Goal: Transaction & Acquisition: Purchase product/service

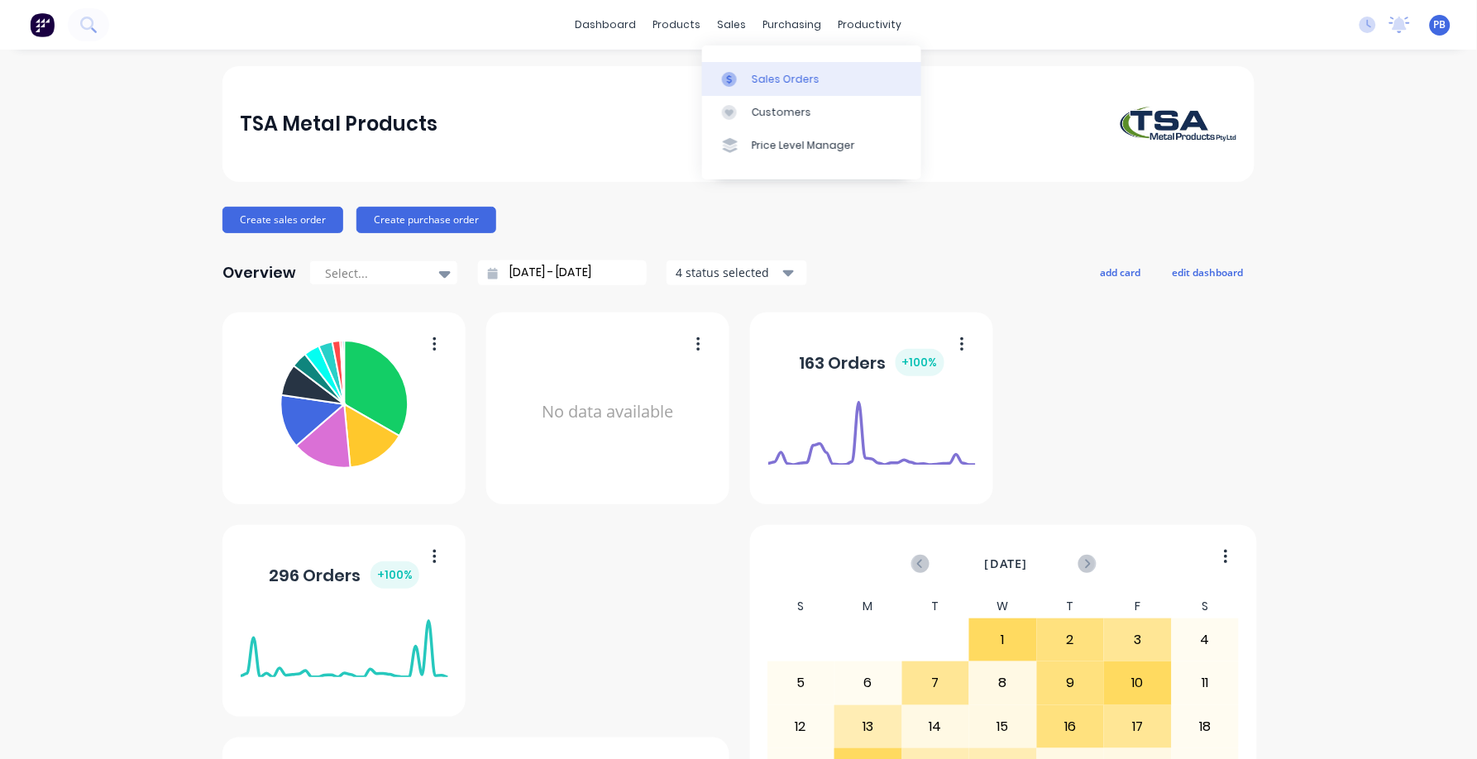
click at [772, 73] on div "Sales Orders" at bounding box center [786, 79] width 68 height 15
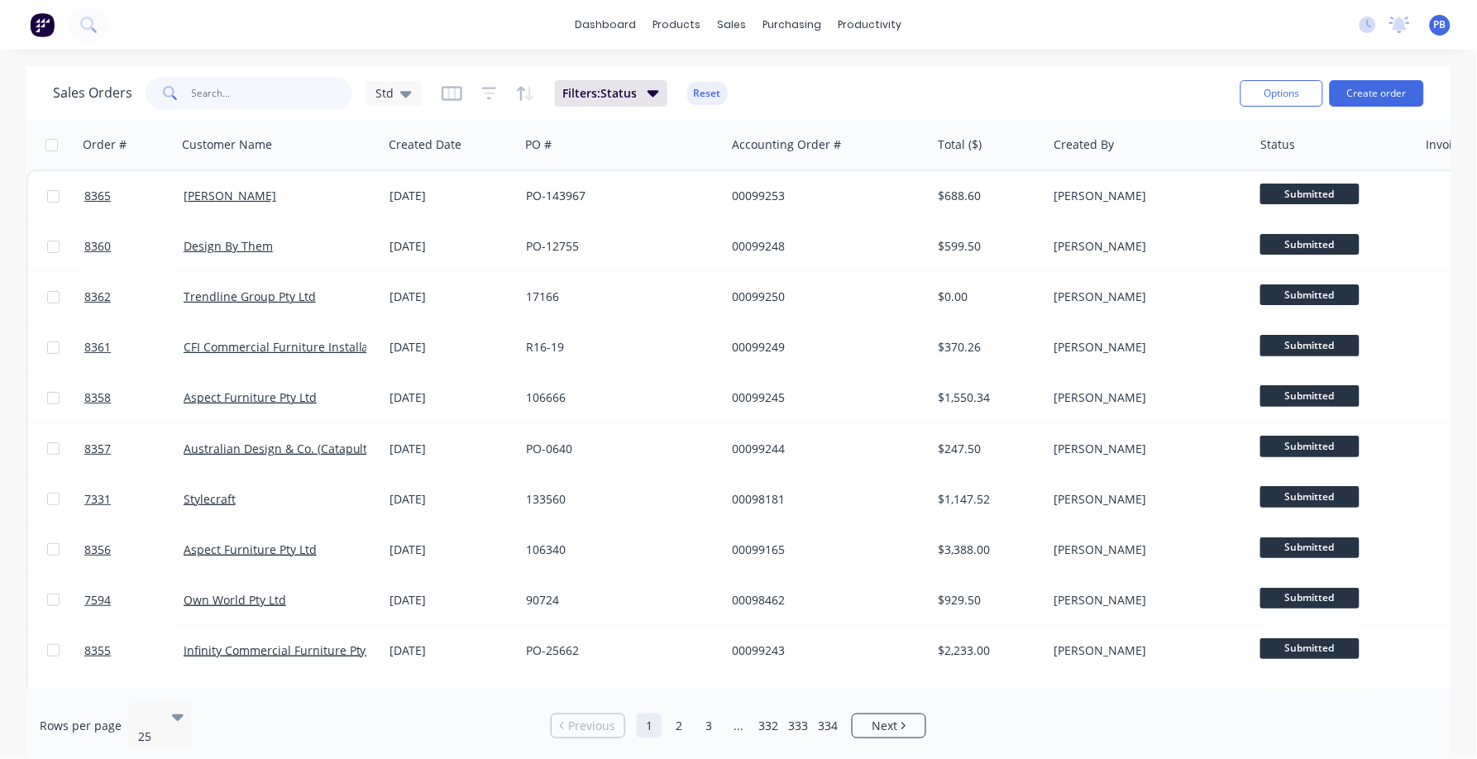
click at [309, 95] on input "text" at bounding box center [272, 93] width 161 height 33
type input "99092"
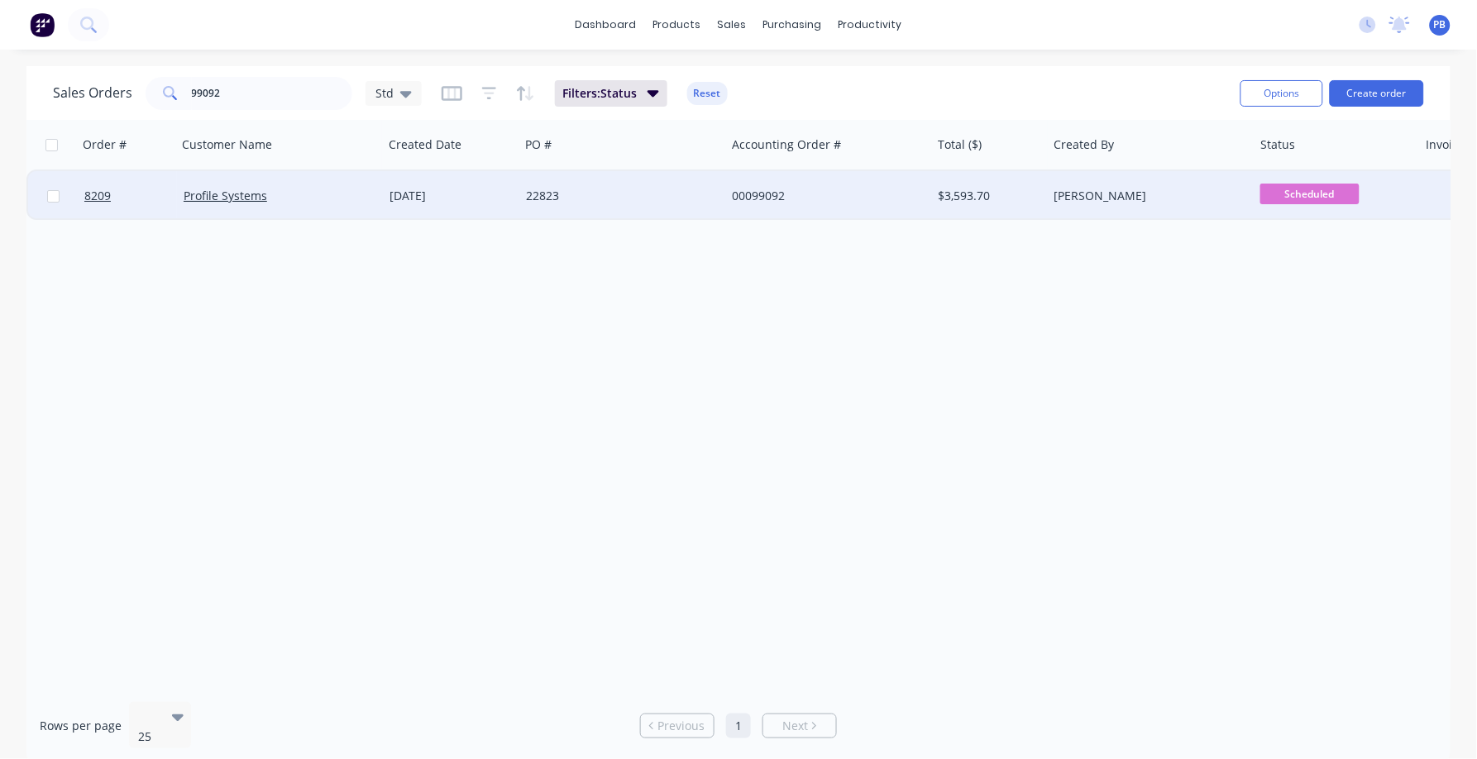
click at [767, 188] on div "00099092" at bounding box center [824, 196] width 184 height 17
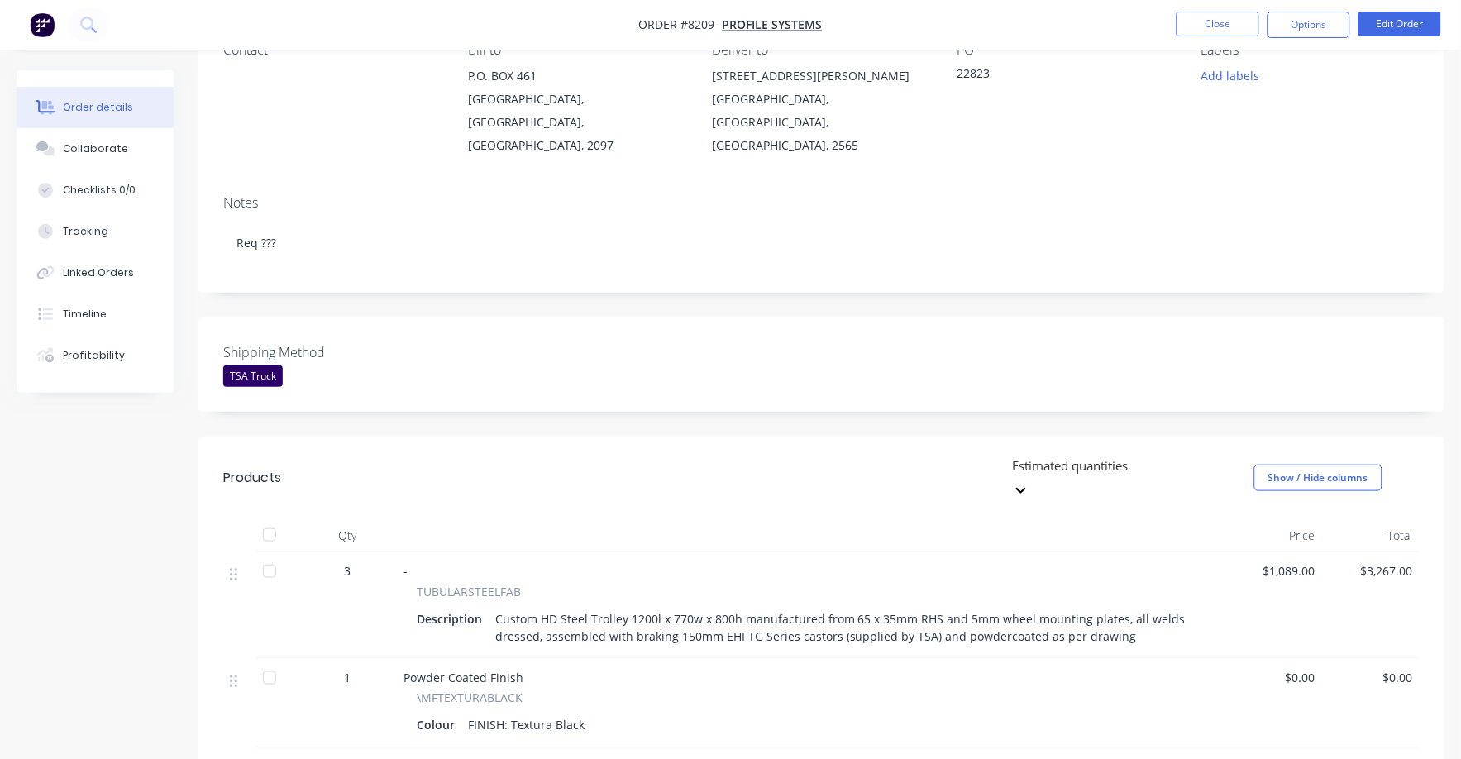
scroll to position [310, 0]
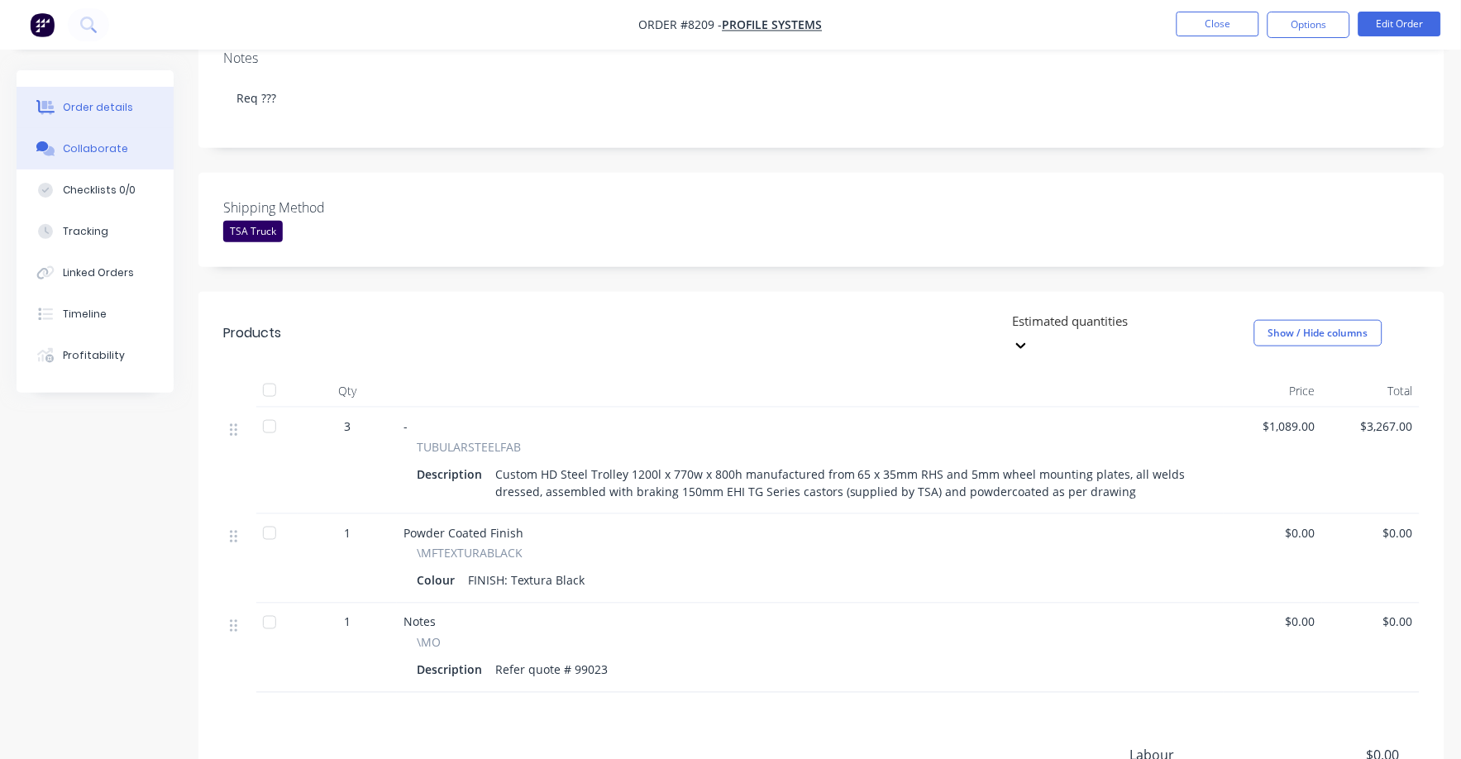
click at [103, 144] on div "Collaborate" at bounding box center [95, 148] width 65 height 15
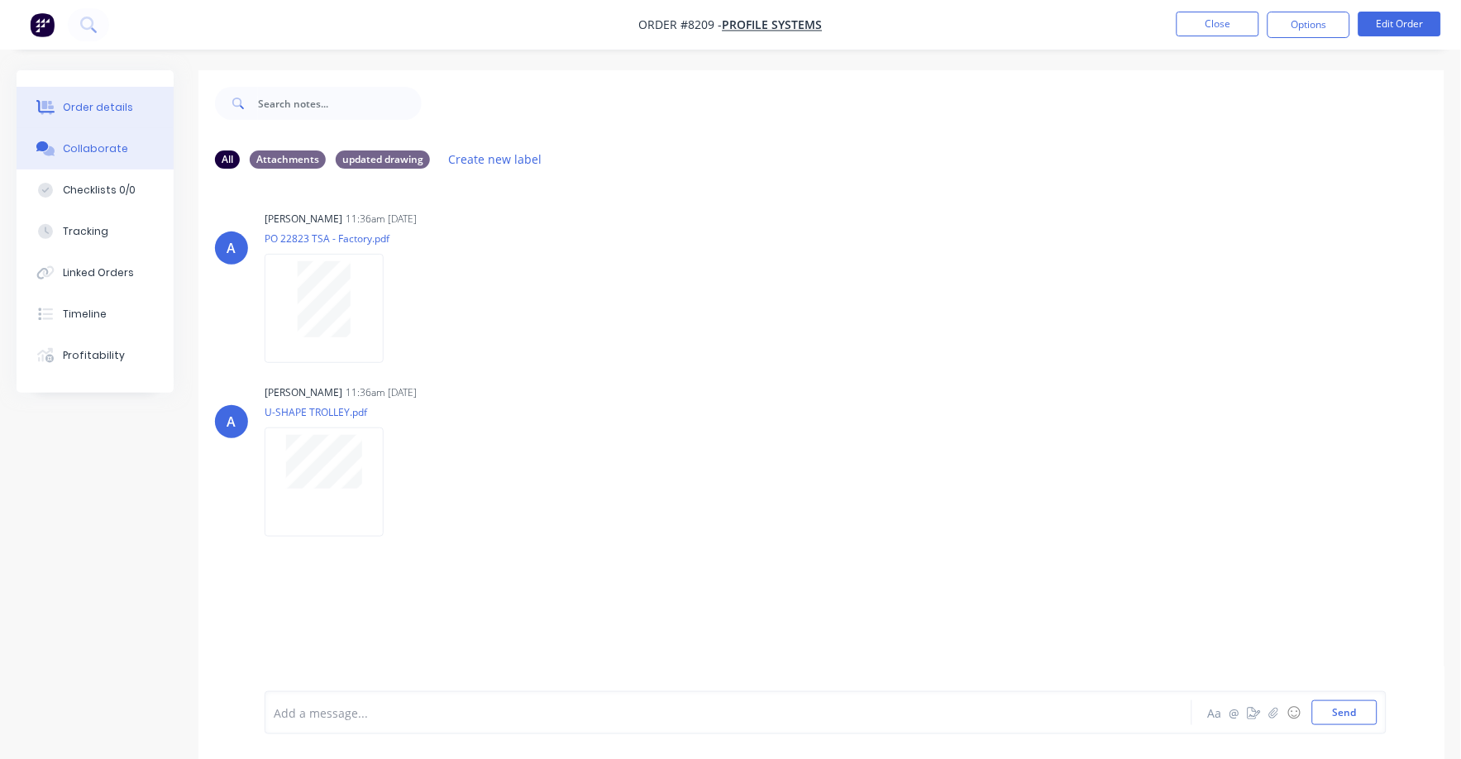
click at [84, 100] on div "Order details" at bounding box center [98, 107] width 70 height 15
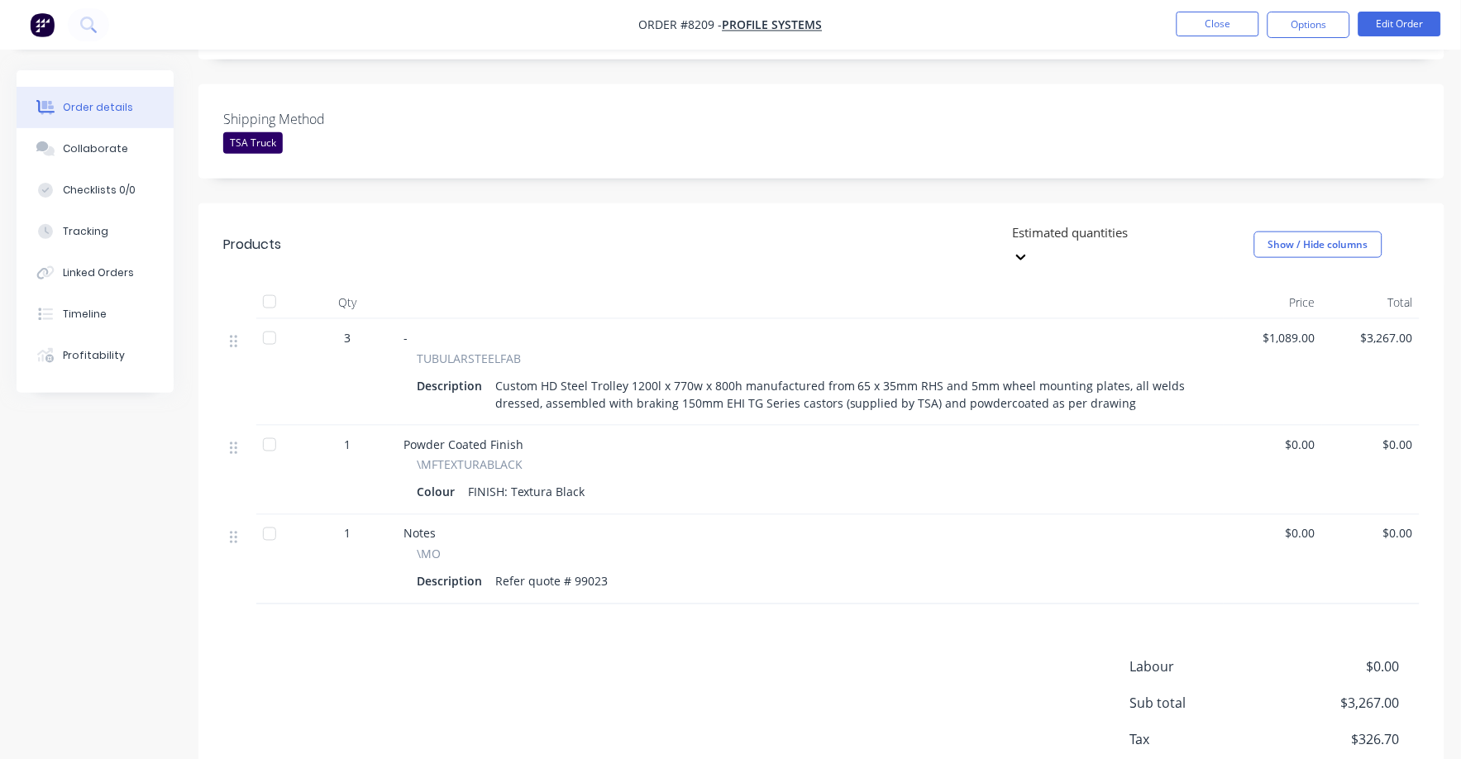
scroll to position [457, 0]
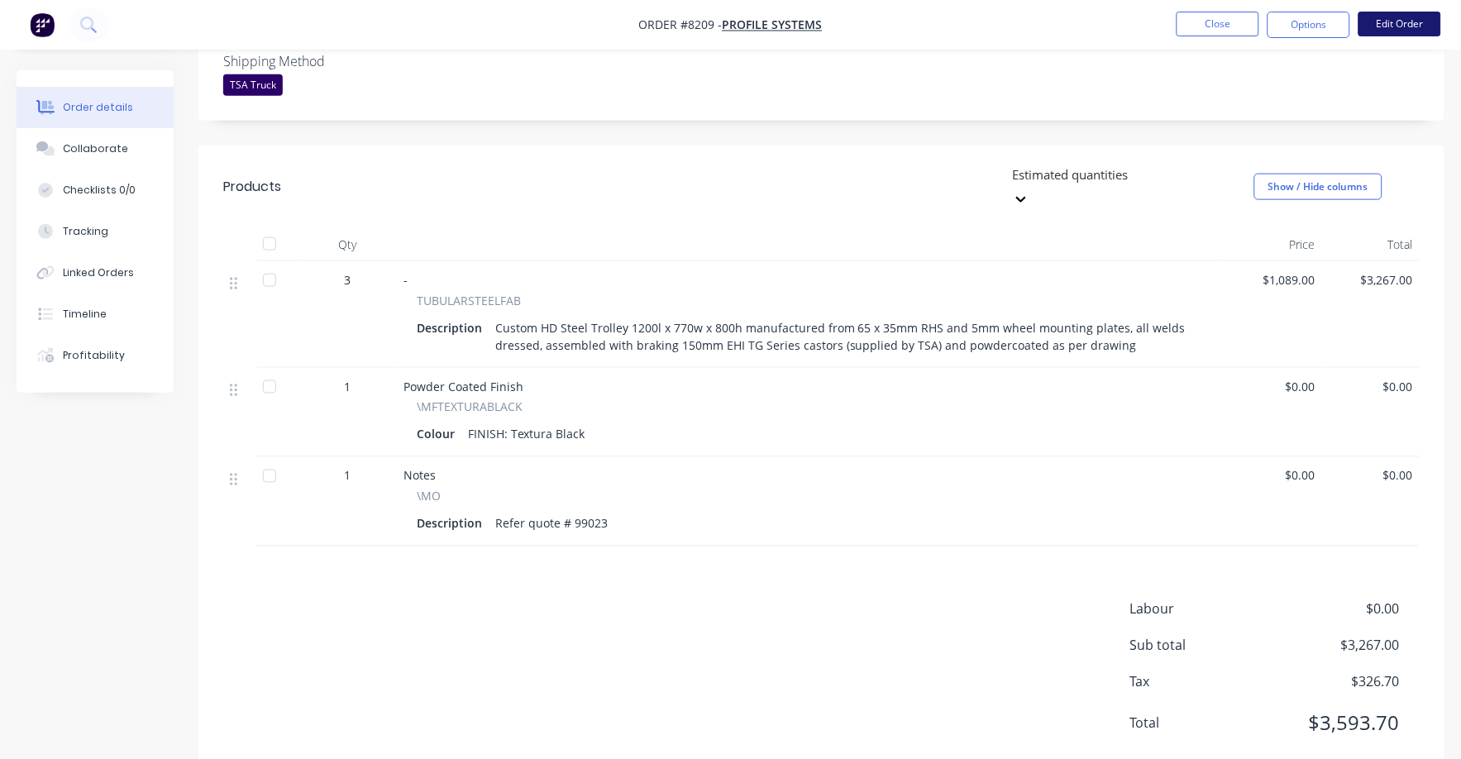
click at [1394, 25] on button "Edit Order" at bounding box center [1400, 24] width 83 height 25
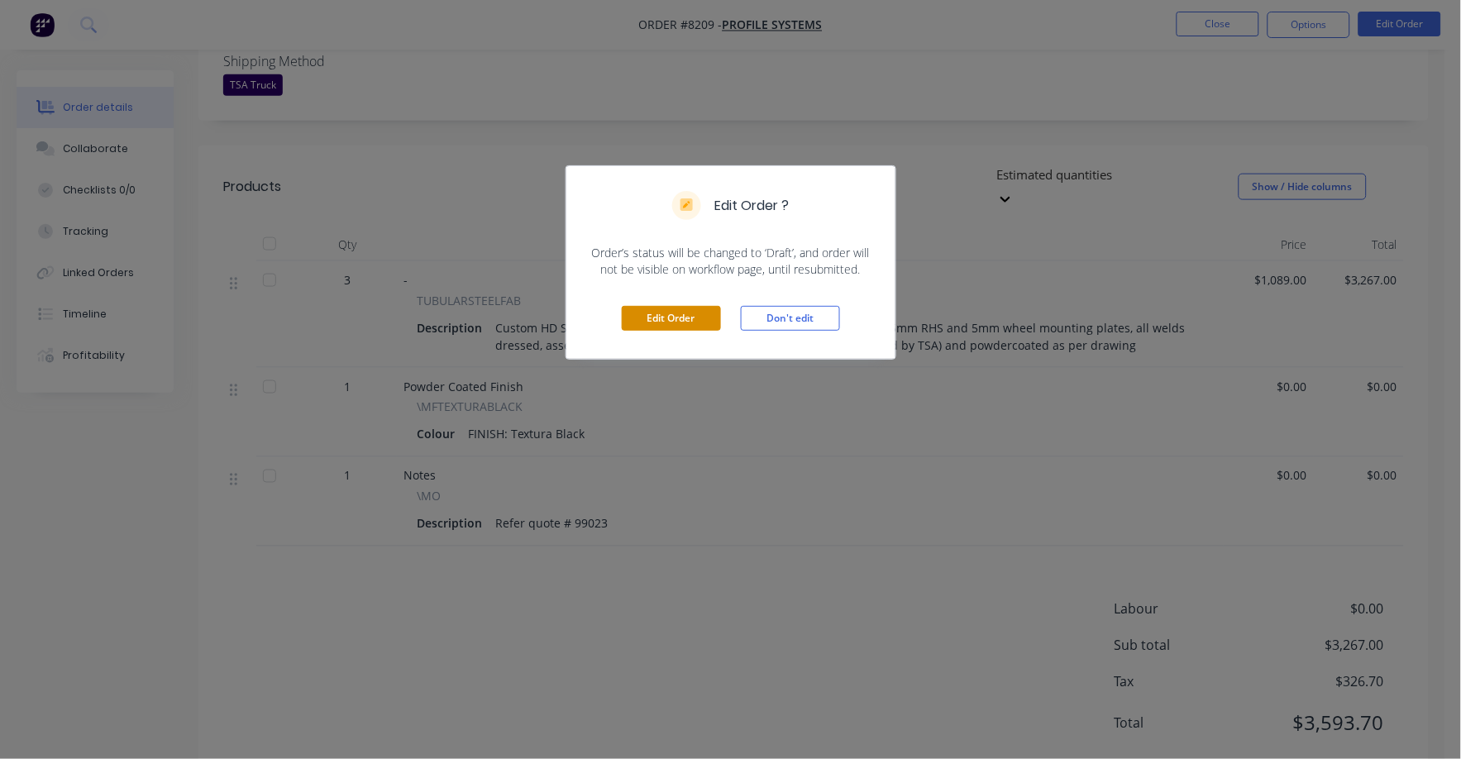
click at [677, 322] on button "Edit Order" at bounding box center [671, 318] width 99 height 25
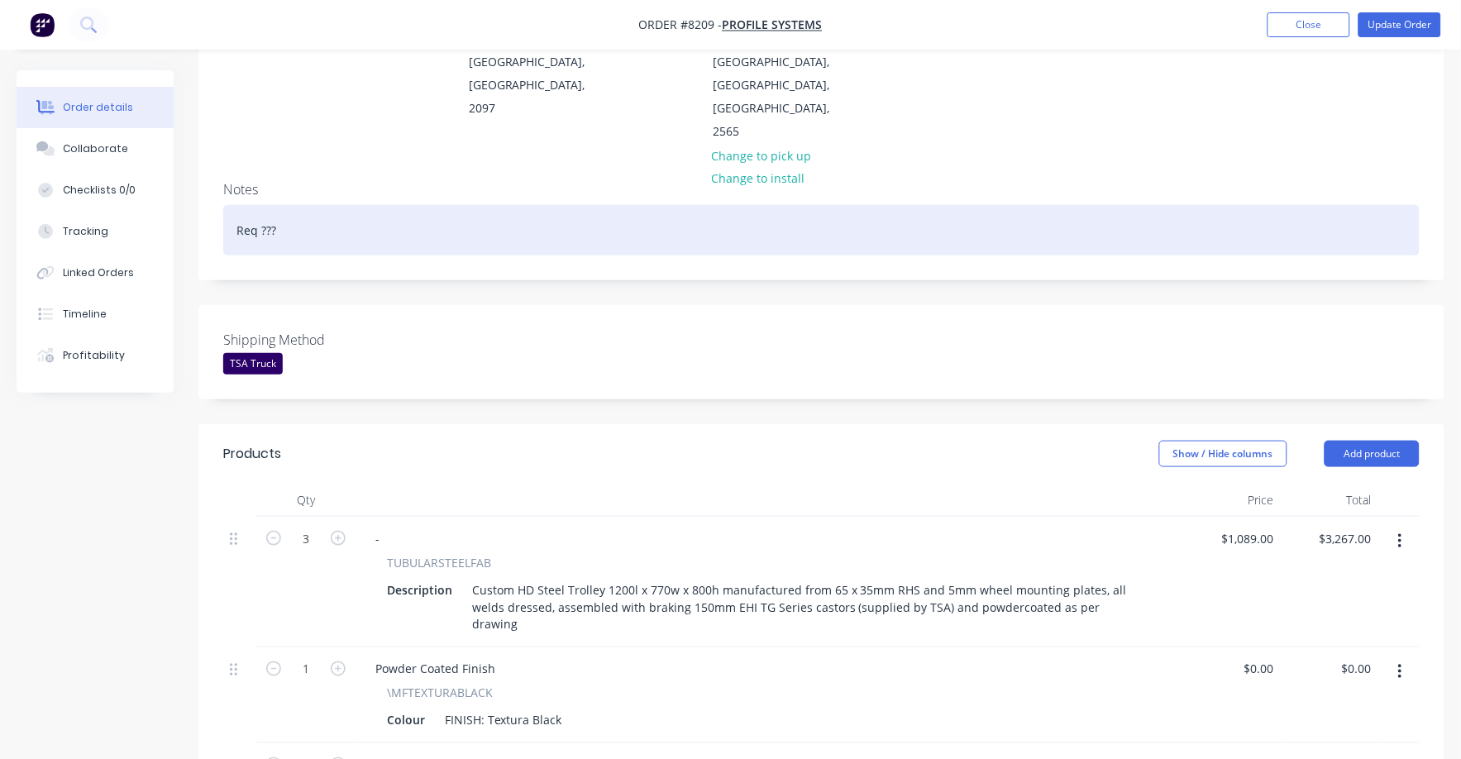
scroll to position [310, 0]
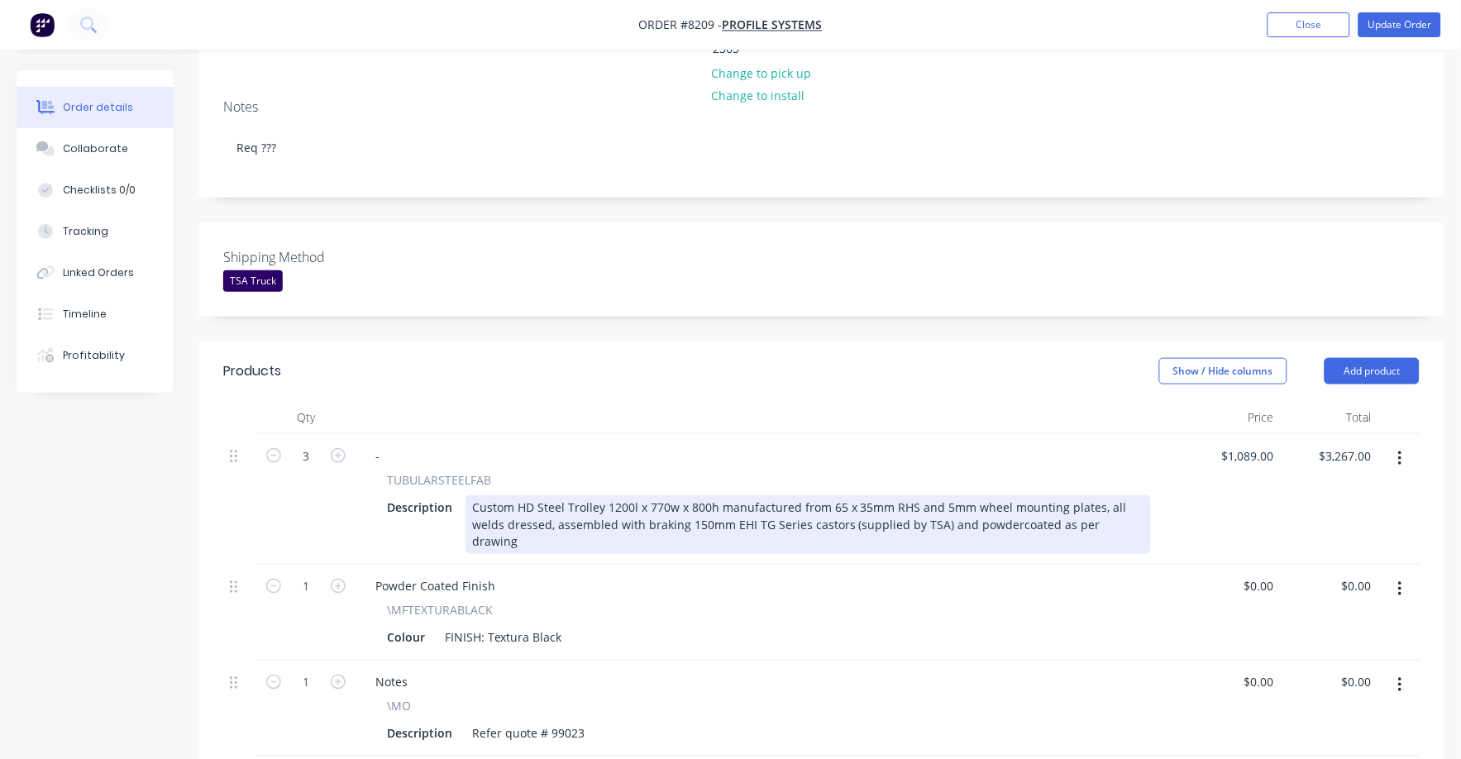
click at [863, 495] on div "Custom HD Steel Trolley 1200l x 770w x 800h manufactured from 65 x 35mm RHS and…" at bounding box center [809, 524] width 686 height 59
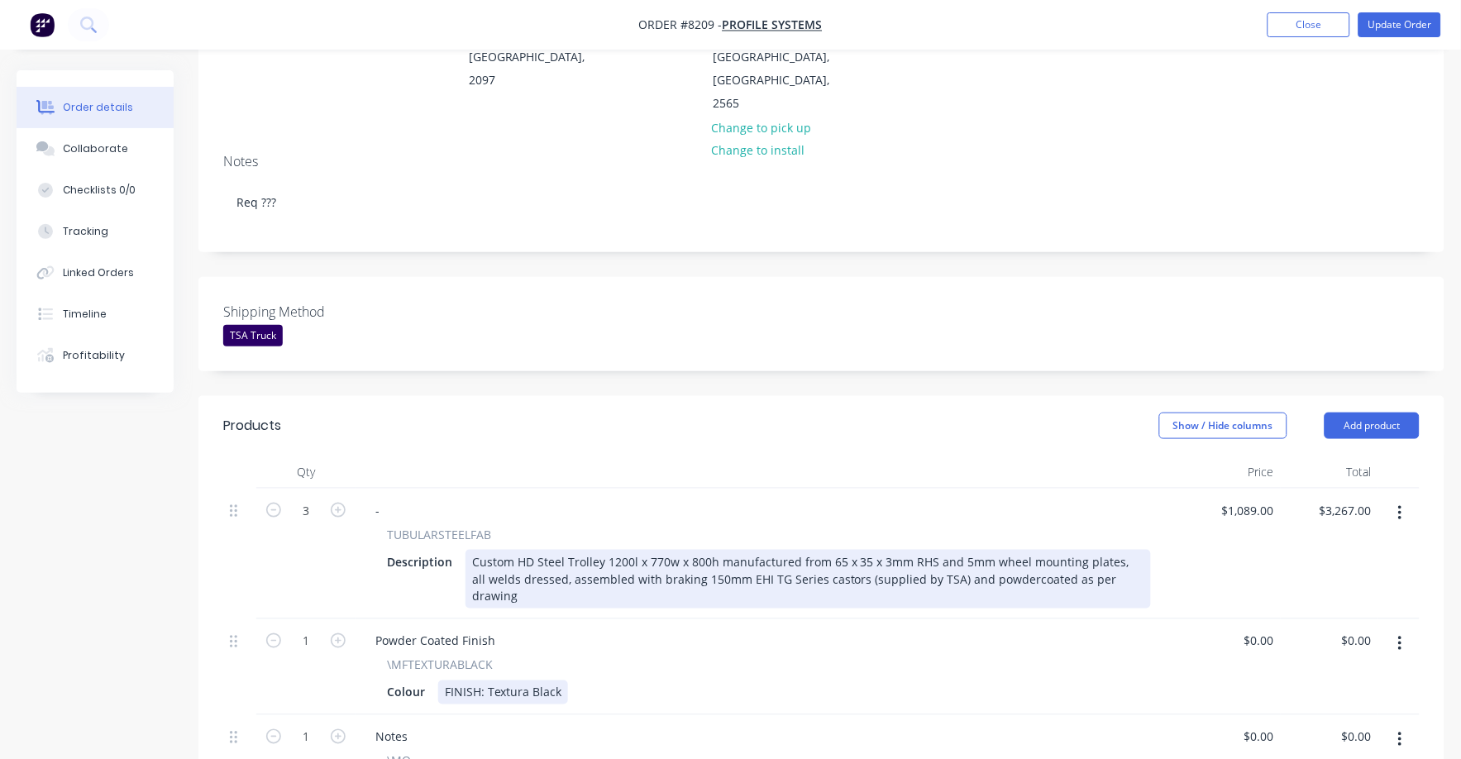
scroll to position [0, 0]
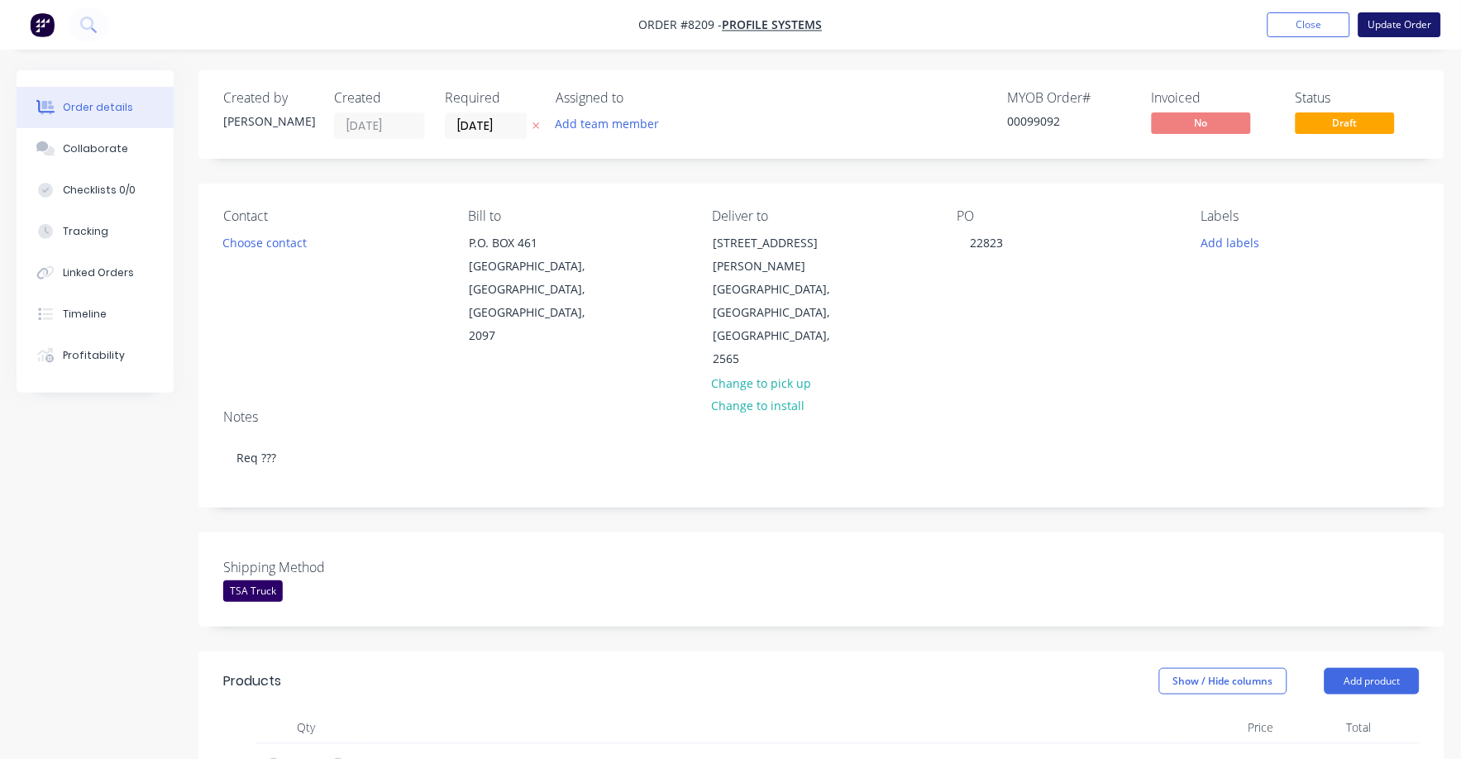
click at [1413, 22] on button "Update Order" at bounding box center [1400, 24] width 83 height 25
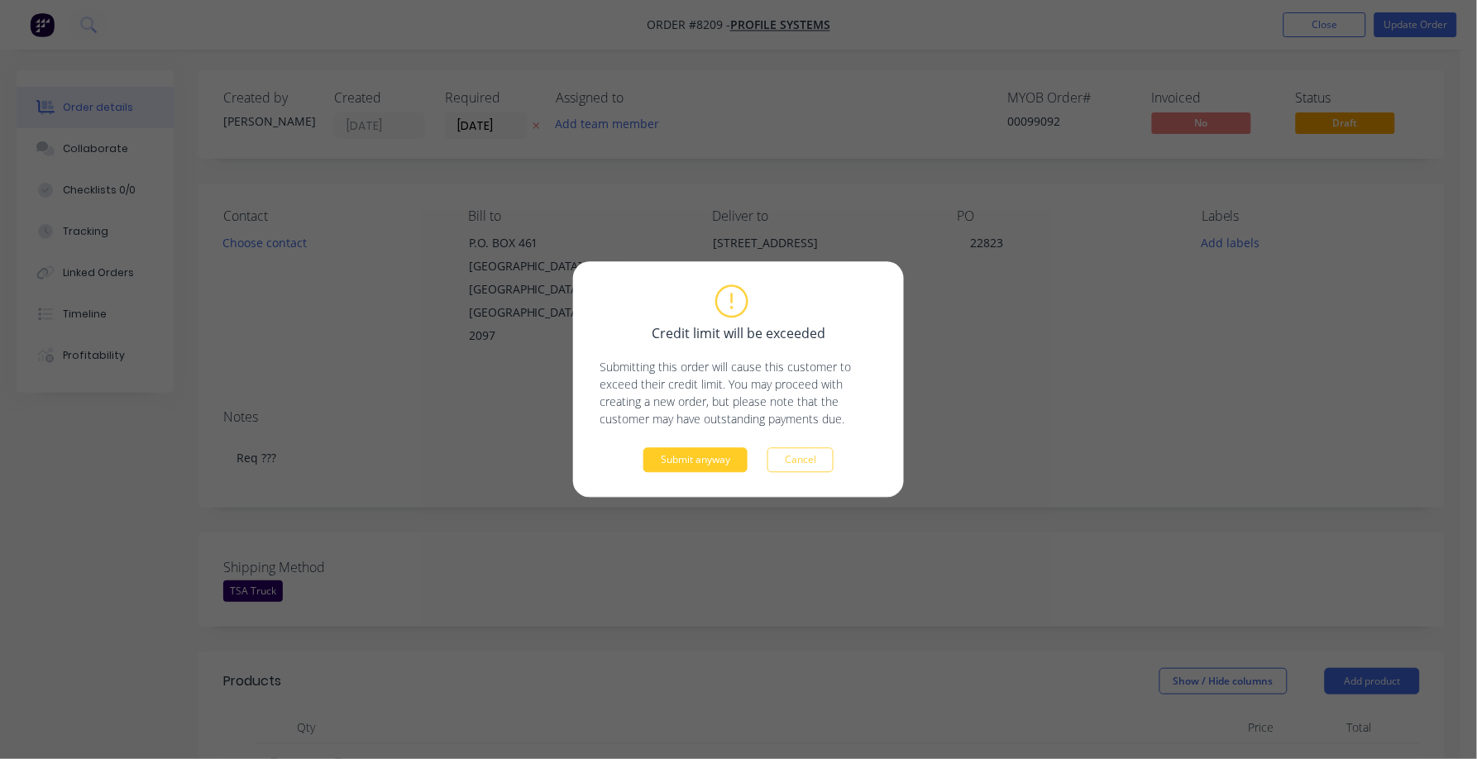
click at [708, 461] on button "Submit anyway" at bounding box center [695, 460] width 104 height 25
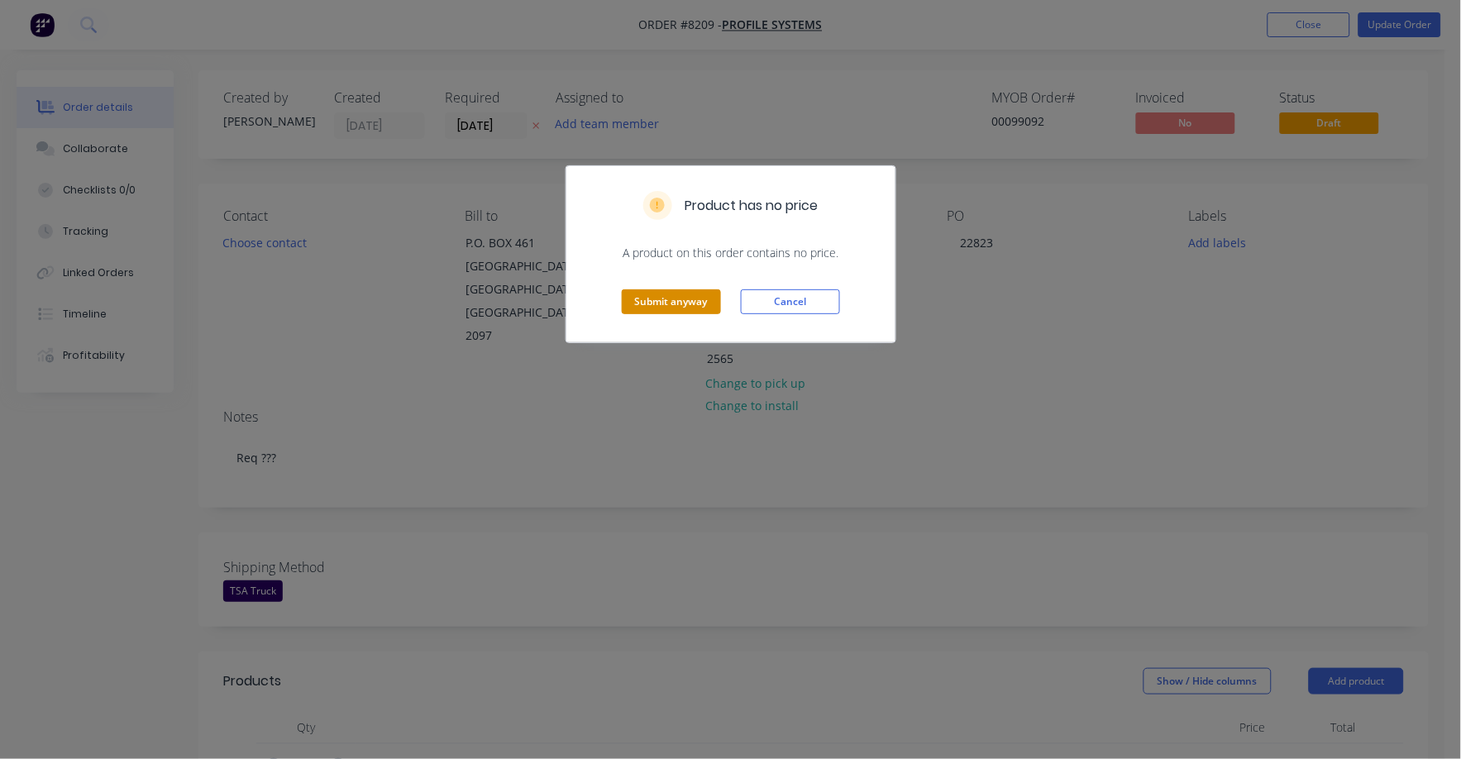
click at [664, 304] on button "Submit anyway" at bounding box center [671, 301] width 99 height 25
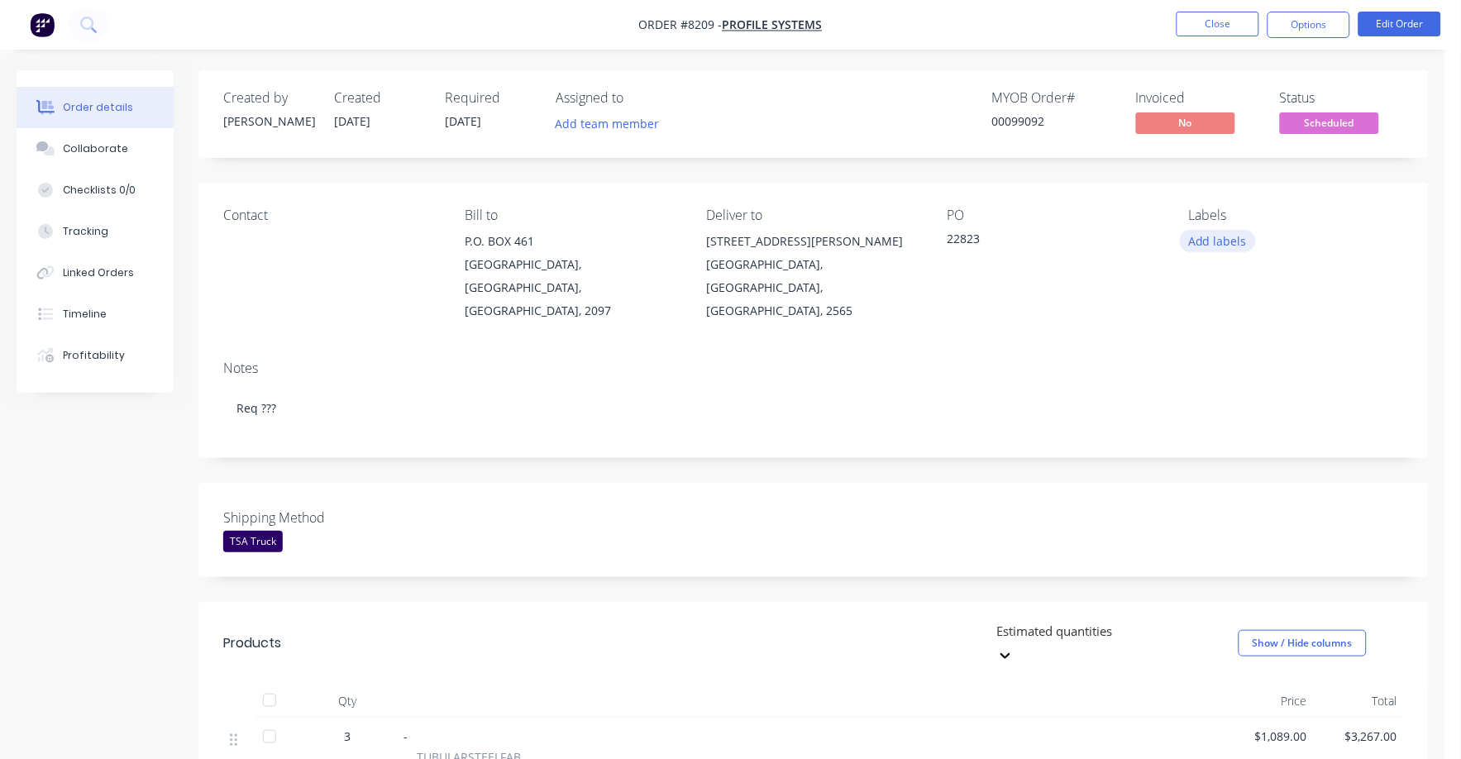
click at [1216, 233] on button "Add labels" at bounding box center [1218, 241] width 76 height 22
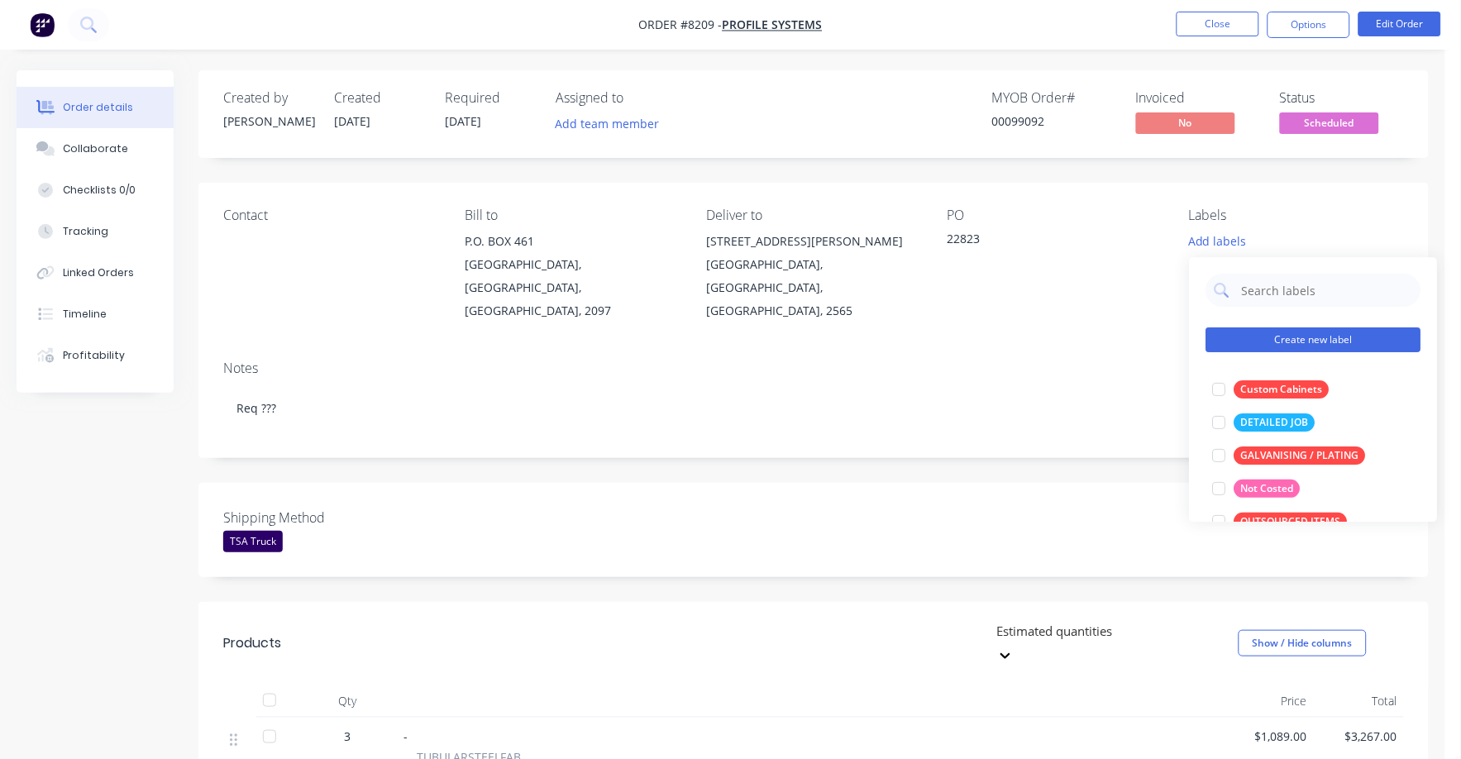
click at [1294, 330] on button "Create new label" at bounding box center [1314, 340] width 215 height 25
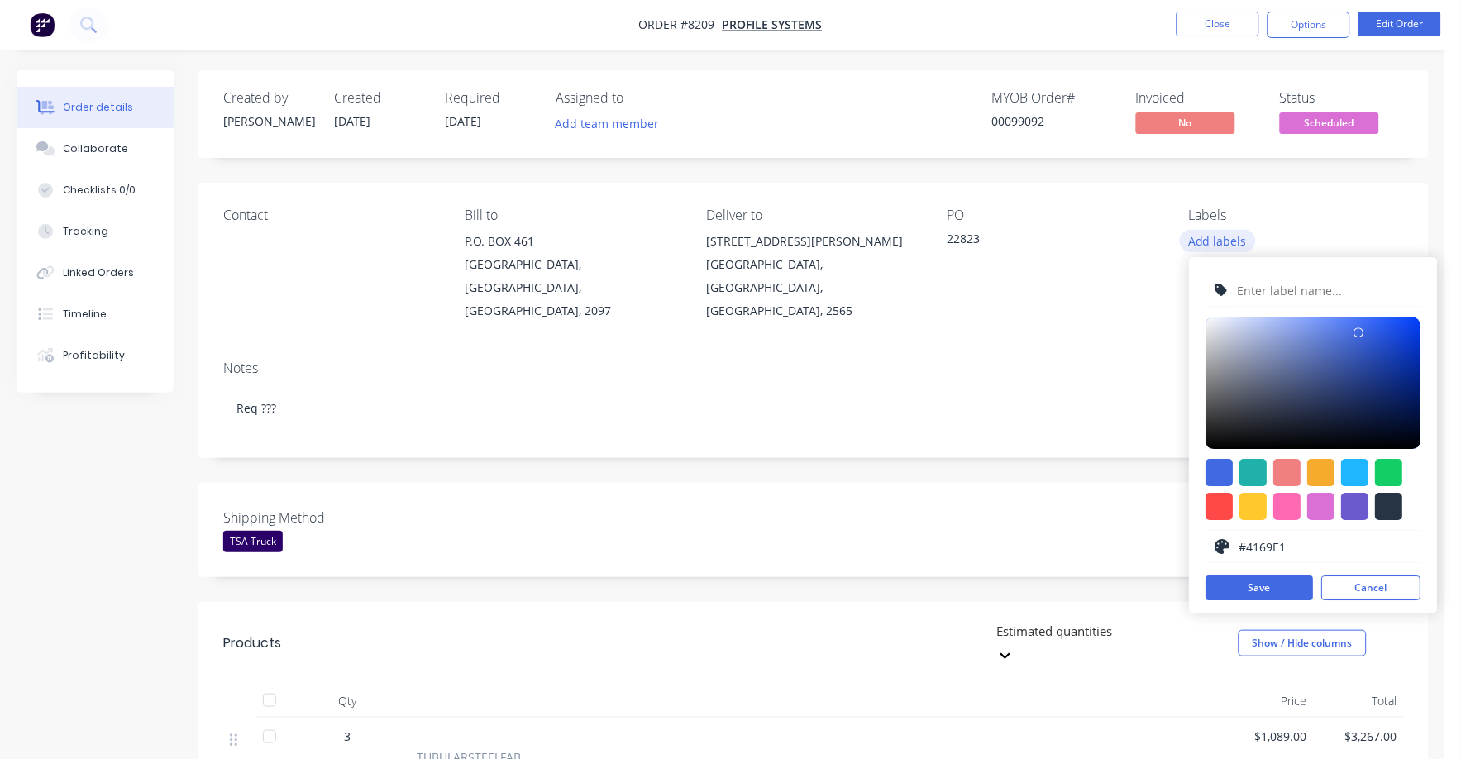
click at [1228, 237] on button "Add labels" at bounding box center [1218, 241] width 76 height 22
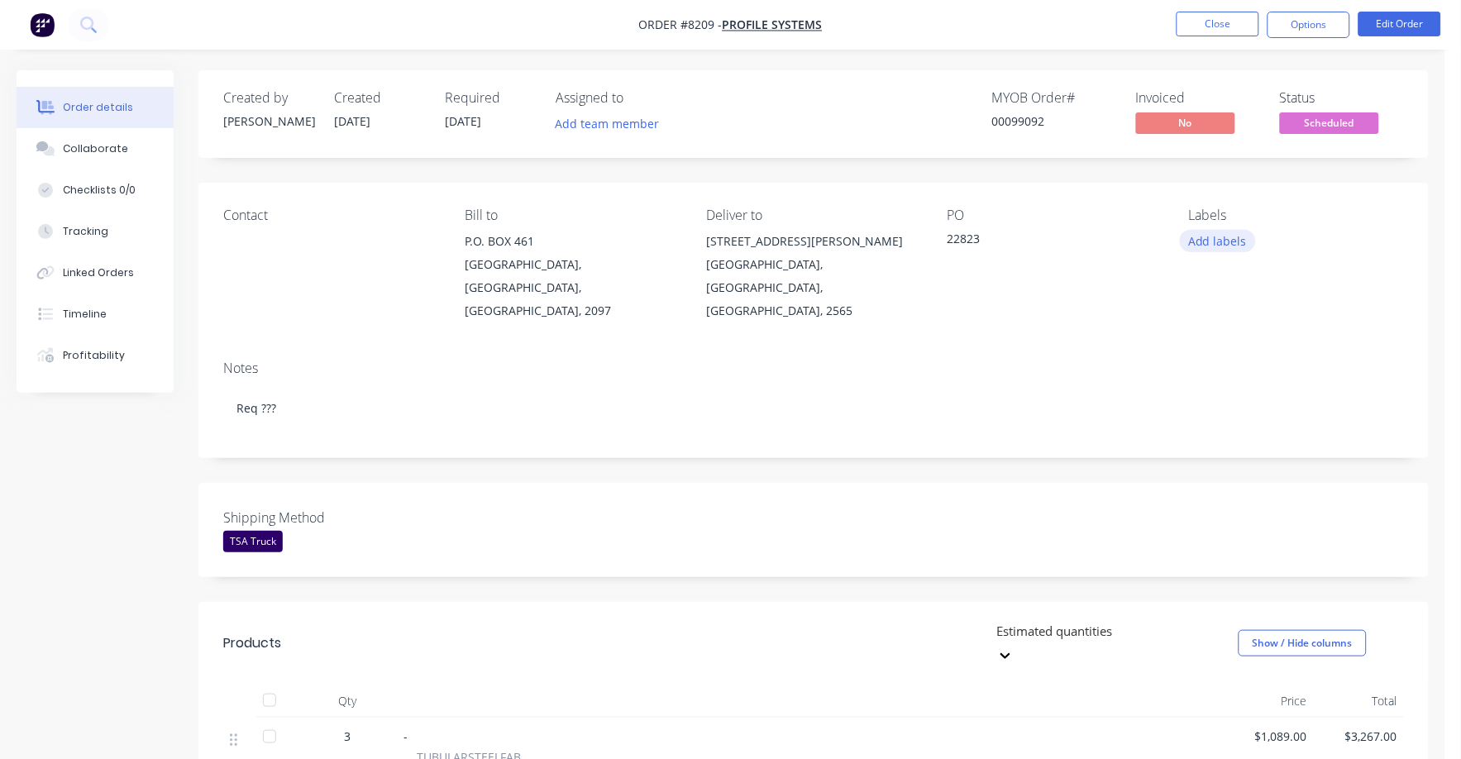
click at [1228, 237] on button "Add labels" at bounding box center [1218, 241] width 76 height 22
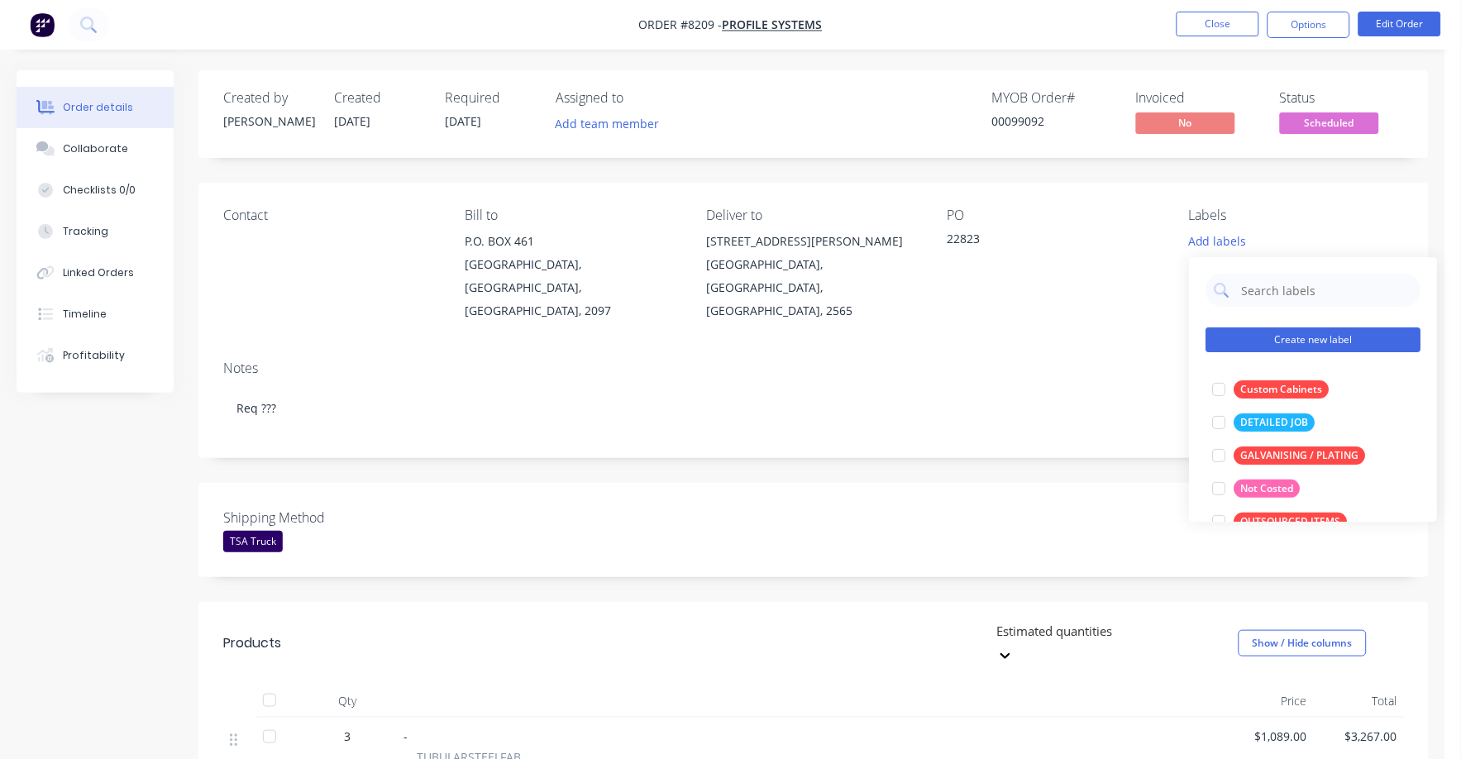
click at [1302, 339] on button "Create new label" at bounding box center [1314, 340] width 215 height 25
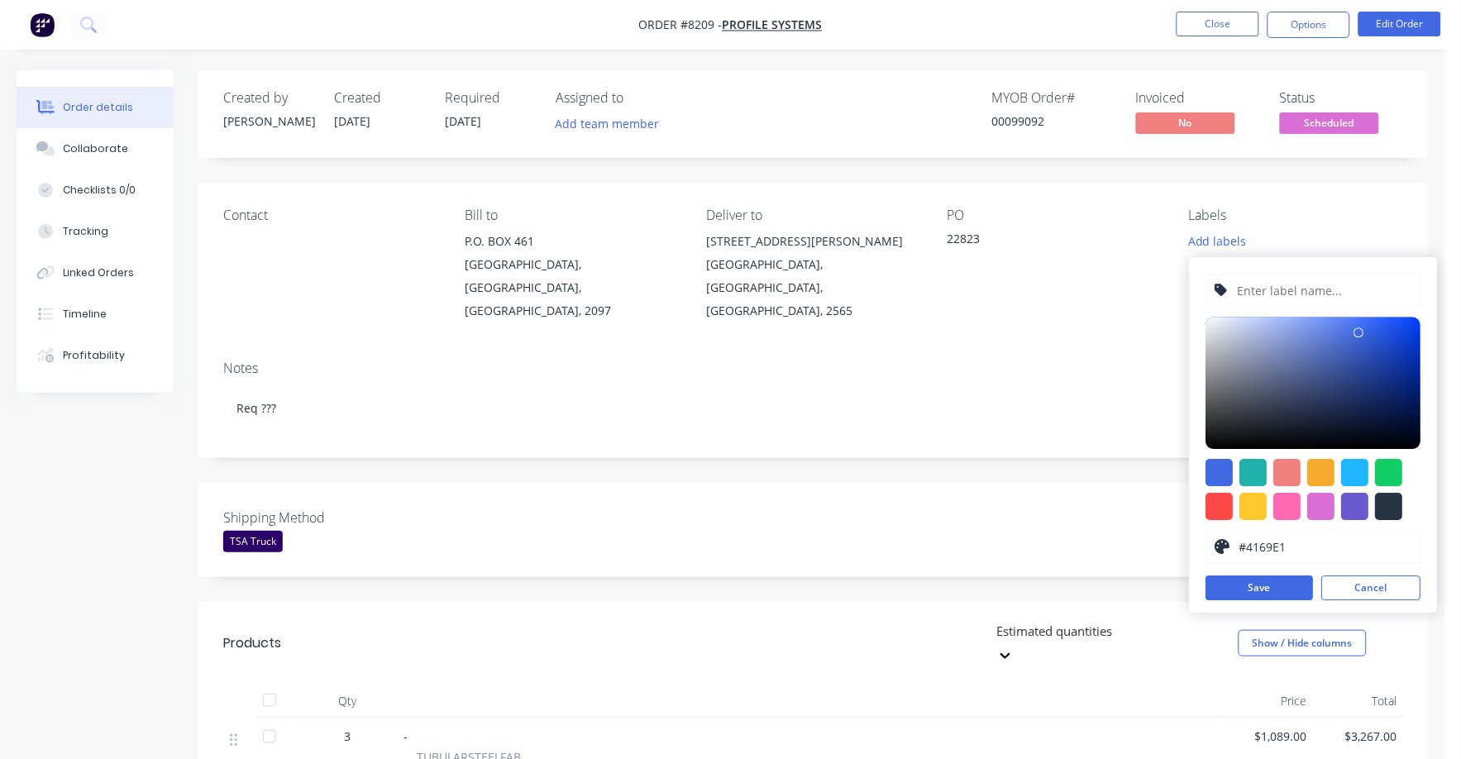
click at [1285, 287] on input "text" at bounding box center [1324, 290] width 176 height 31
type input "S"
type input "SPECIAL HARDWARE"
click at [1356, 472] on div at bounding box center [1355, 472] width 27 height 27
type input "#1FB6FF"
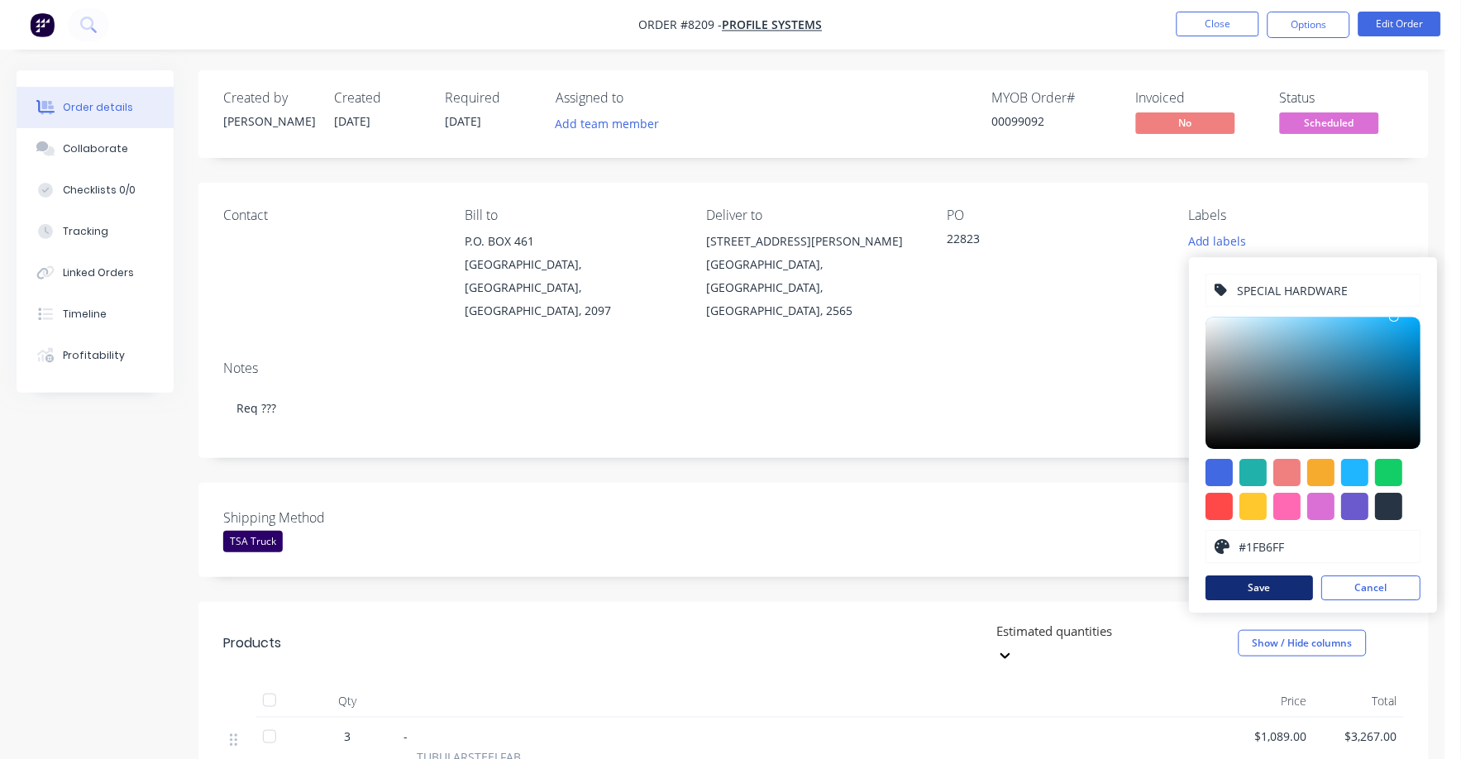
click at [1274, 597] on button "Save" at bounding box center [1261, 588] width 108 height 25
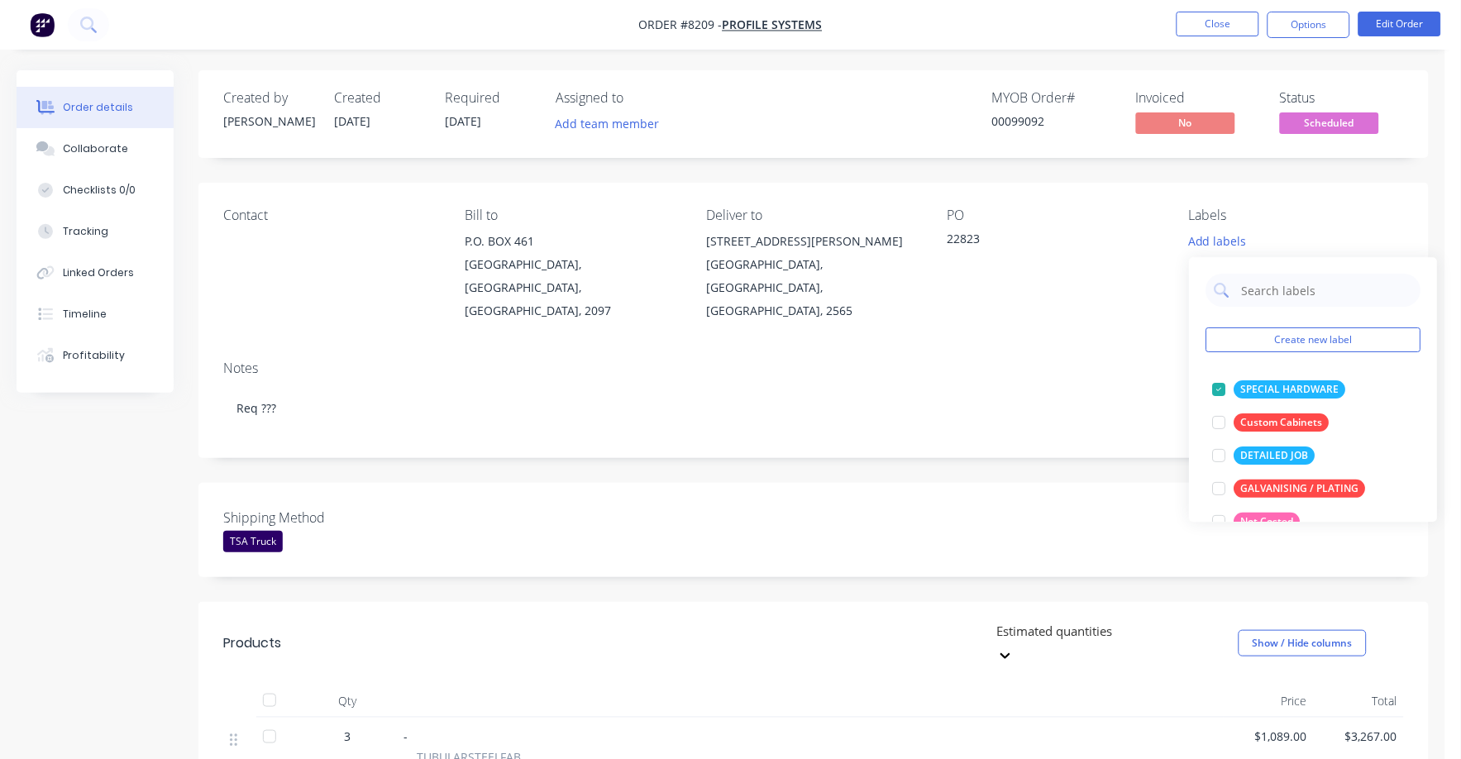
click at [1044, 452] on div "Created by [PERSON_NAME] Created [DATE] Required [DATE] Assigned to Add team me…" at bounding box center [813, 653] width 1231 height 1166
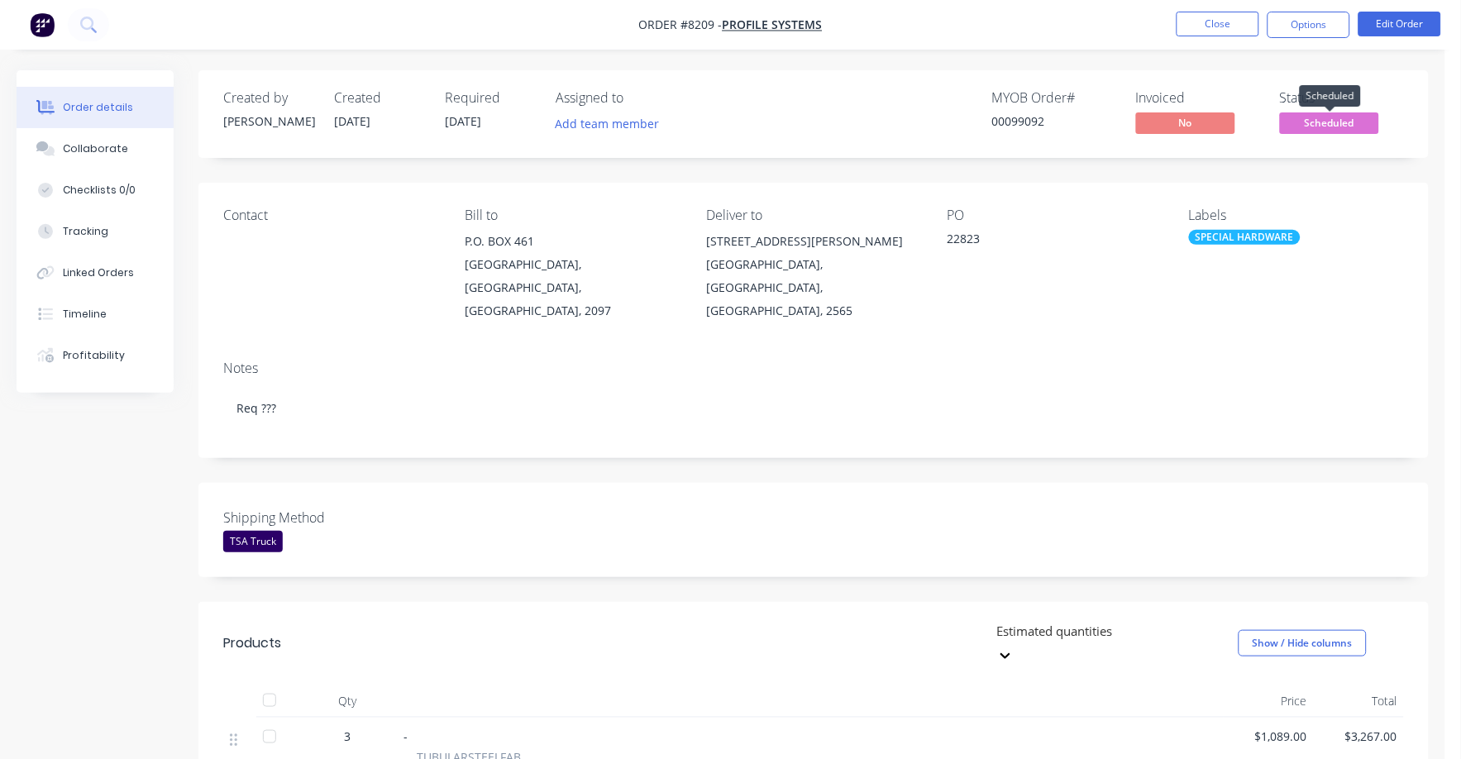
click at [1334, 118] on span "Scheduled" at bounding box center [1329, 122] width 99 height 21
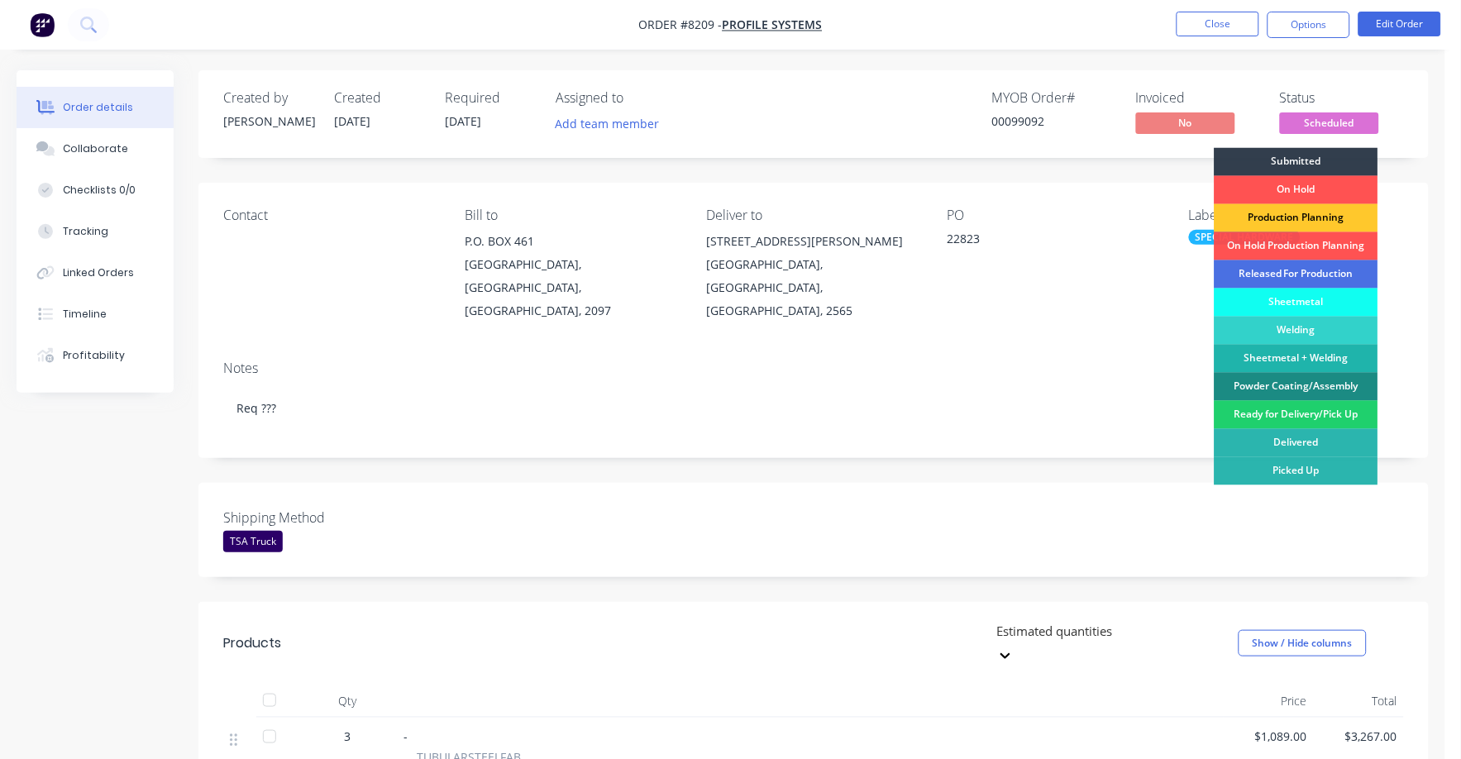
click at [1326, 212] on div "Production Planning" at bounding box center [1297, 218] width 164 height 28
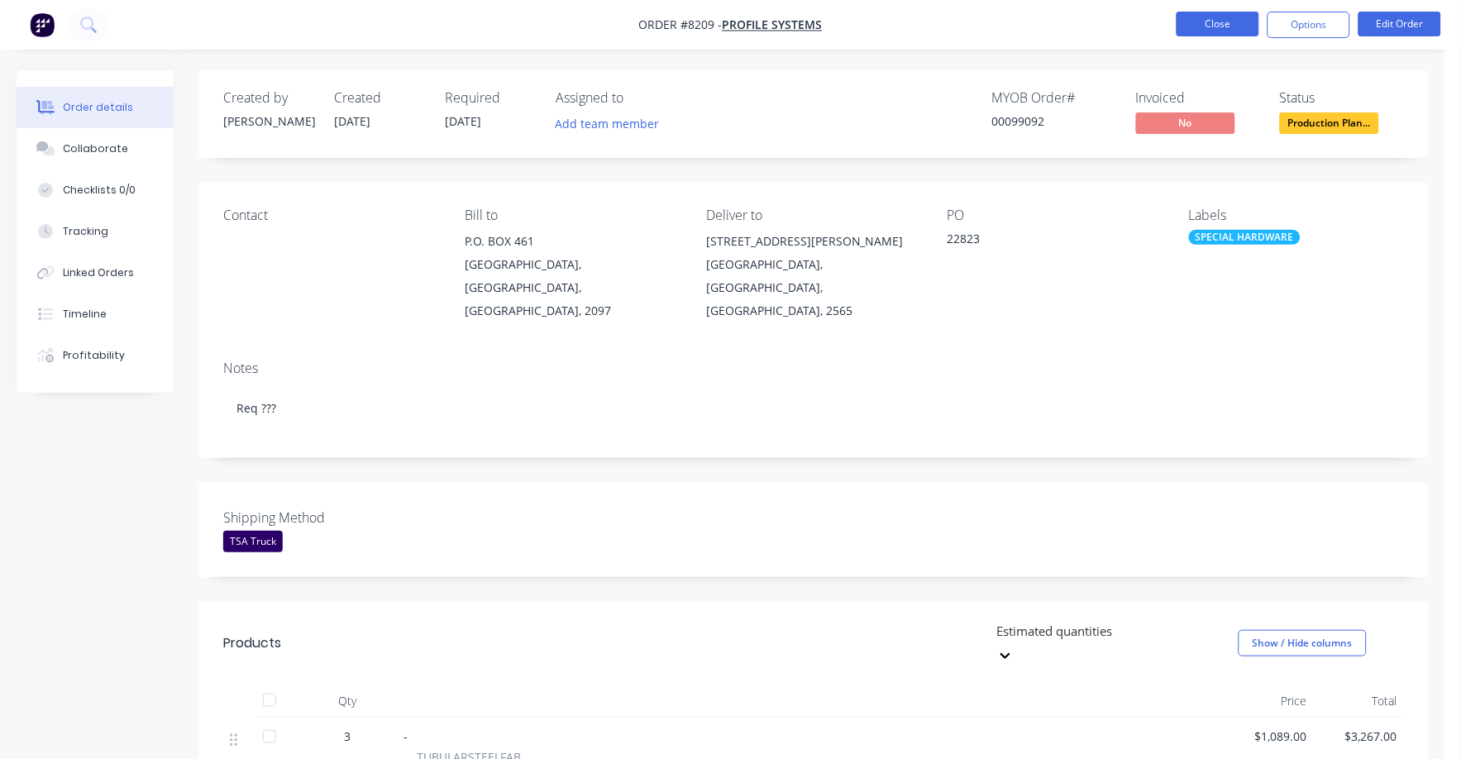
click at [1207, 25] on button "Close" at bounding box center [1218, 24] width 83 height 25
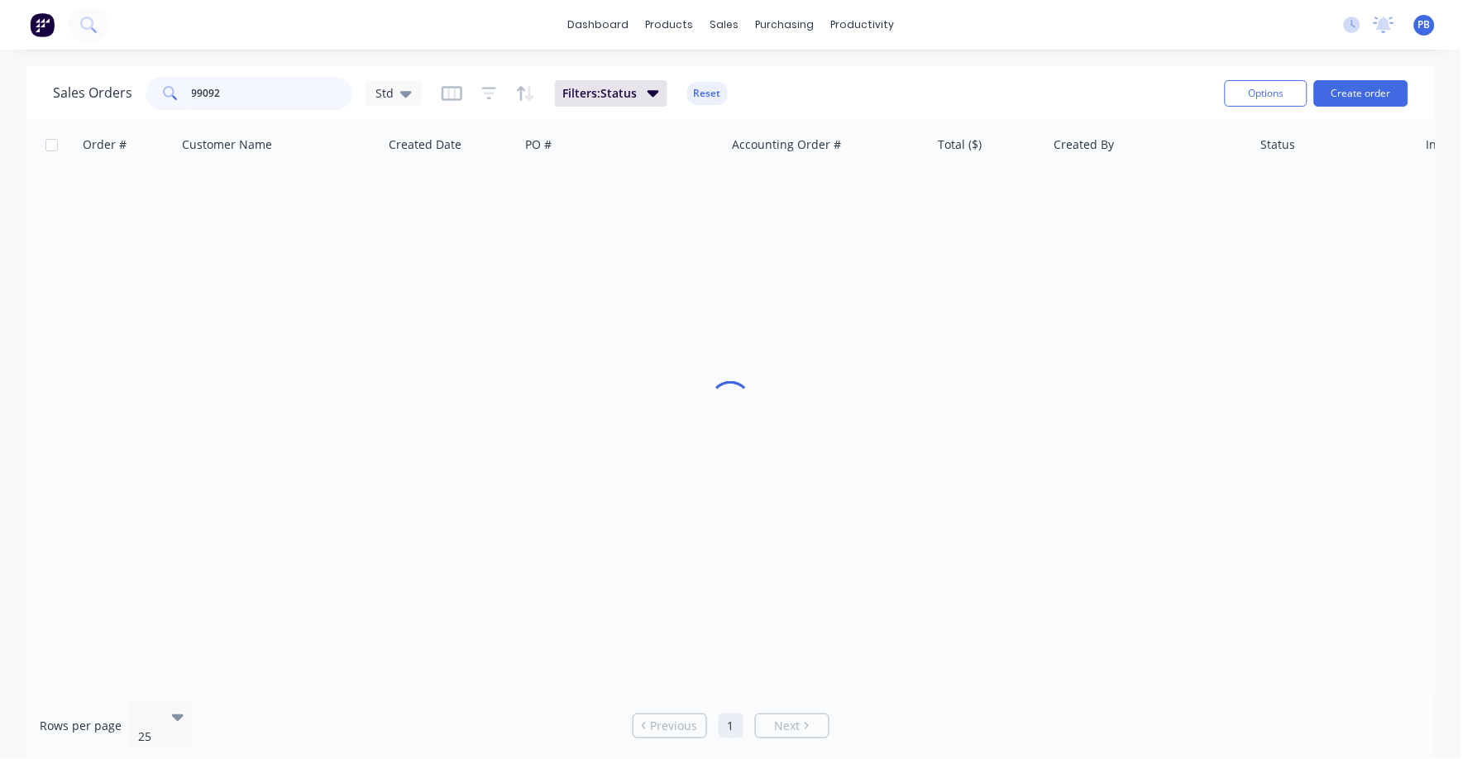
drag, startPoint x: 317, startPoint y: 87, endPoint x: 128, endPoint y: 84, distance: 188.6
click at [128, 84] on div "Sales Orders 99092 Std" at bounding box center [237, 93] width 369 height 33
type input "99094"
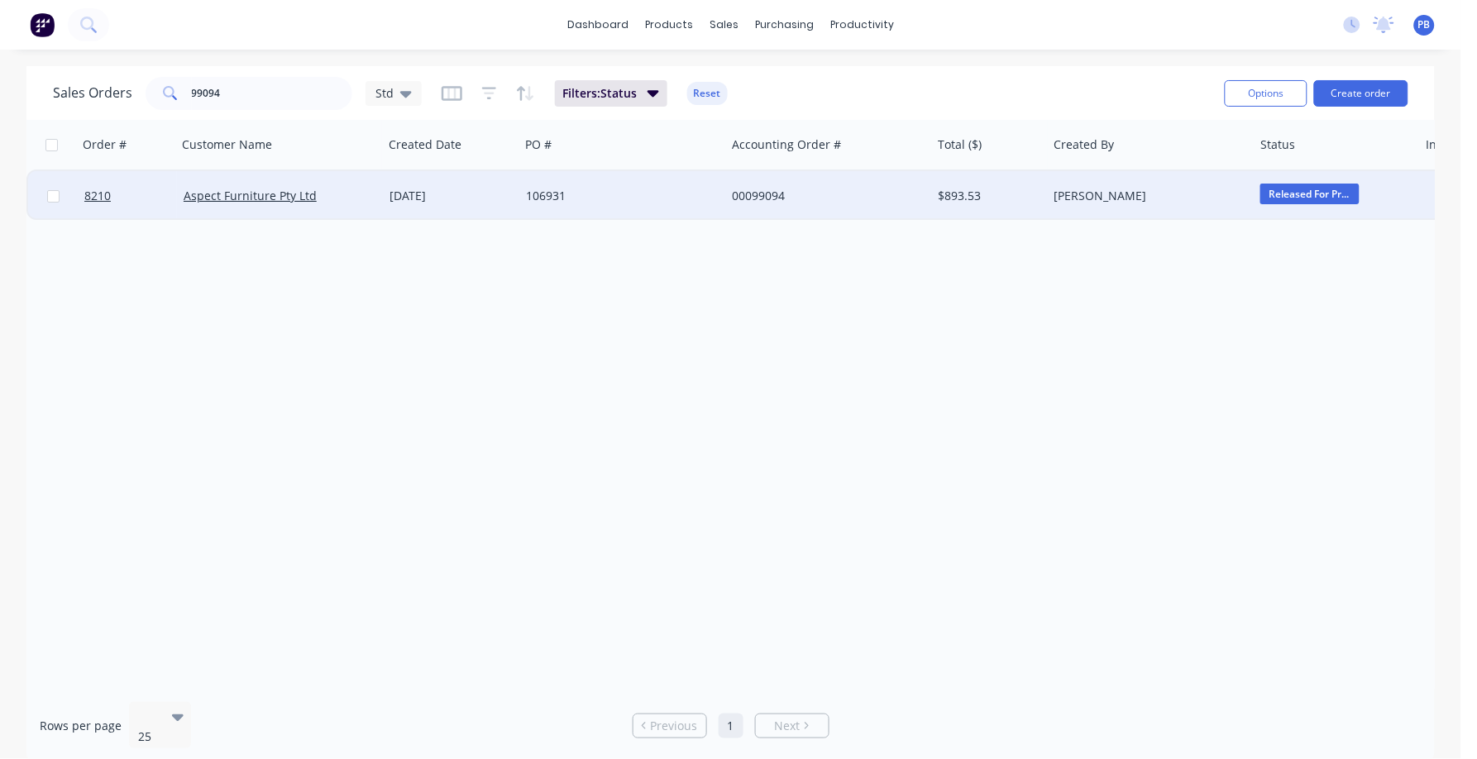
click at [766, 196] on div "00099094" at bounding box center [824, 196] width 184 height 17
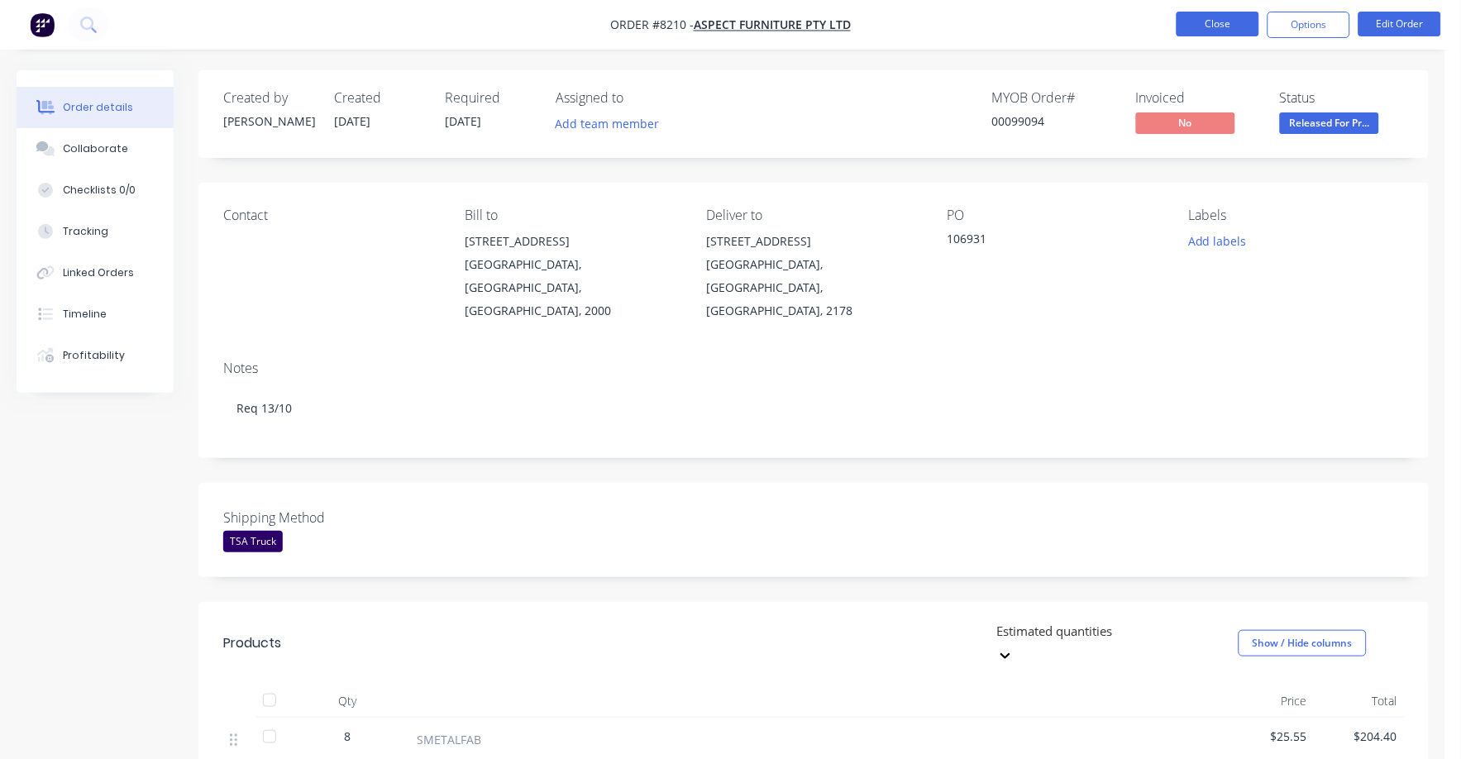
click at [1227, 21] on button "Close" at bounding box center [1218, 24] width 83 height 25
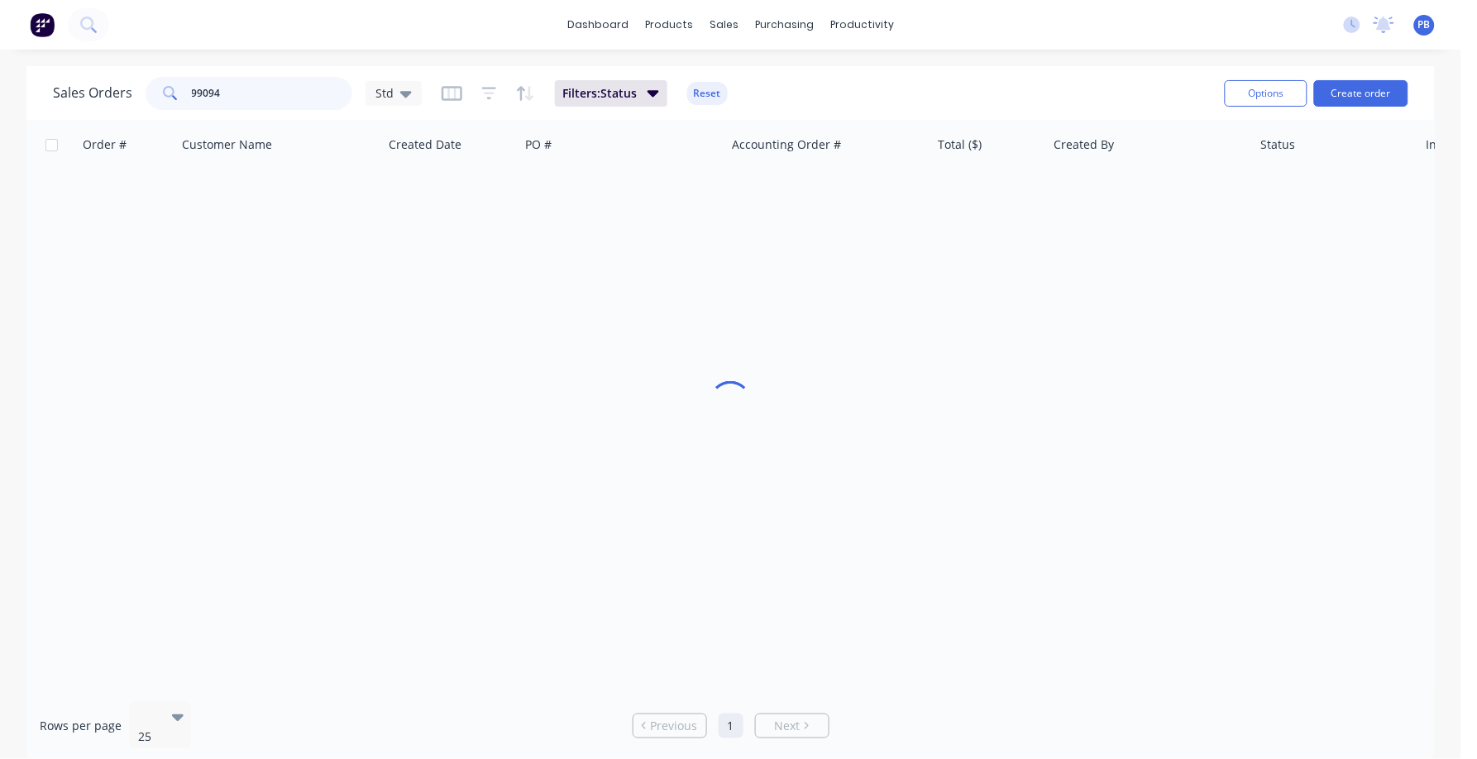
drag, startPoint x: 265, startPoint y: 98, endPoint x: 162, endPoint y: 89, distance: 103.8
click at [162, 89] on div "99094" at bounding box center [249, 93] width 207 height 33
type input "37563"
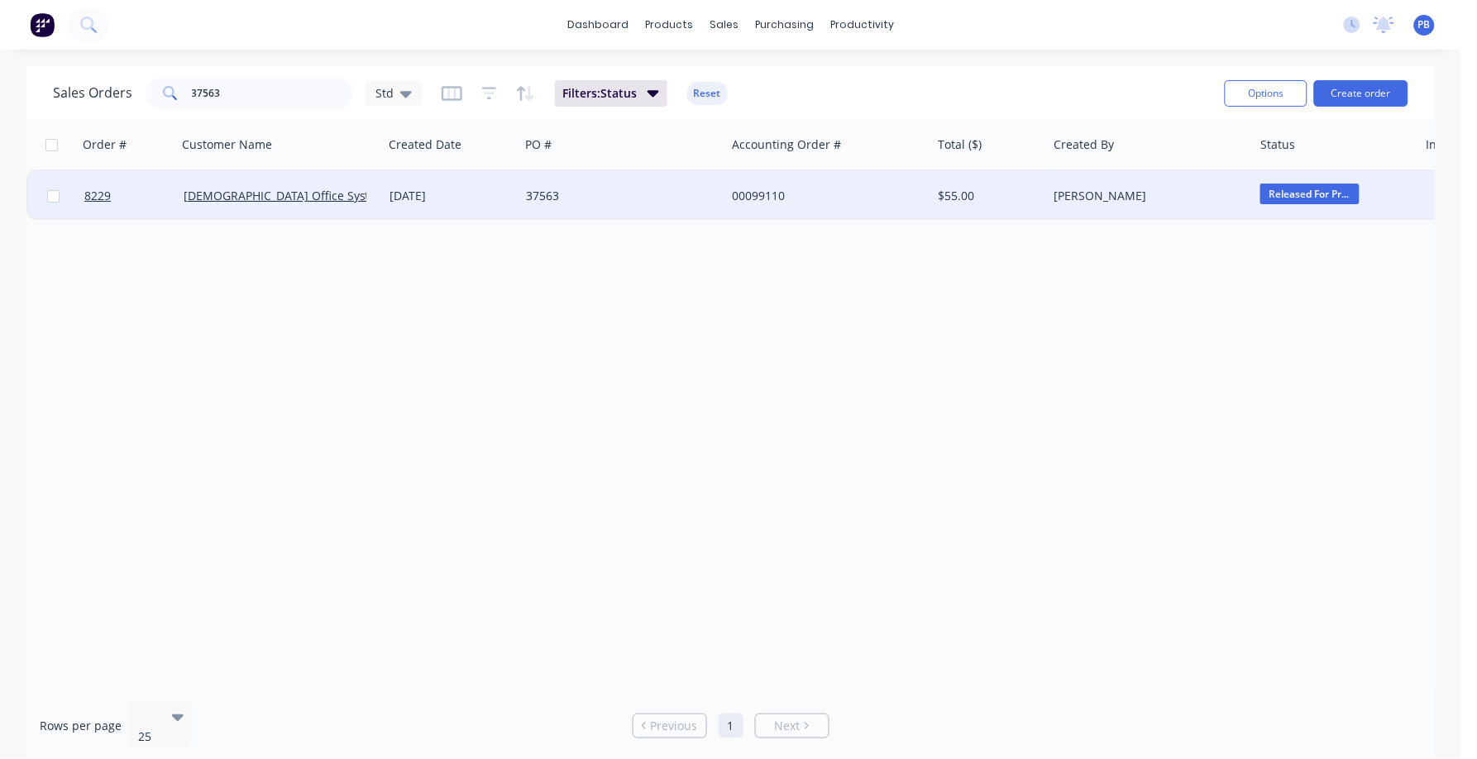
click at [758, 190] on div "00099110" at bounding box center [824, 196] width 184 height 17
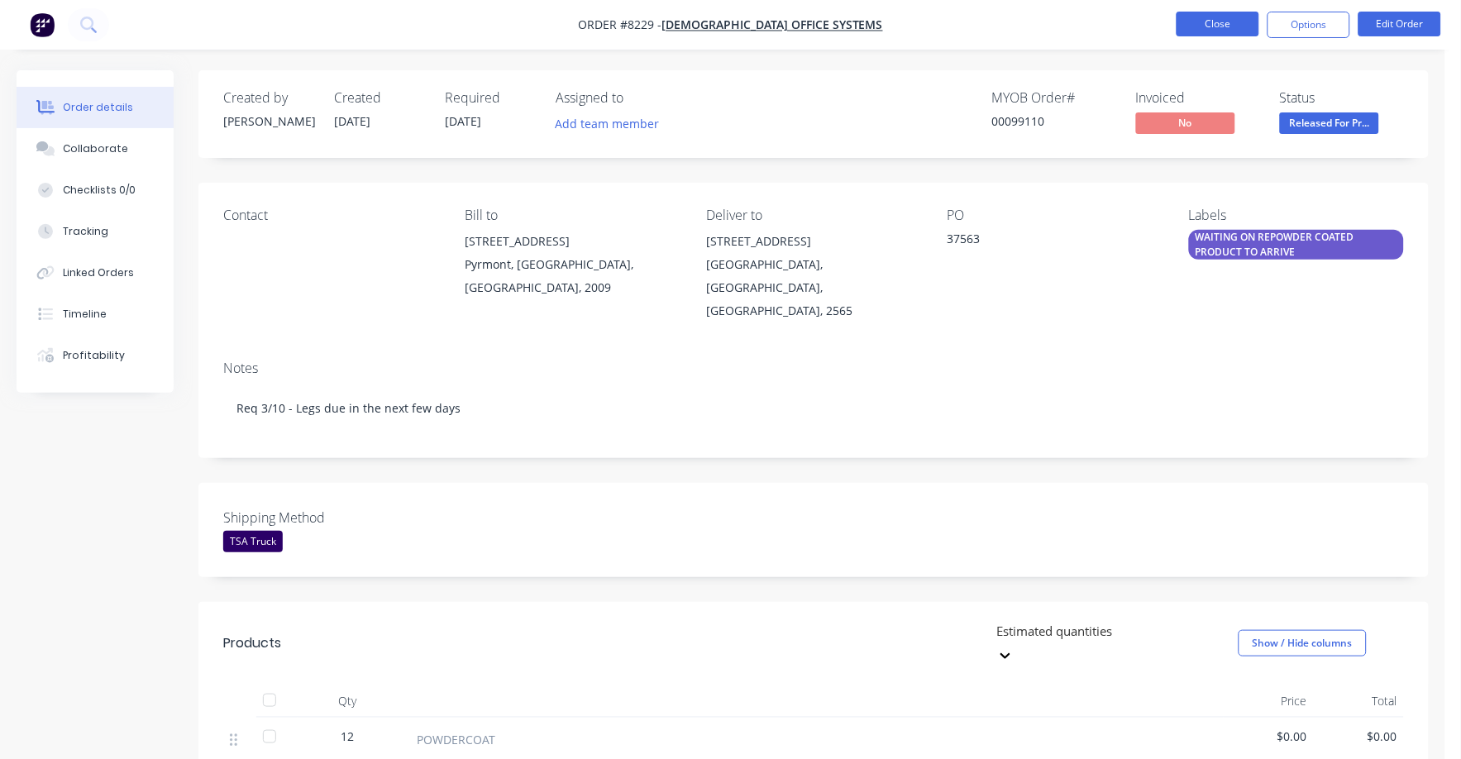
click at [1206, 16] on button "Close" at bounding box center [1218, 24] width 83 height 25
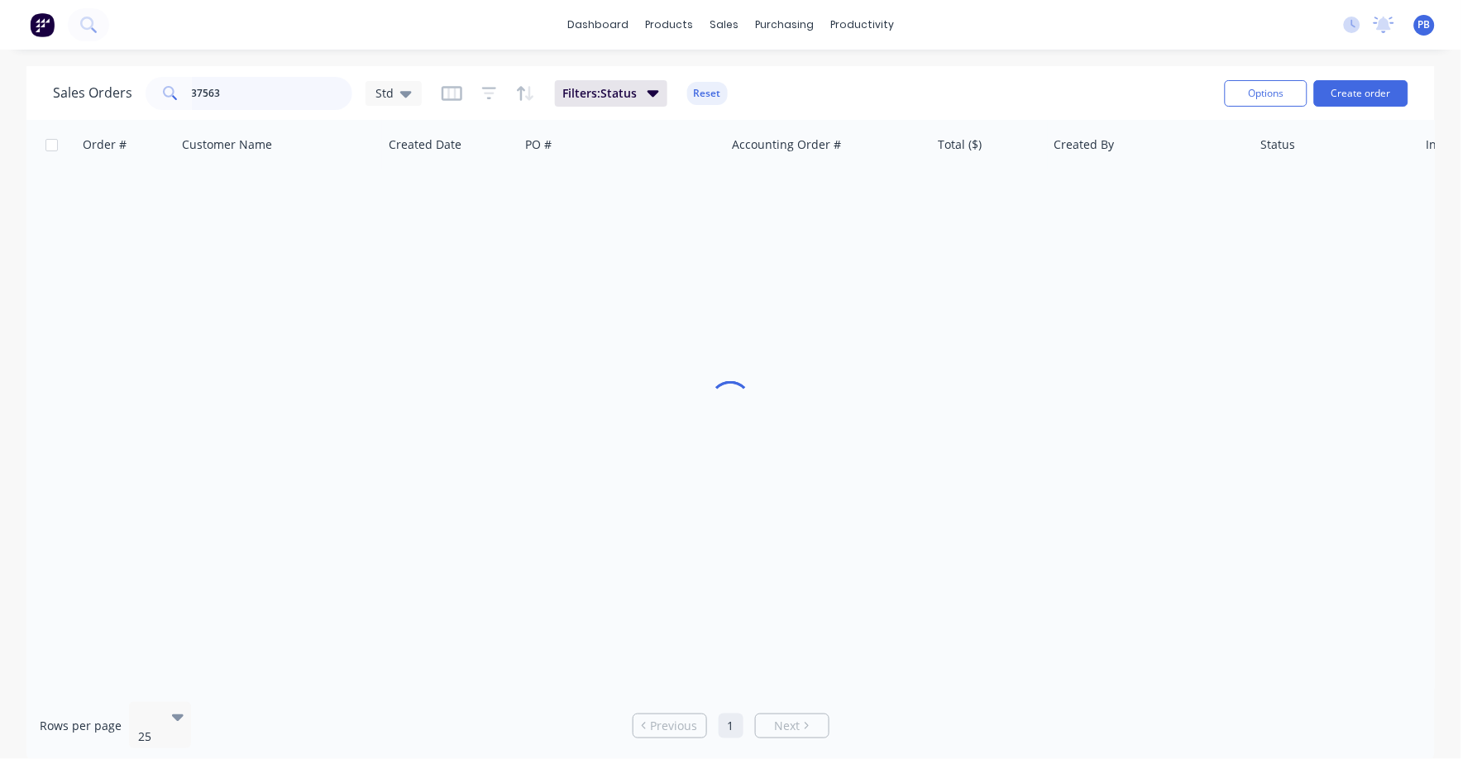
drag, startPoint x: 241, startPoint y: 91, endPoint x: 132, endPoint y: 76, distance: 110.2
click at [132, 77] on div "Sales Orders 37563 Std" at bounding box center [237, 93] width 369 height 33
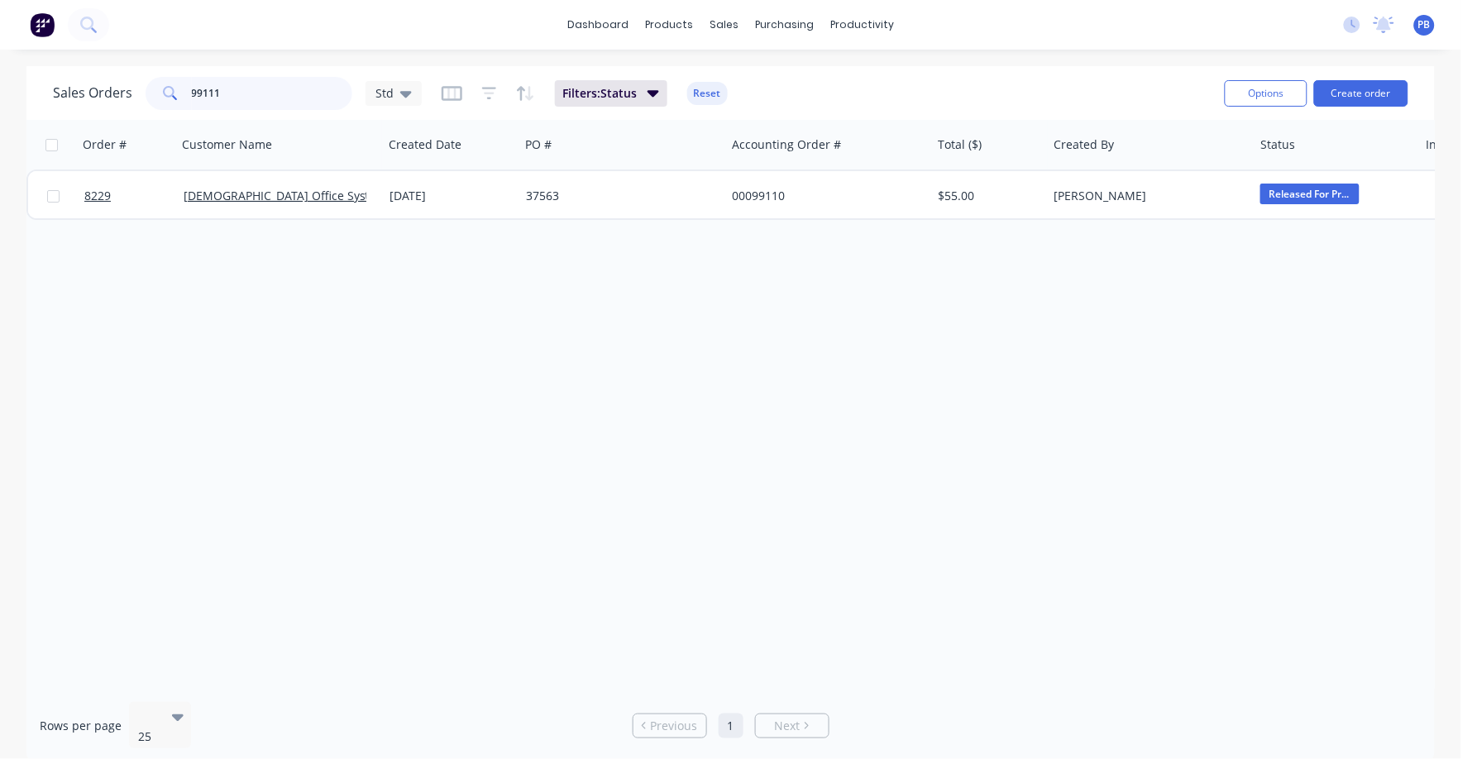
type input "99111"
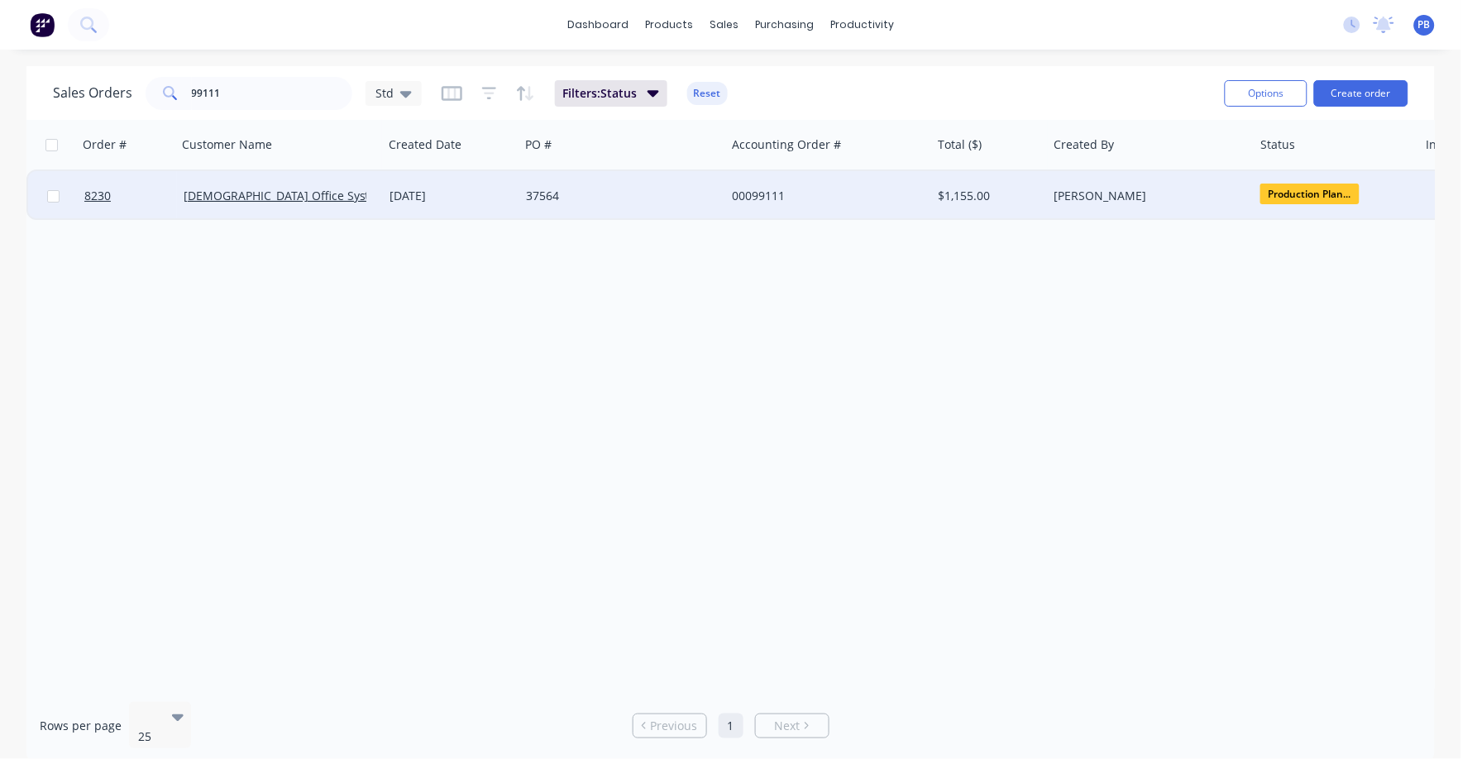
click at [748, 189] on div "00099111" at bounding box center [824, 196] width 184 height 17
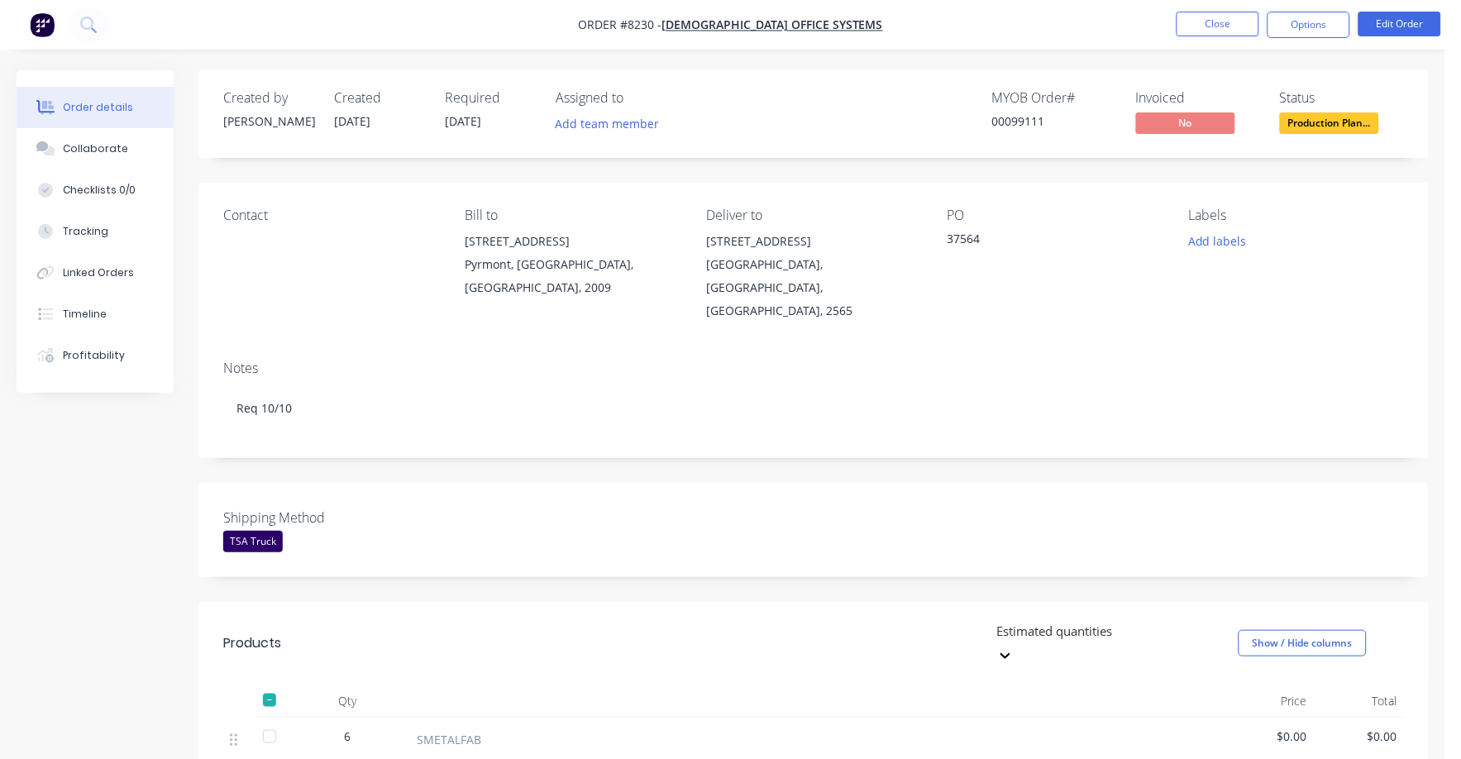
click at [1339, 122] on span "Production Plan..." at bounding box center [1329, 122] width 99 height 21
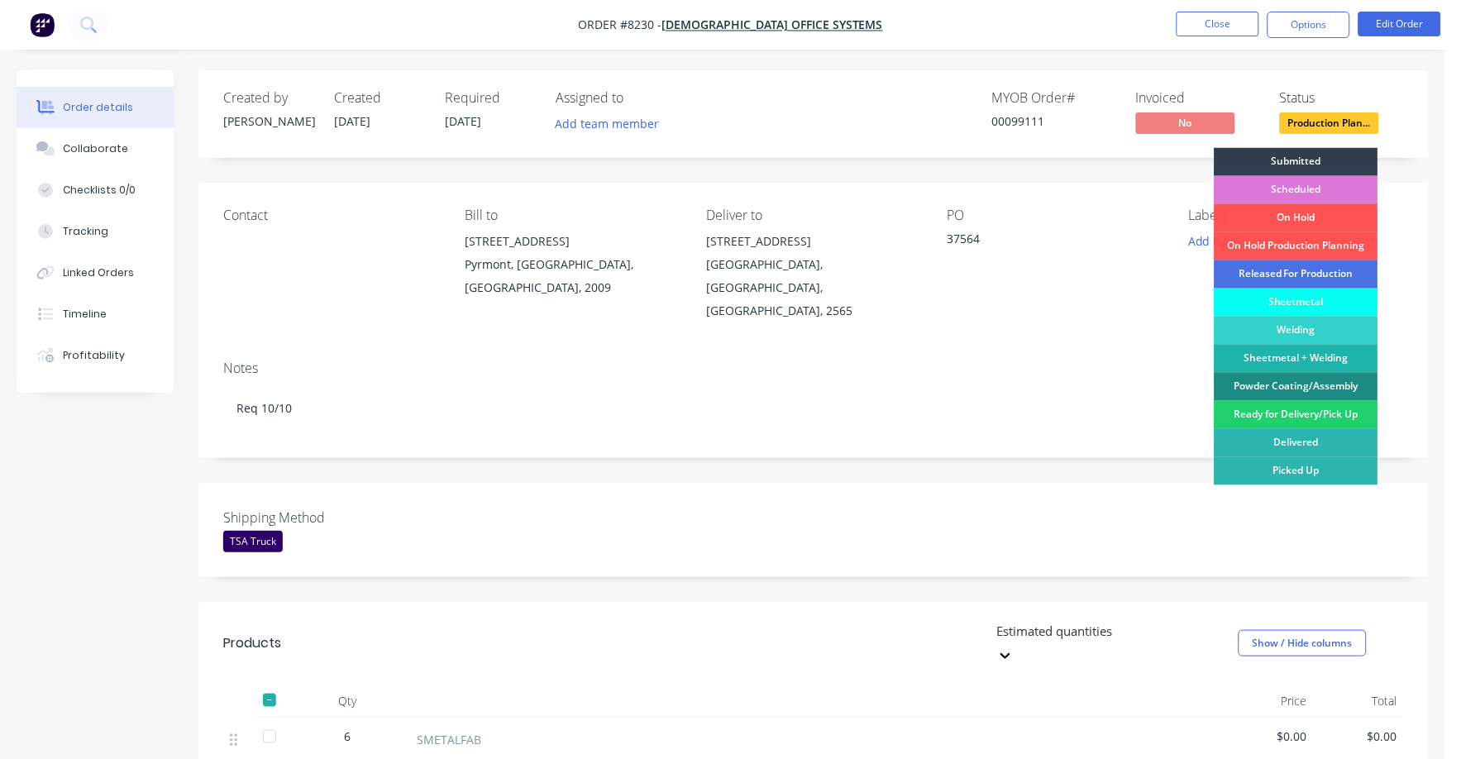
click at [1317, 295] on div "Sheetmetal" at bounding box center [1297, 303] width 164 height 28
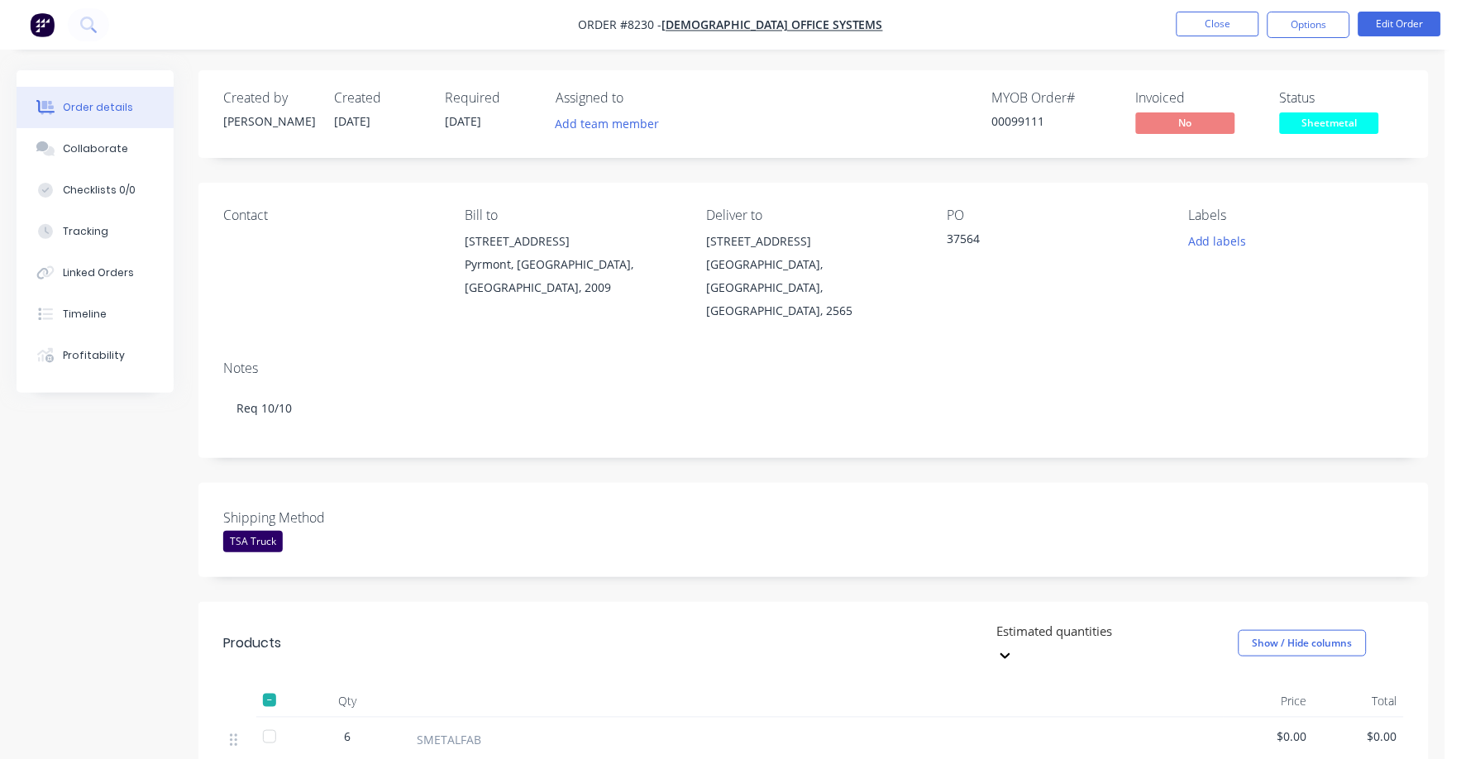
click at [1226, 9] on nav "Order #8230 - [DEMOGRAPHIC_DATA] Office Systems Close Options Edit Order" at bounding box center [730, 25] width 1461 height 50
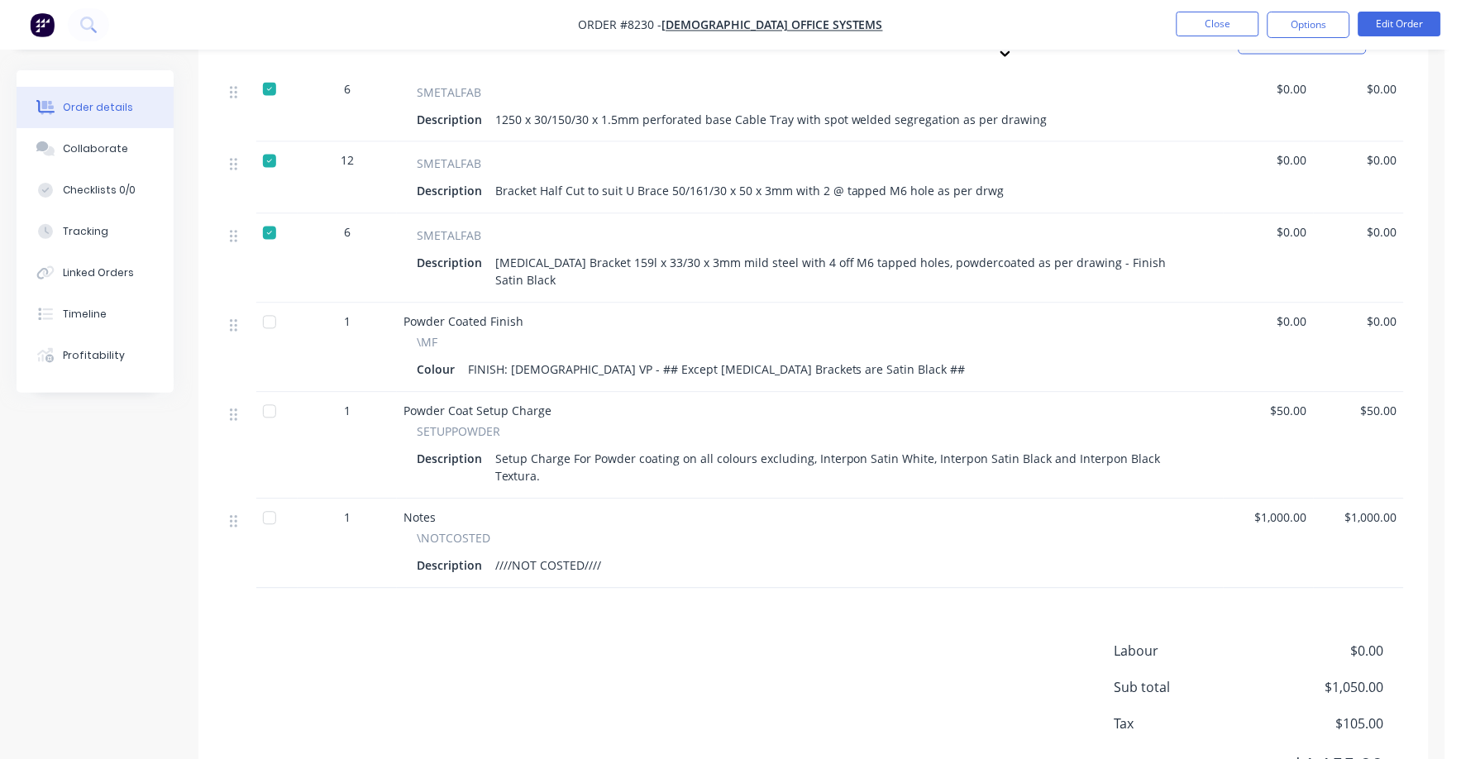
scroll to position [103, 0]
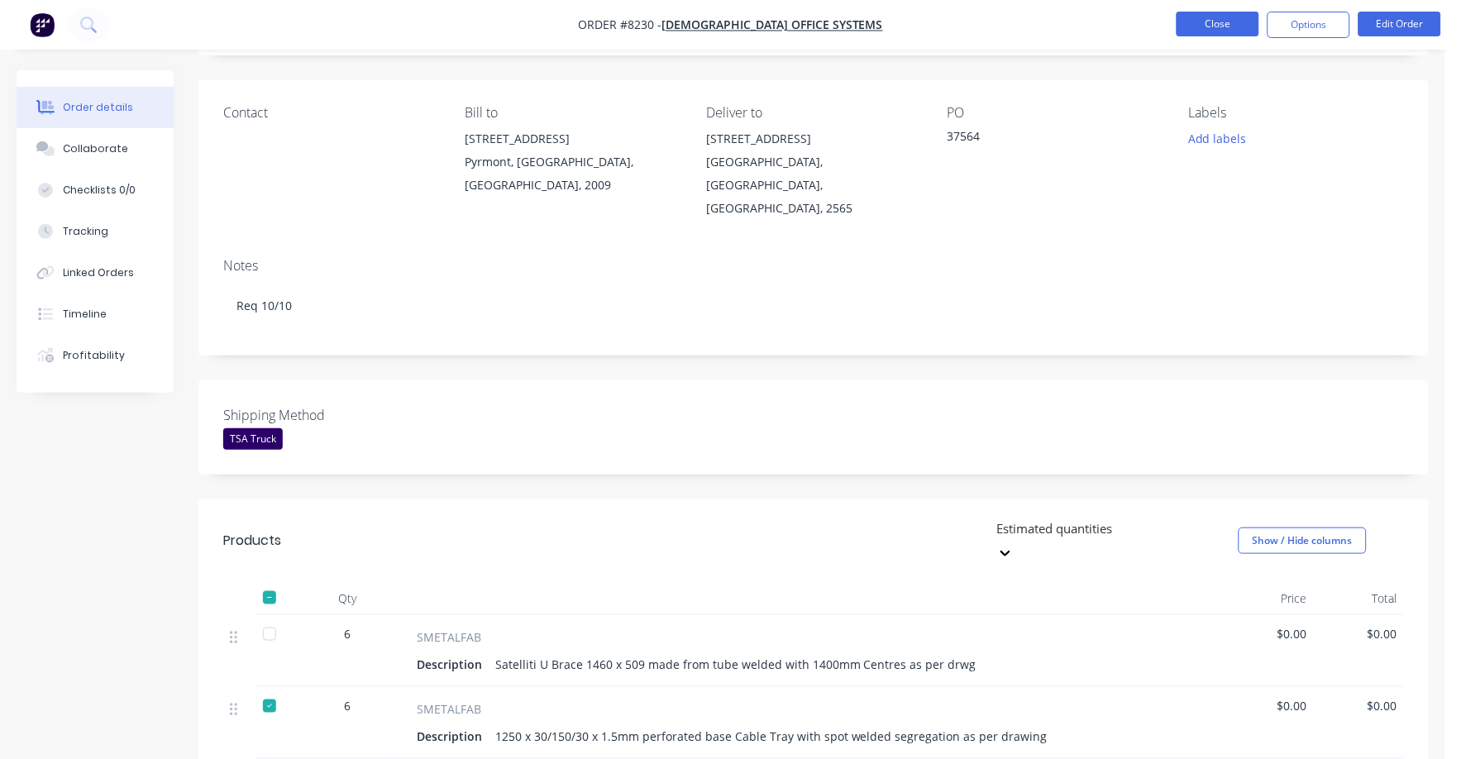
click at [1221, 22] on button "Close" at bounding box center [1218, 24] width 83 height 25
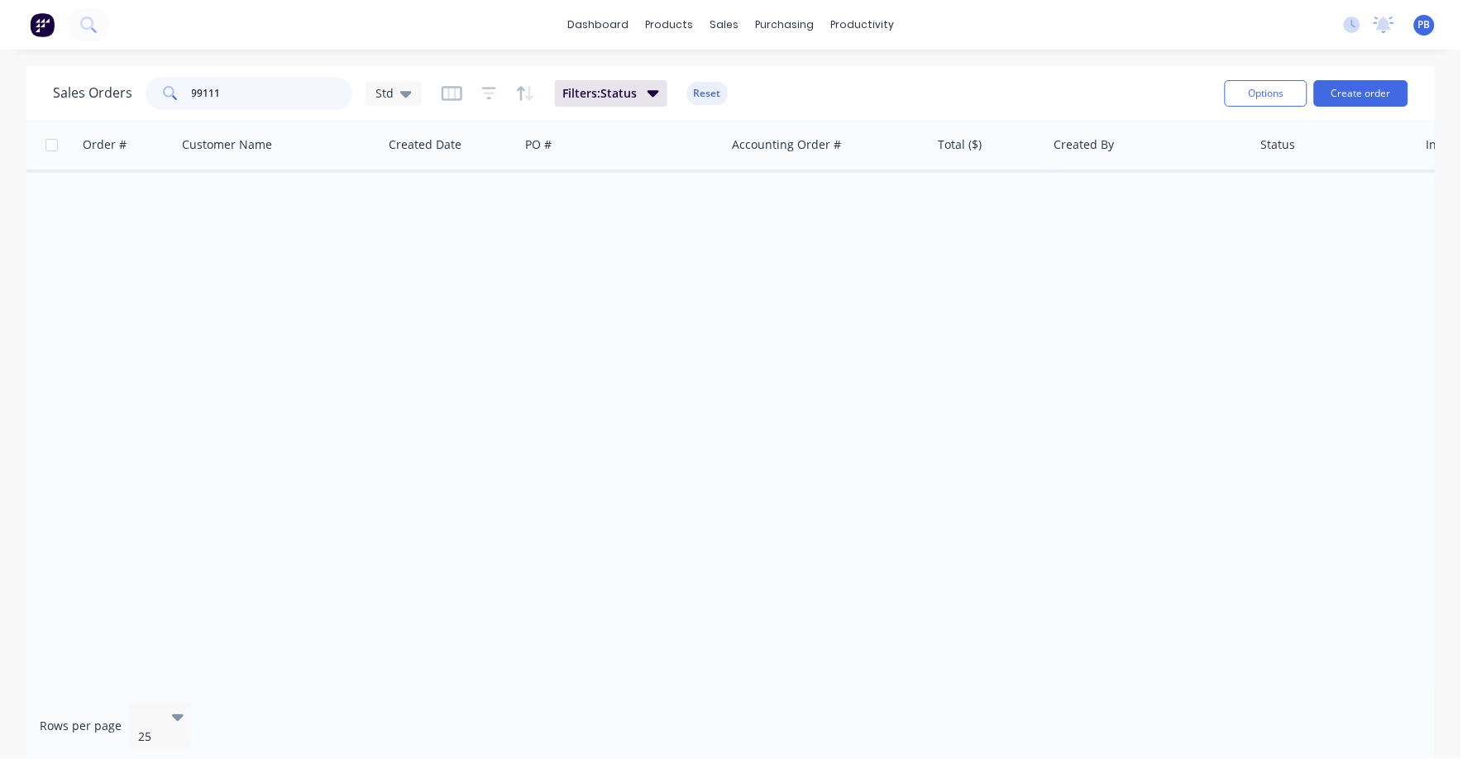
drag, startPoint x: 211, startPoint y: 91, endPoint x: 162, endPoint y: 80, distance: 50.0
click at [163, 83] on div "99111" at bounding box center [249, 93] width 207 height 33
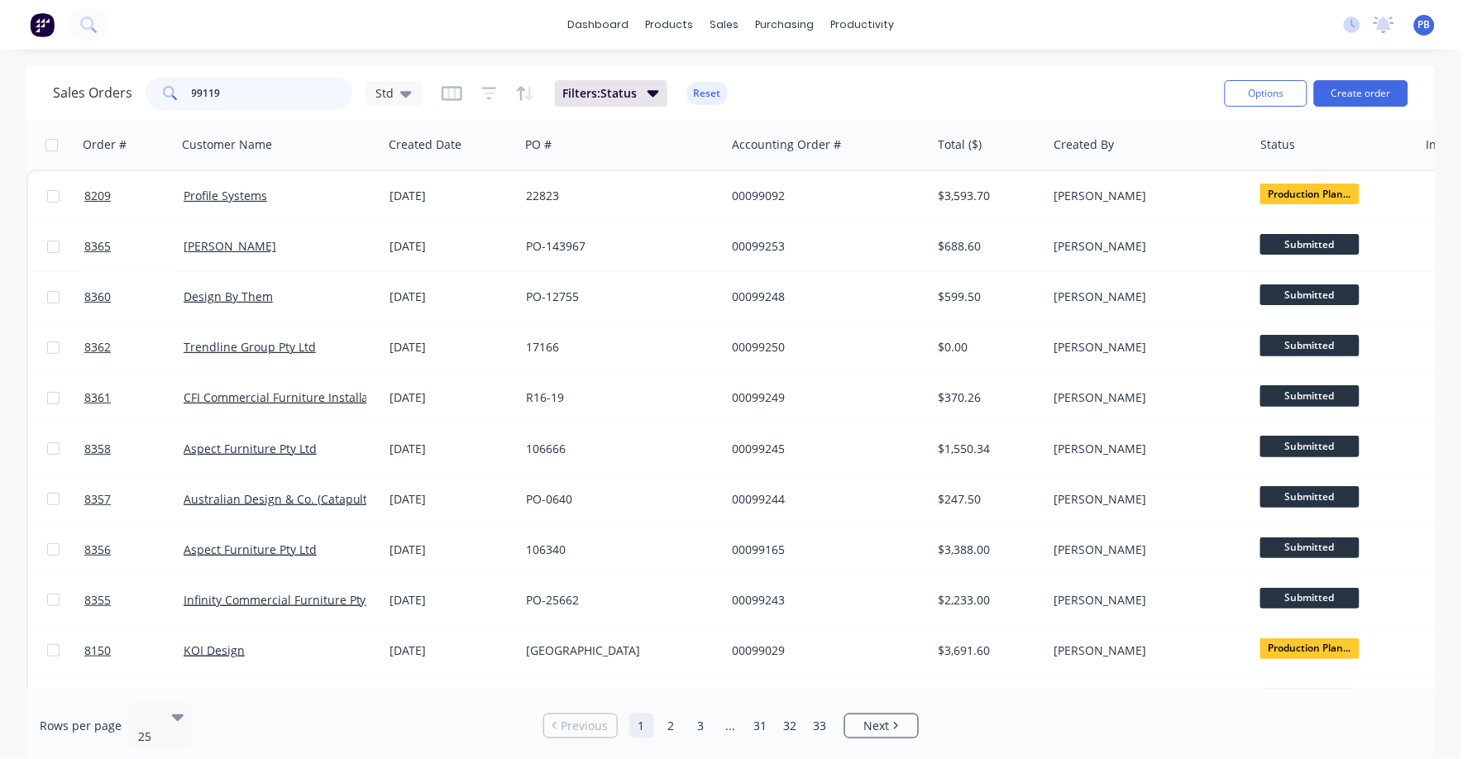
type input "99119"
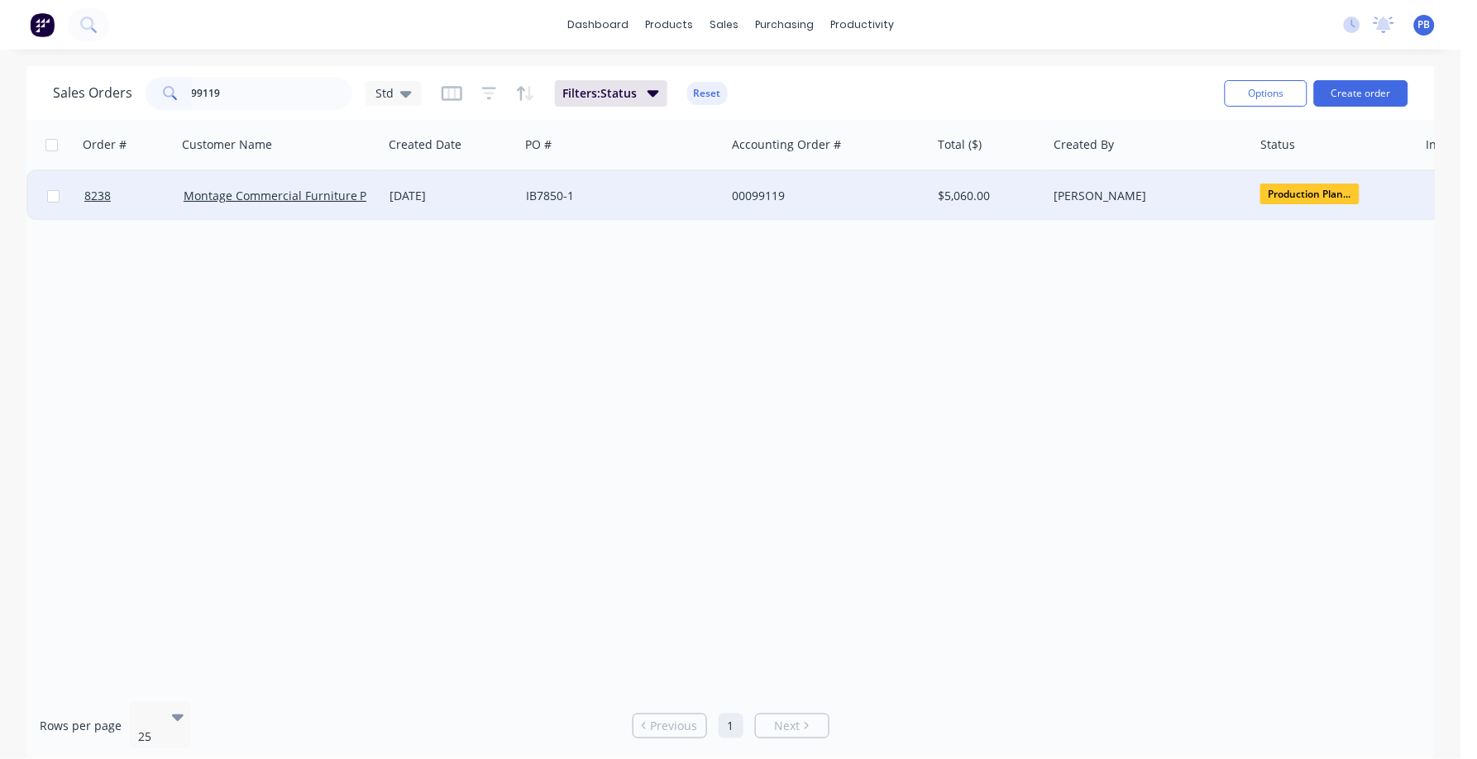
click at [764, 195] on div "00099119" at bounding box center [824, 196] width 184 height 17
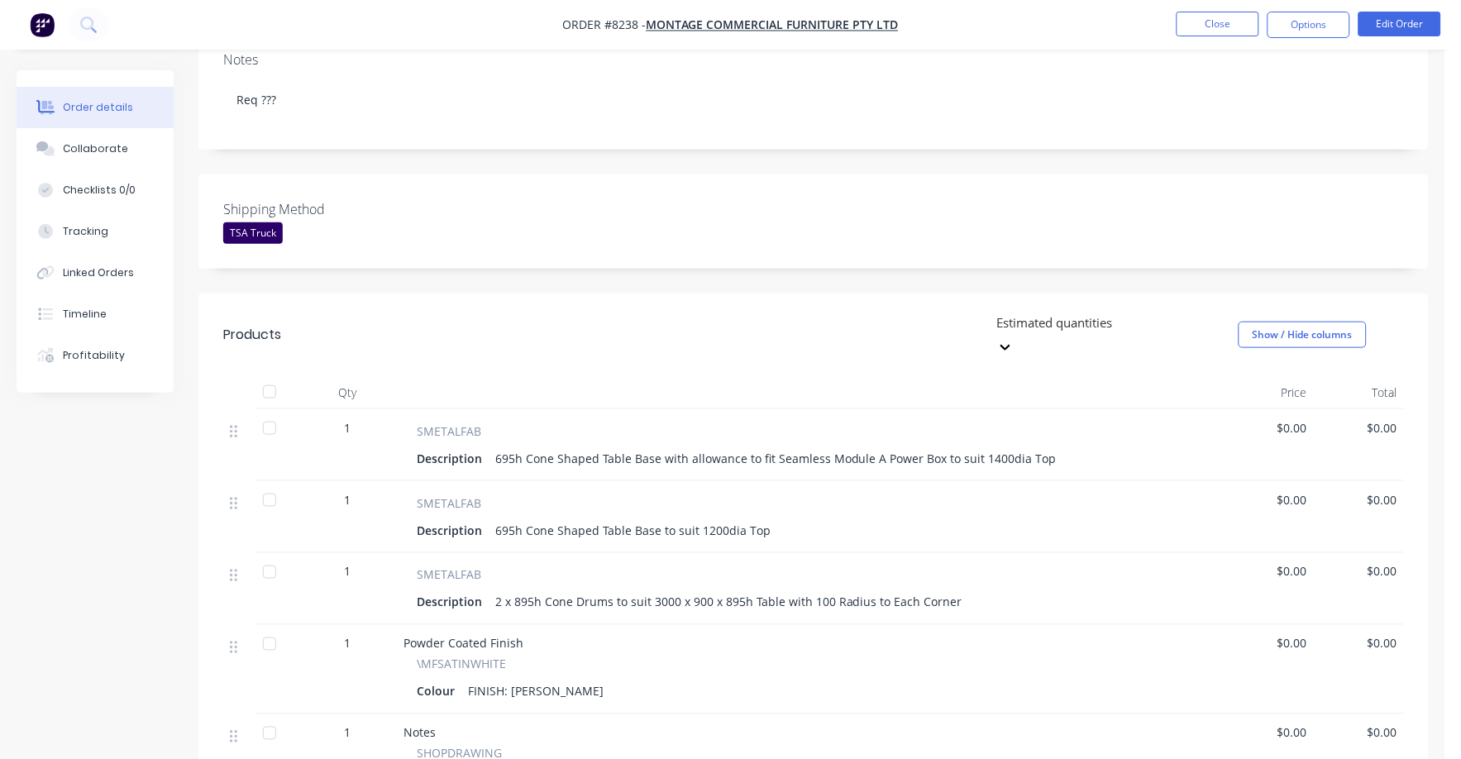
scroll to position [310, 0]
click at [98, 140] on button "Collaborate" at bounding box center [95, 148] width 157 height 41
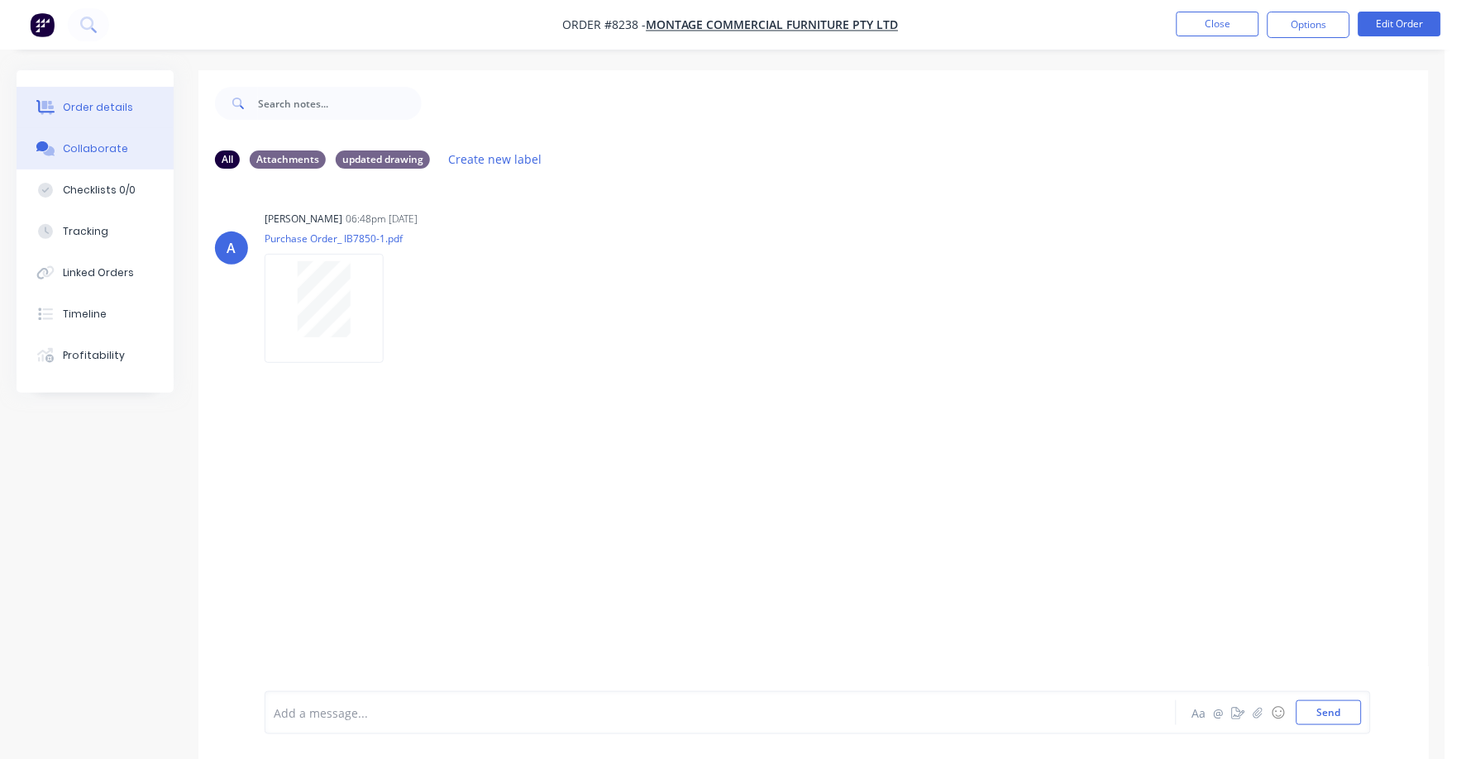
click at [103, 101] on div "Order details" at bounding box center [98, 107] width 70 height 15
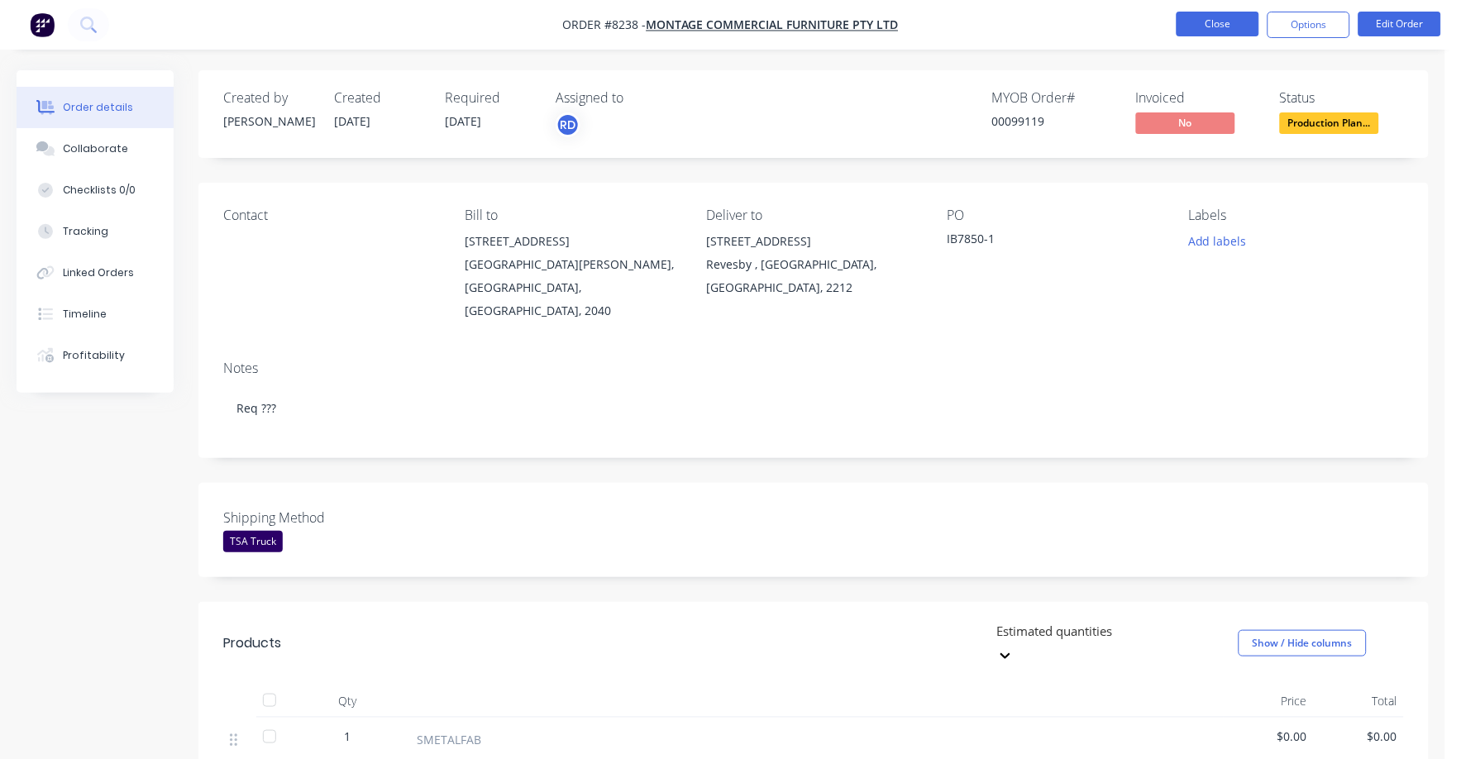
click at [1210, 18] on button "Close" at bounding box center [1218, 24] width 83 height 25
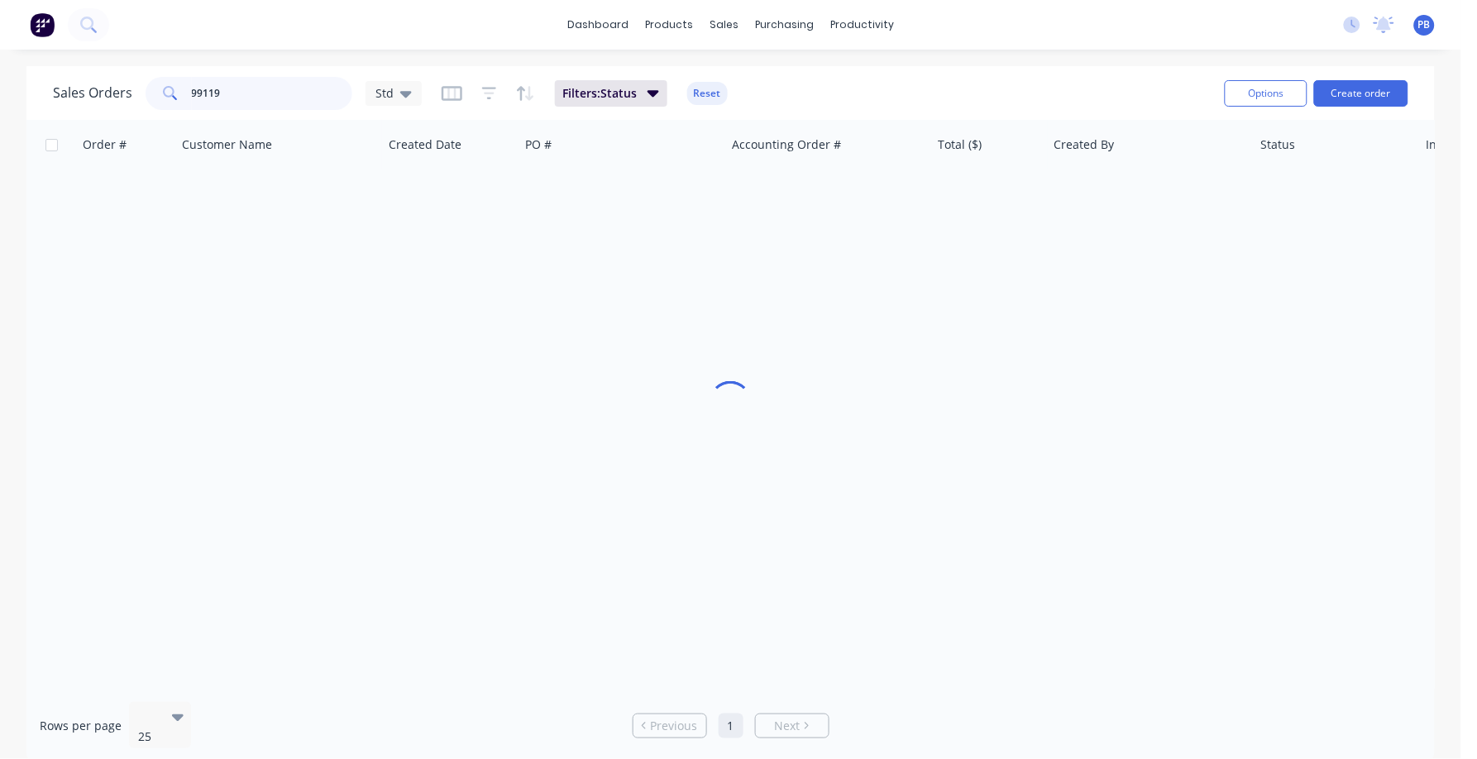
drag, startPoint x: 212, startPoint y: 86, endPoint x: 127, endPoint y: 77, distance: 84.8
click at [127, 77] on div "Sales Orders 99119 Std" at bounding box center [237, 93] width 369 height 33
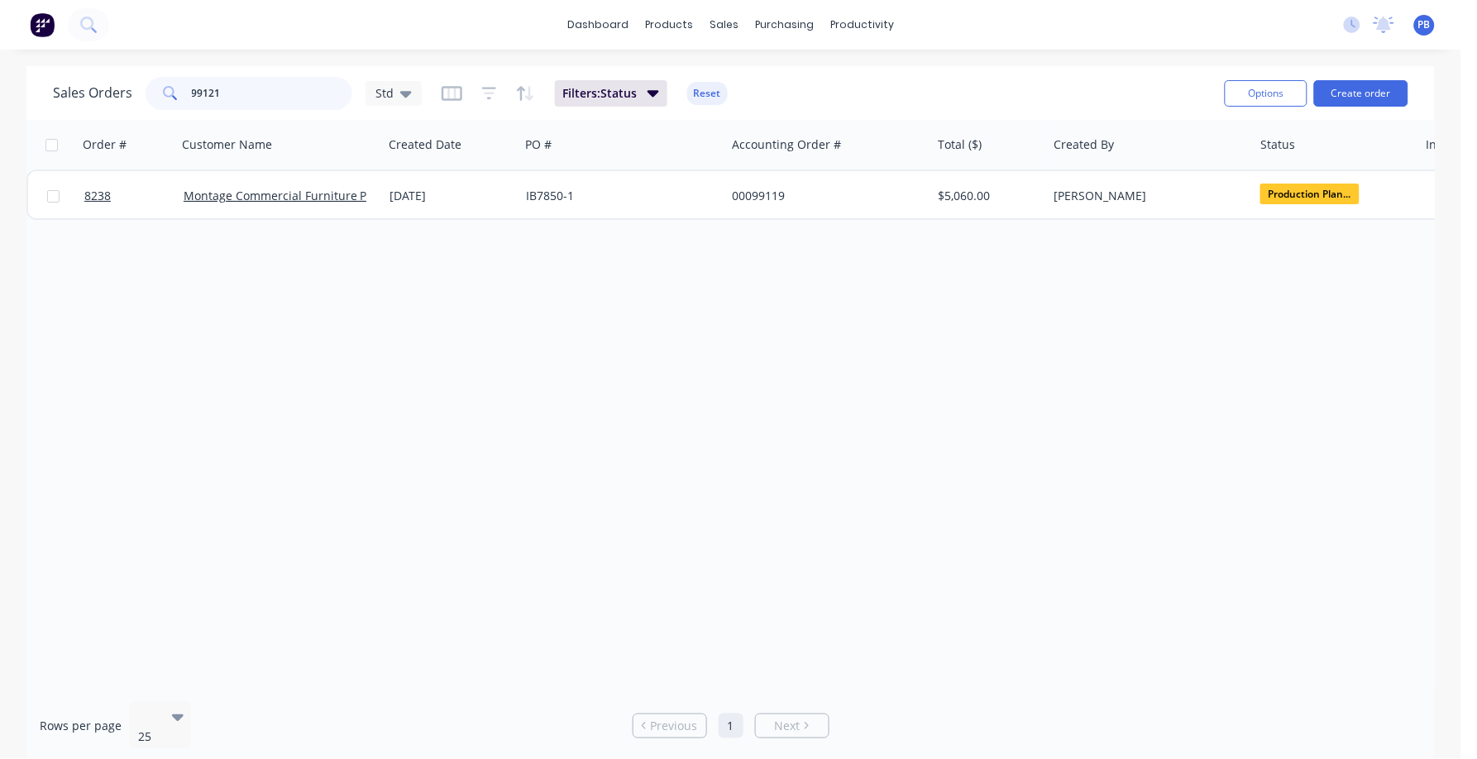
type input "99121"
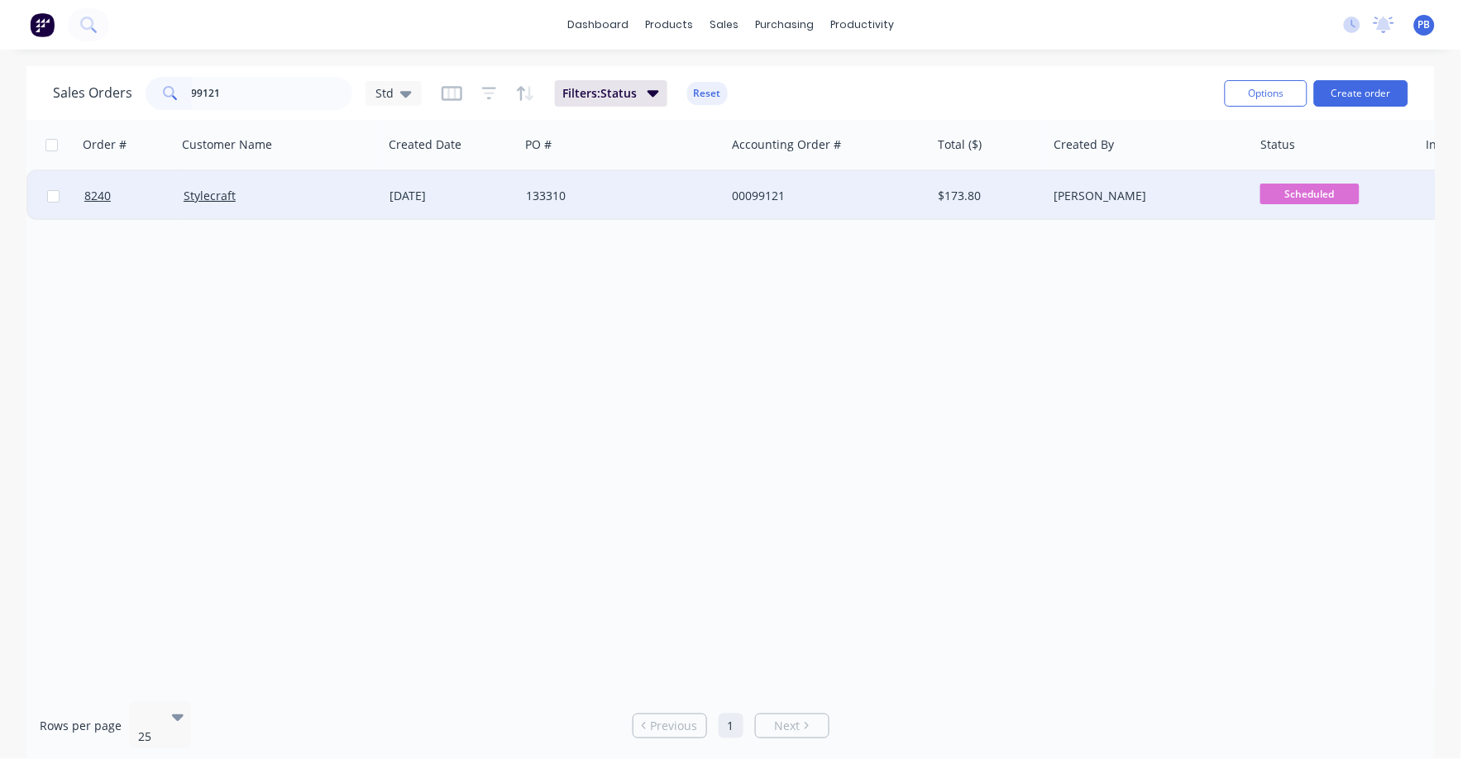
click at [774, 193] on div "00099121" at bounding box center [824, 196] width 184 height 17
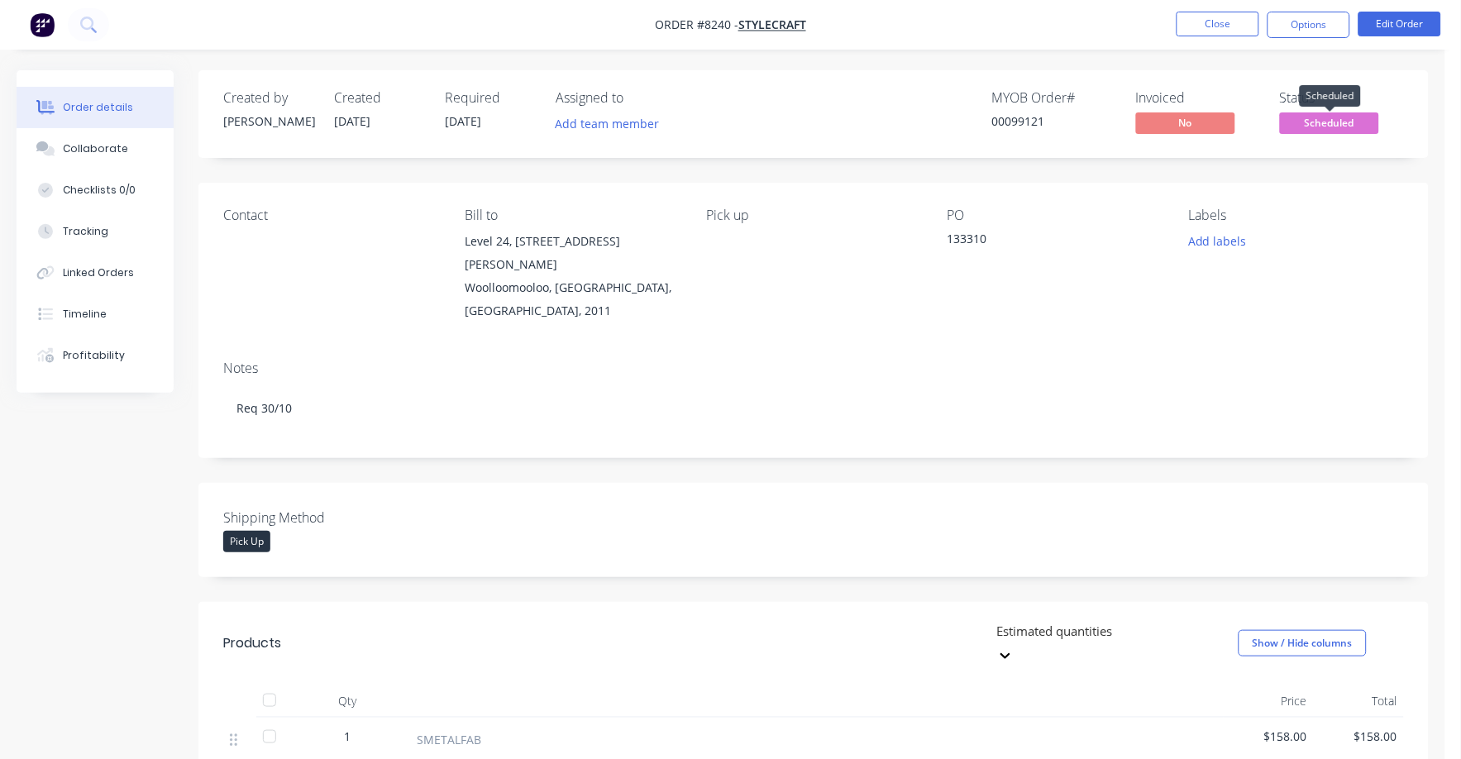
click at [1332, 121] on span "Scheduled" at bounding box center [1329, 122] width 99 height 21
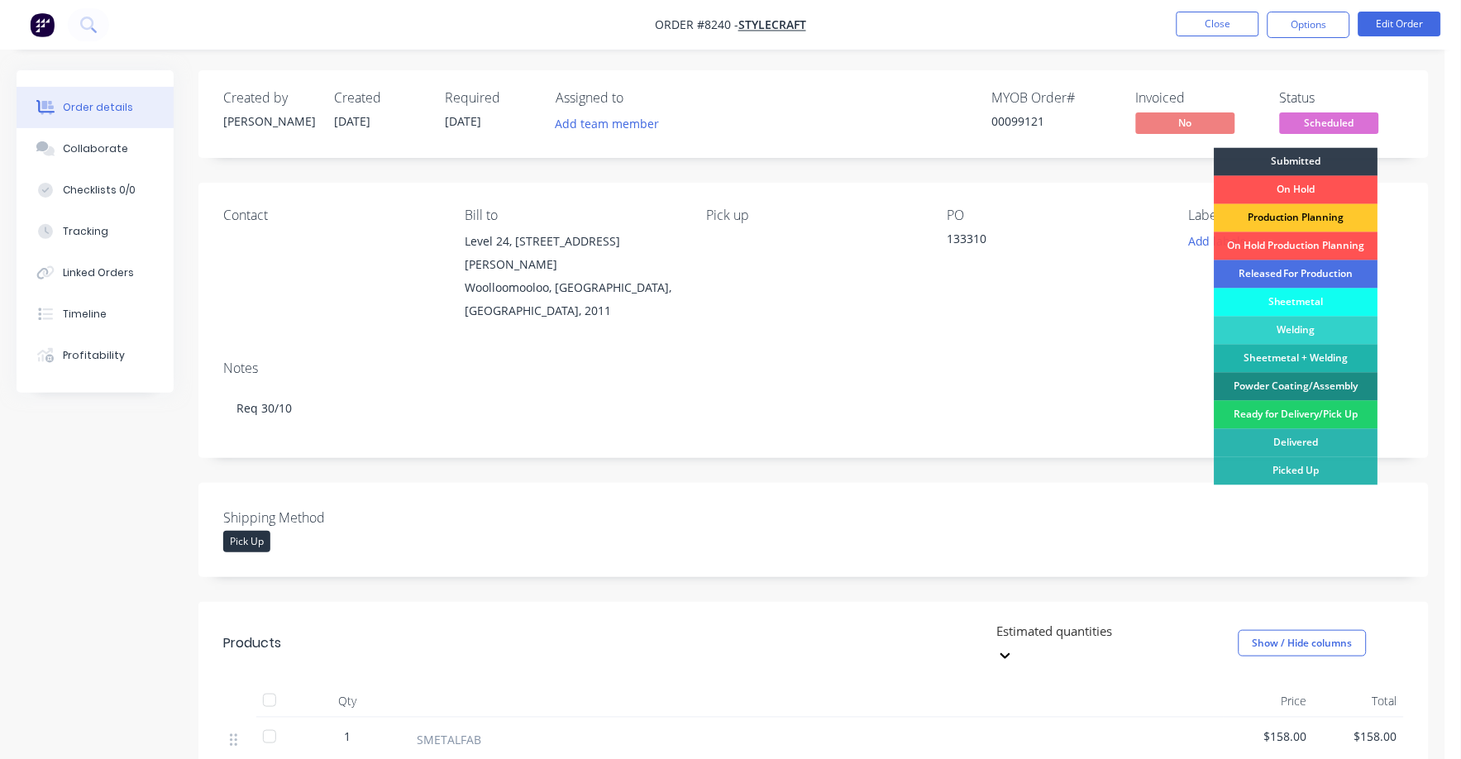
click at [1323, 214] on div "Production Planning" at bounding box center [1297, 218] width 164 height 28
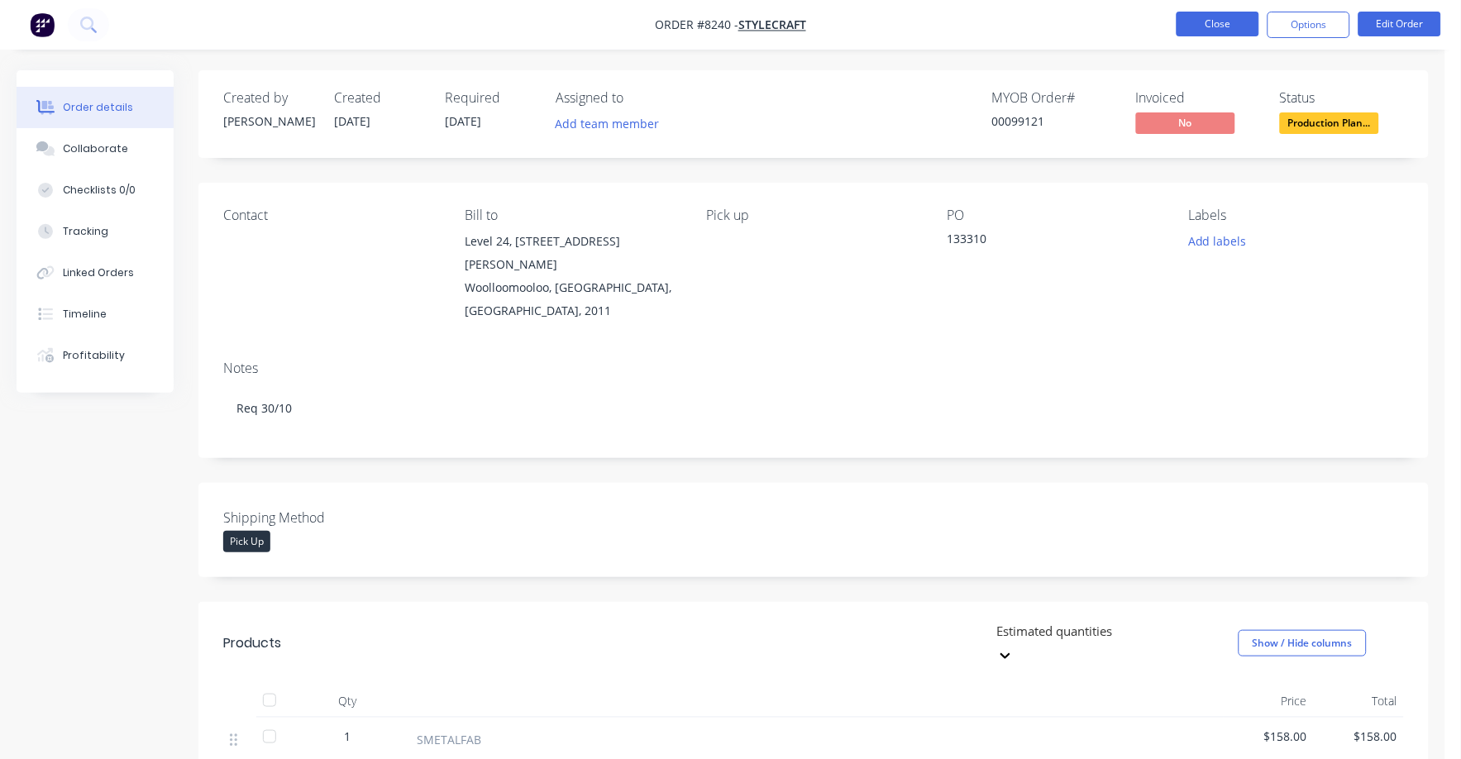
click at [1195, 22] on button "Close" at bounding box center [1218, 24] width 83 height 25
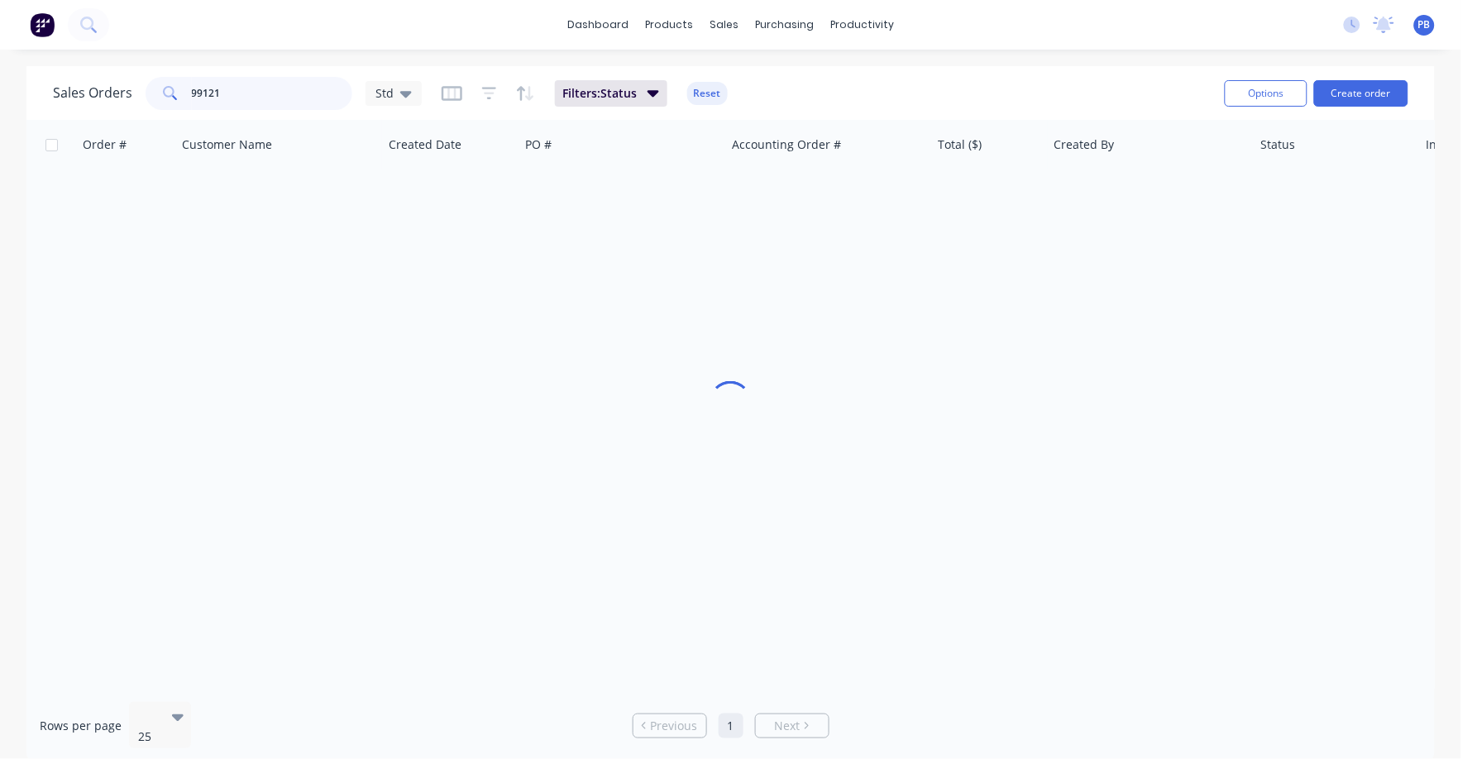
drag, startPoint x: 256, startPoint y: 102, endPoint x: 179, endPoint y: 87, distance: 77.5
click at [179, 87] on div "99121" at bounding box center [249, 93] width 207 height 33
type input "8245"
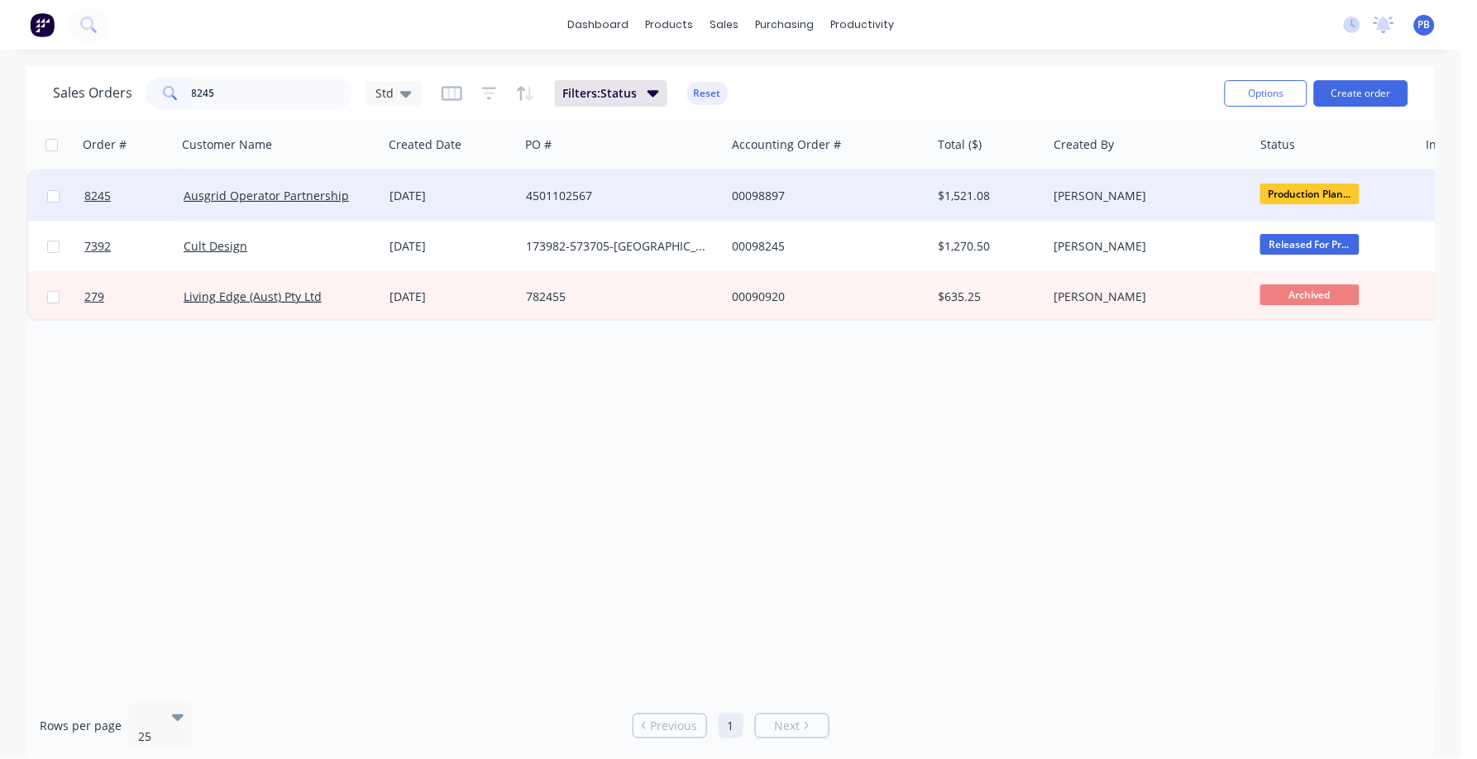
click at [782, 194] on div "00098897" at bounding box center [824, 196] width 184 height 17
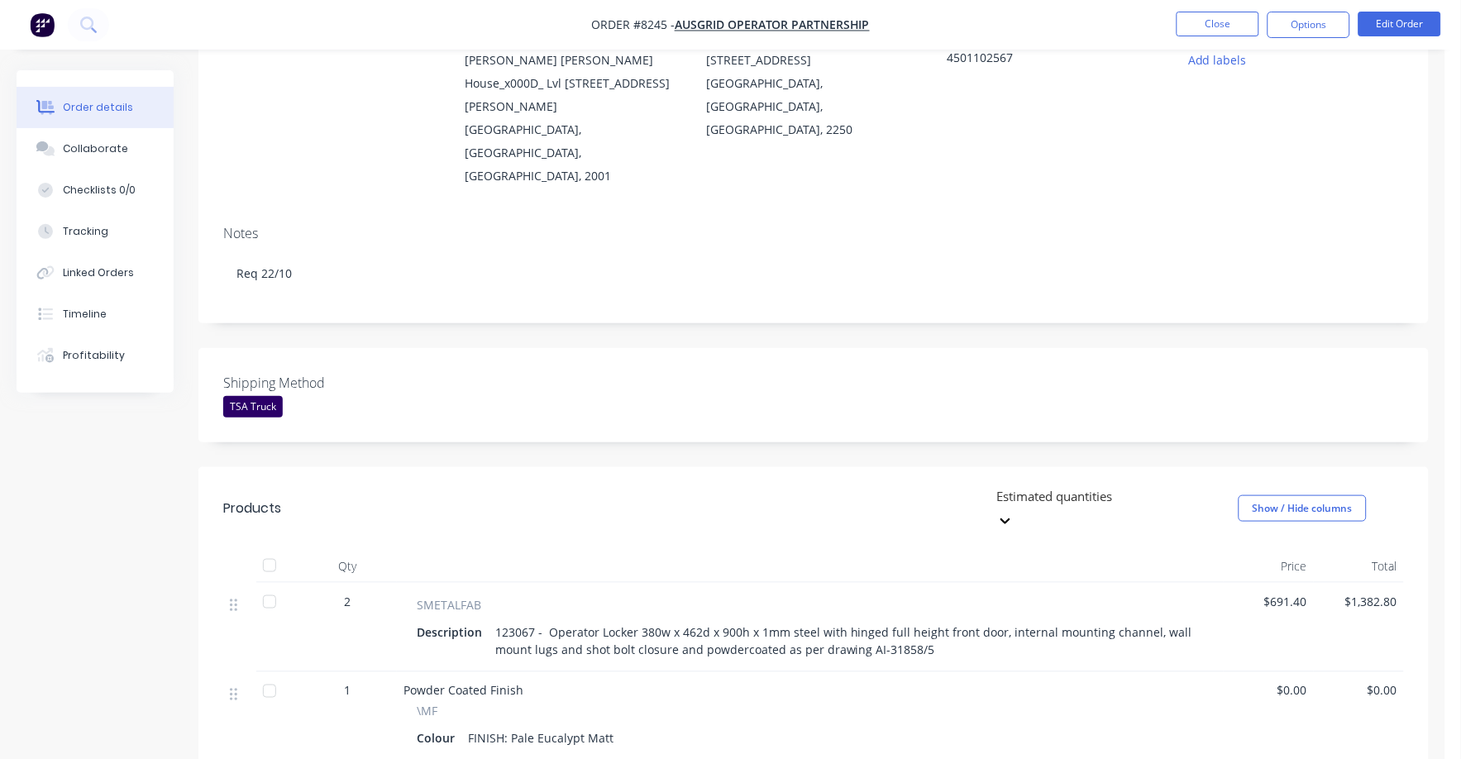
scroll to position [206, 0]
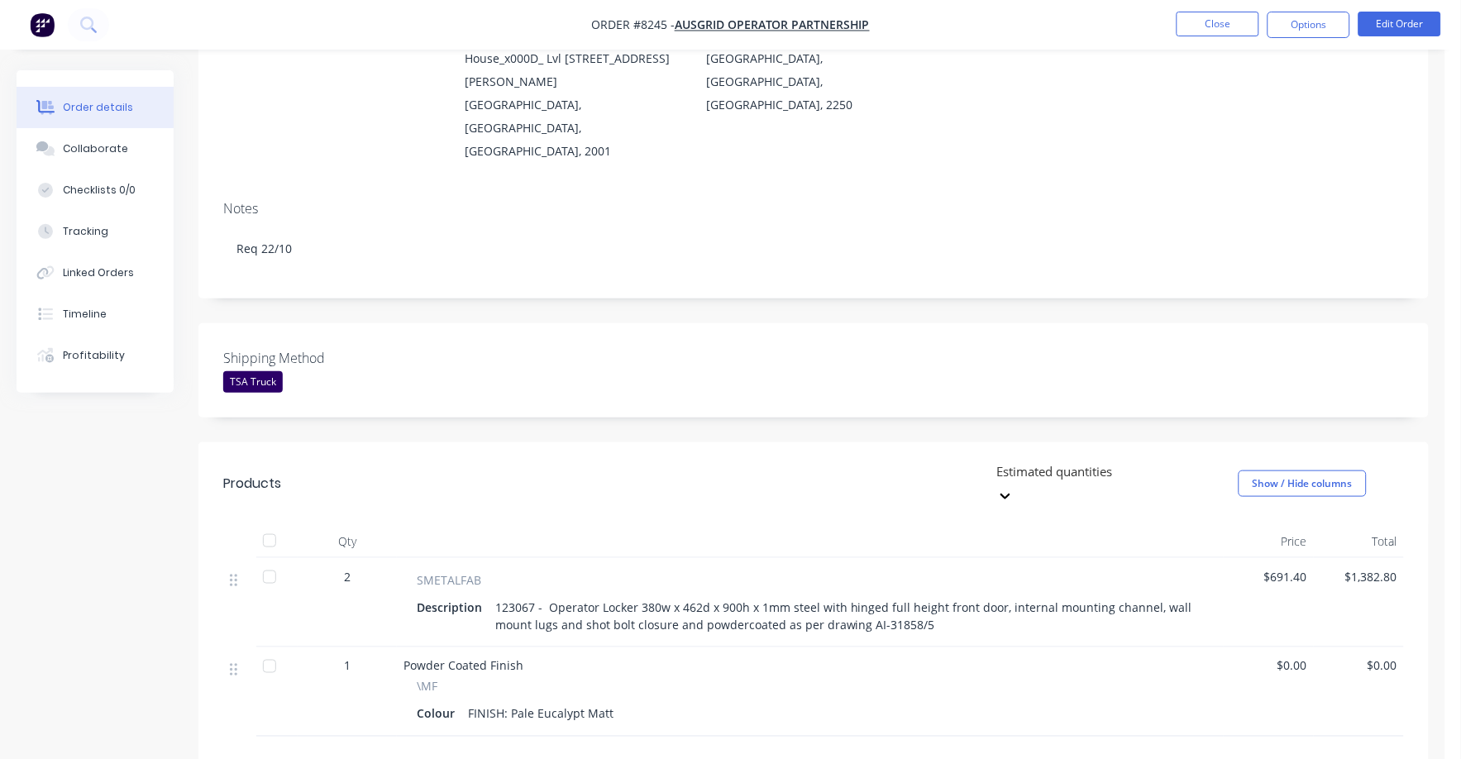
click at [1214, 6] on nav "Order #8245 - Ausgrid Operator Partnership Close Options Edit Order" at bounding box center [730, 25] width 1461 height 50
click at [1210, 28] on button "Close" at bounding box center [1218, 24] width 83 height 25
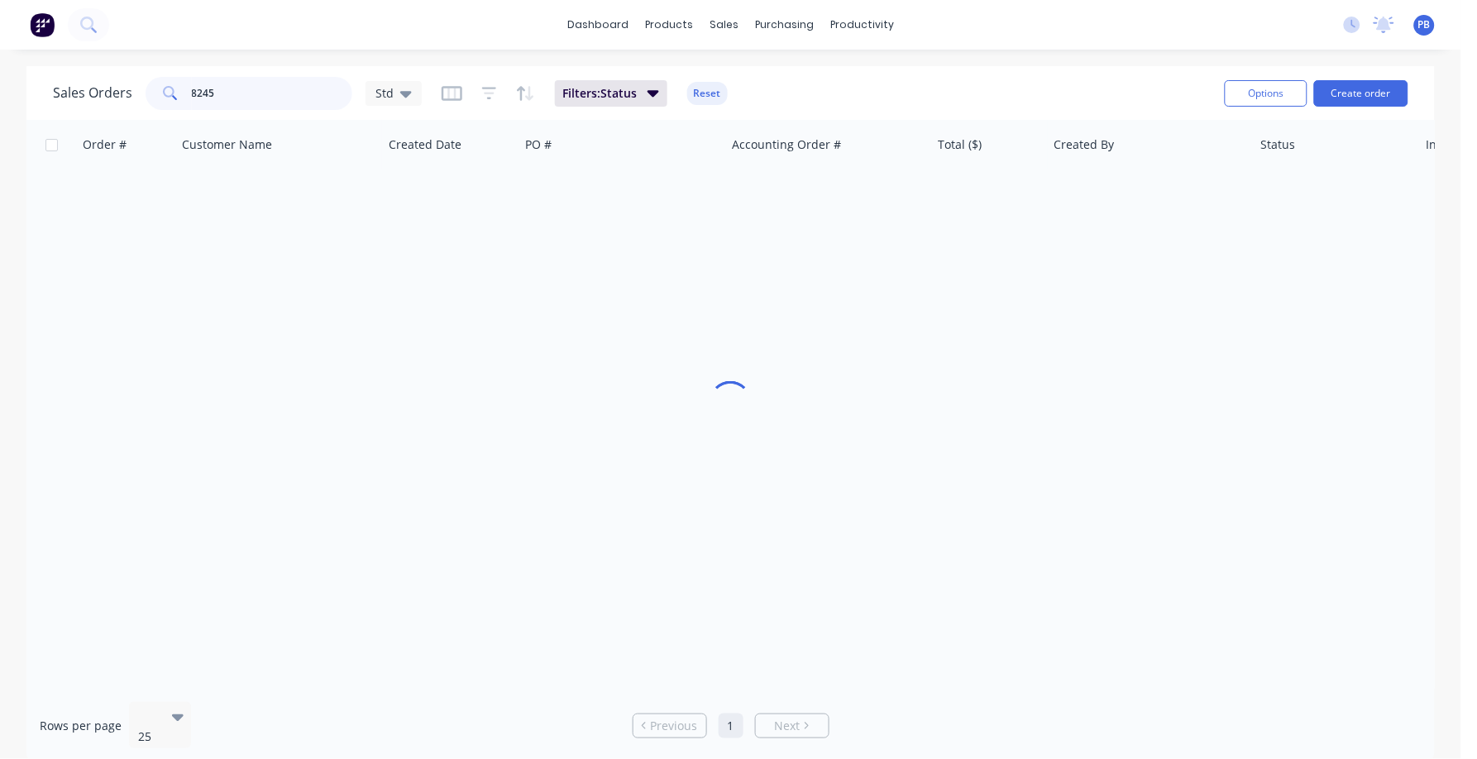
drag, startPoint x: 250, startPoint y: 100, endPoint x: 98, endPoint y: 85, distance: 152.1
click at [100, 88] on div "Sales Orders [STREET_ADDRESS]" at bounding box center [237, 93] width 369 height 33
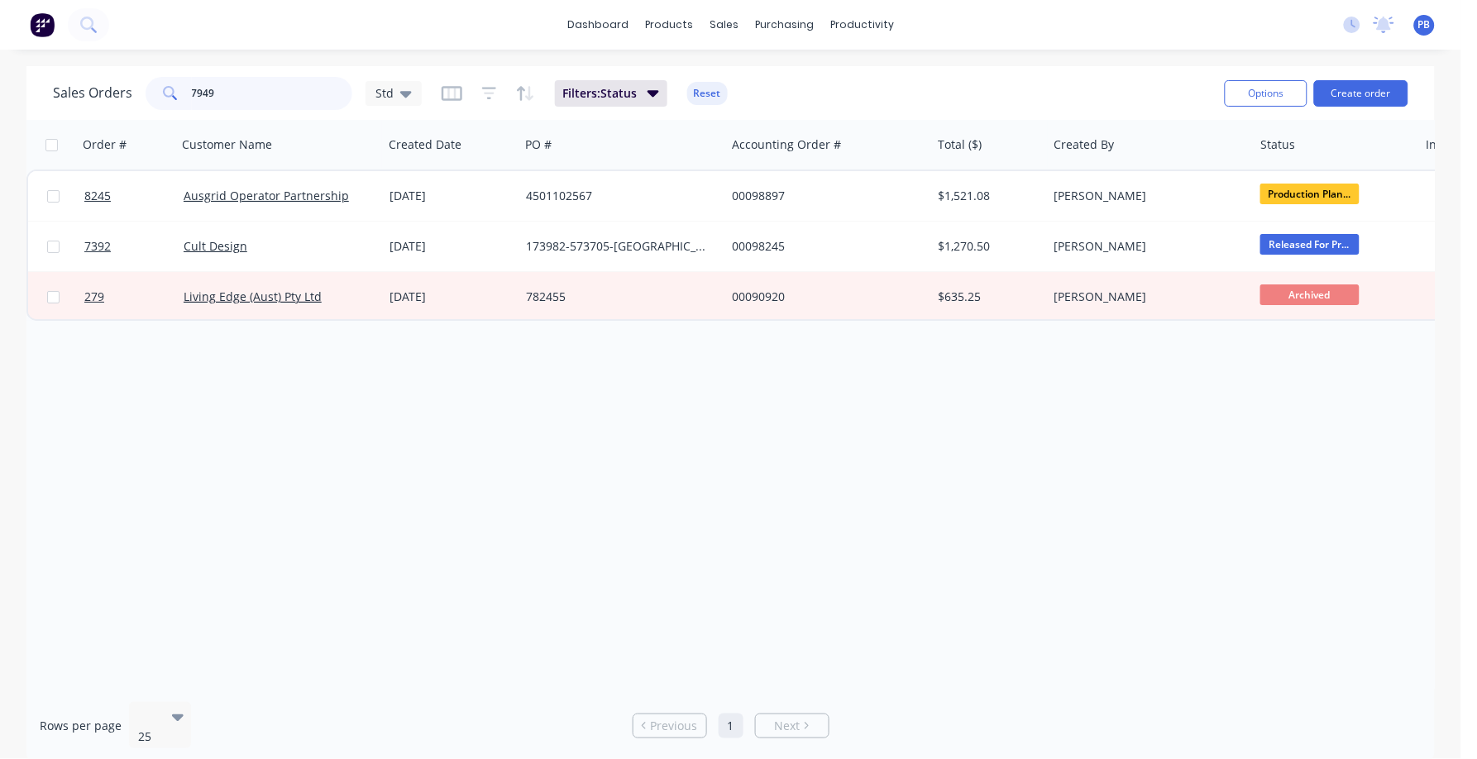
type input "7949"
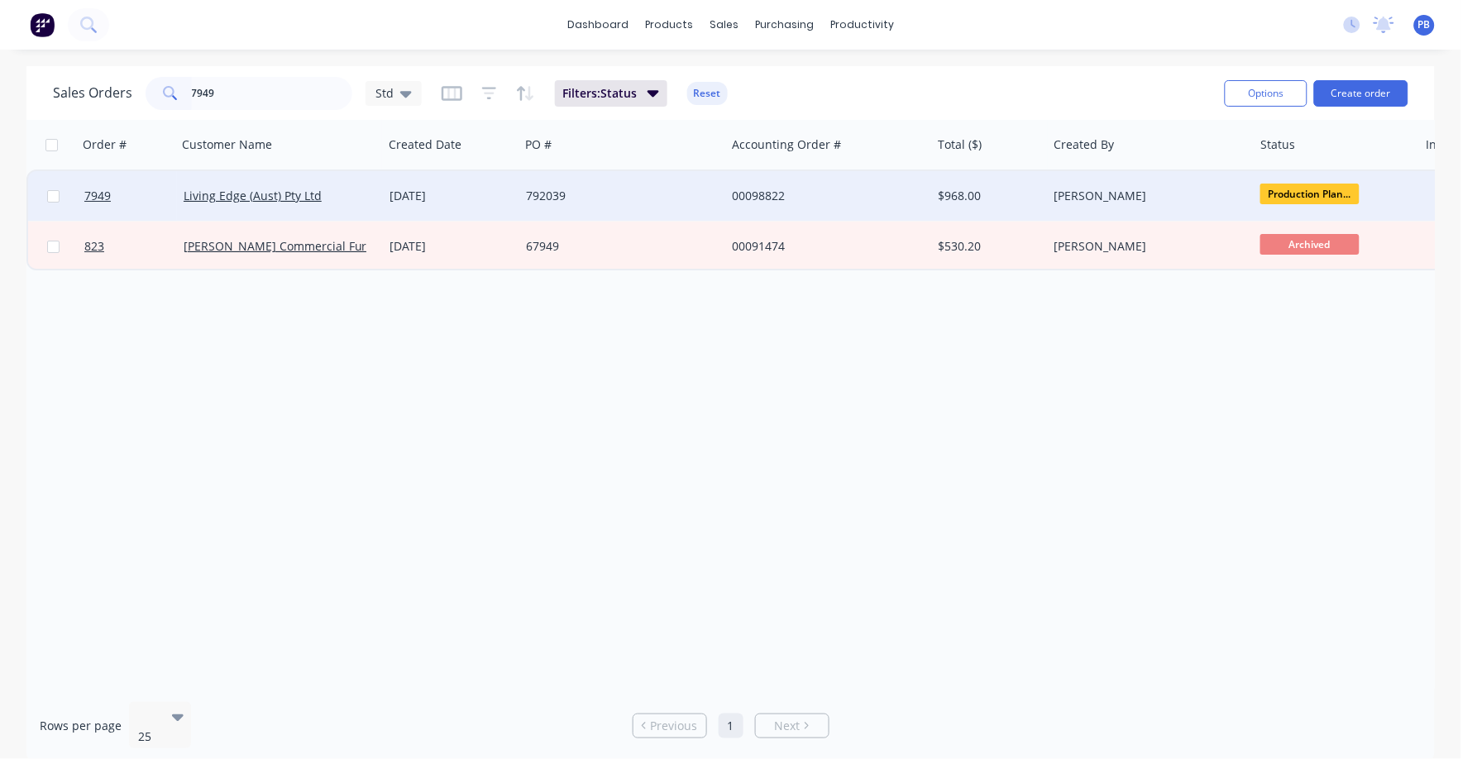
click at [761, 195] on div "00098822" at bounding box center [824, 196] width 184 height 17
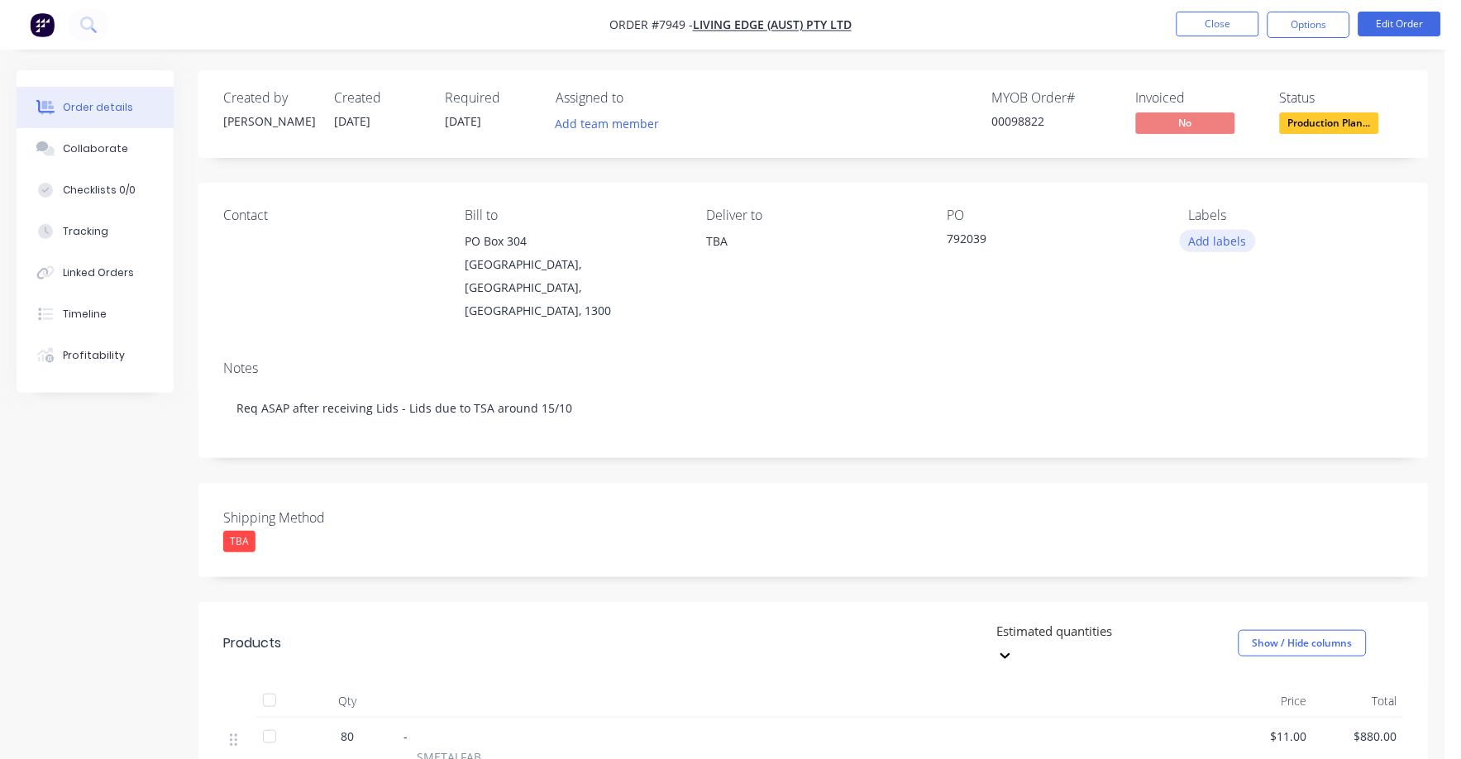
click at [1220, 232] on button "Add labels" at bounding box center [1218, 241] width 76 height 22
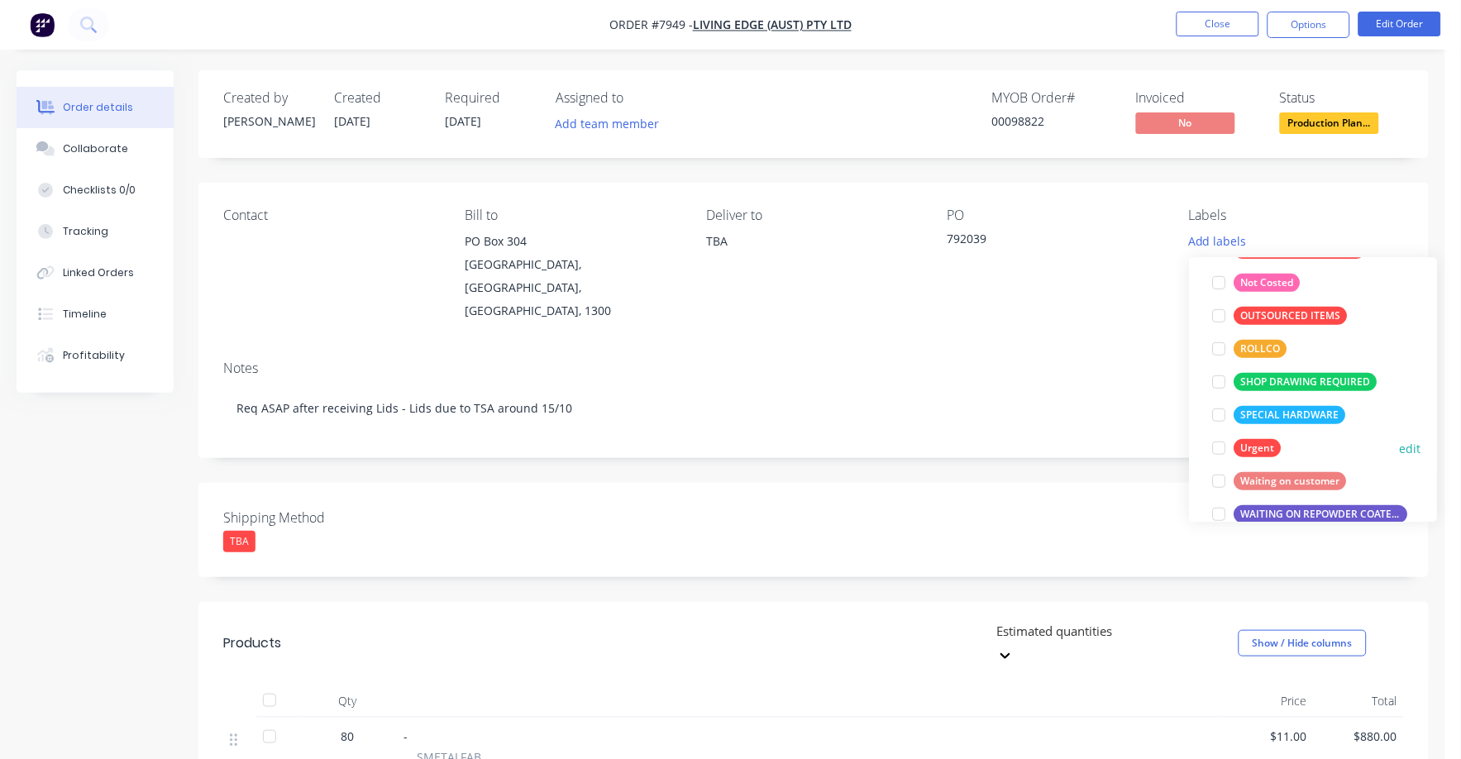
scroll to position [232, 0]
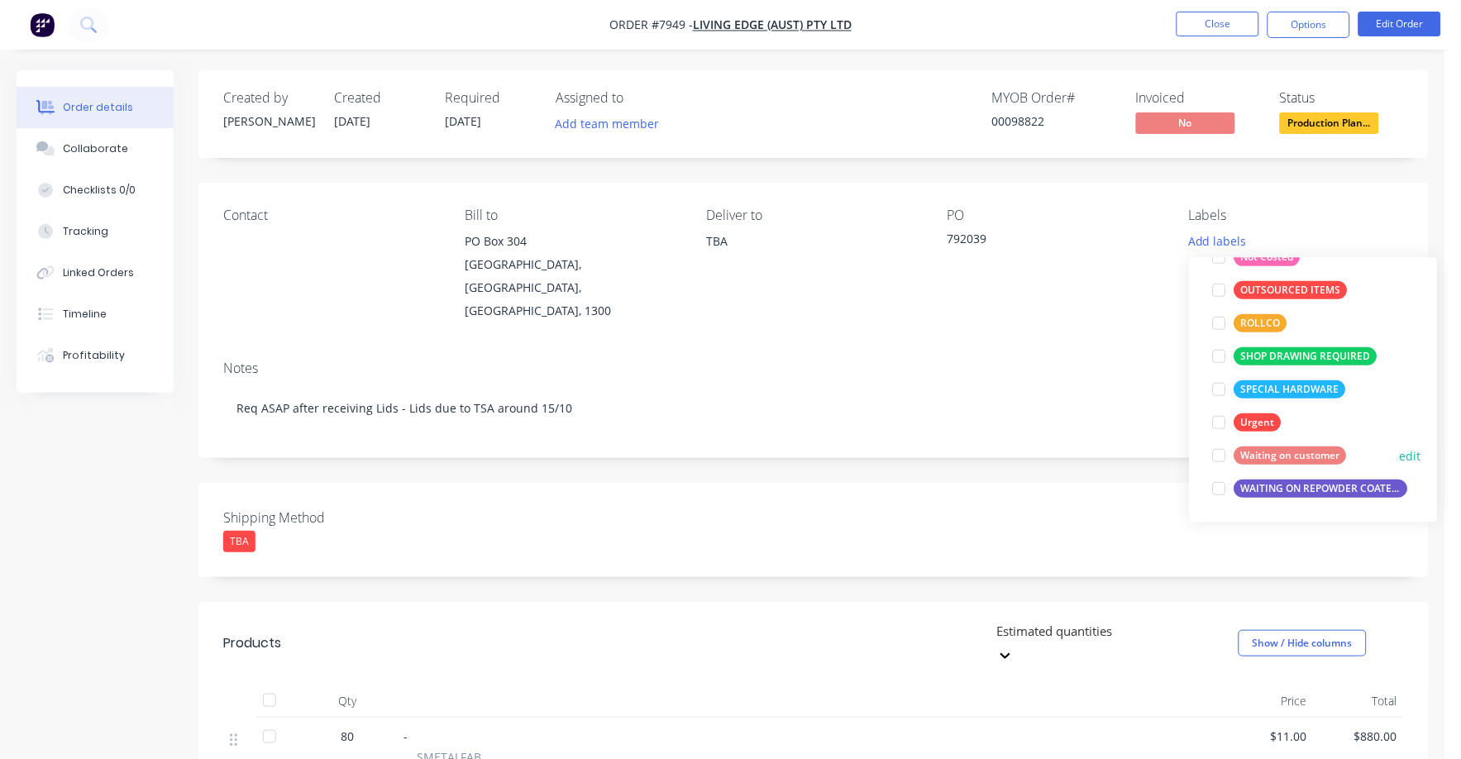
click at [1317, 455] on div "Waiting on customer" at bounding box center [1291, 456] width 112 height 18
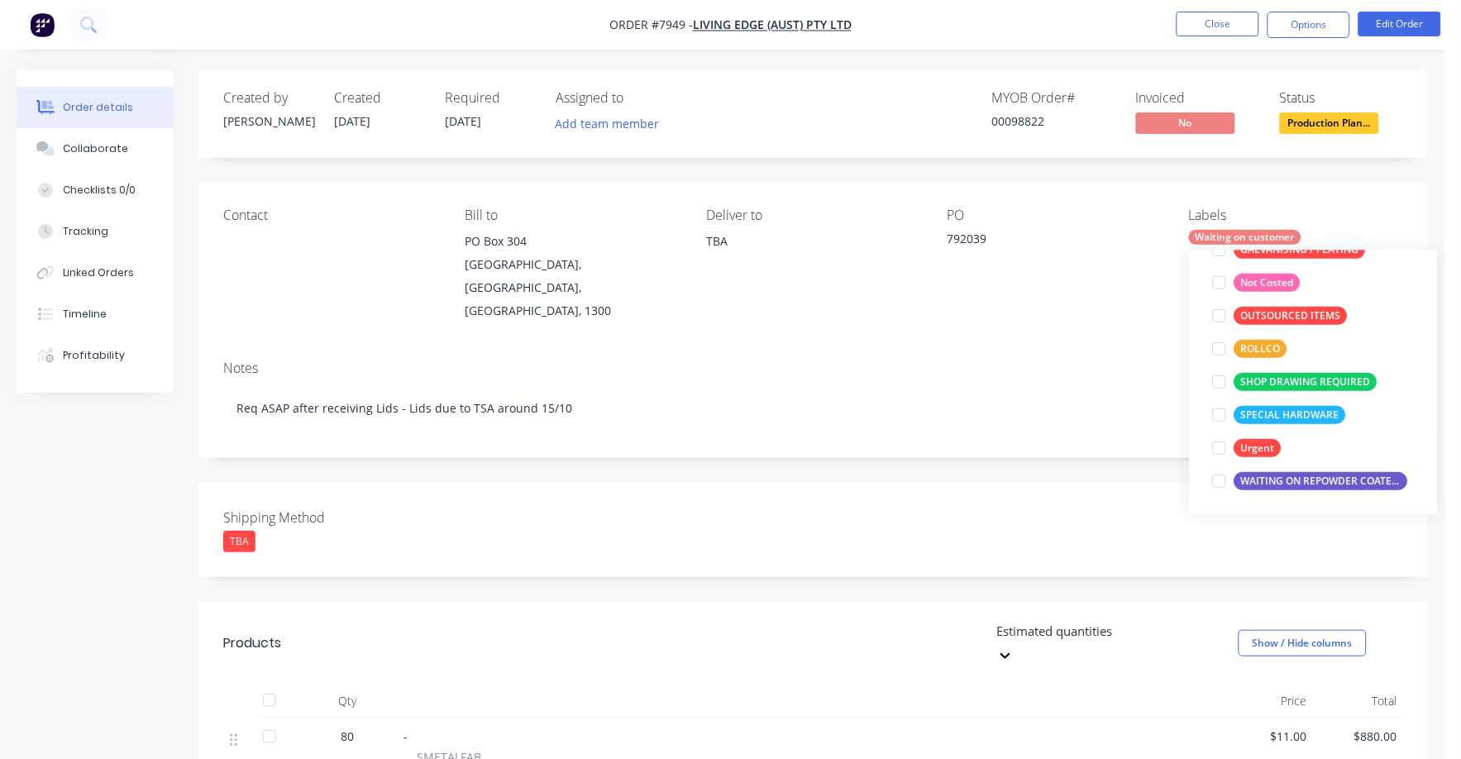
scroll to position [0, 0]
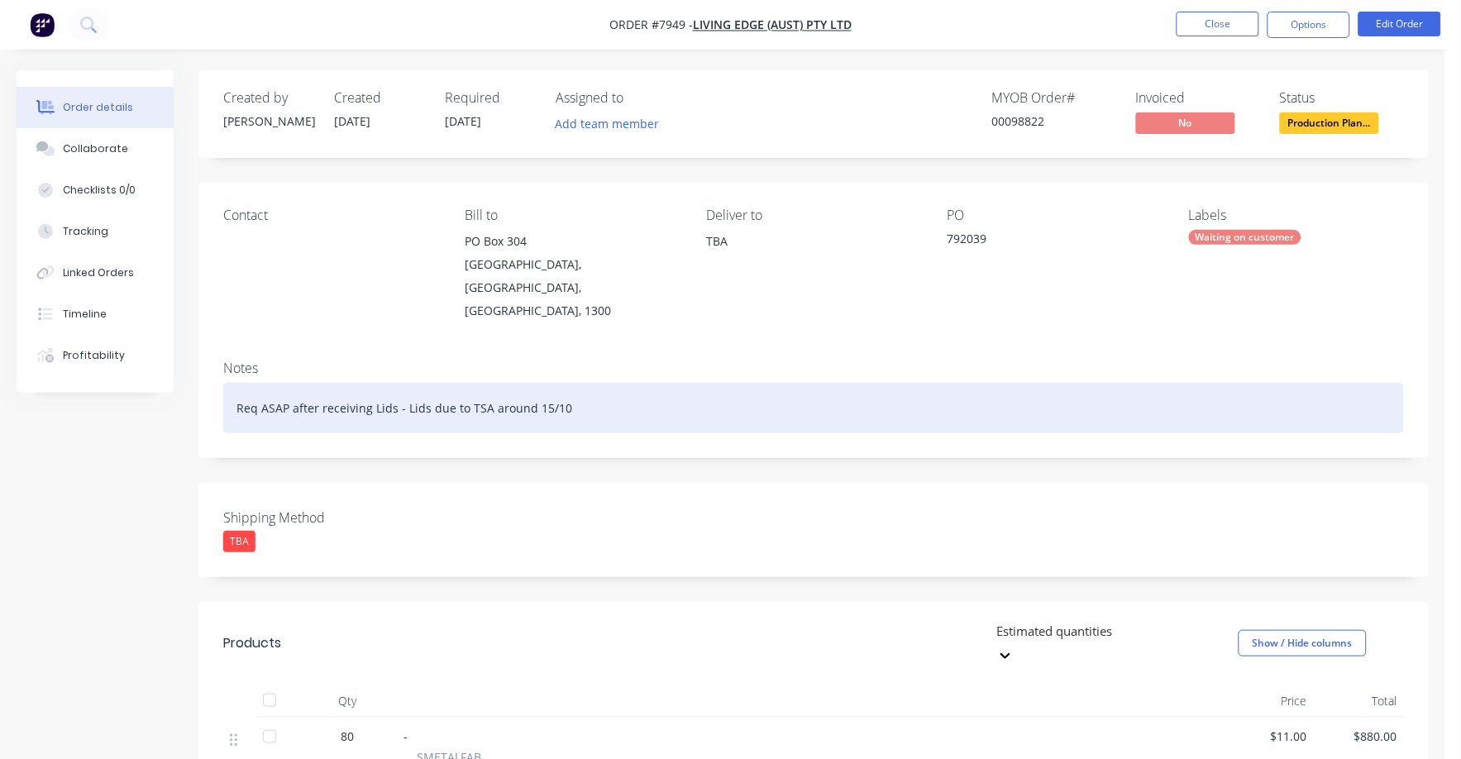
click at [968, 395] on div "Req ASAP after receiving Lids - Lids due to TSA around 15/10" at bounding box center [813, 408] width 1181 height 50
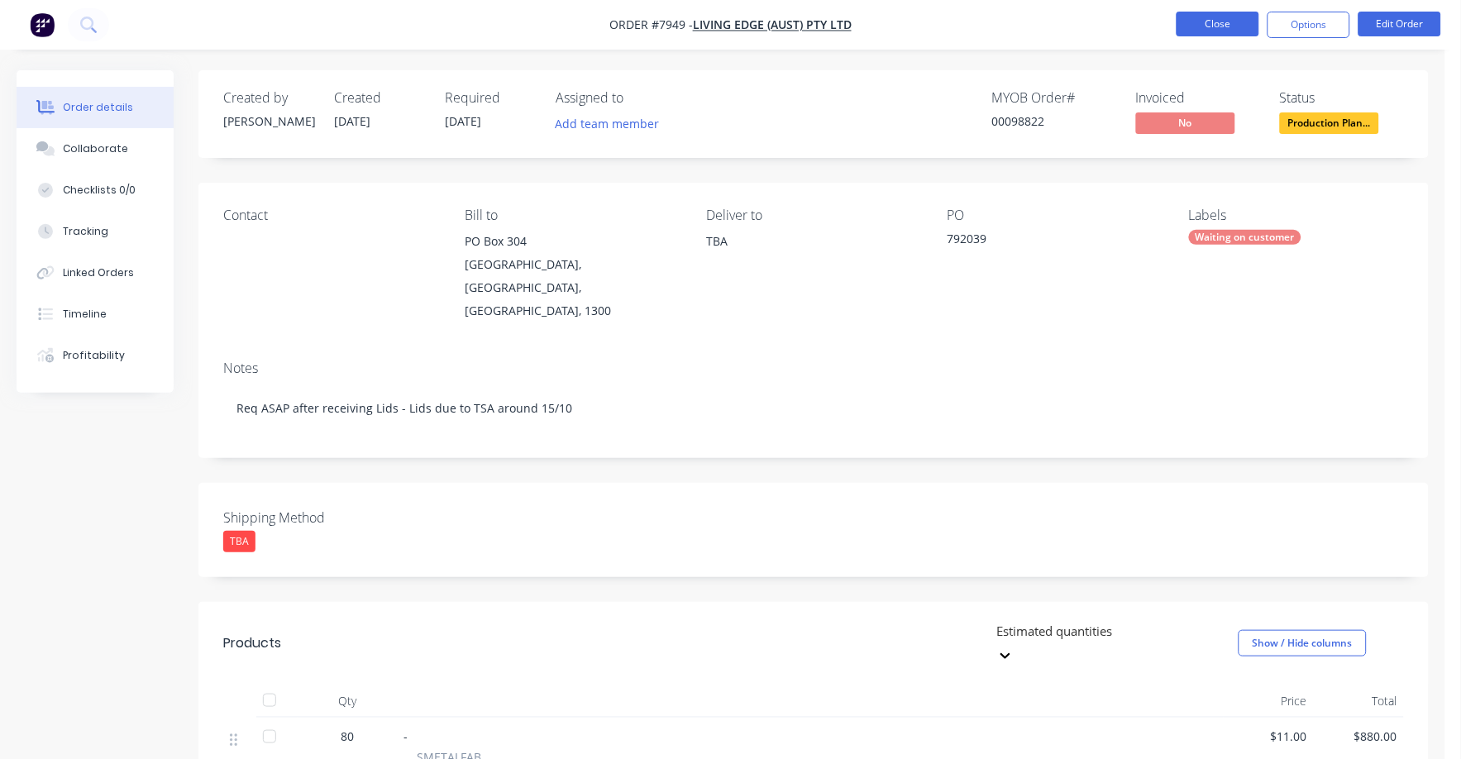
click at [1227, 22] on button "Close" at bounding box center [1218, 24] width 83 height 25
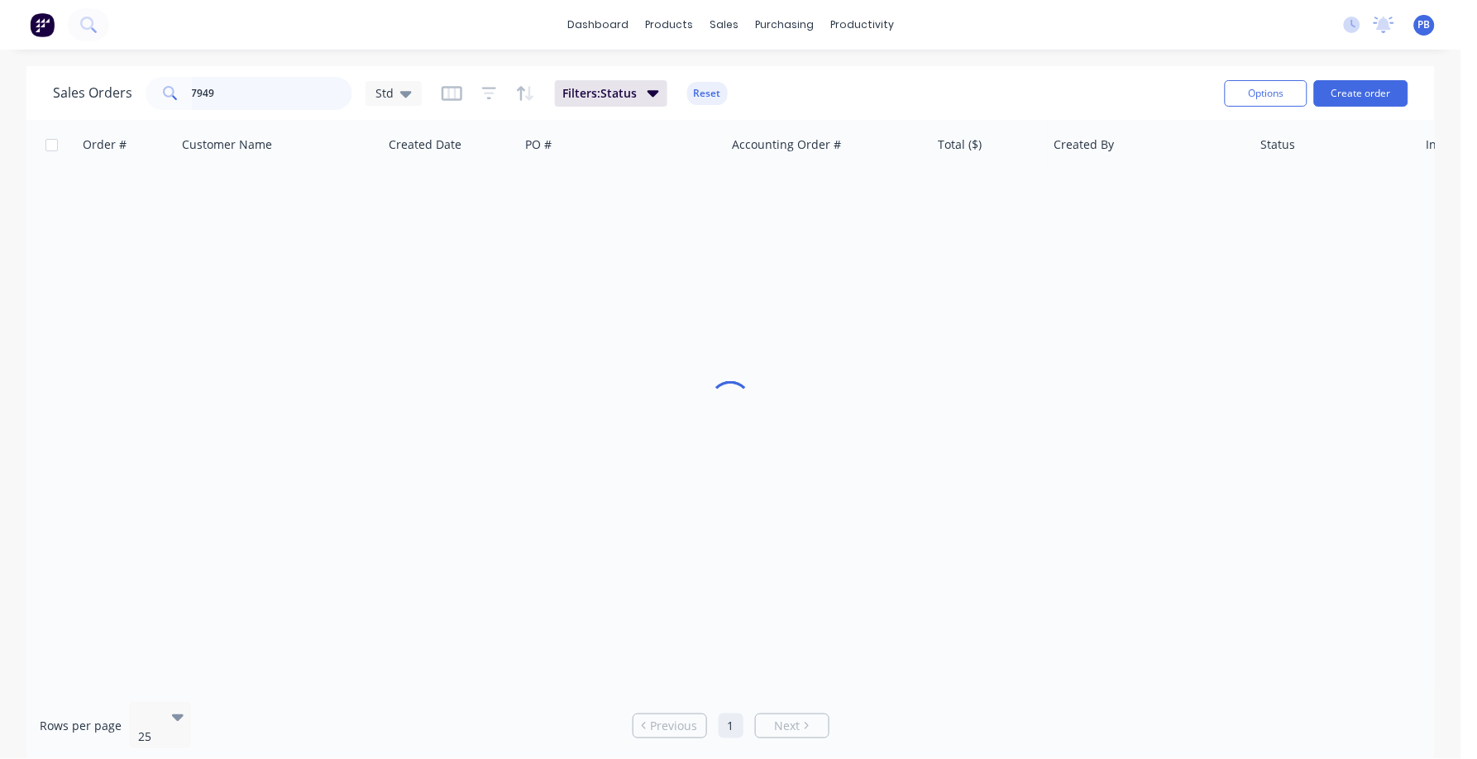
click at [164, 89] on div "7949" at bounding box center [249, 93] width 207 height 33
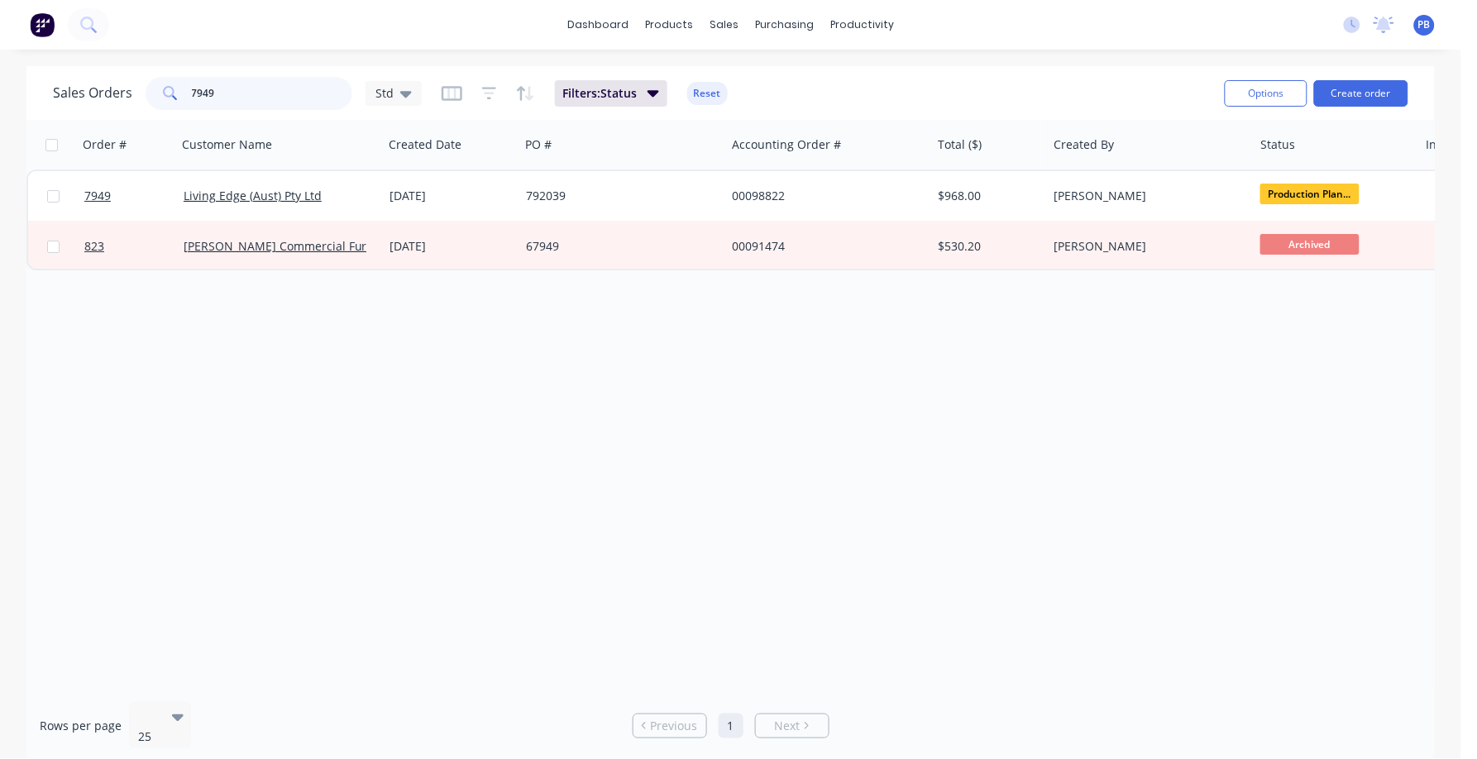
drag, startPoint x: 242, startPoint y: 90, endPoint x: 192, endPoint y: 90, distance: 50.4
click at [192, 90] on input "7949" at bounding box center [272, 93] width 161 height 33
type input "98817"
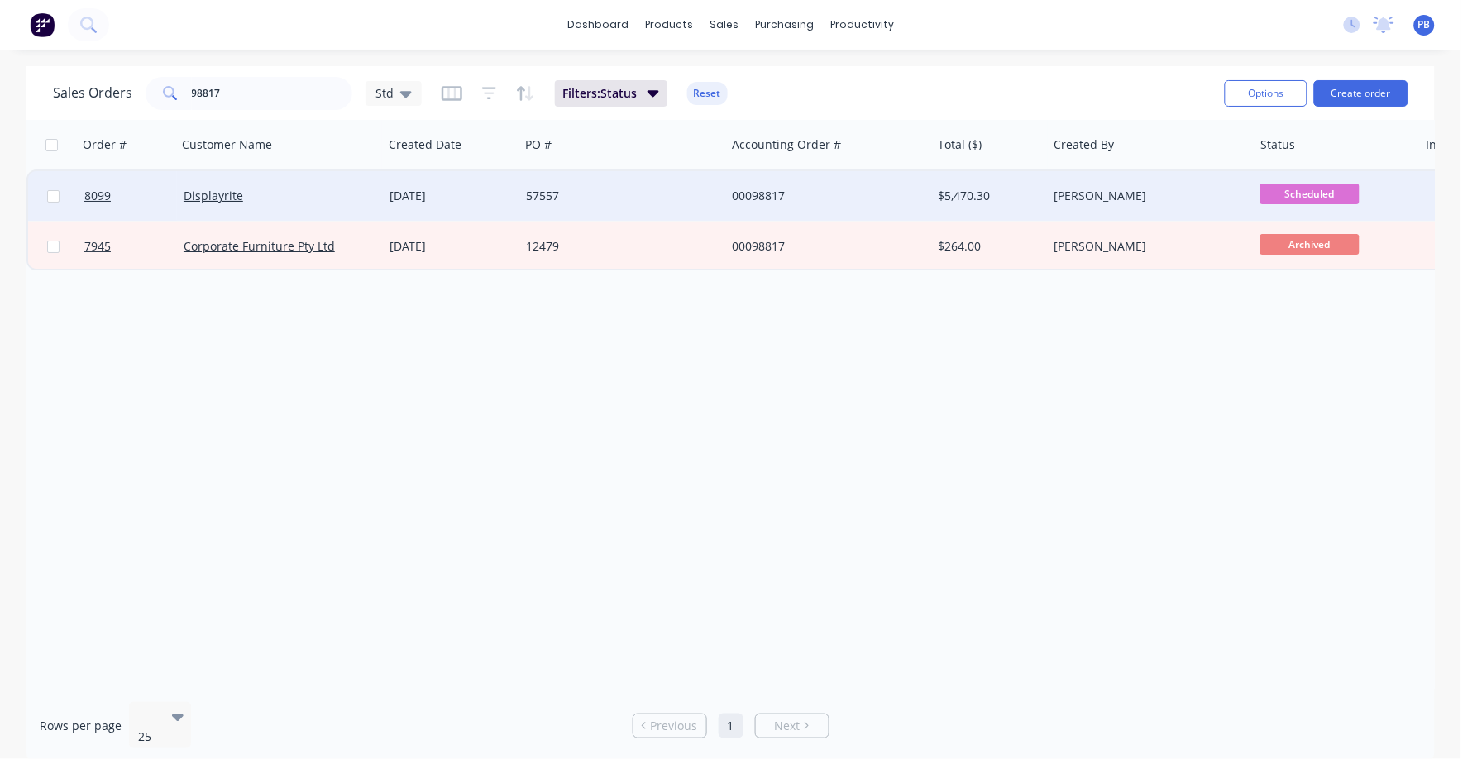
click at [766, 188] on div "00098817" at bounding box center [824, 196] width 184 height 17
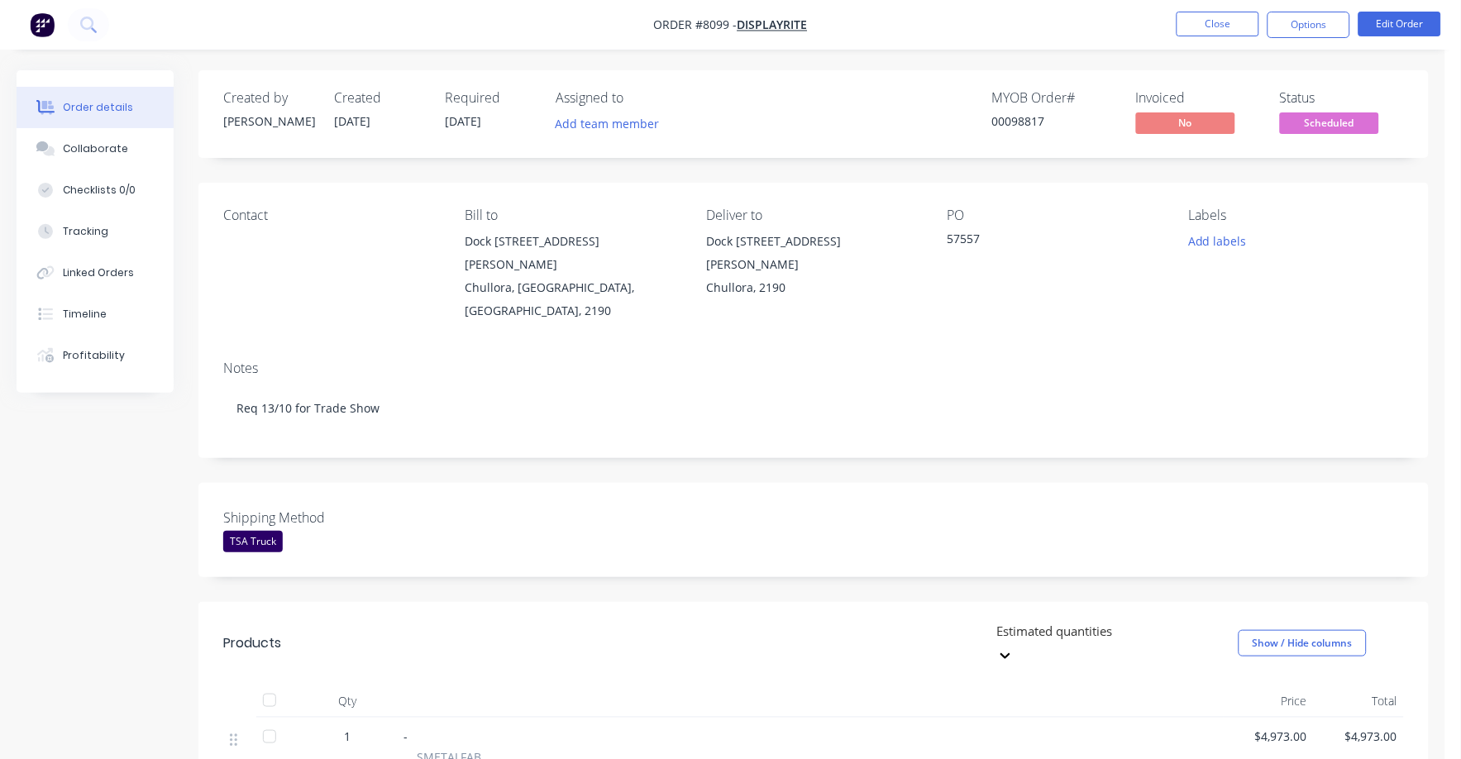
click at [1322, 117] on span "Scheduled" at bounding box center [1329, 122] width 99 height 21
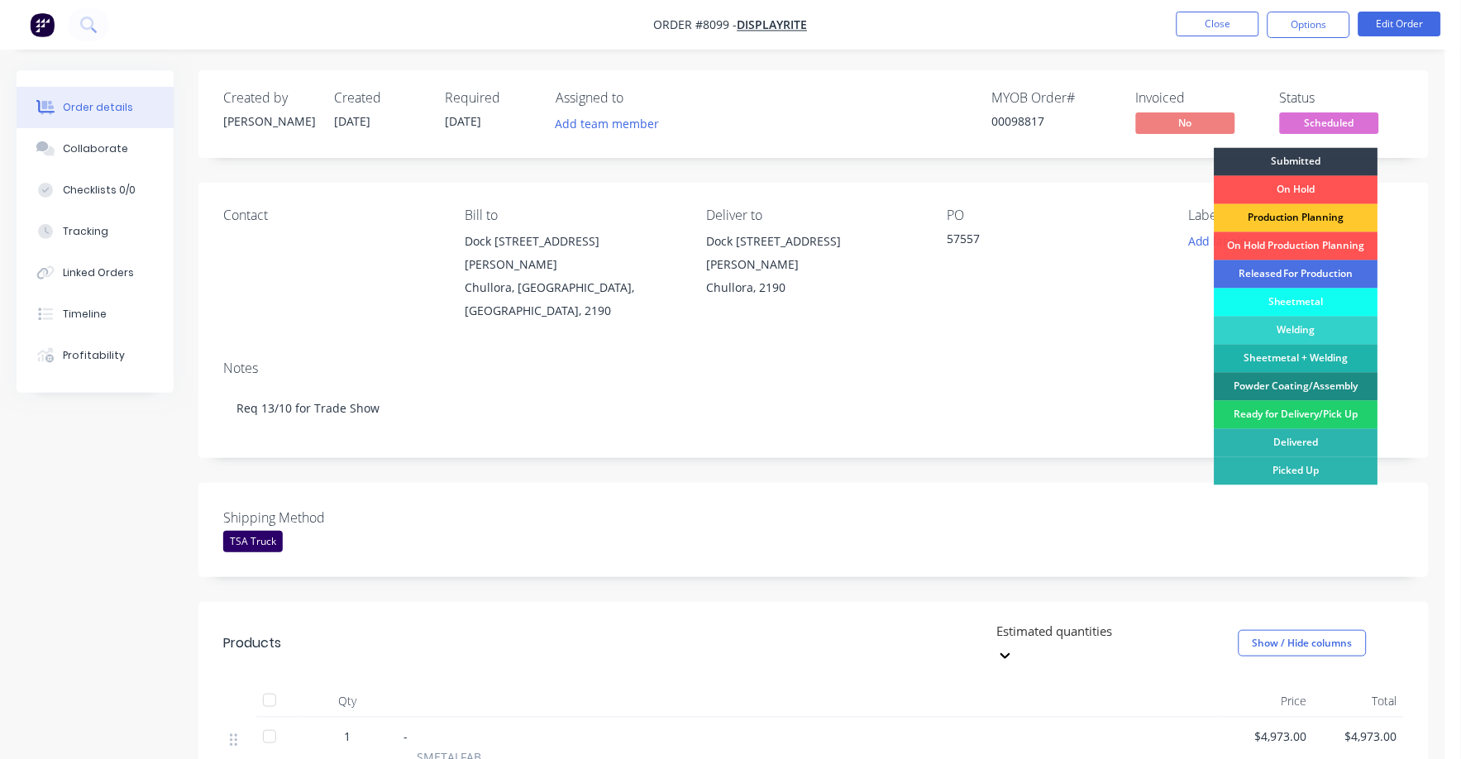
click at [1328, 214] on div "Production Planning" at bounding box center [1297, 218] width 164 height 28
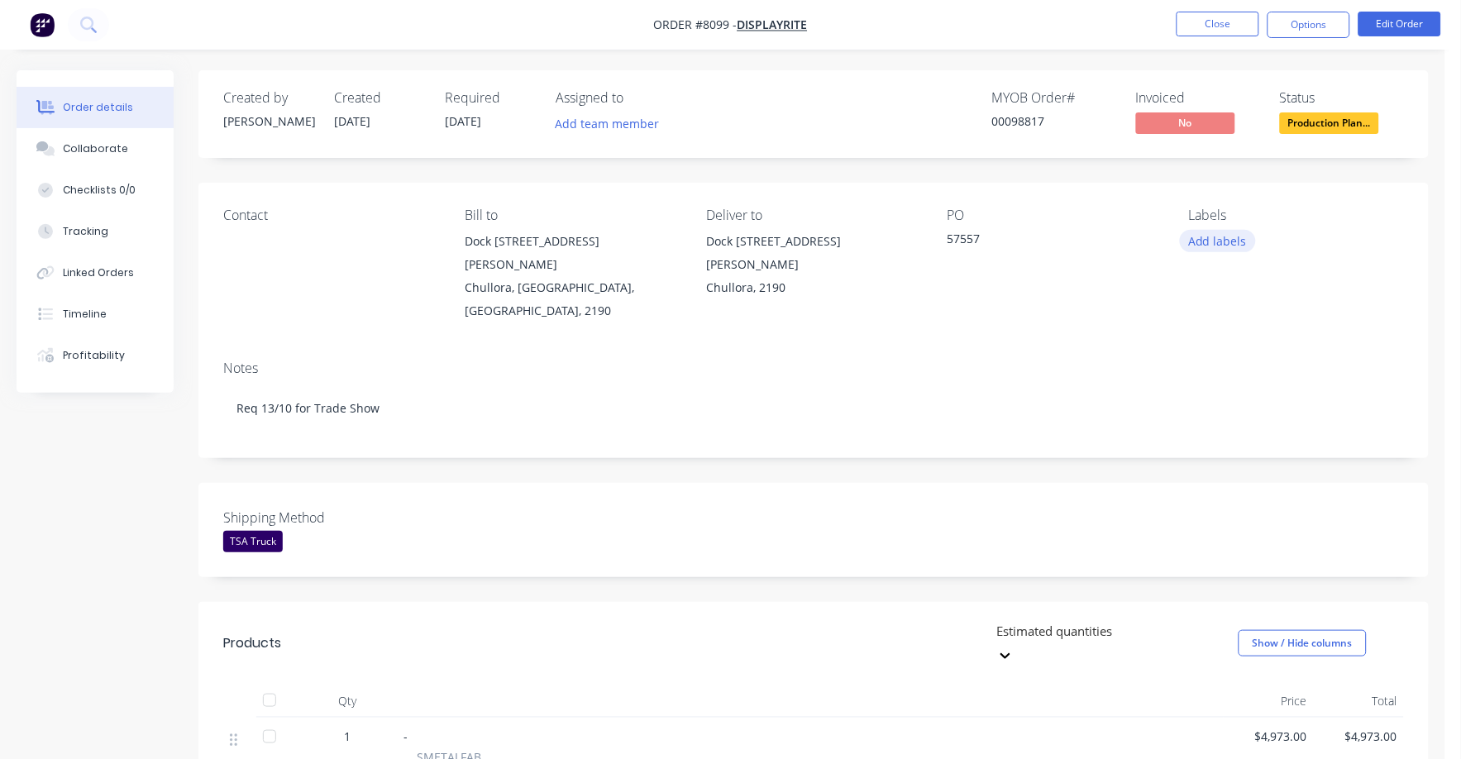
click at [1212, 232] on button "Add labels" at bounding box center [1218, 241] width 76 height 22
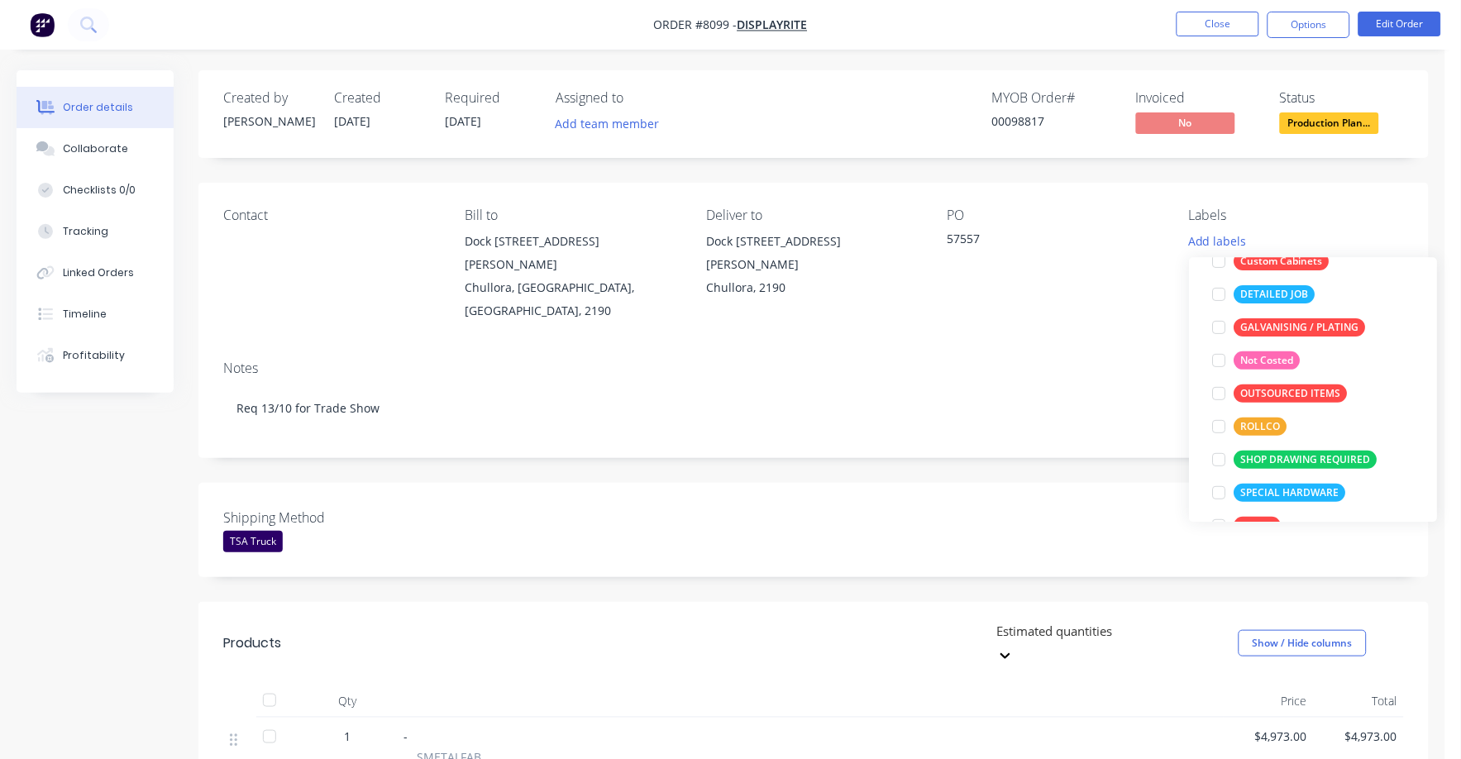
scroll to position [25, 0]
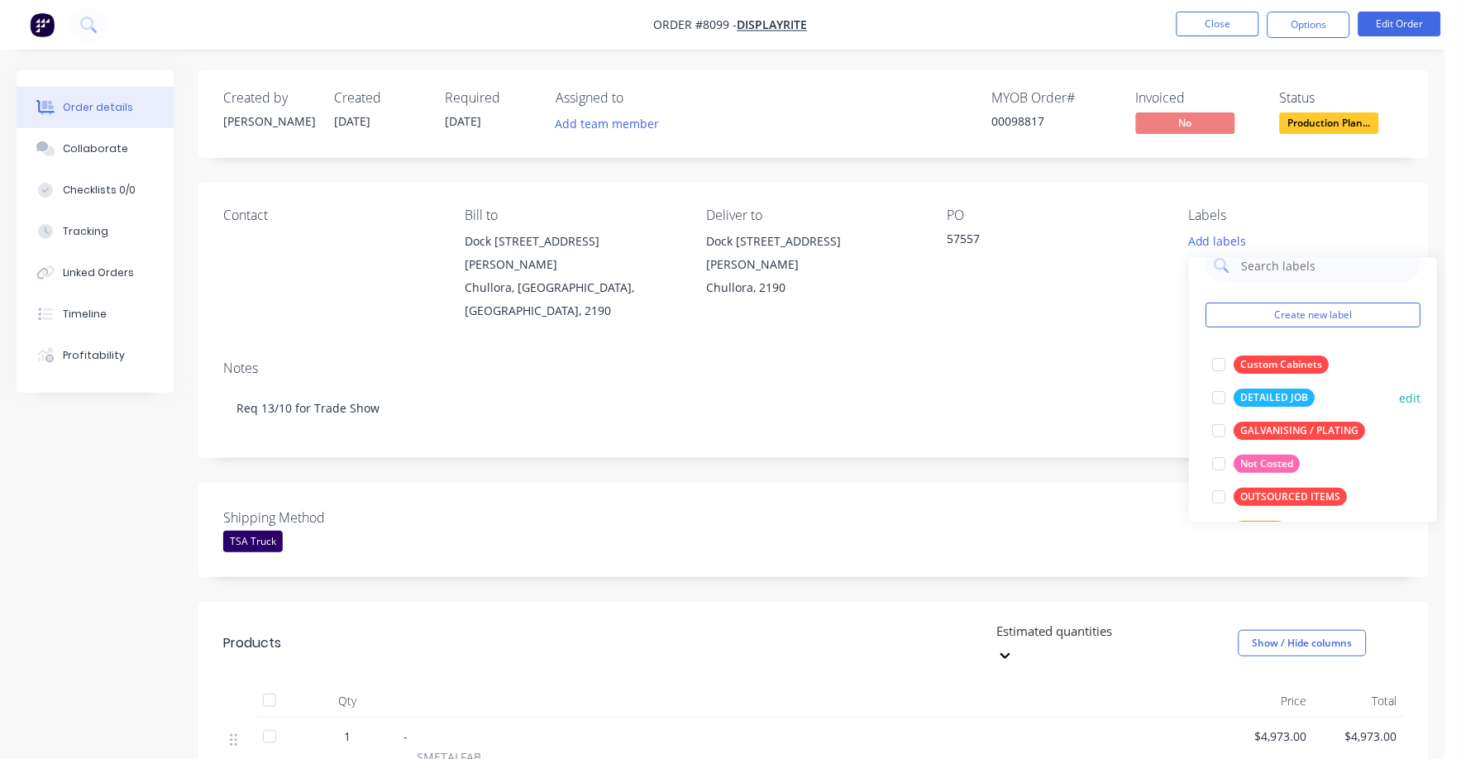
click at [1271, 395] on div "DETAILED JOB" at bounding box center [1275, 398] width 81 height 18
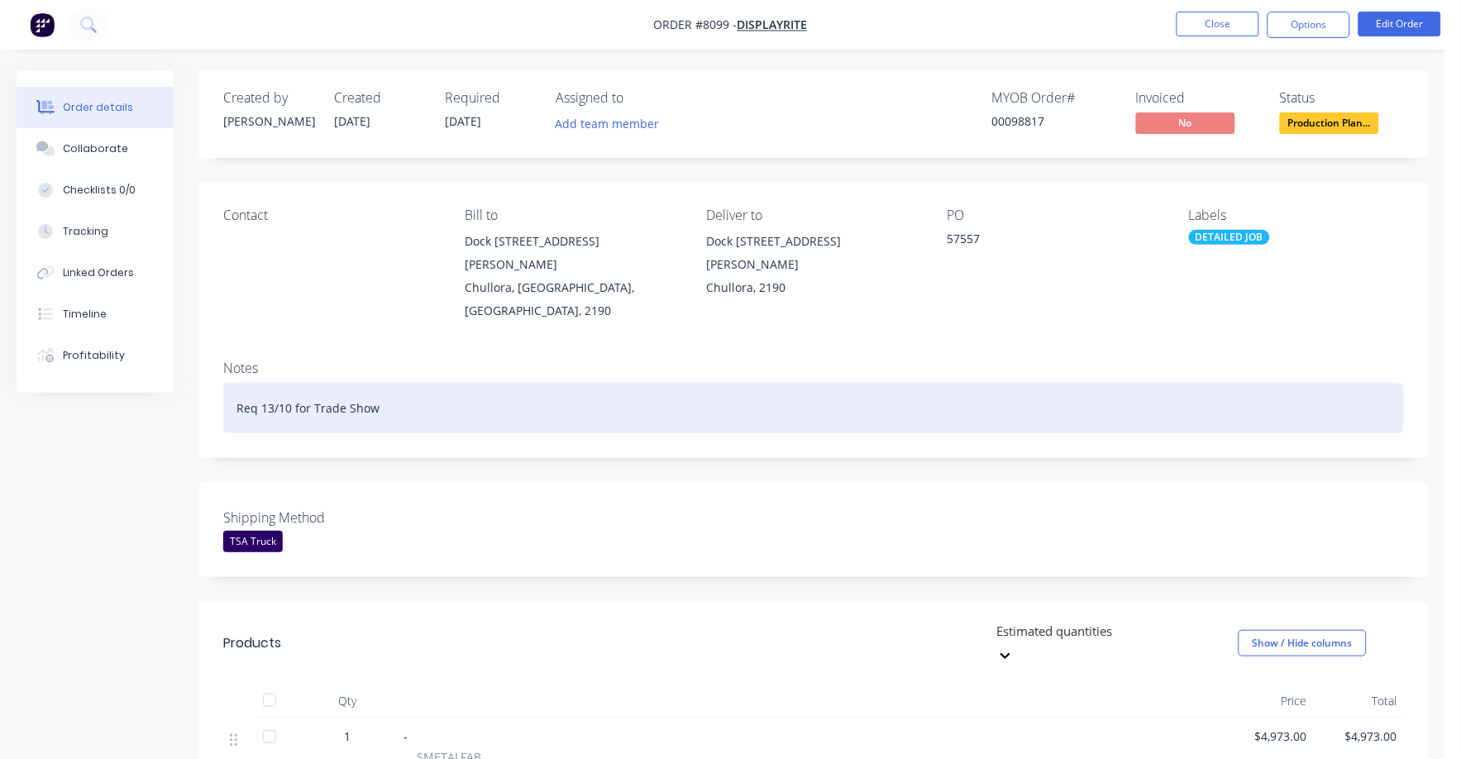
click at [1015, 383] on div "Req 13/10 for Trade Show" at bounding box center [813, 408] width 1181 height 50
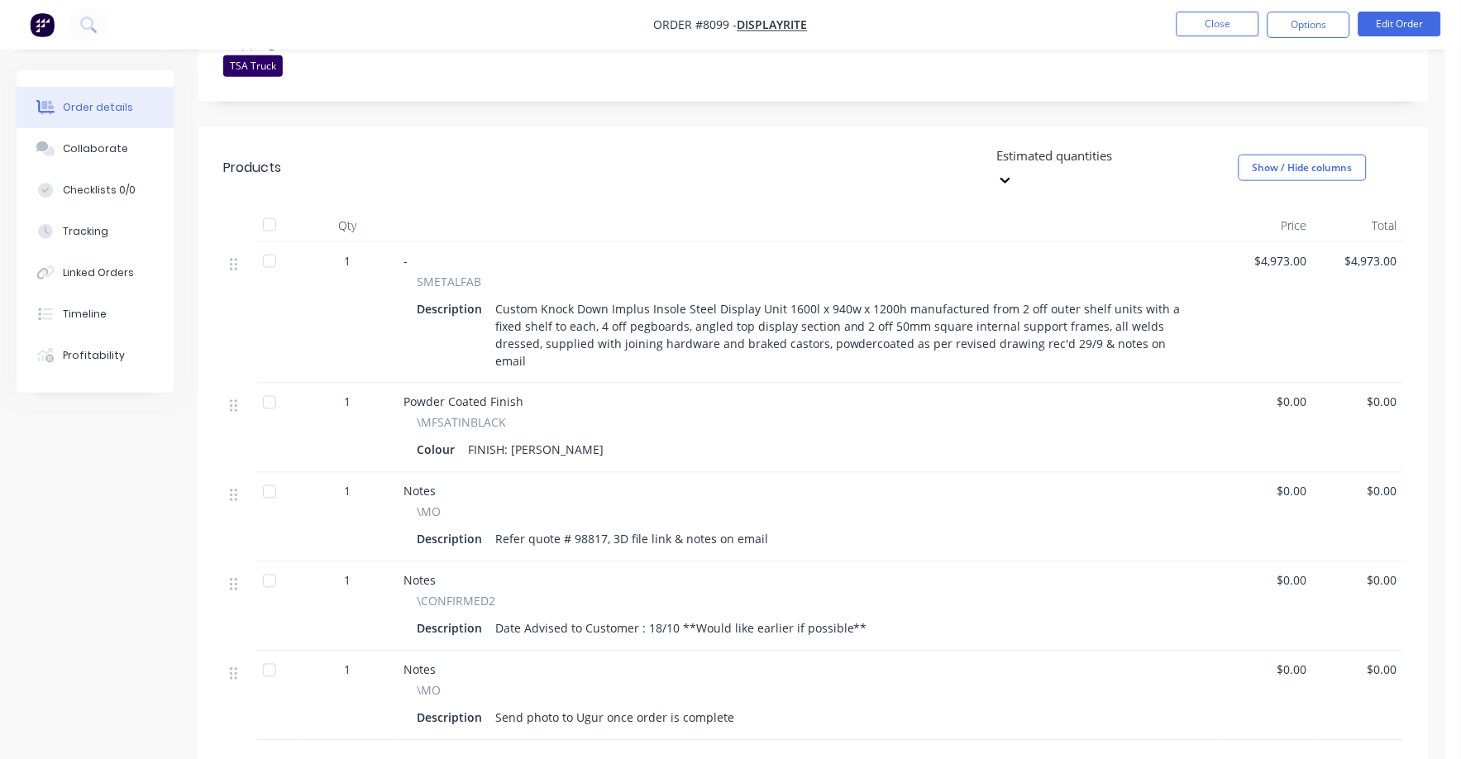
scroll to position [653, 0]
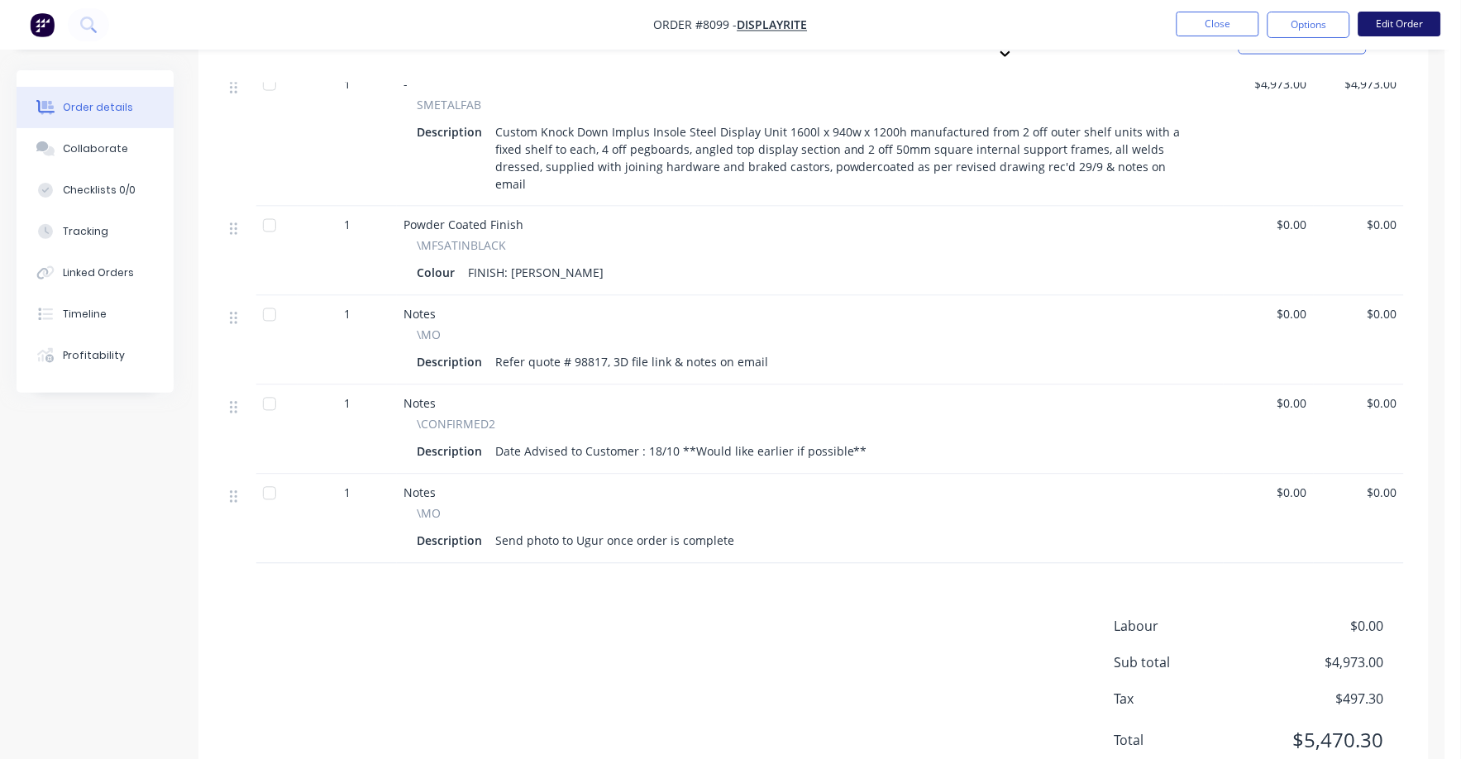
click at [1406, 20] on button "Edit Order" at bounding box center [1400, 24] width 83 height 25
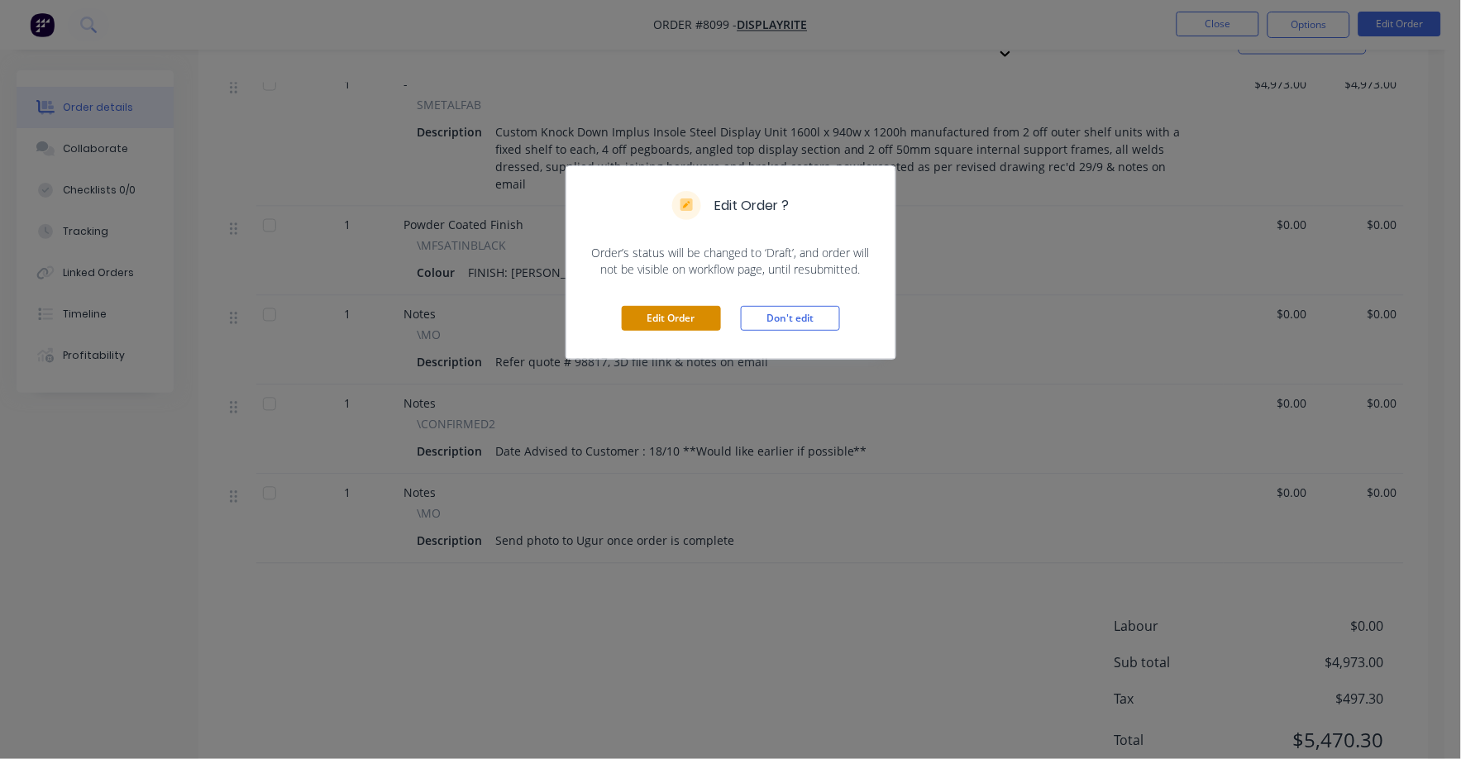
click at [694, 318] on button "Edit Order" at bounding box center [671, 318] width 99 height 25
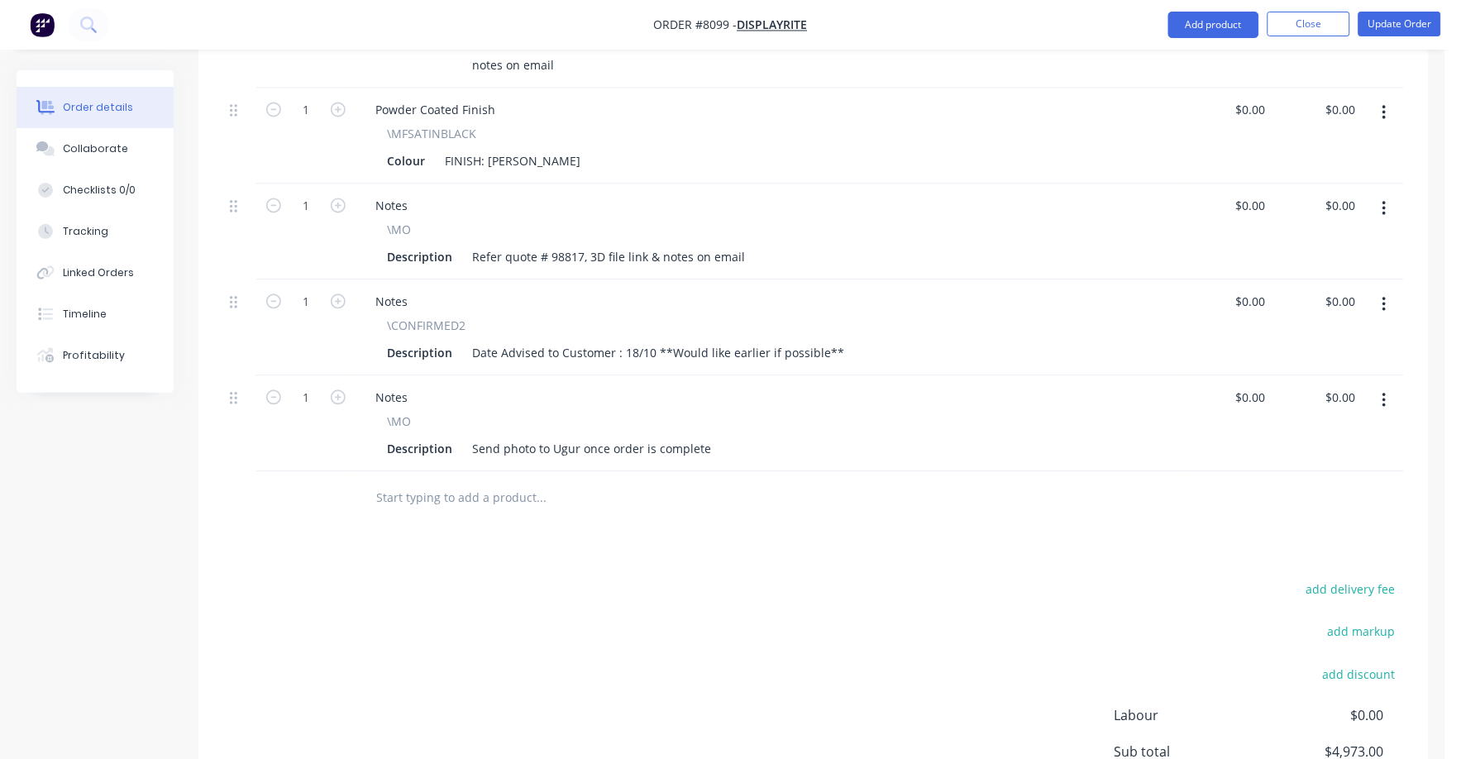
scroll to position [826, 0]
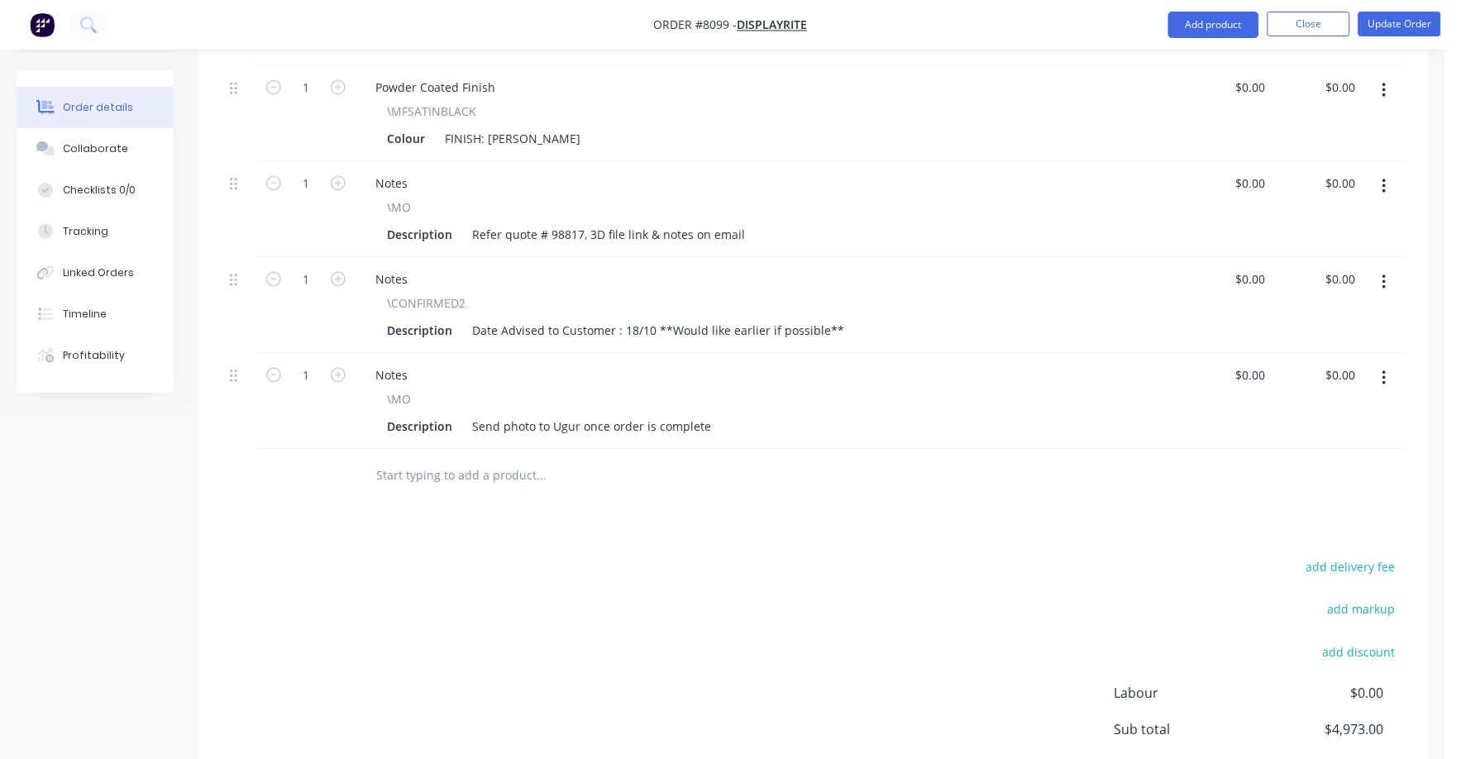
click at [466, 460] on input "text" at bounding box center [540, 476] width 331 height 33
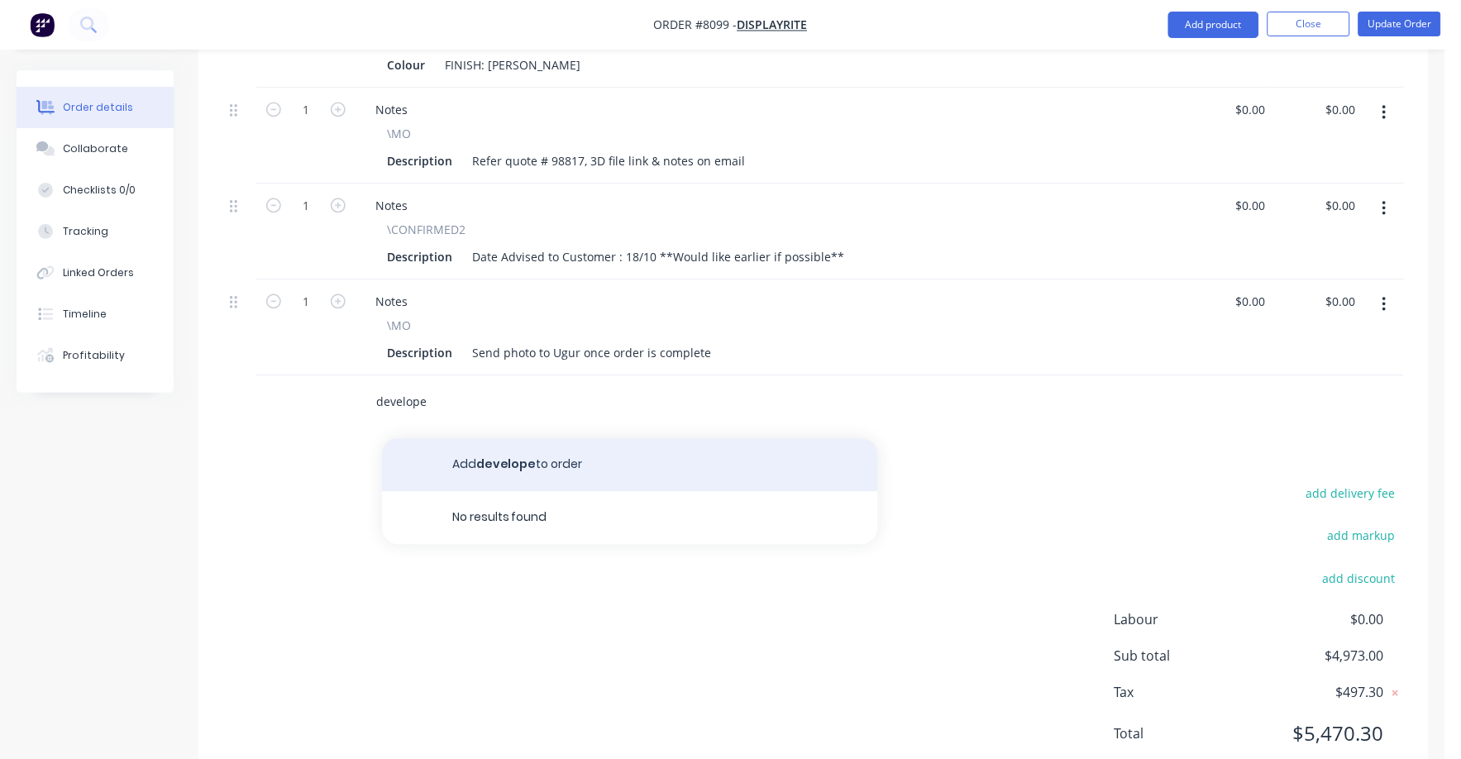
scroll to position [910, 0]
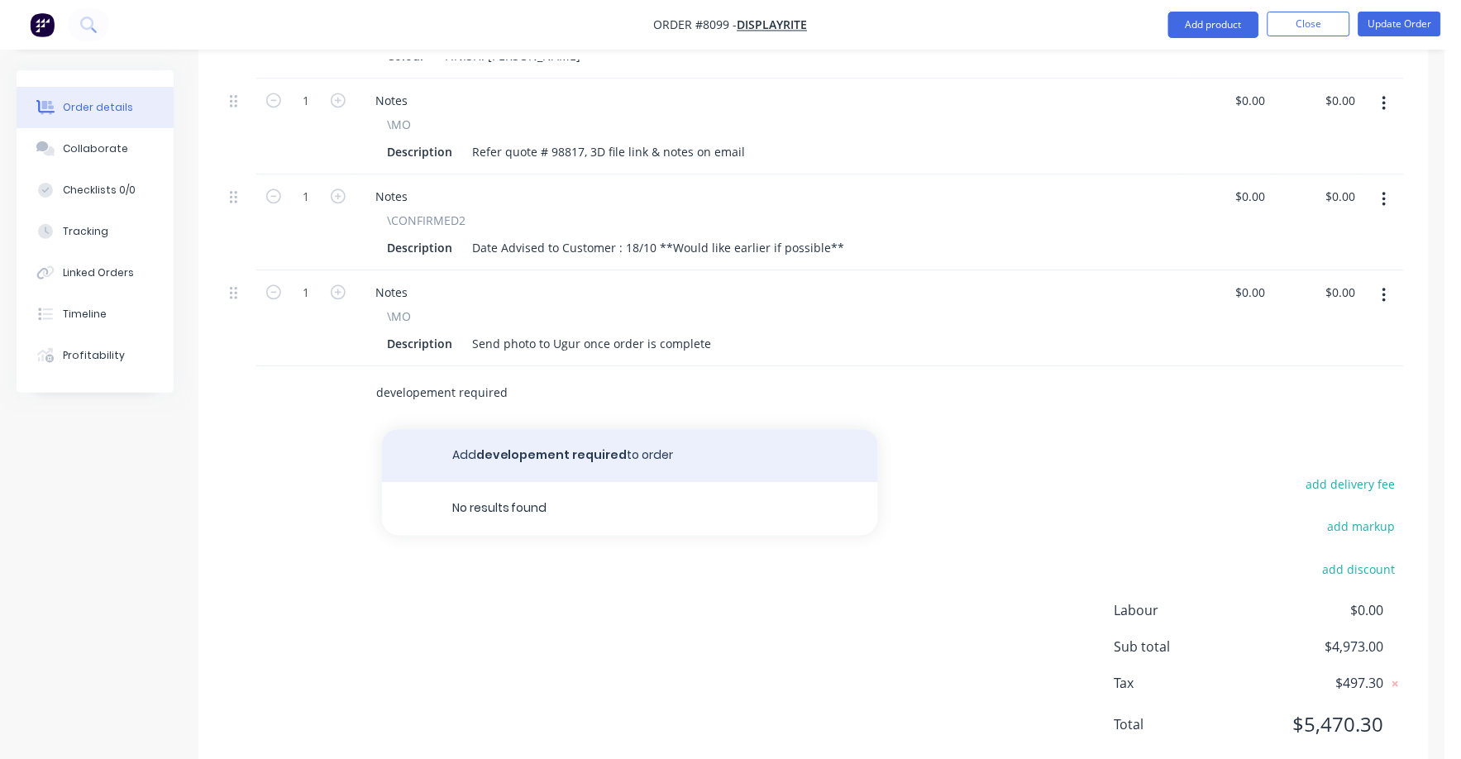
type input "developement required"
click at [591, 429] on button "Add developement required to order" at bounding box center [630, 455] width 496 height 53
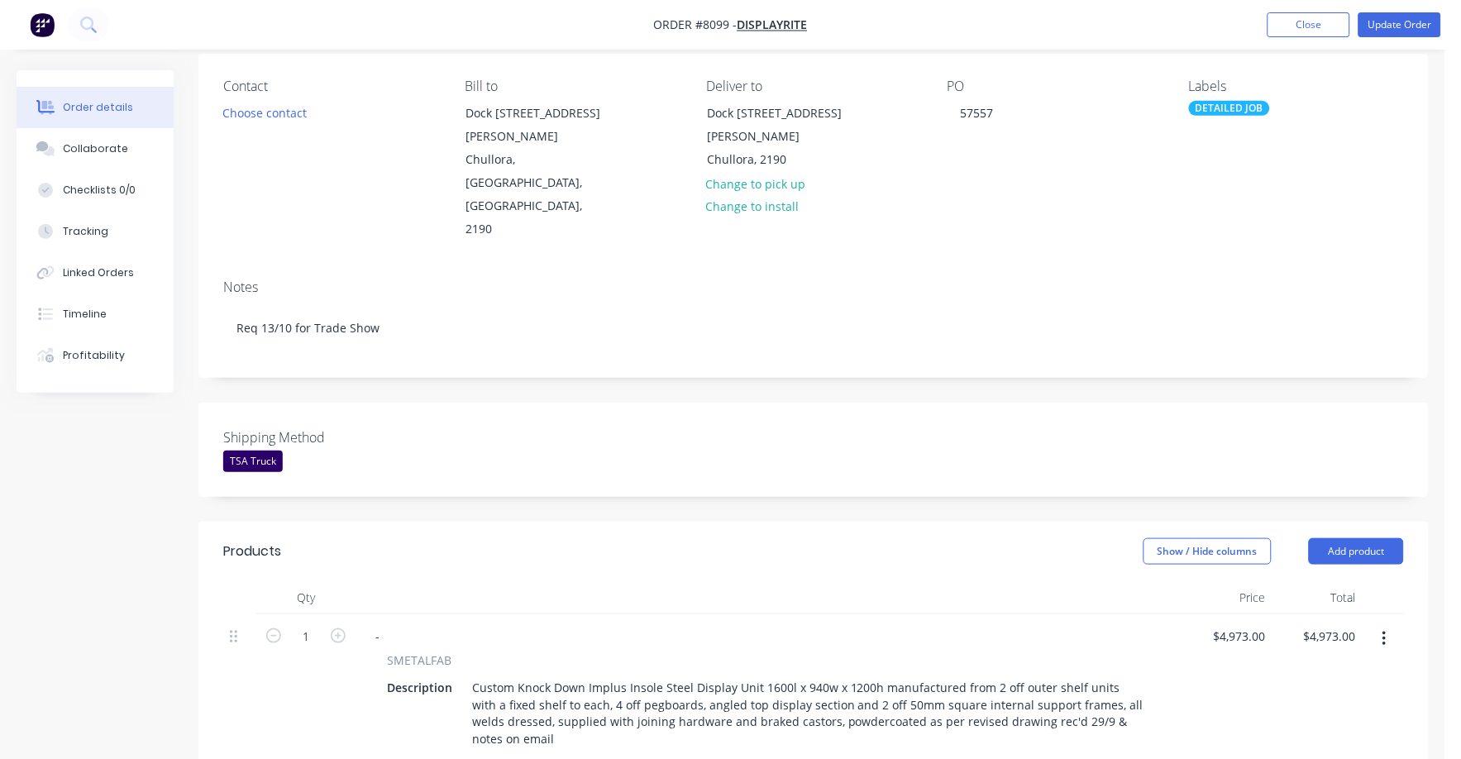
scroll to position [83, 0]
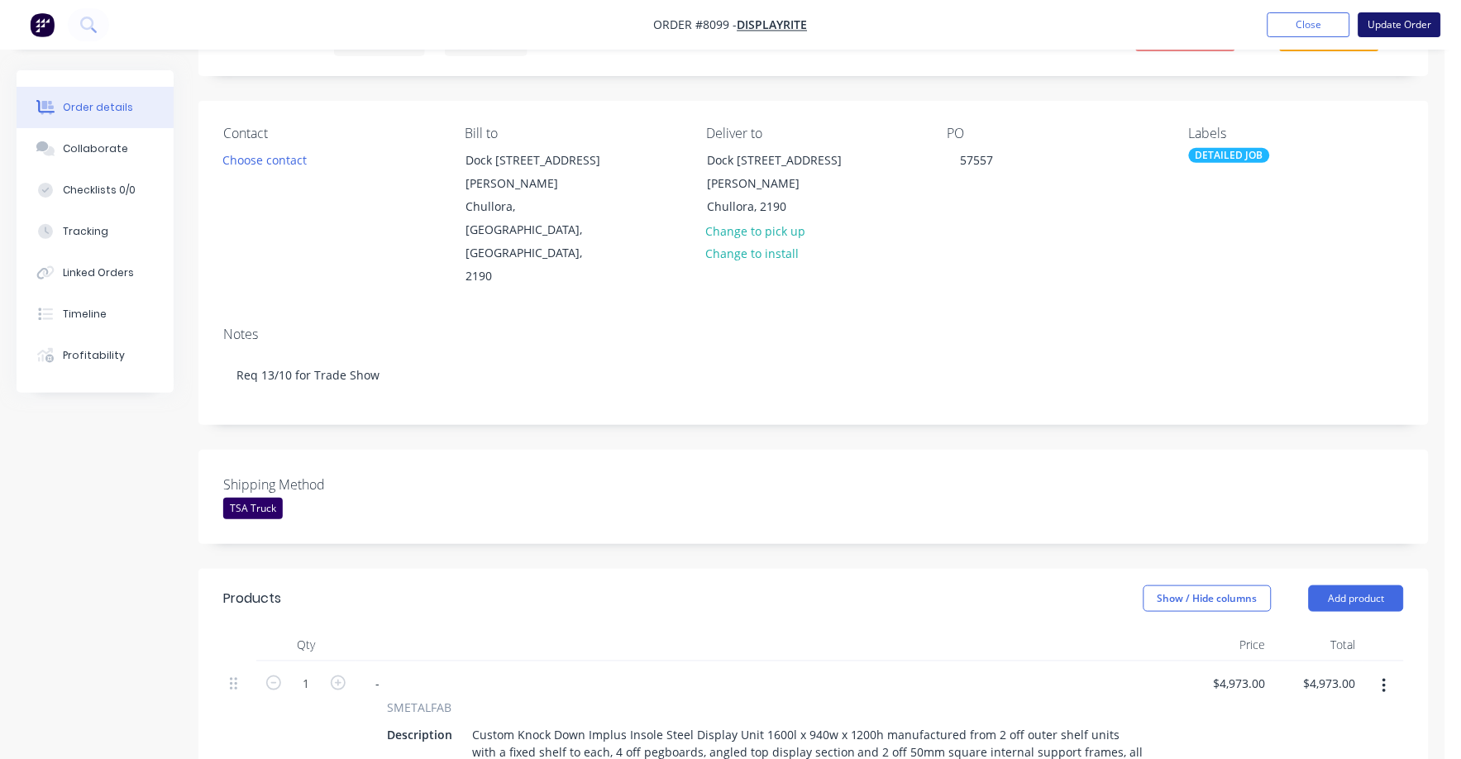
click at [1402, 22] on button "Update Order" at bounding box center [1400, 24] width 83 height 25
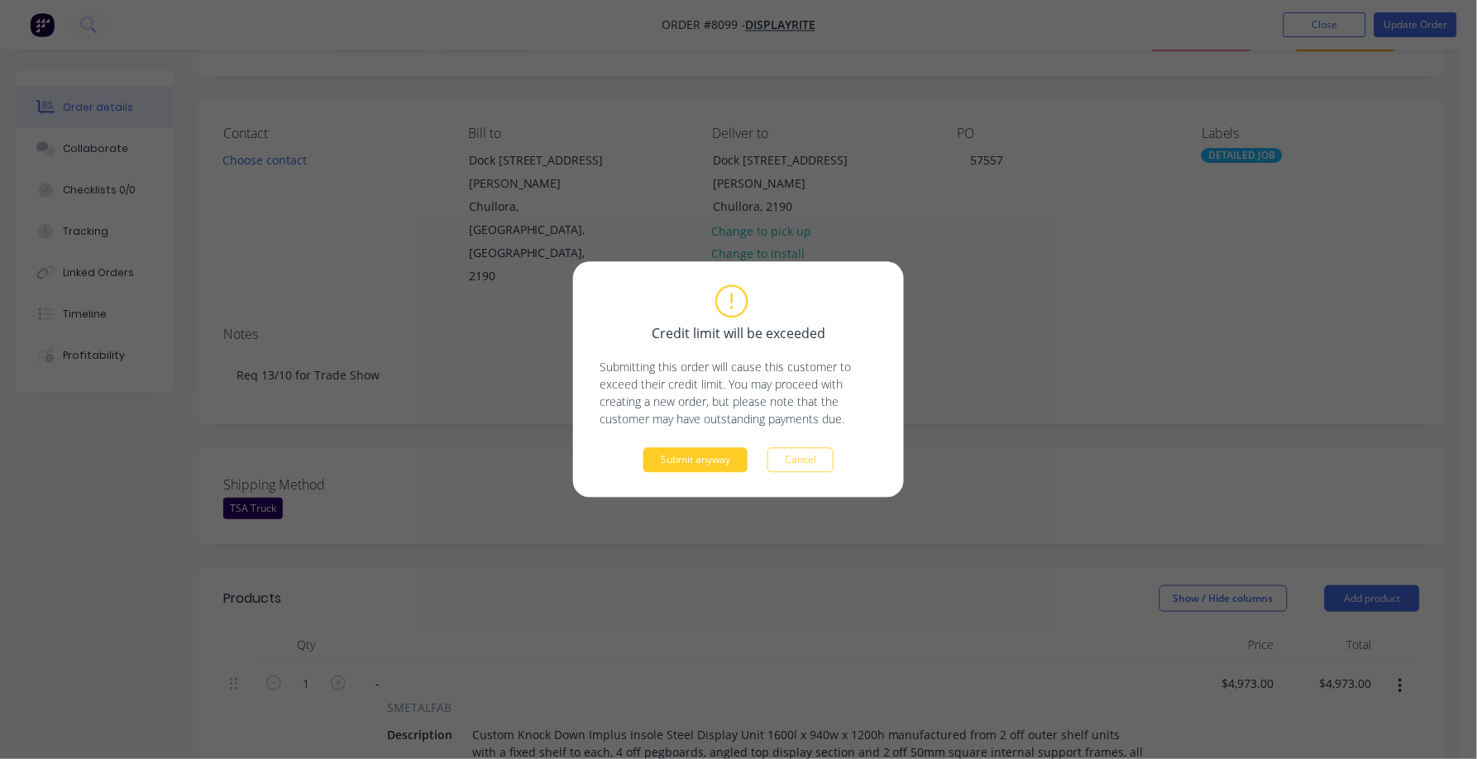
click at [696, 462] on button "Submit anyway" at bounding box center [695, 460] width 104 height 25
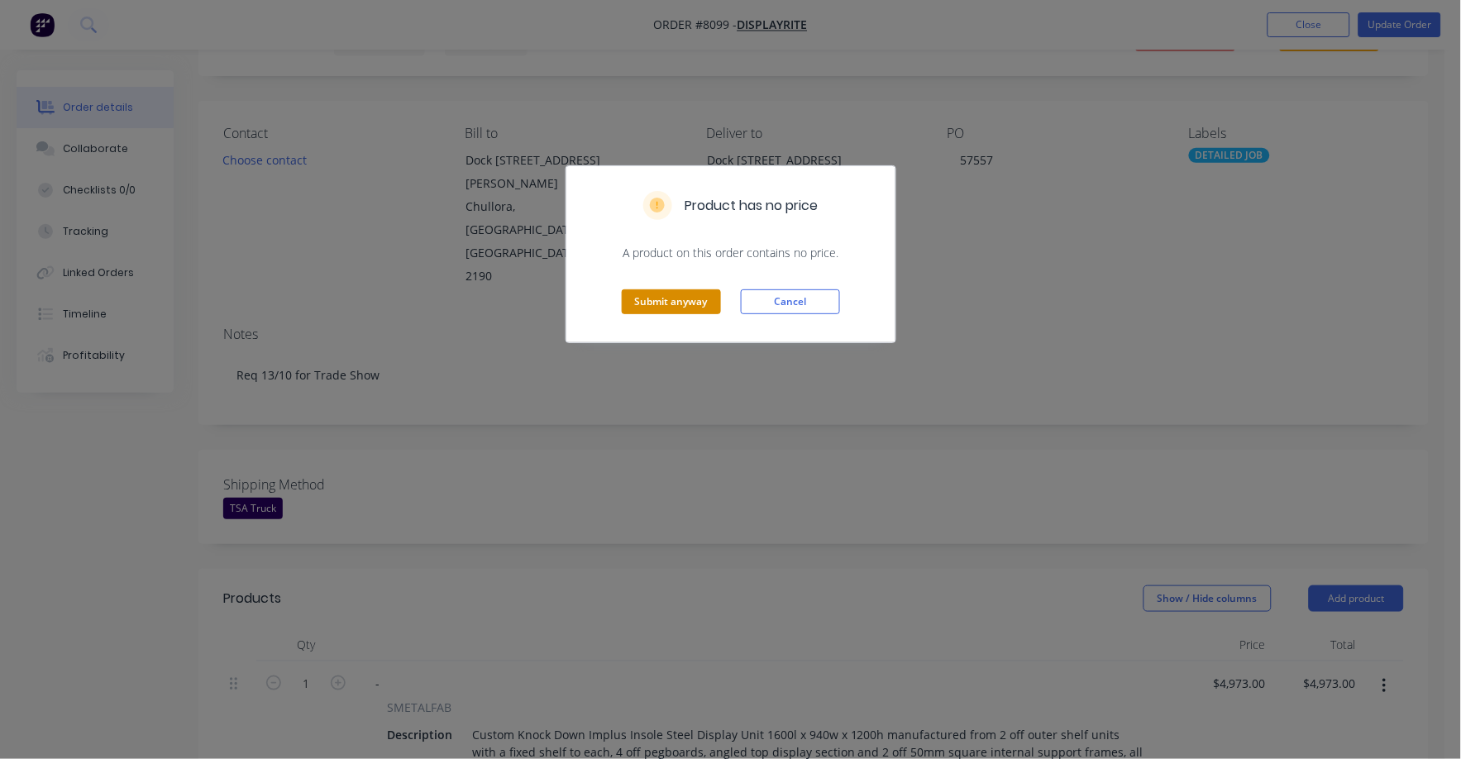
click at [648, 296] on button "Submit anyway" at bounding box center [671, 301] width 99 height 25
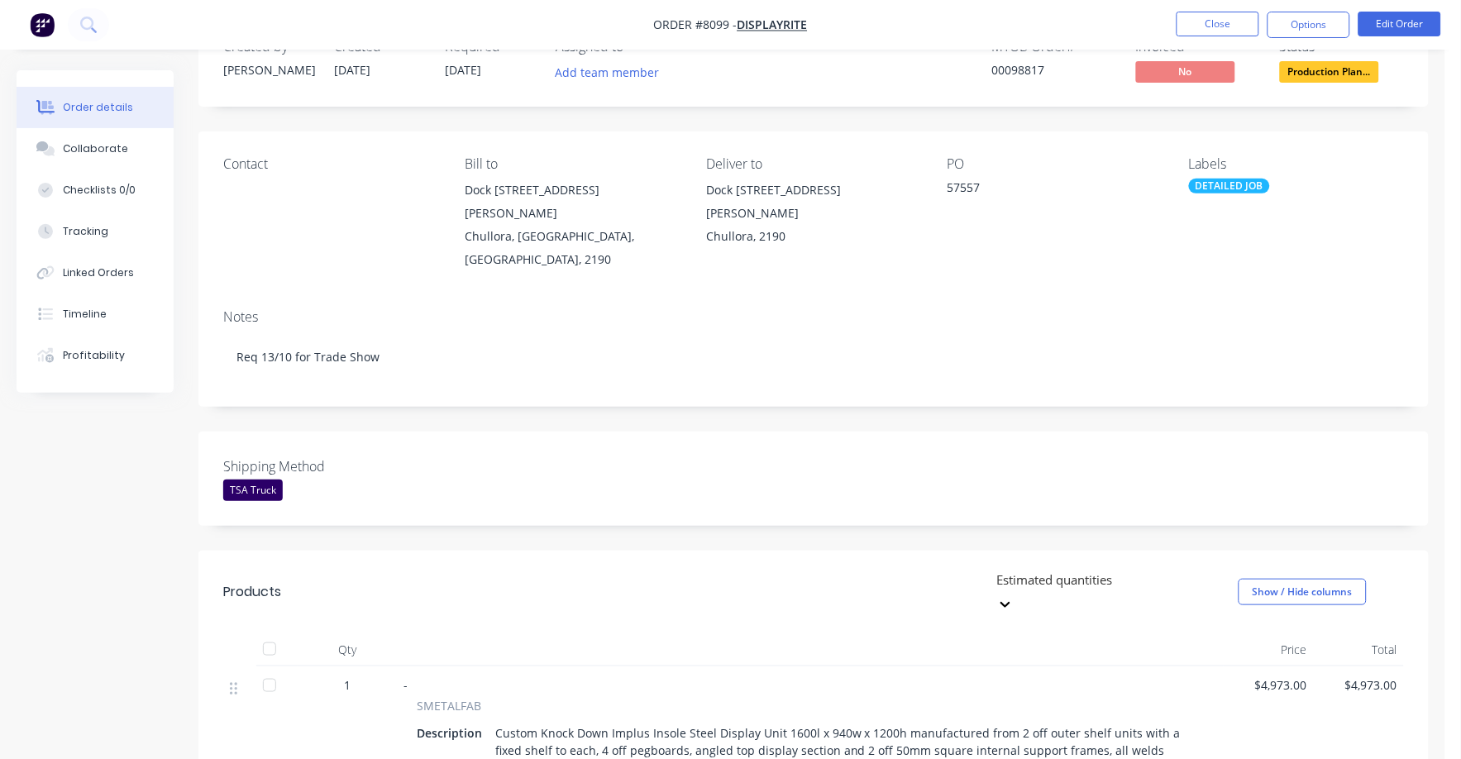
scroll to position [0, 0]
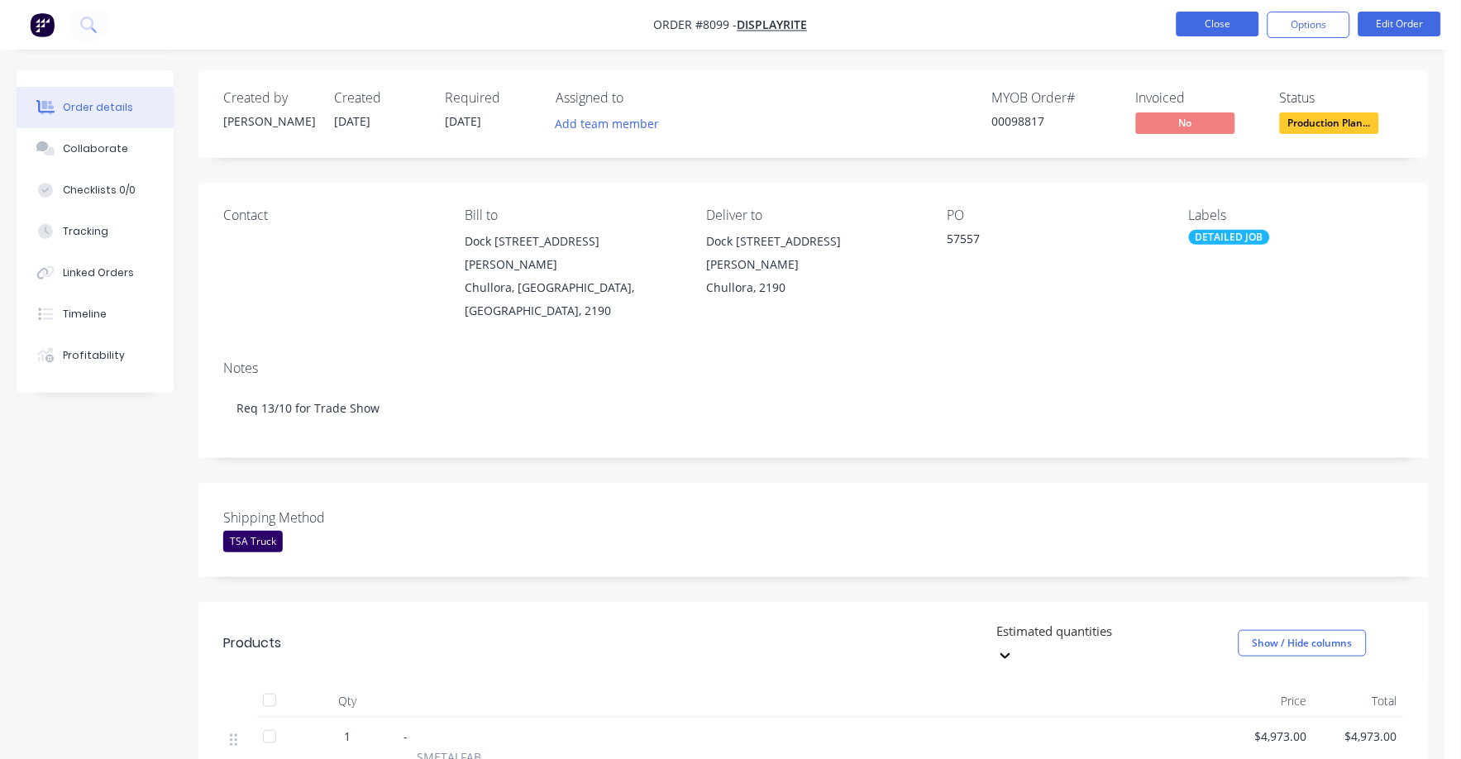
click at [1238, 22] on button "Close" at bounding box center [1218, 24] width 83 height 25
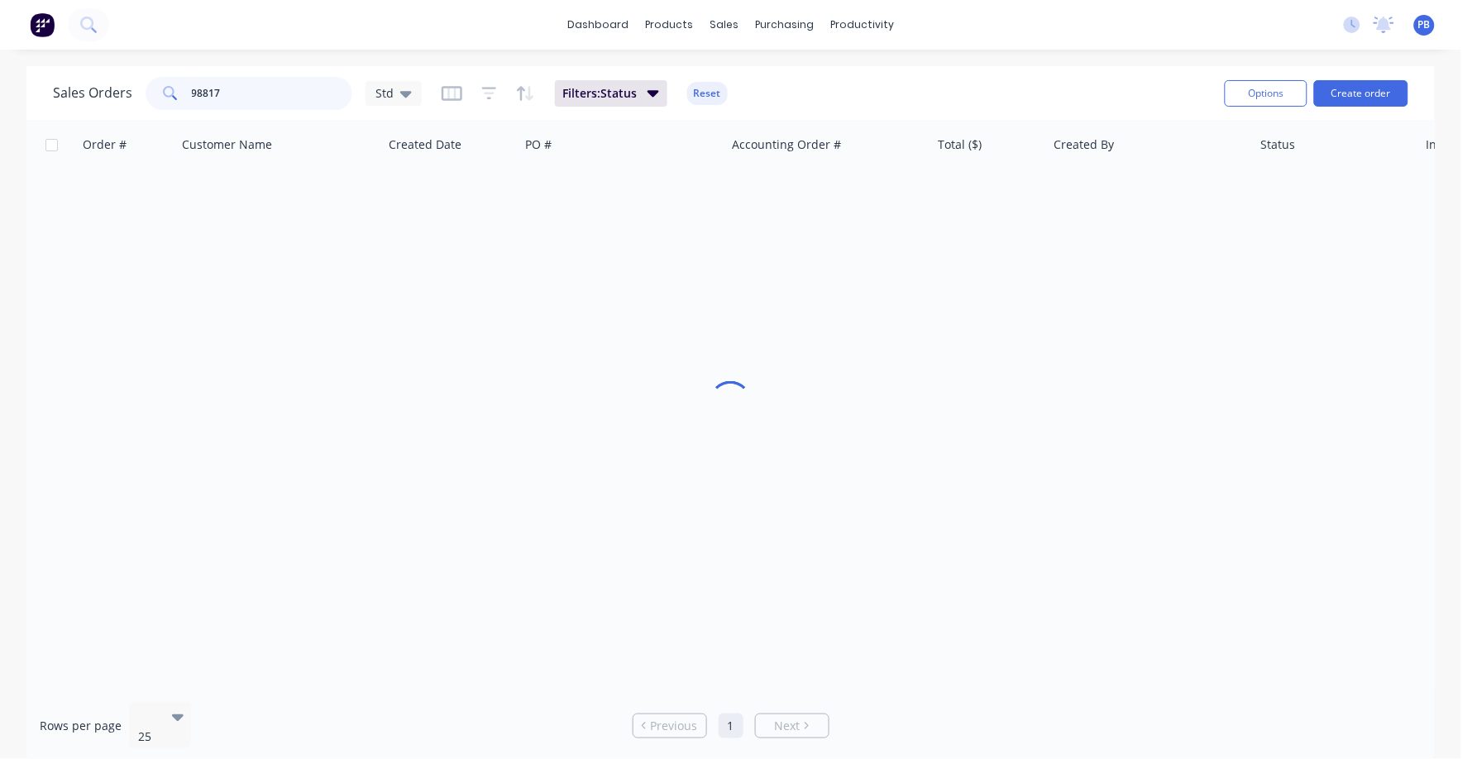
drag, startPoint x: 295, startPoint y: 93, endPoint x: 164, endPoint y: 86, distance: 131.7
click at [164, 86] on div "98817" at bounding box center [249, 93] width 207 height 33
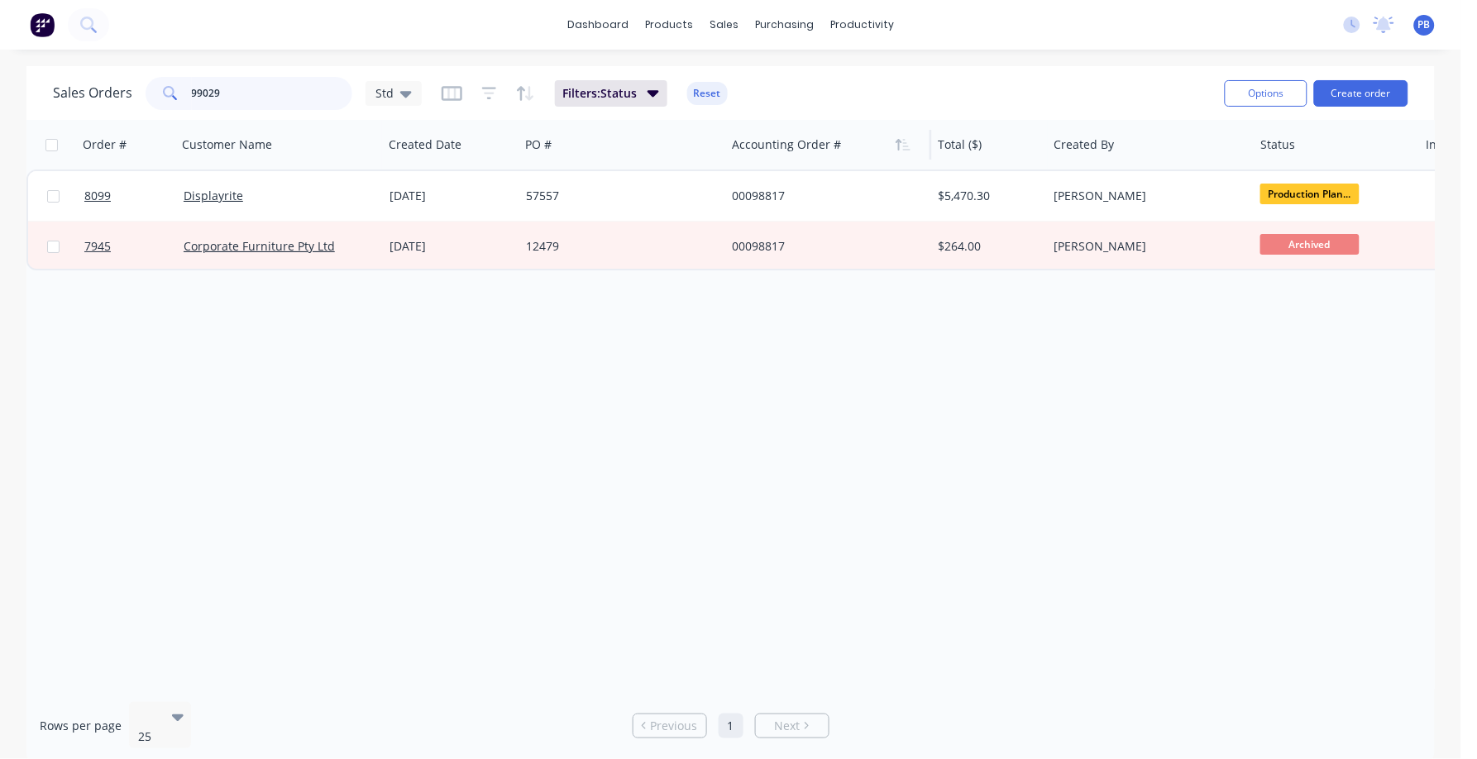
type input "99029"
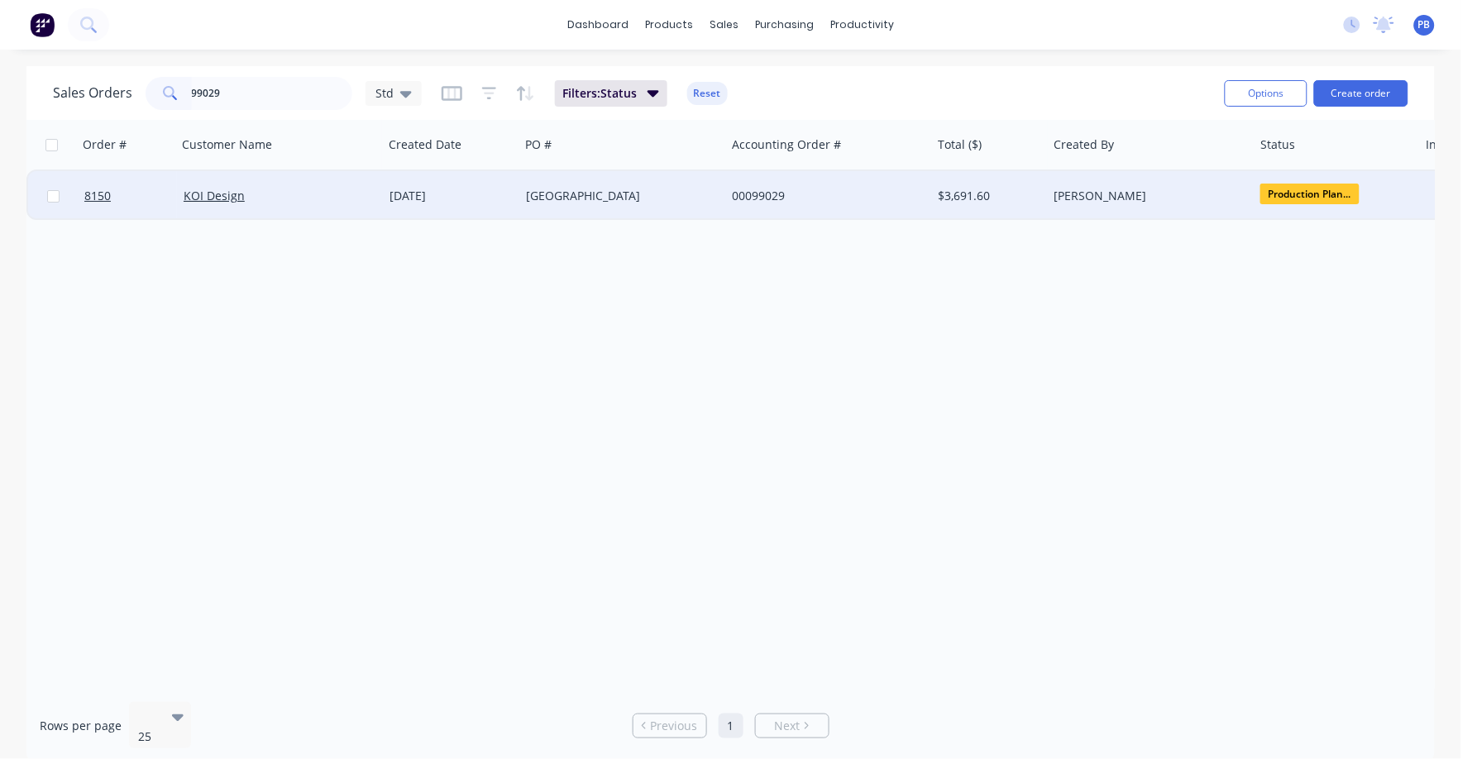
click at [757, 192] on div "00099029" at bounding box center [824, 196] width 184 height 17
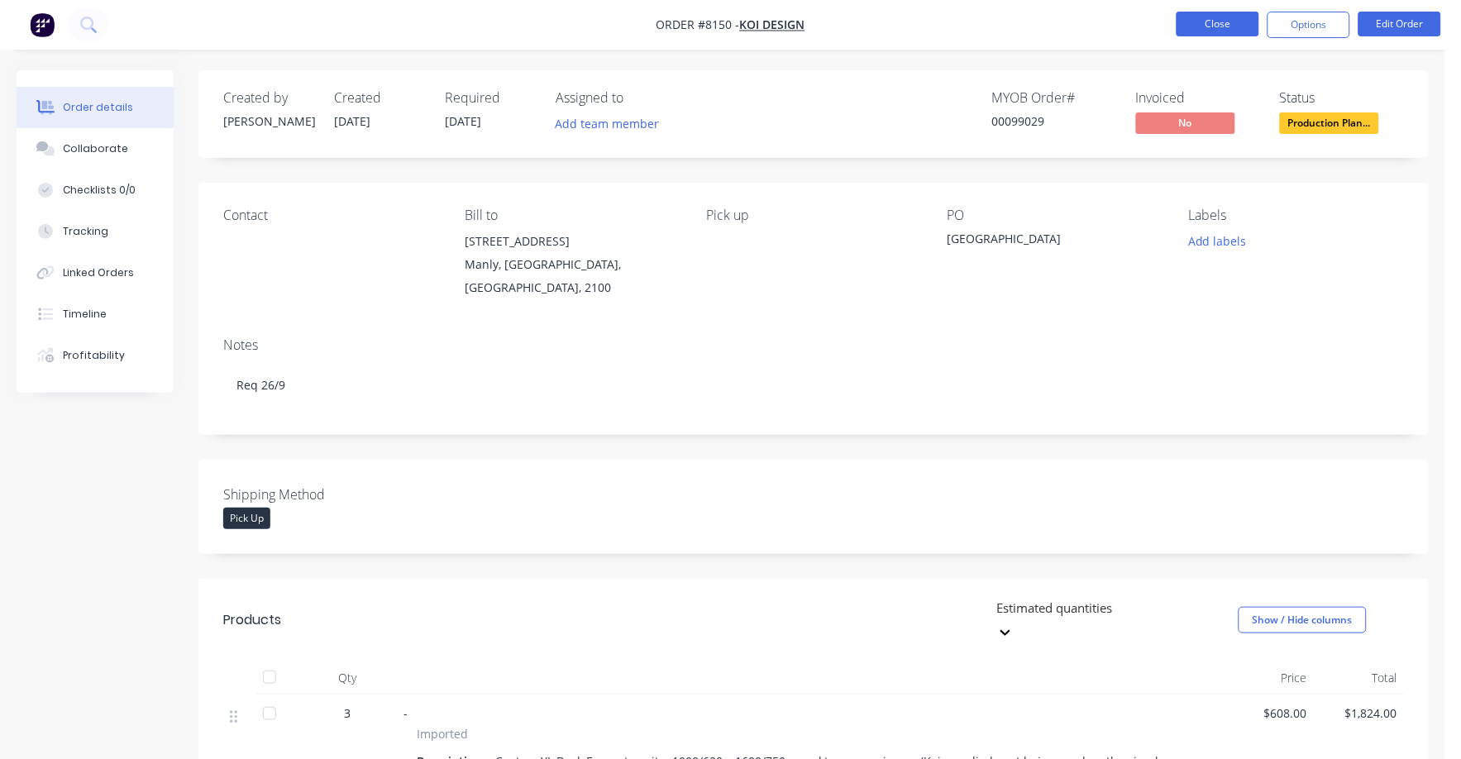
click at [1219, 19] on button "Close" at bounding box center [1218, 24] width 83 height 25
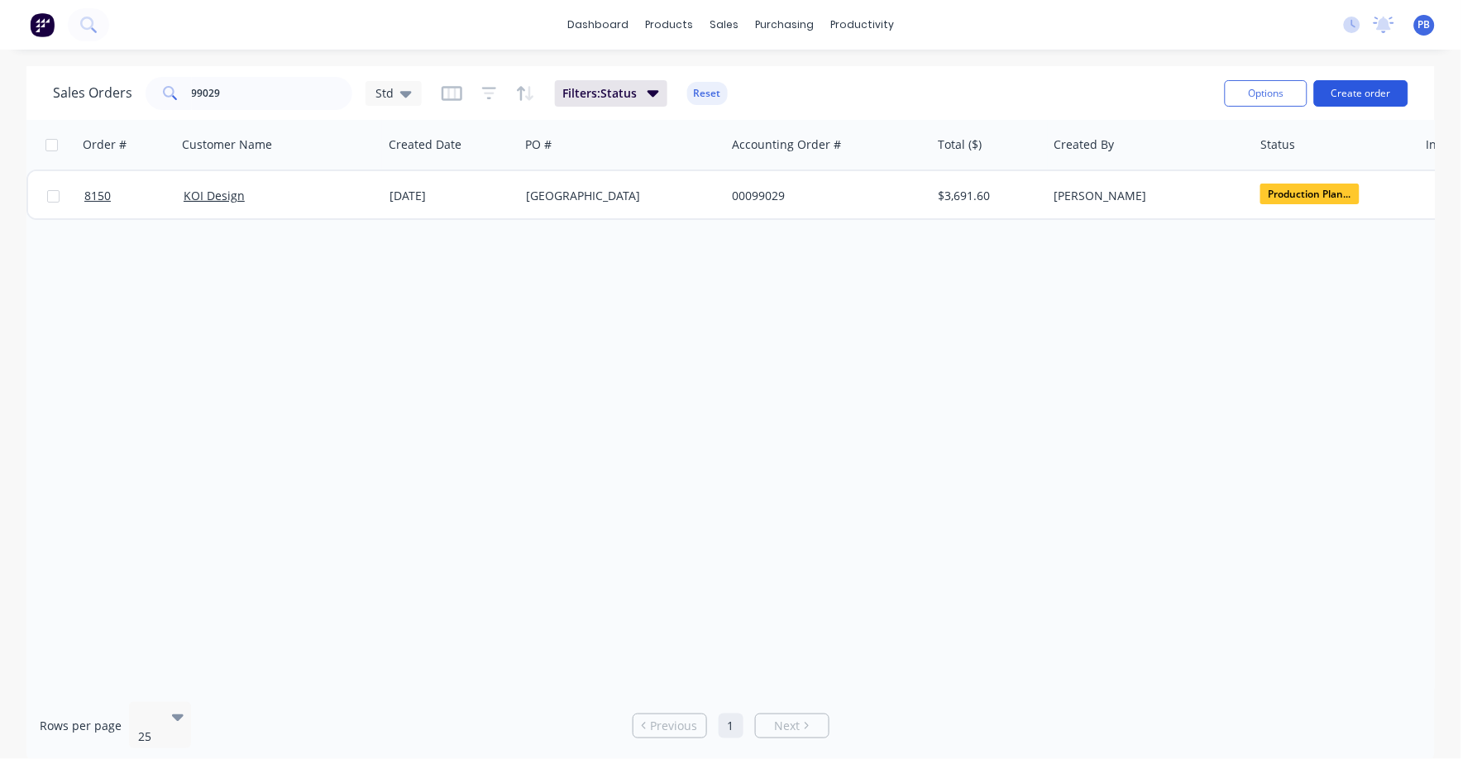
click at [1384, 92] on button "Create order" at bounding box center [1361, 93] width 94 height 26
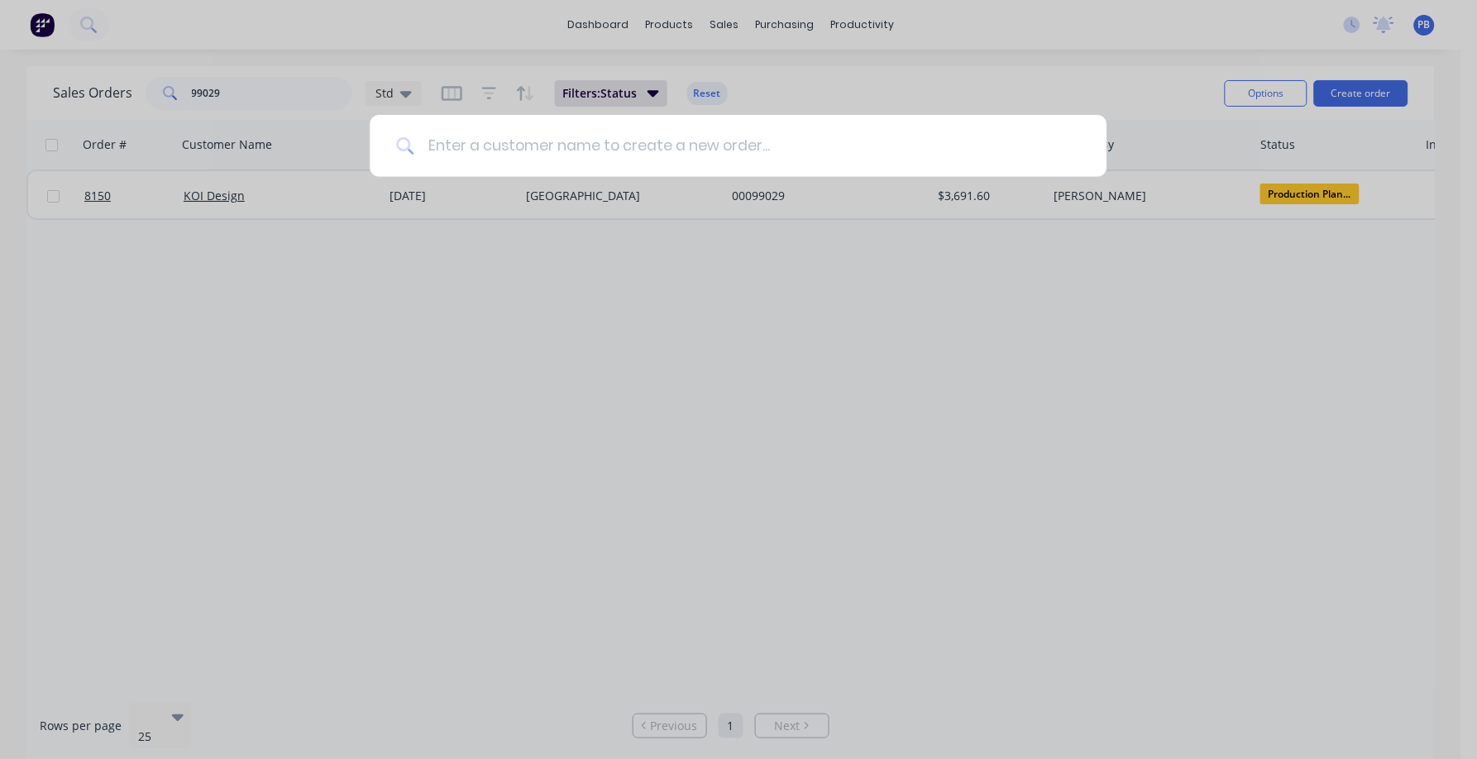
click at [778, 153] on input at bounding box center [747, 146] width 666 height 62
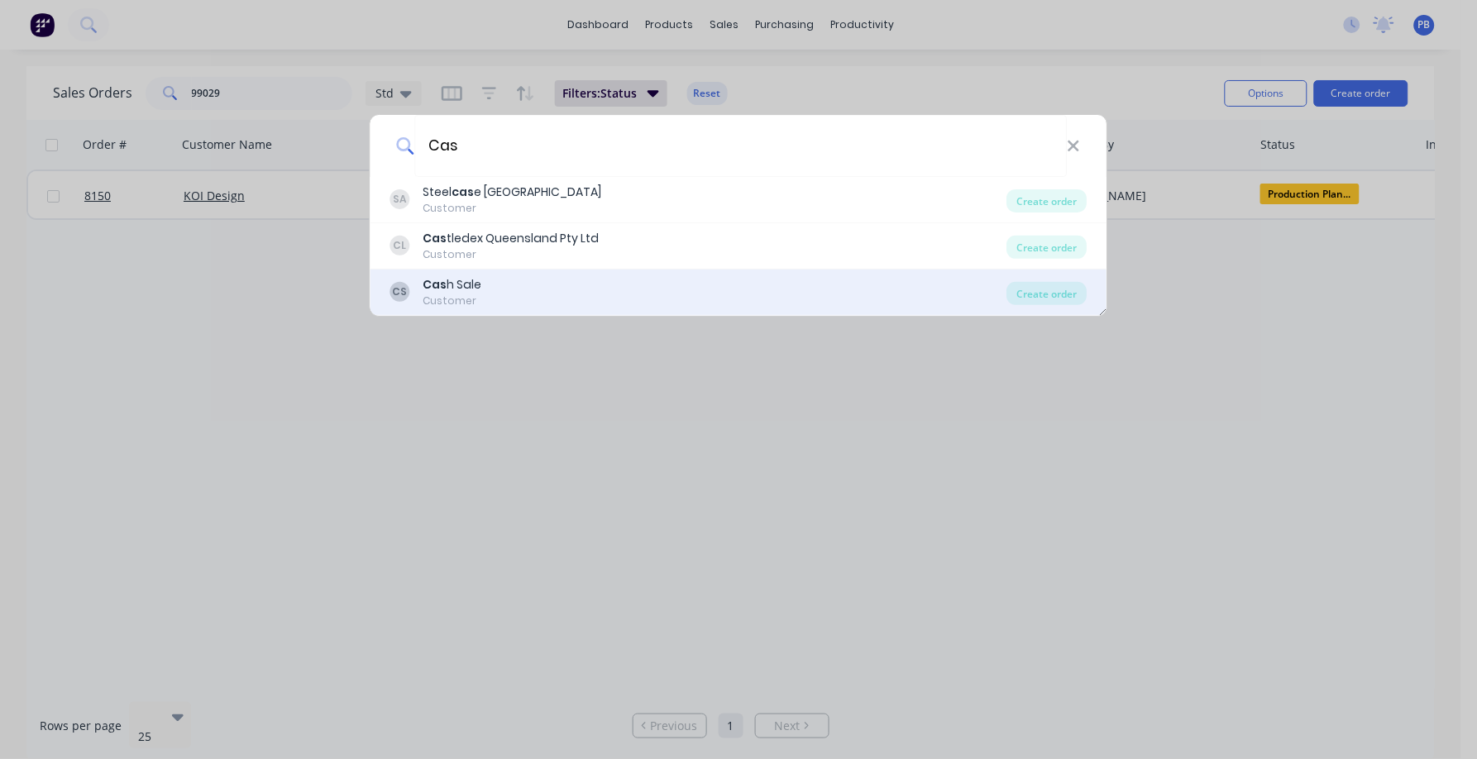
type input "Cas"
click at [462, 282] on div "Cas h Sale" at bounding box center [452, 284] width 59 height 17
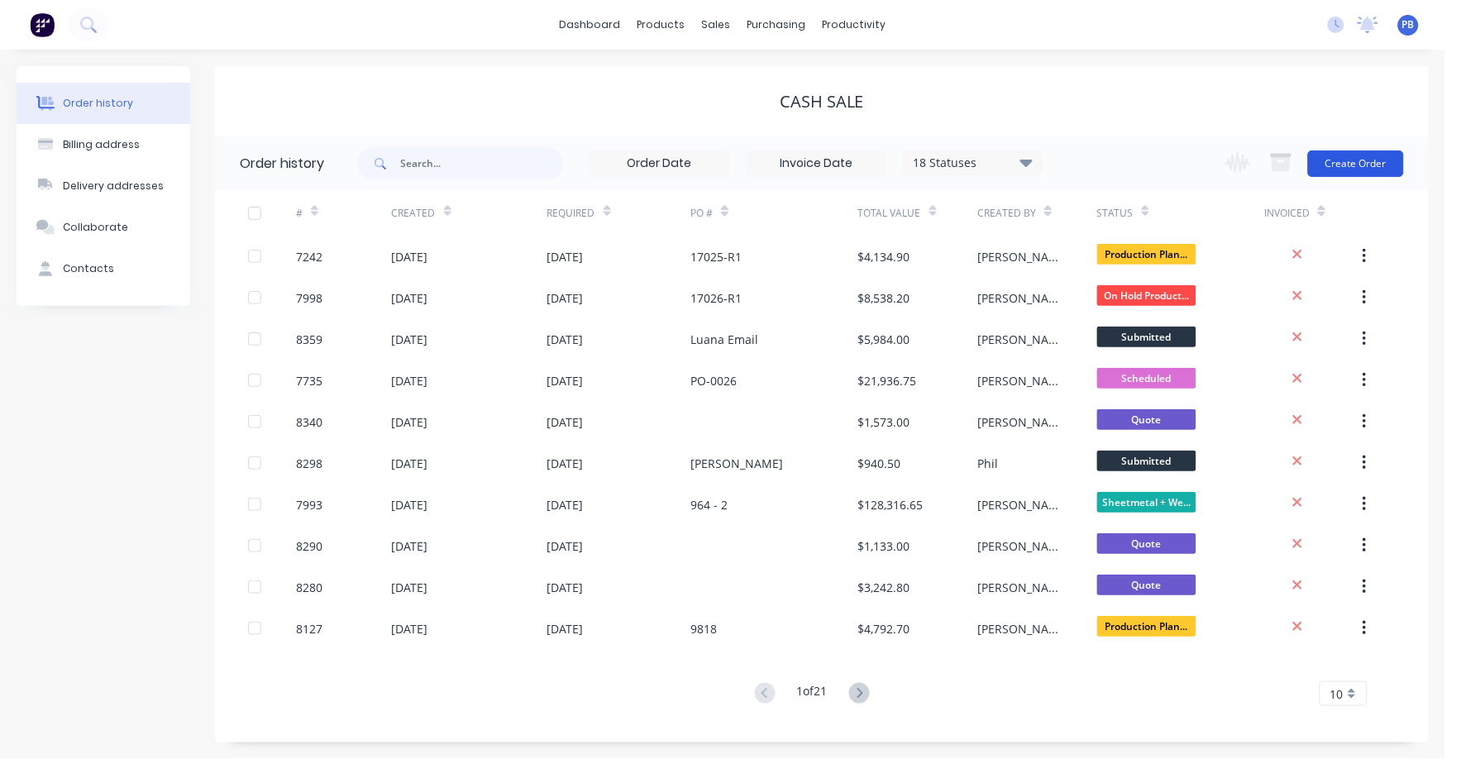
click at [1370, 158] on button "Create Order" at bounding box center [1356, 164] width 96 height 26
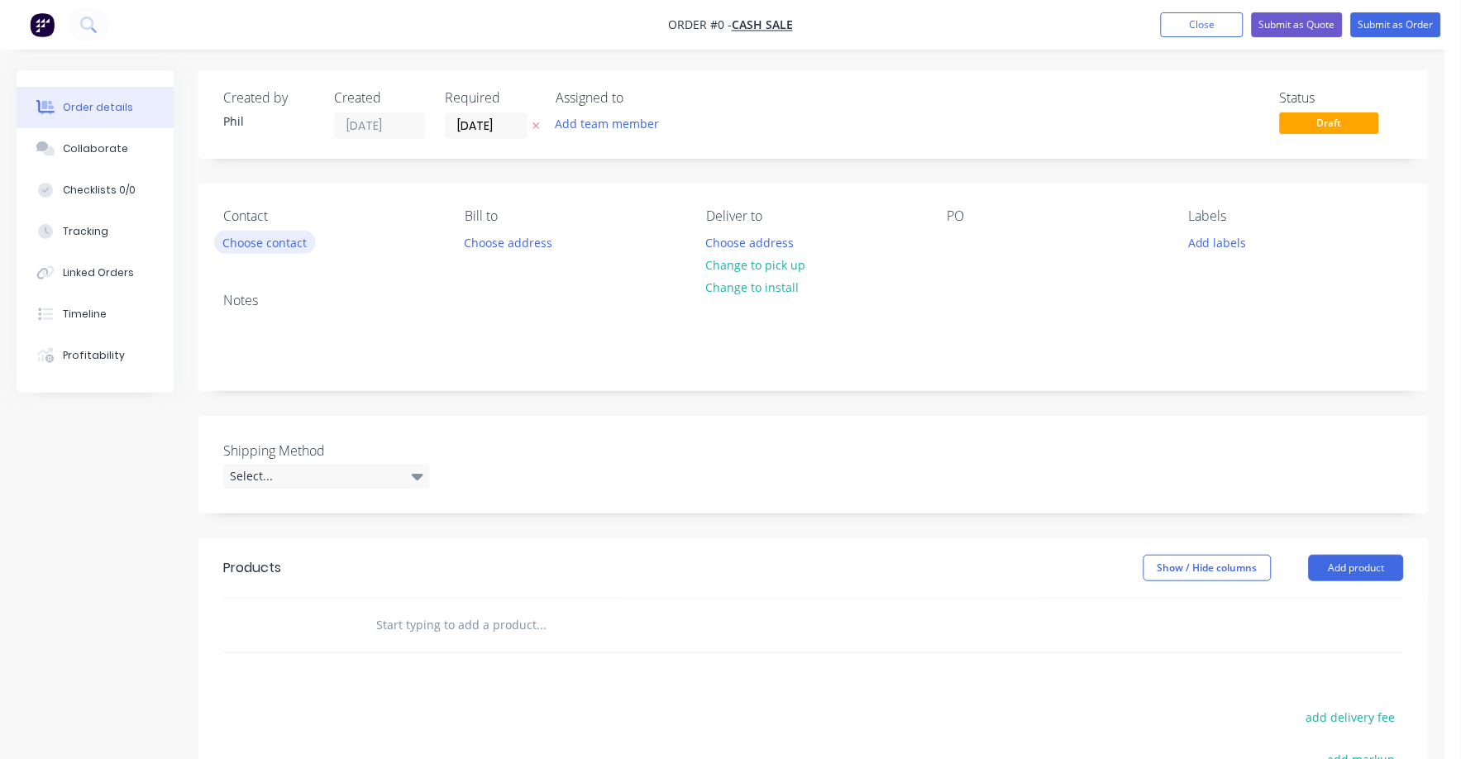
click at [288, 237] on button "Choose contact" at bounding box center [265, 242] width 102 height 22
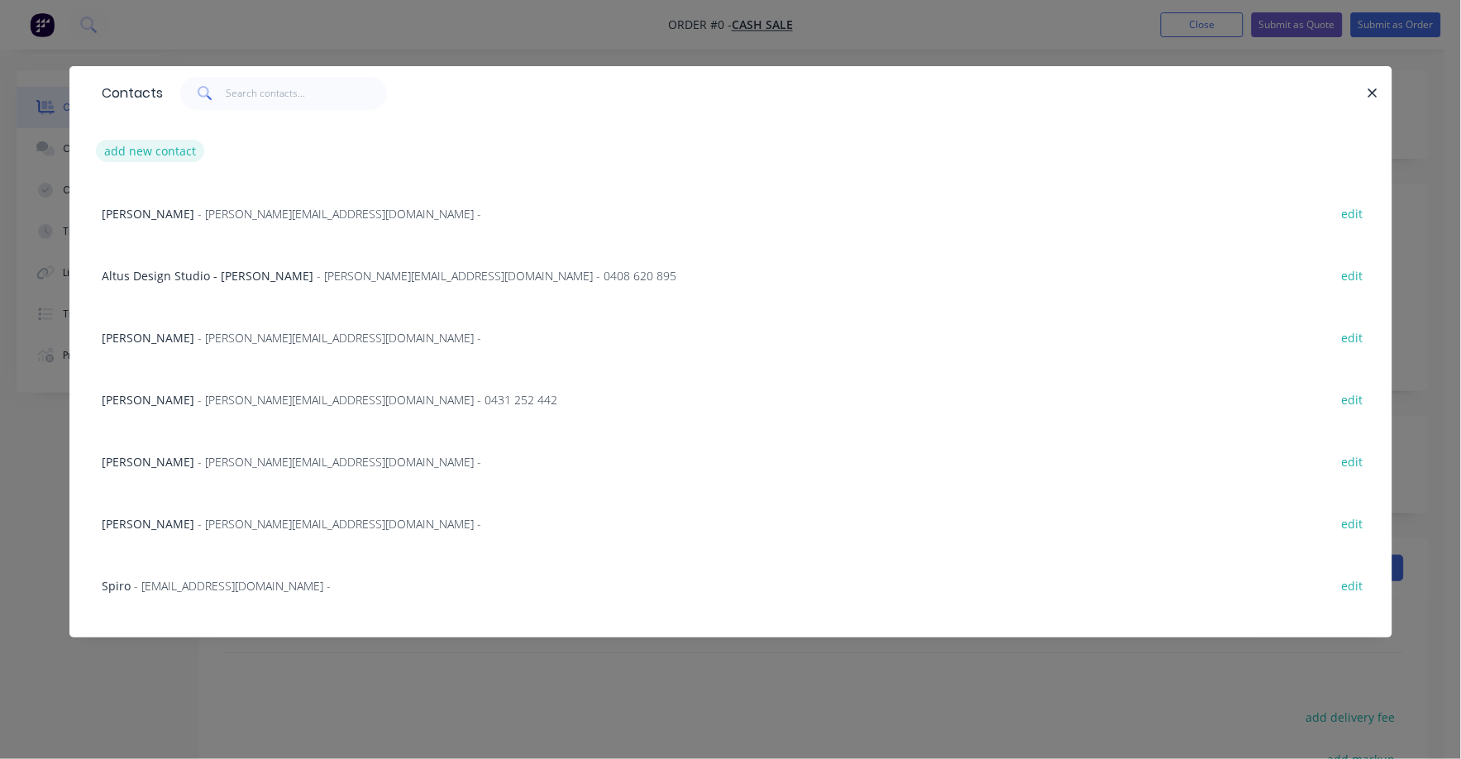
click at [177, 145] on button "add new contact" at bounding box center [150, 151] width 109 height 22
select select "AU"
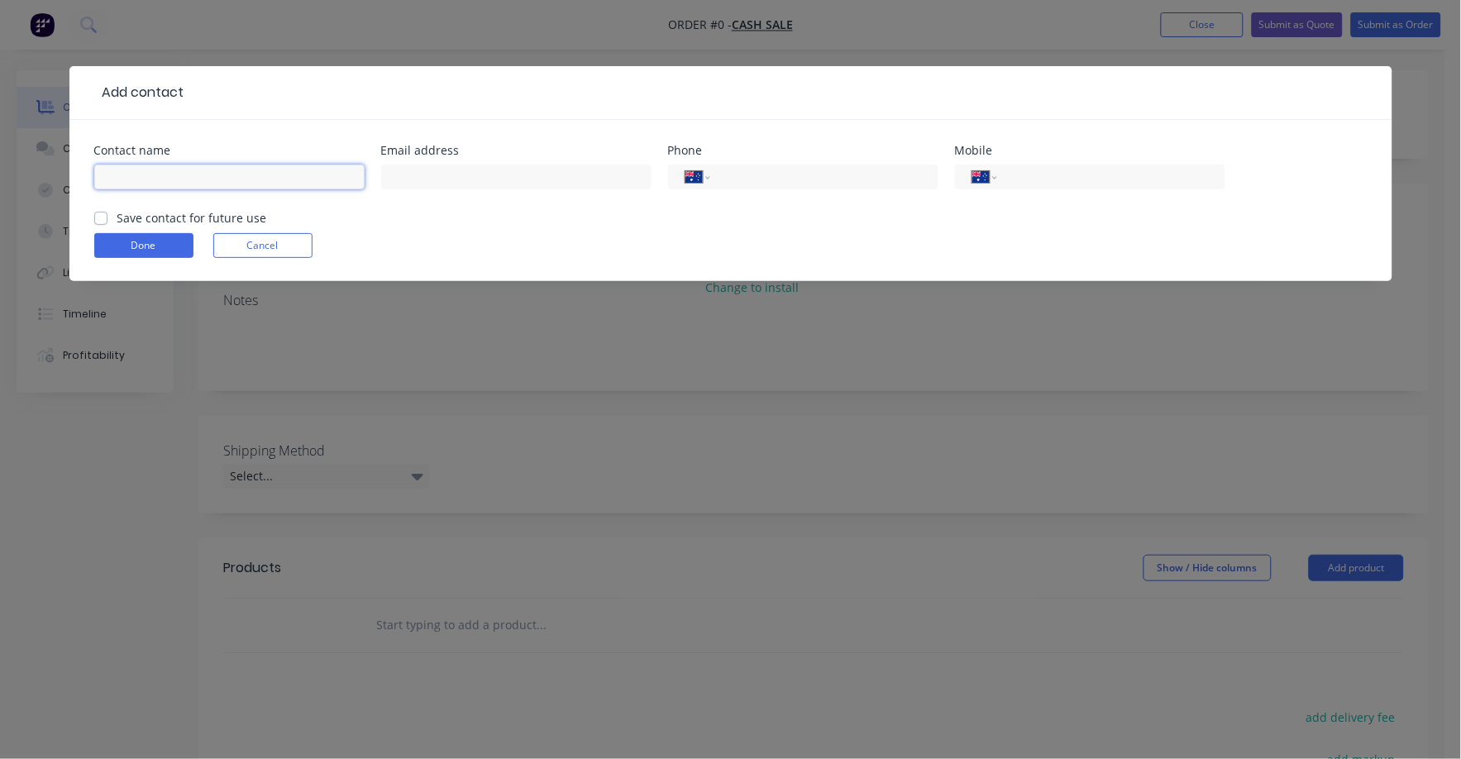
click at [172, 181] on input "text" at bounding box center [229, 177] width 270 height 25
type input "[PERSON_NAME][DEMOGRAPHIC_DATA]"
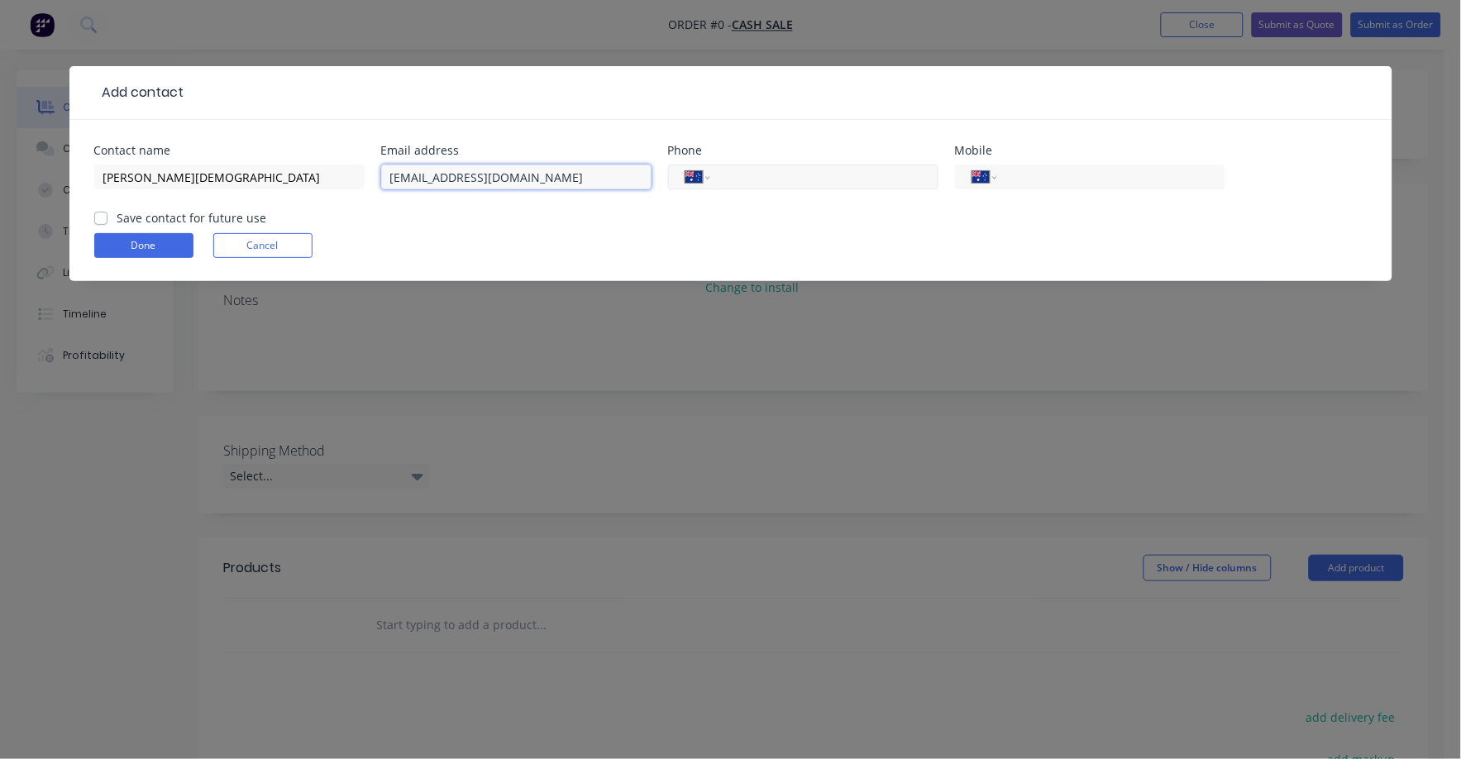
type input "[EMAIL_ADDRESS][DOMAIN_NAME]"
click at [758, 175] on input "tel" at bounding box center [821, 177] width 198 height 19
click at [1016, 176] on input "tel" at bounding box center [1108, 177] width 198 height 19
type input "0450 501 326"
click at [1029, 227] on form "Contact name [PERSON_NAME] Email address [EMAIL_ADDRESS][DOMAIN_NAME] Phone Int…" at bounding box center [731, 213] width 1274 height 136
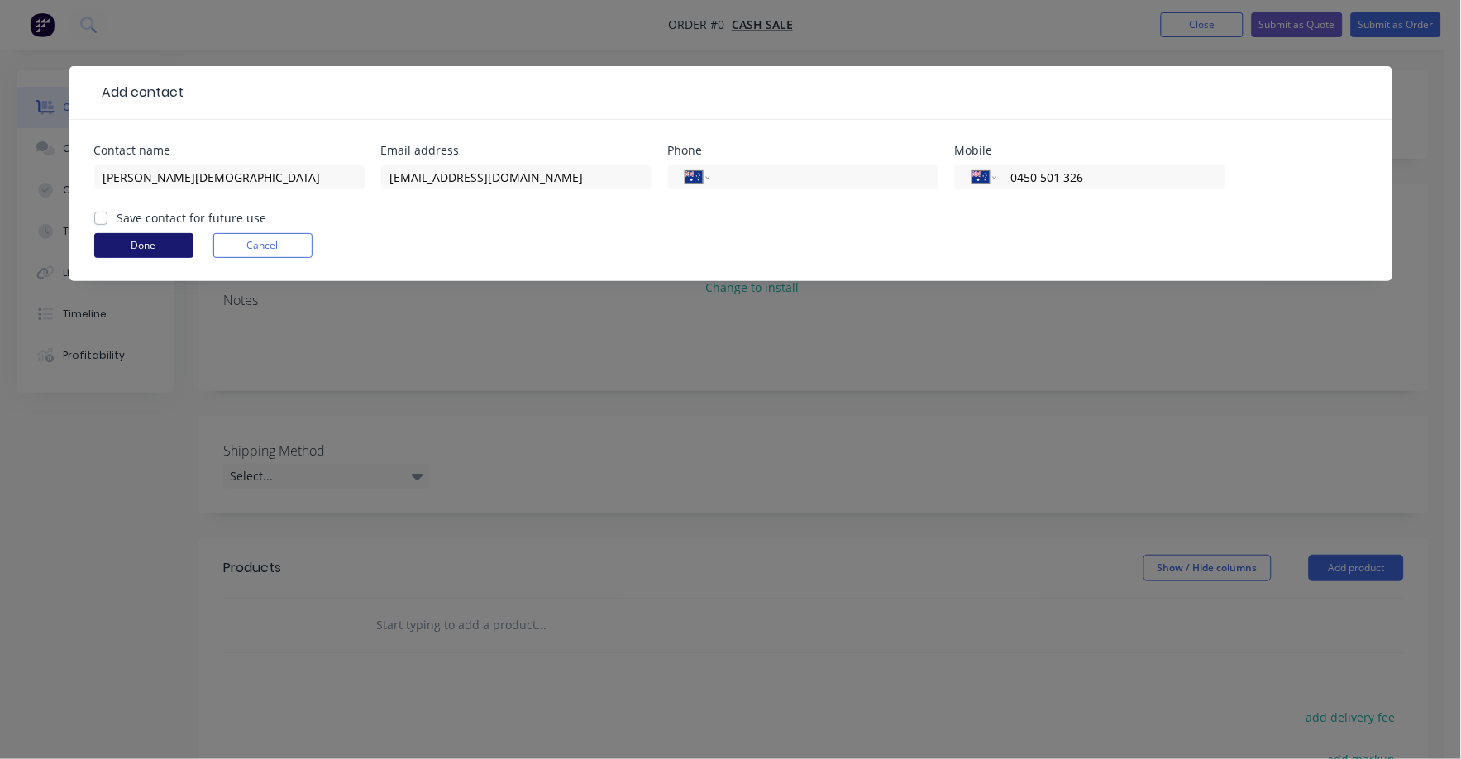
click at [157, 245] on button "Done" at bounding box center [143, 245] width 99 height 25
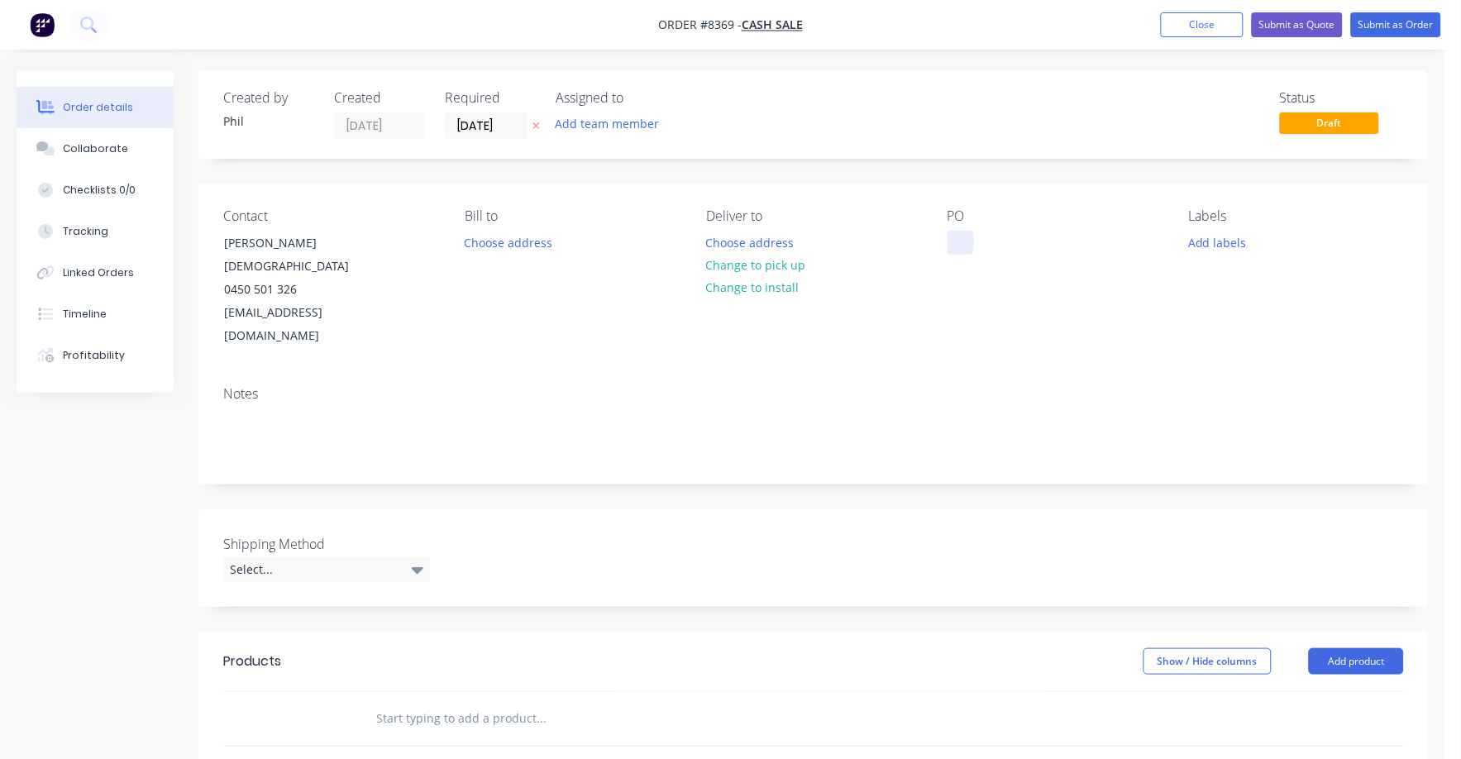
drag, startPoint x: 952, startPoint y: 245, endPoint x: 973, endPoint y: 242, distance: 20.8
click at [954, 245] on div at bounding box center [961, 243] width 26 height 24
click at [498, 119] on input "[DATE]" at bounding box center [486, 125] width 81 height 25
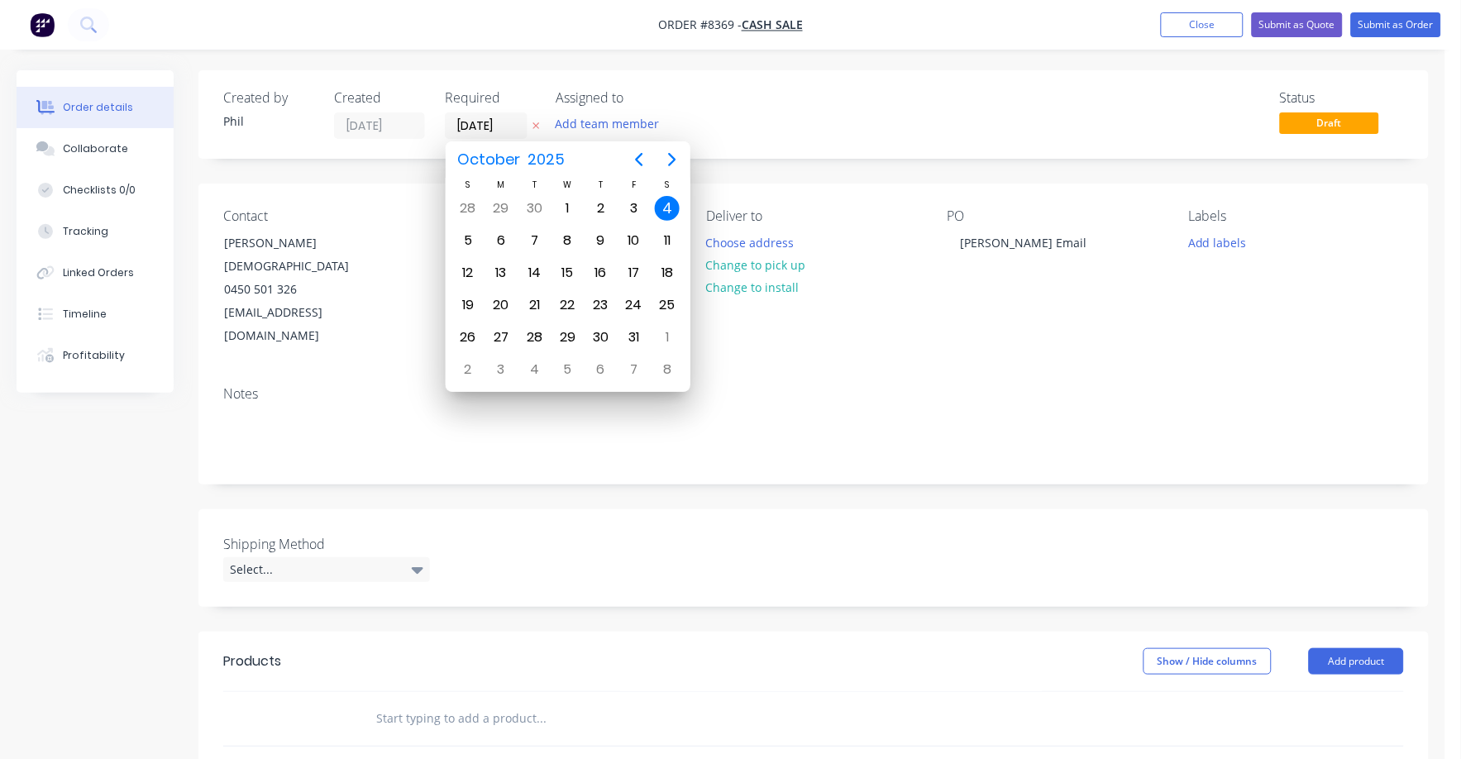
click at [419, 122] on div "Created by [PERSON_NAME] Created [DATE] Required [DATE] Assigned to Add team me…" at bounding box center [472, 114] width 498 height 49
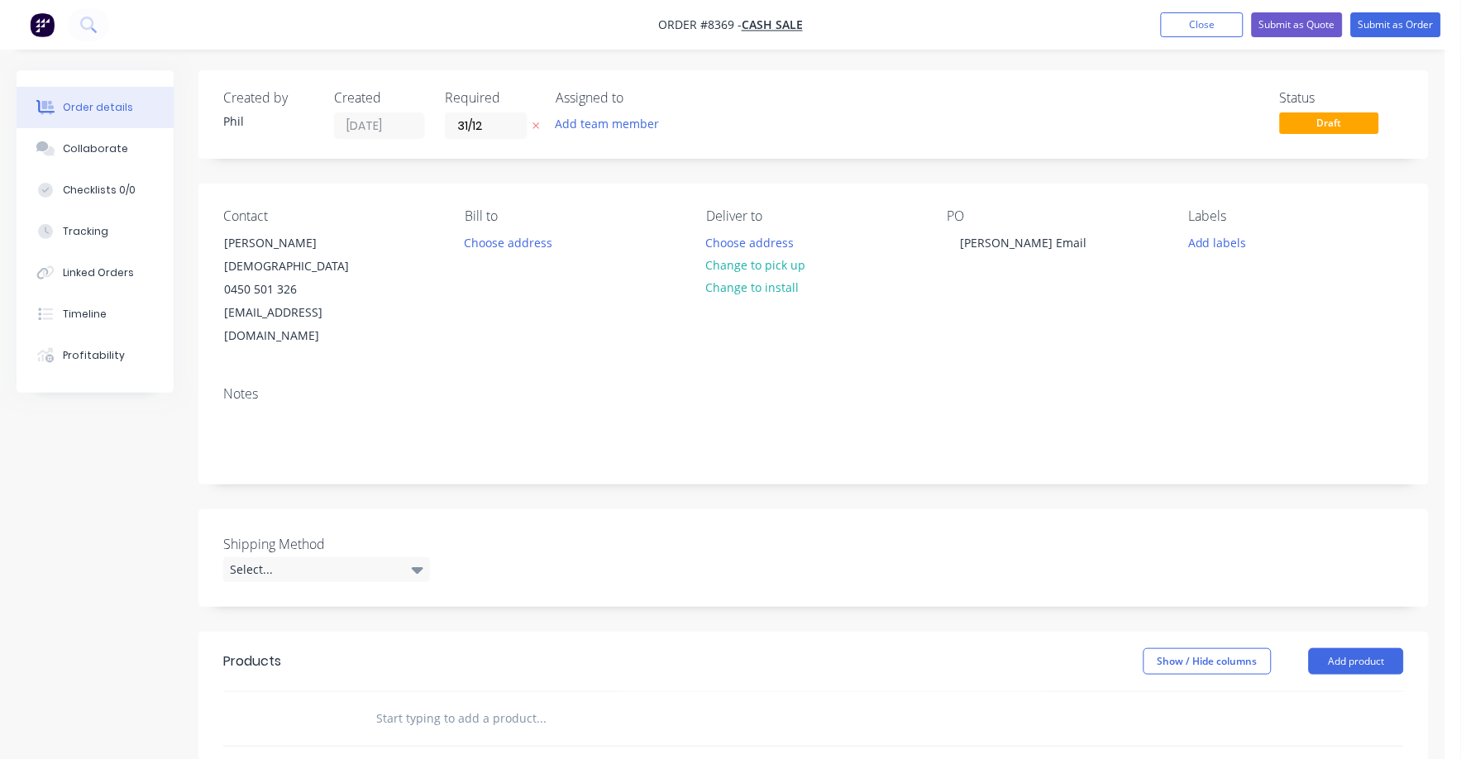
type input "[DATE]"
click at [512, 130] on input "[DATE]" at bounding box center [486, 125] width 81 height 25
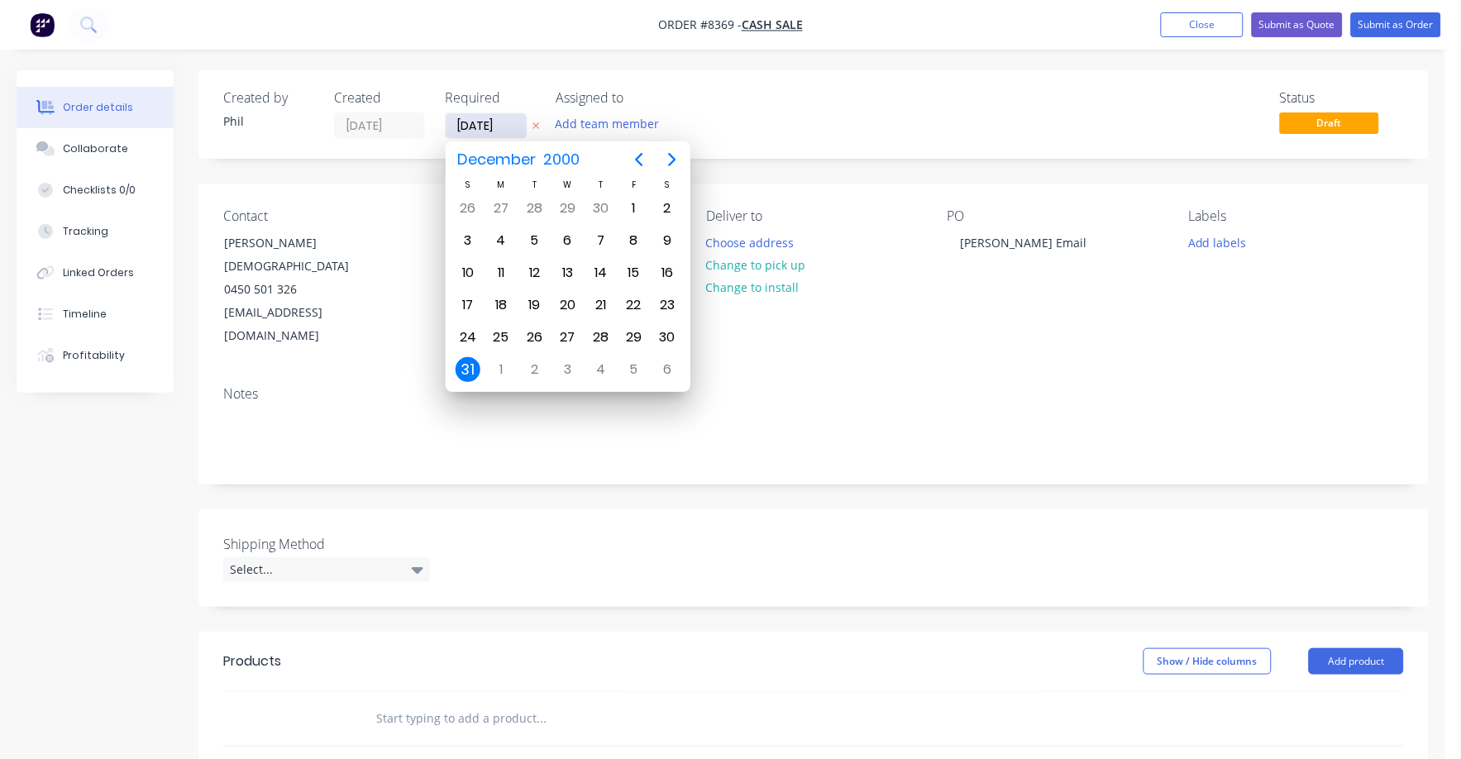
type input "[DATE]"
click at [507, 124] on input "[DATE]" at bounding box center [486, 125] width 81 height 25
type input "[DATE]"
click at [567, 330] on div "31" at bounding box center [568, 337] width 25 height 25
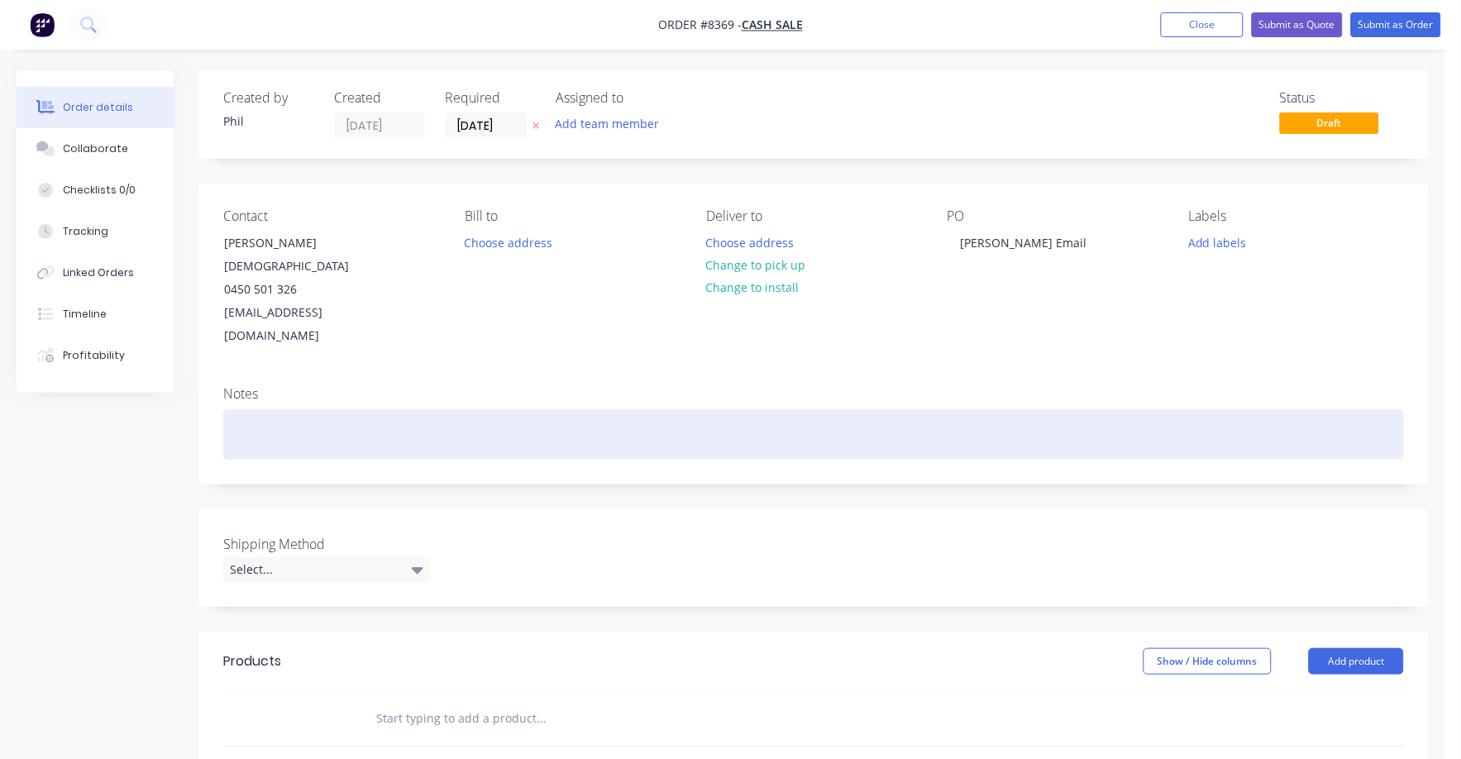
click at [284, 409] on div at bounding box center [813, 434] width 1181 height 50
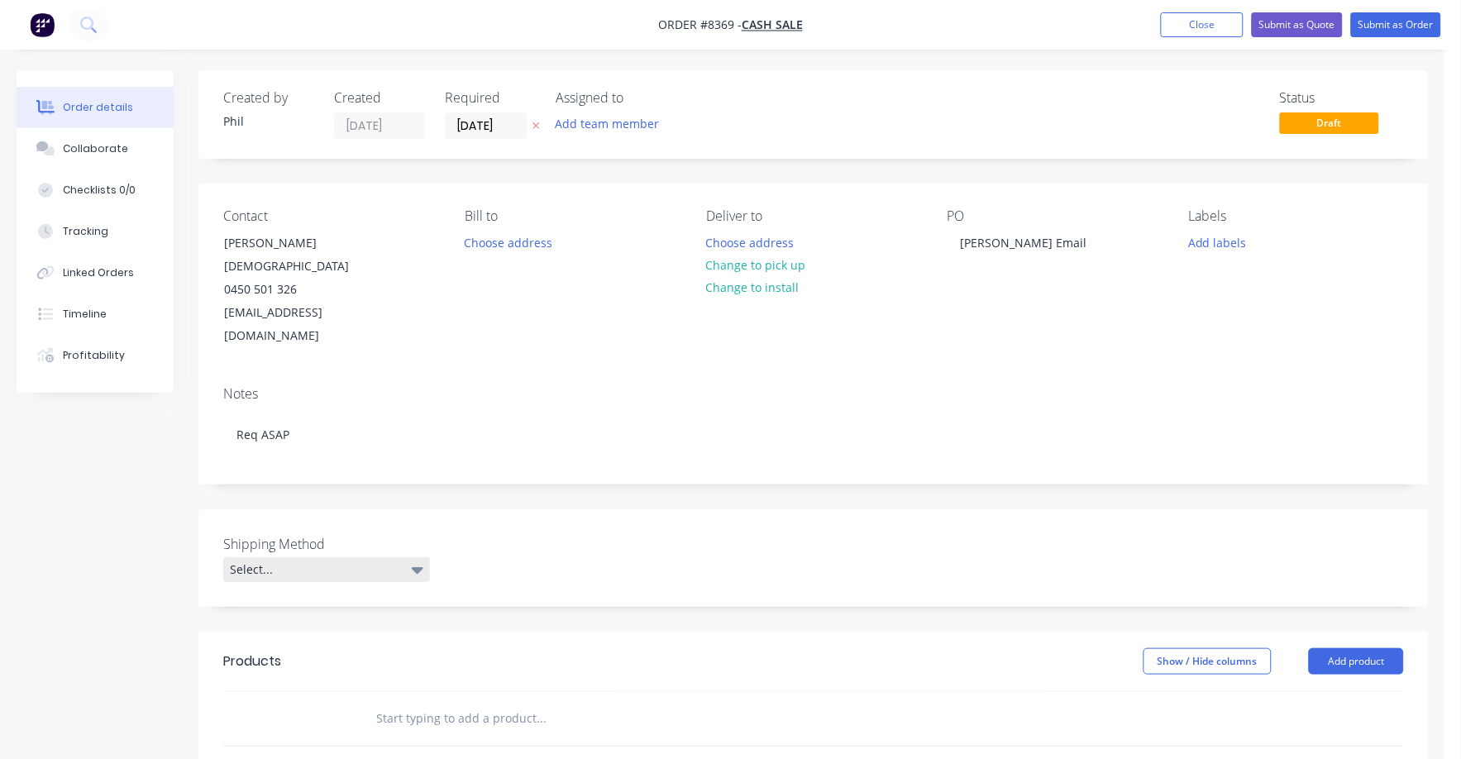
click at [420, 567] on icon at bounding box center [418, 570] width 12 height 7
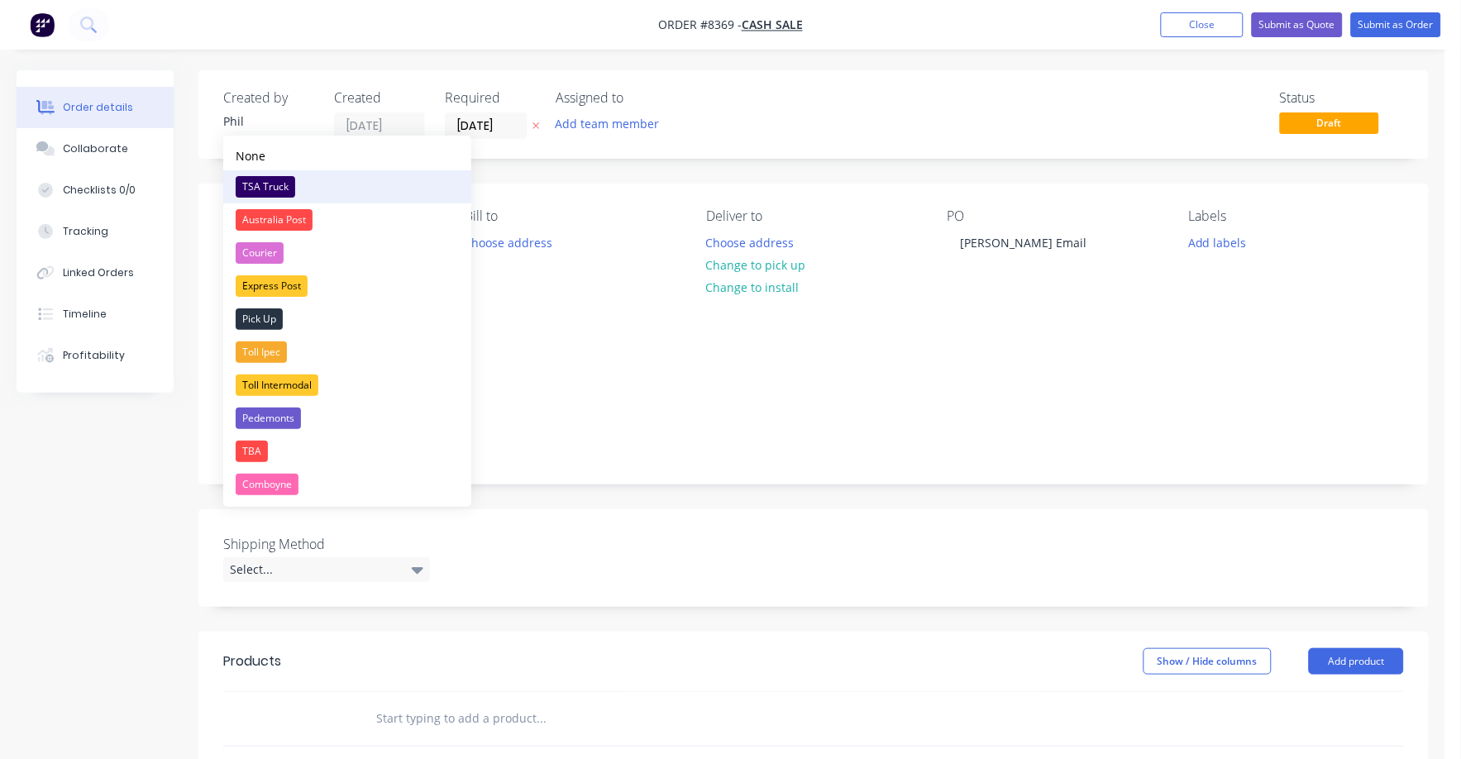
click at [265, 184] on div "TSA Truck" at bounding box center [266, 187] width 60 height 22
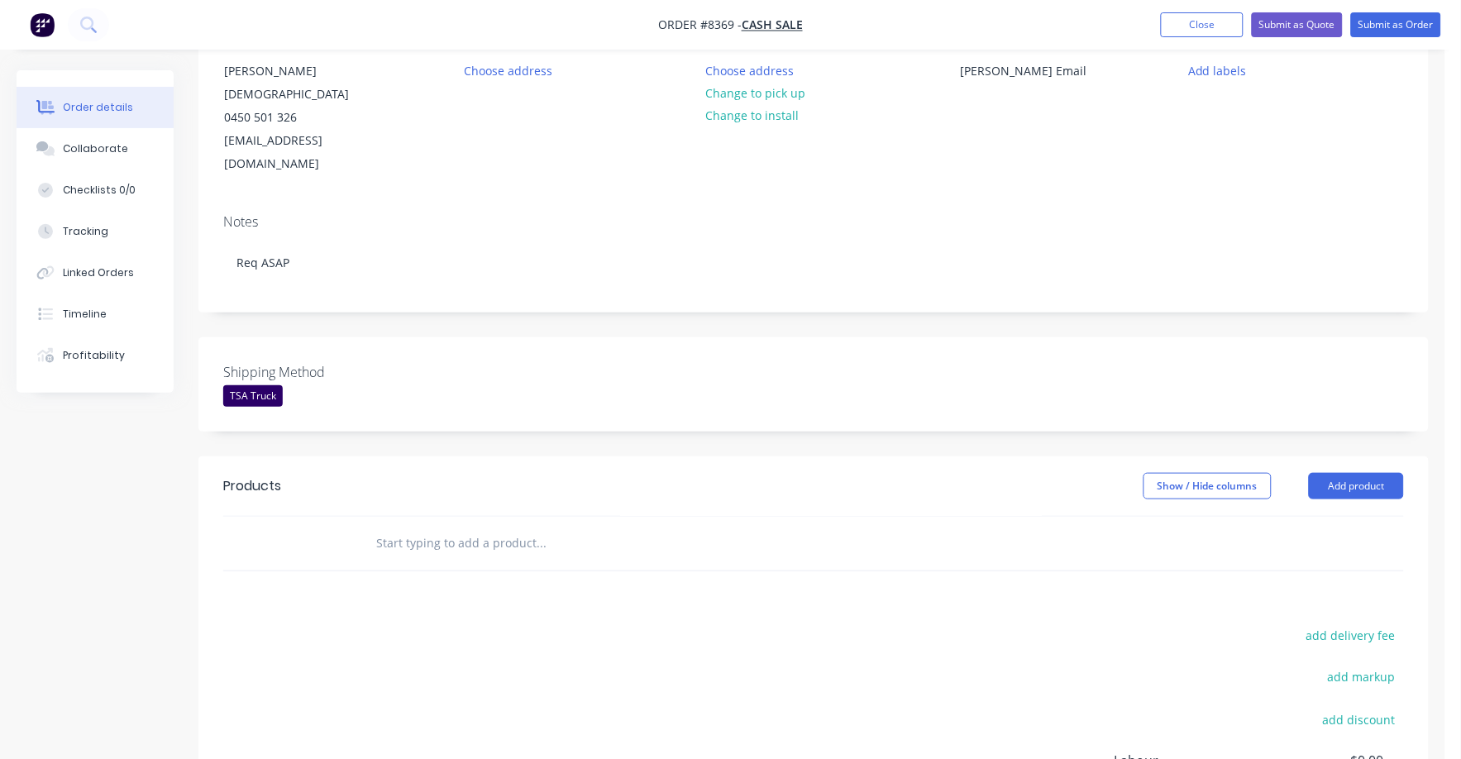
scroll to position [206, 0]
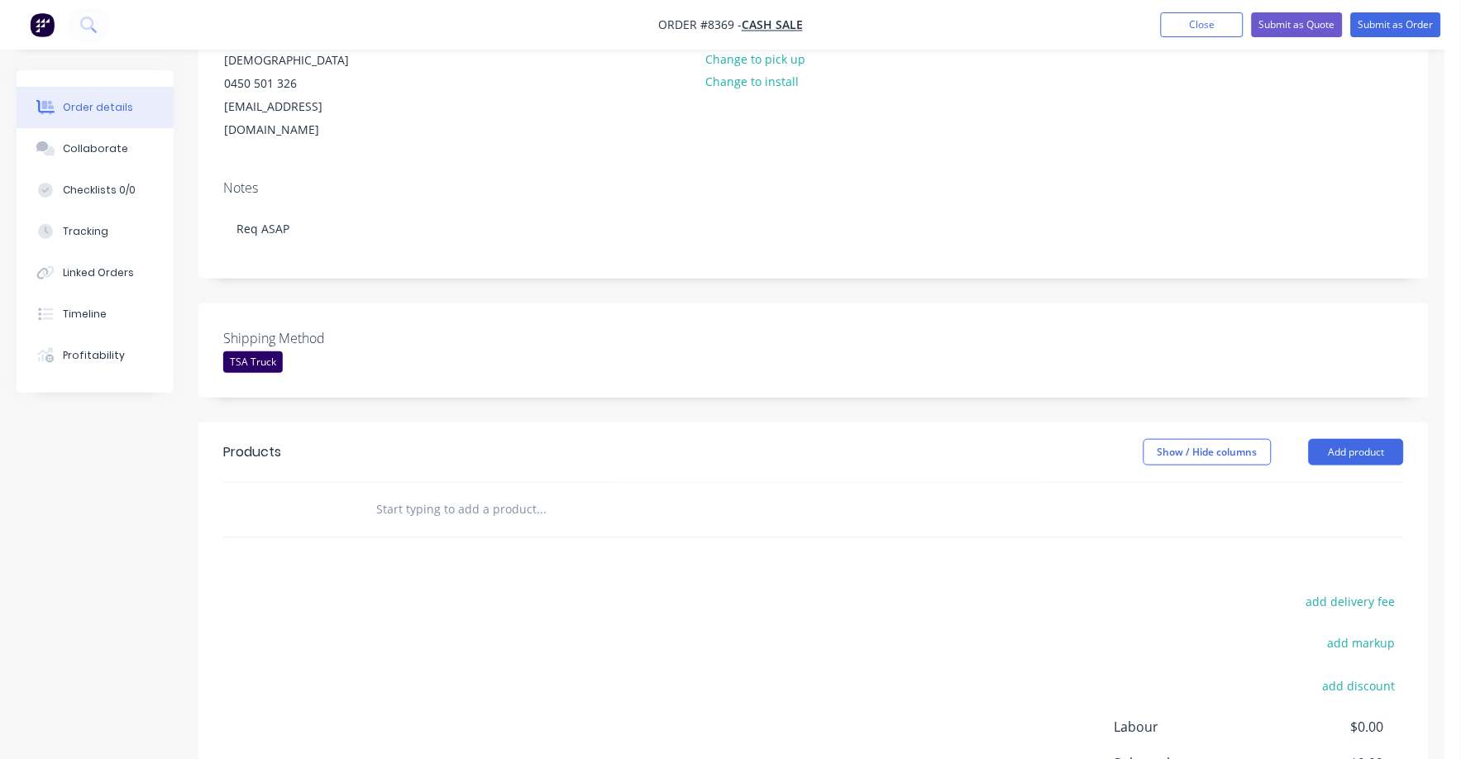
click at [389, 493] on input "text" at bounding box center [540, 509] width 331 height 33
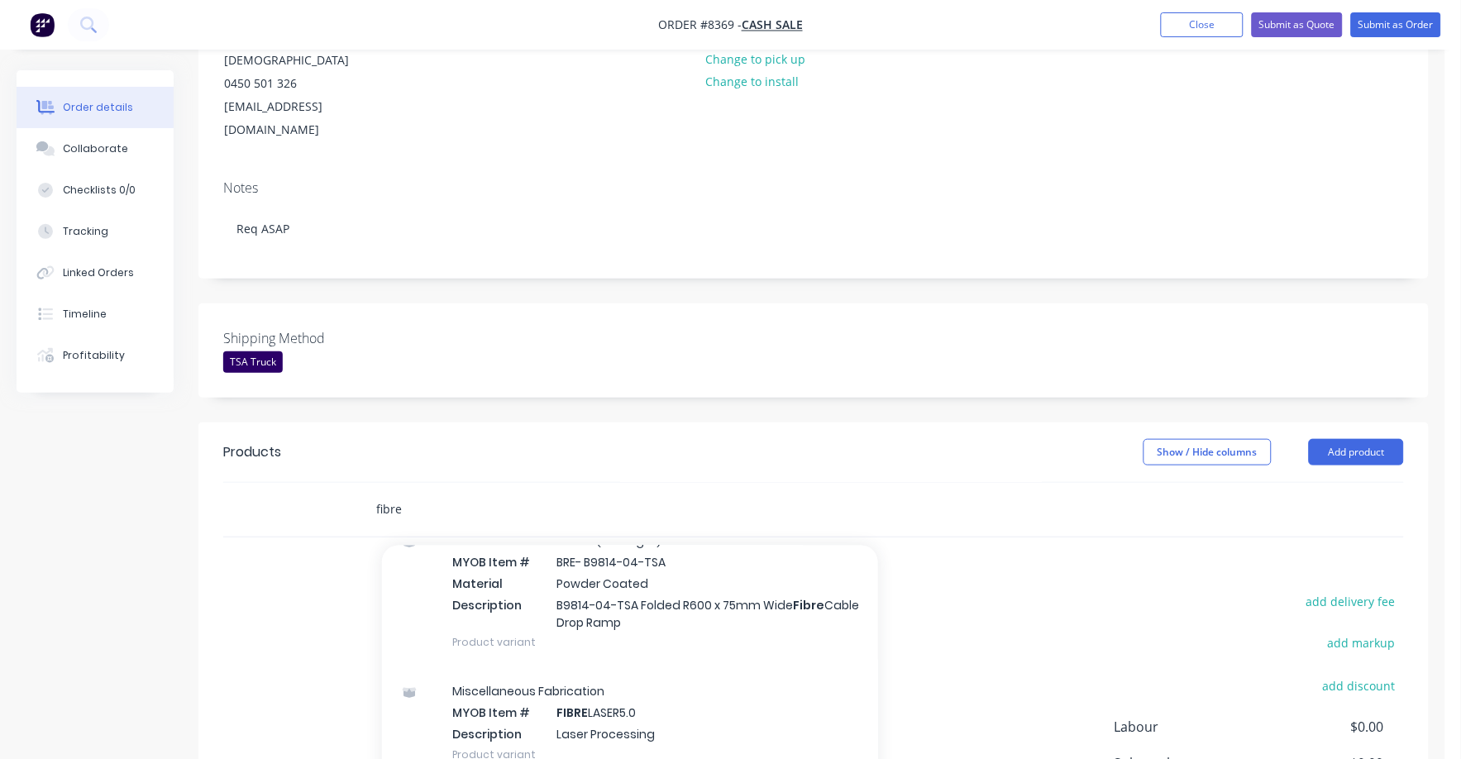
scroll to position [599, 0]
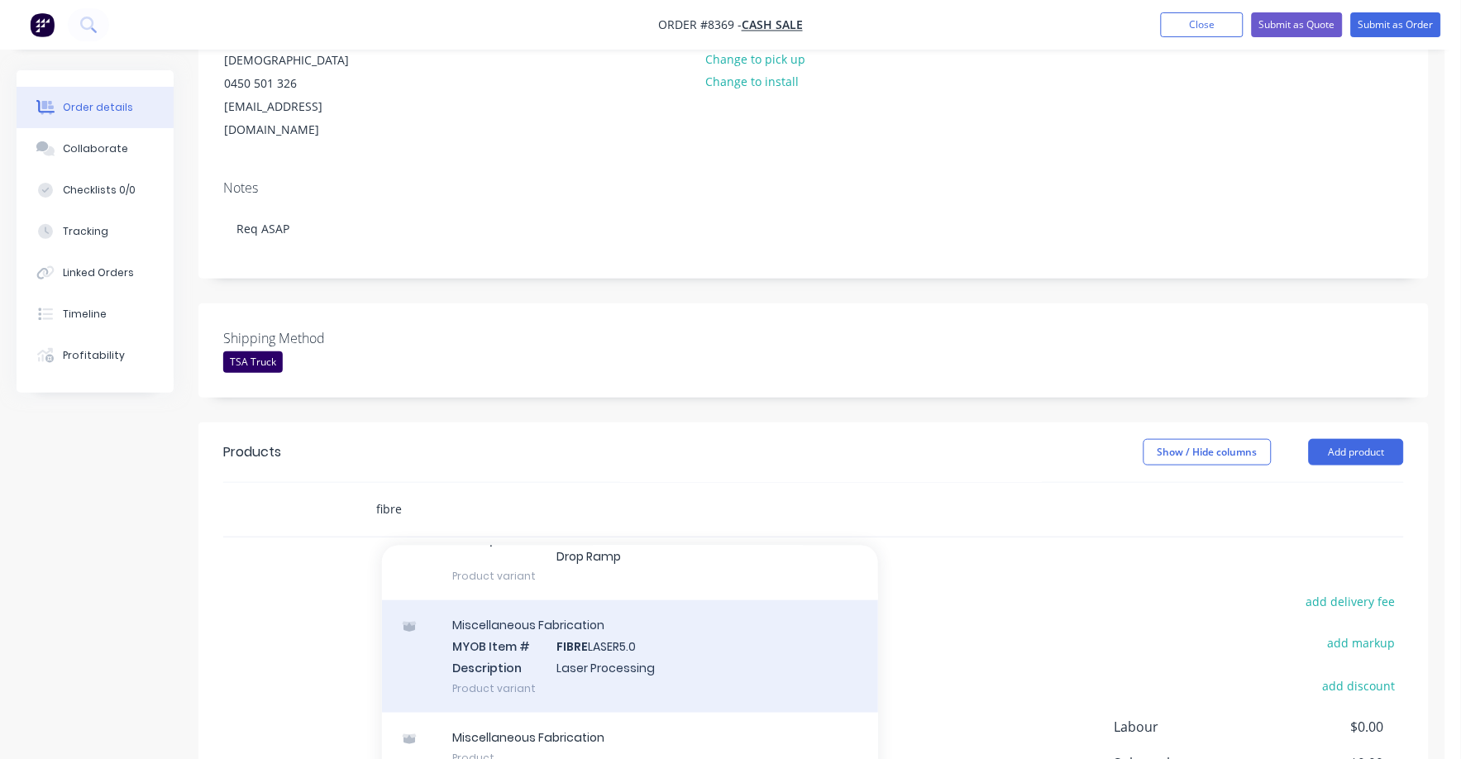
type input "fibre"
click at [611, 608] on div "Miscellaneous Fabrication MYOB Item # FIBRE LASER5.0 Description Laser Processi…" at bounding box center [630, 656] width 496 height 112
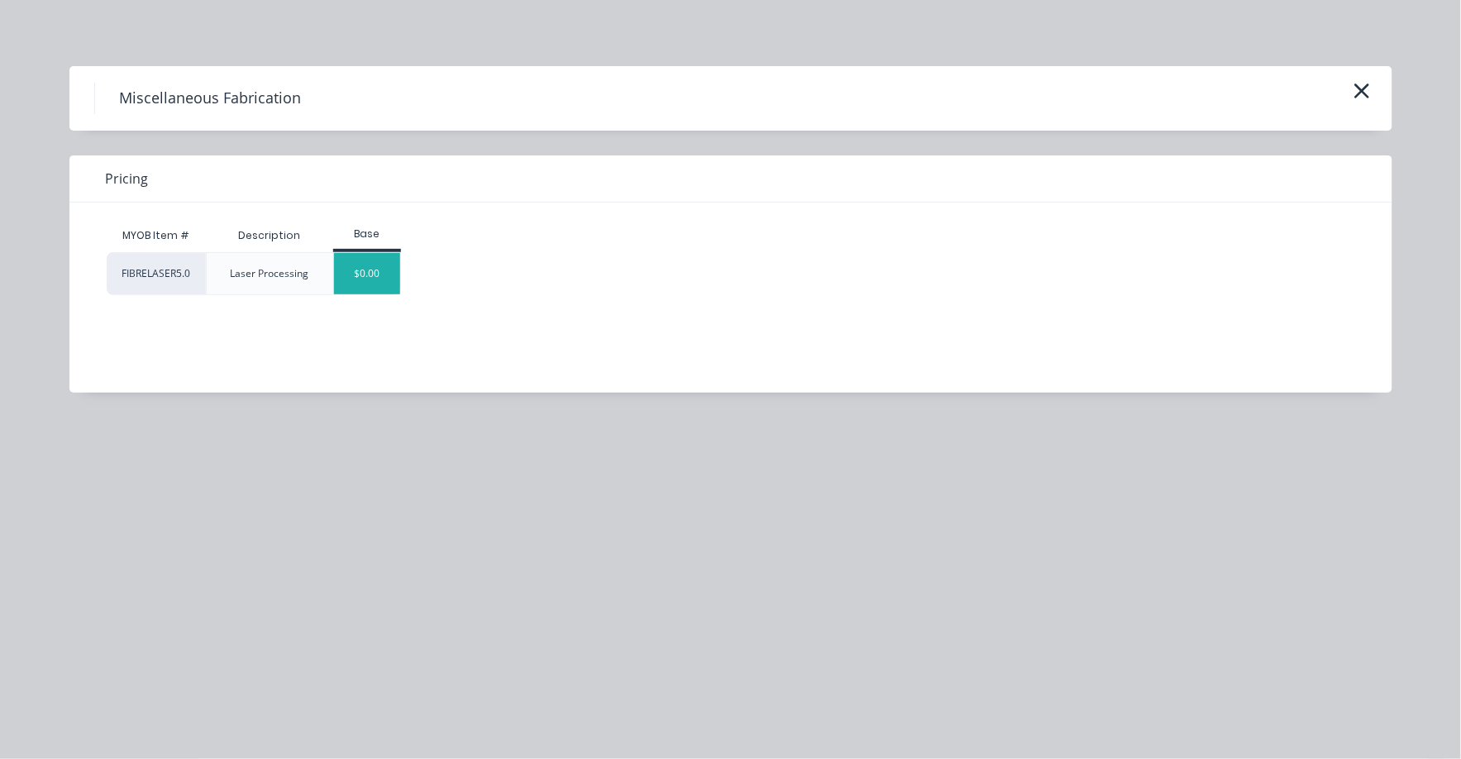
click at [366, 265] on div "$0.00" at bounding box center [367, 273] width 67 height 41
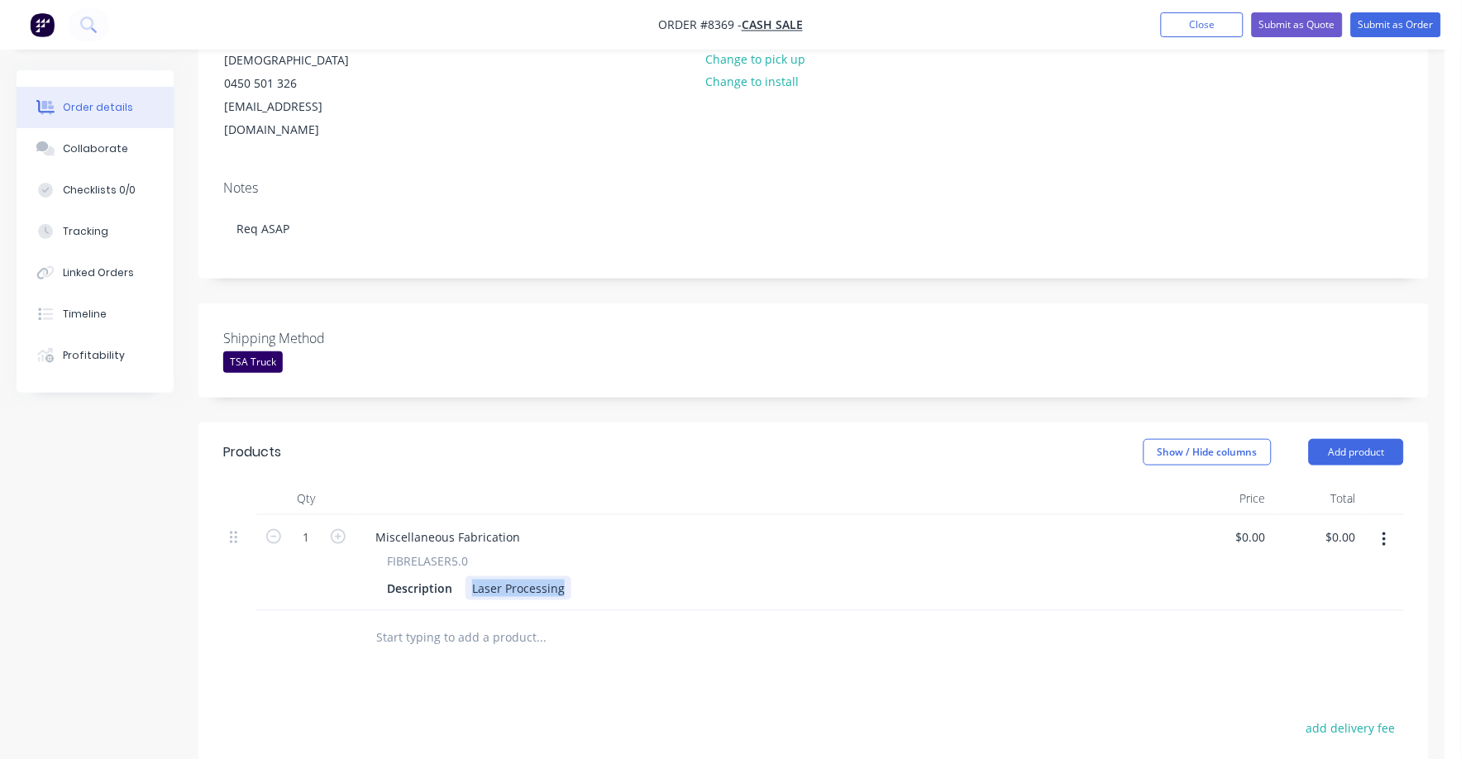
drag, startPoint x: 474, startPoint y: 538, endPoint x: 581, endPoint y: 547, distance: 107.0
click at [581, 576] on div "Description Laser Processing" at bounding box center [765, 588] width 771 height 24
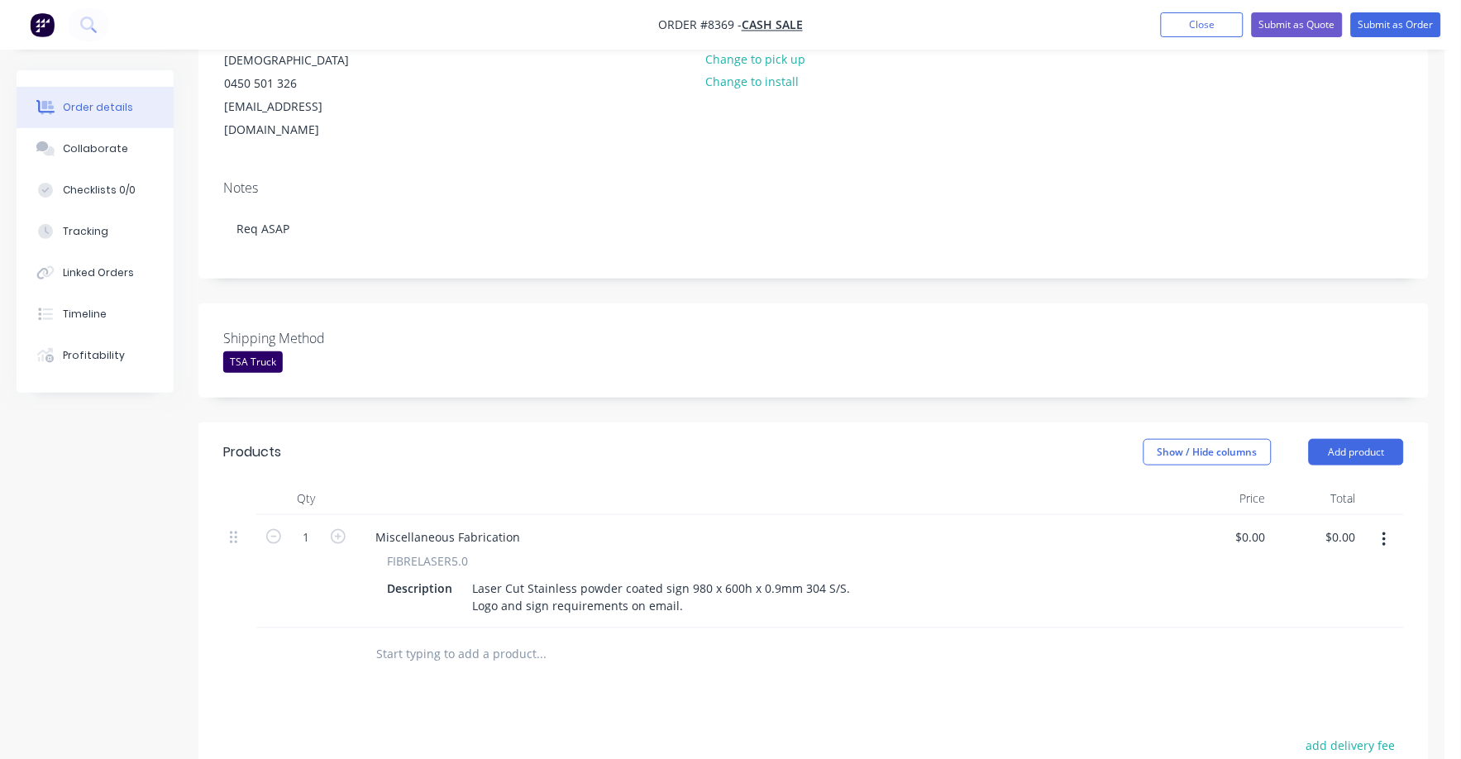
click at [853, 482] on div at bounding box center [769, 498] width 827 height 33
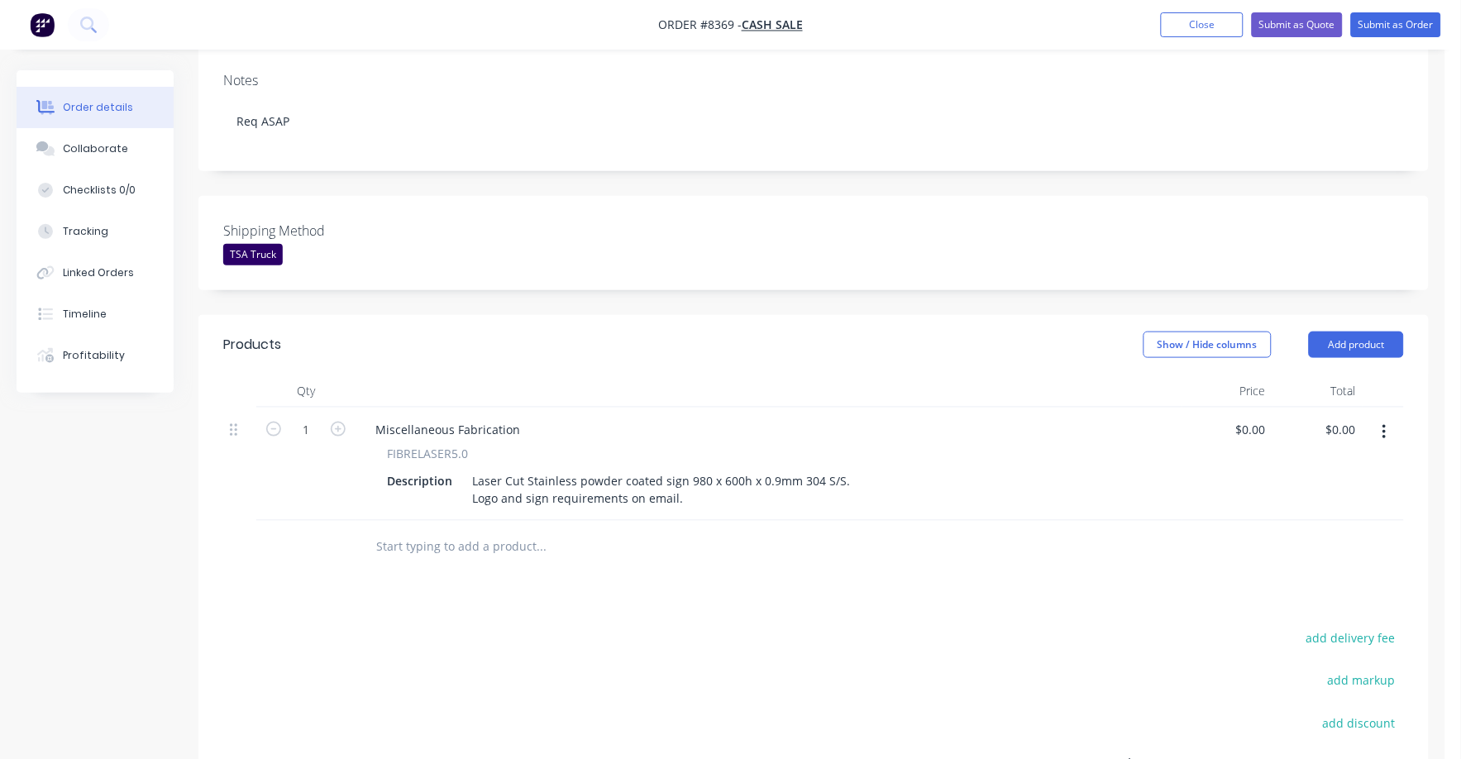
scroll to position [310, 0]
click at [1239, 411] on div "0 0" at bounding box center [1228, 467] width 90 height 113
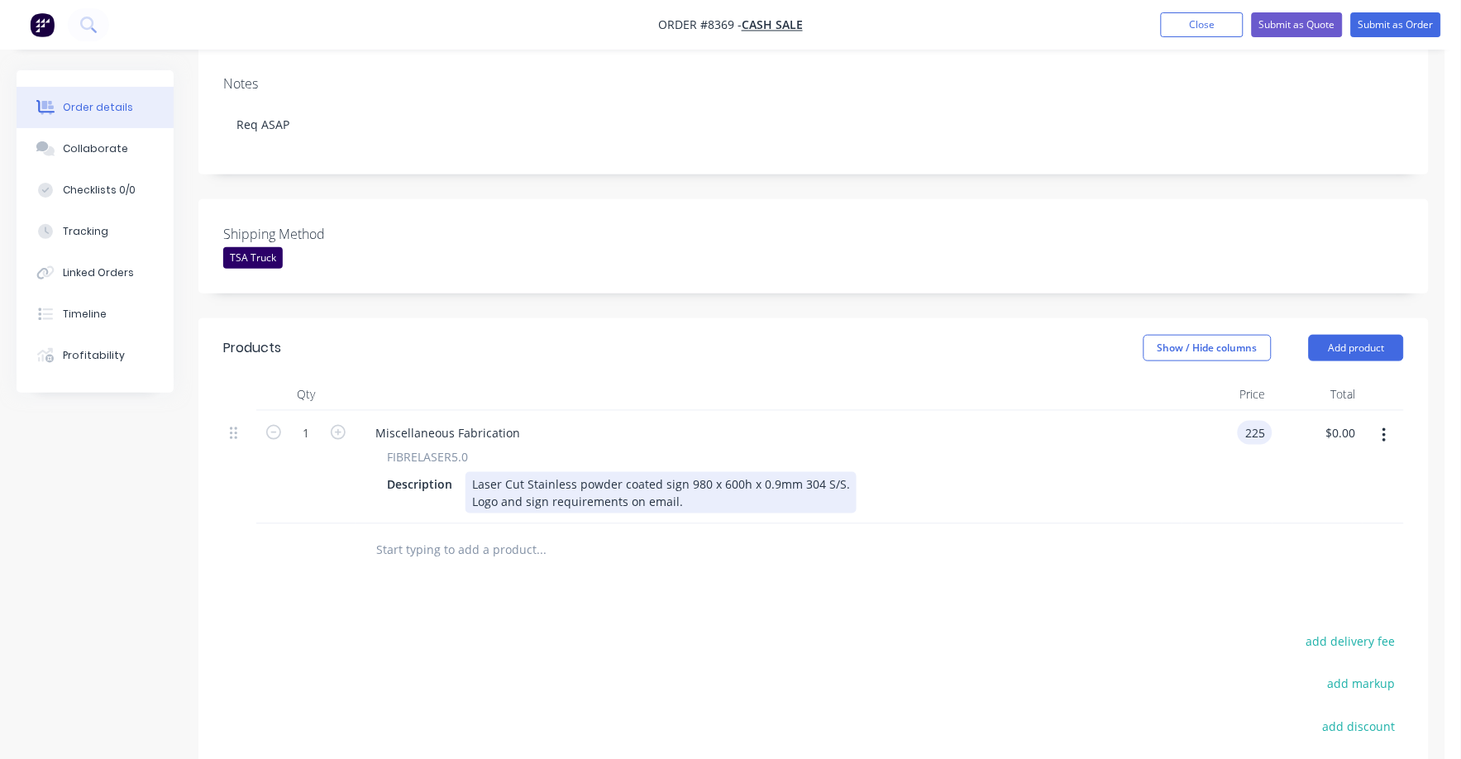
type input "$225.00"
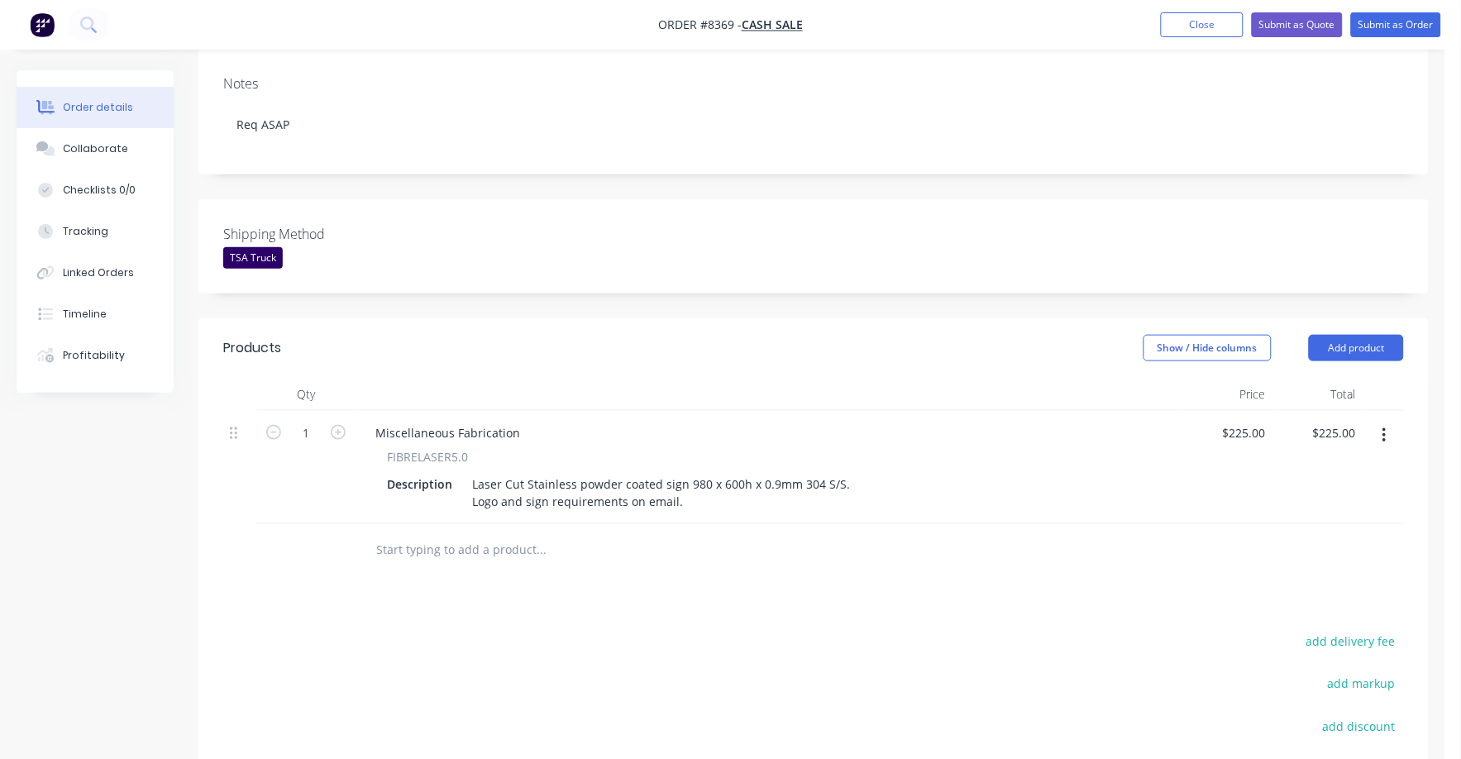
click at [1167, 471] on div "Miscellaneous Fabrication FIBRELASER5.0 Description Laser Cut Stainless powder …" at bounding box center [769, 467] width 827 height 113
click at [339, 425] on icon "button" at bounding box center [338, 432] width 15 height 15
type input "2"
type input "$450.00"
click at [339, 425] on icon "button" at bounding box center [338, 432] width 15 height 15
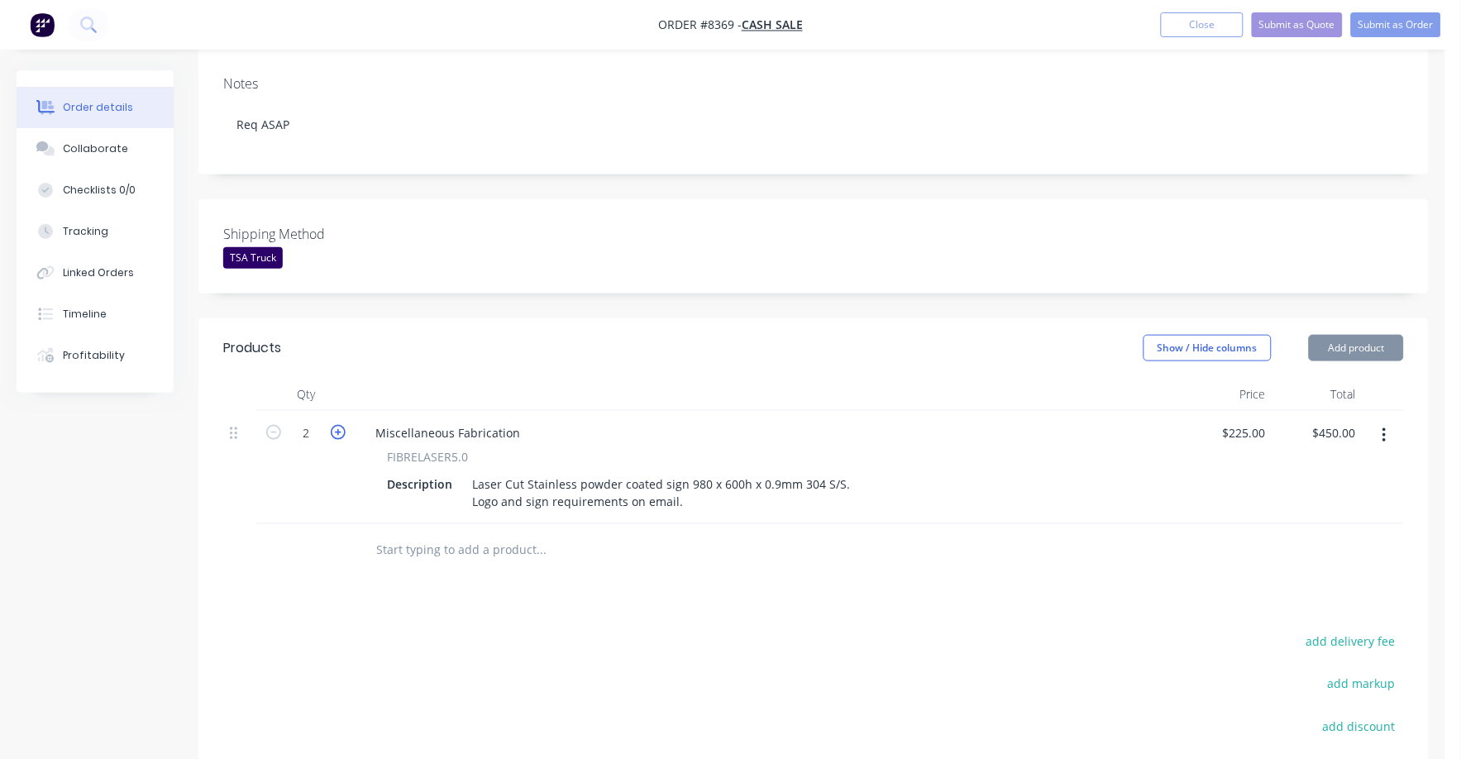
type input "3"
type input "$675.00"
click at [337, 425] on icon "button" at bounding box center [338, 432] width 15 height 15
type input "4"
type input "$900.00"
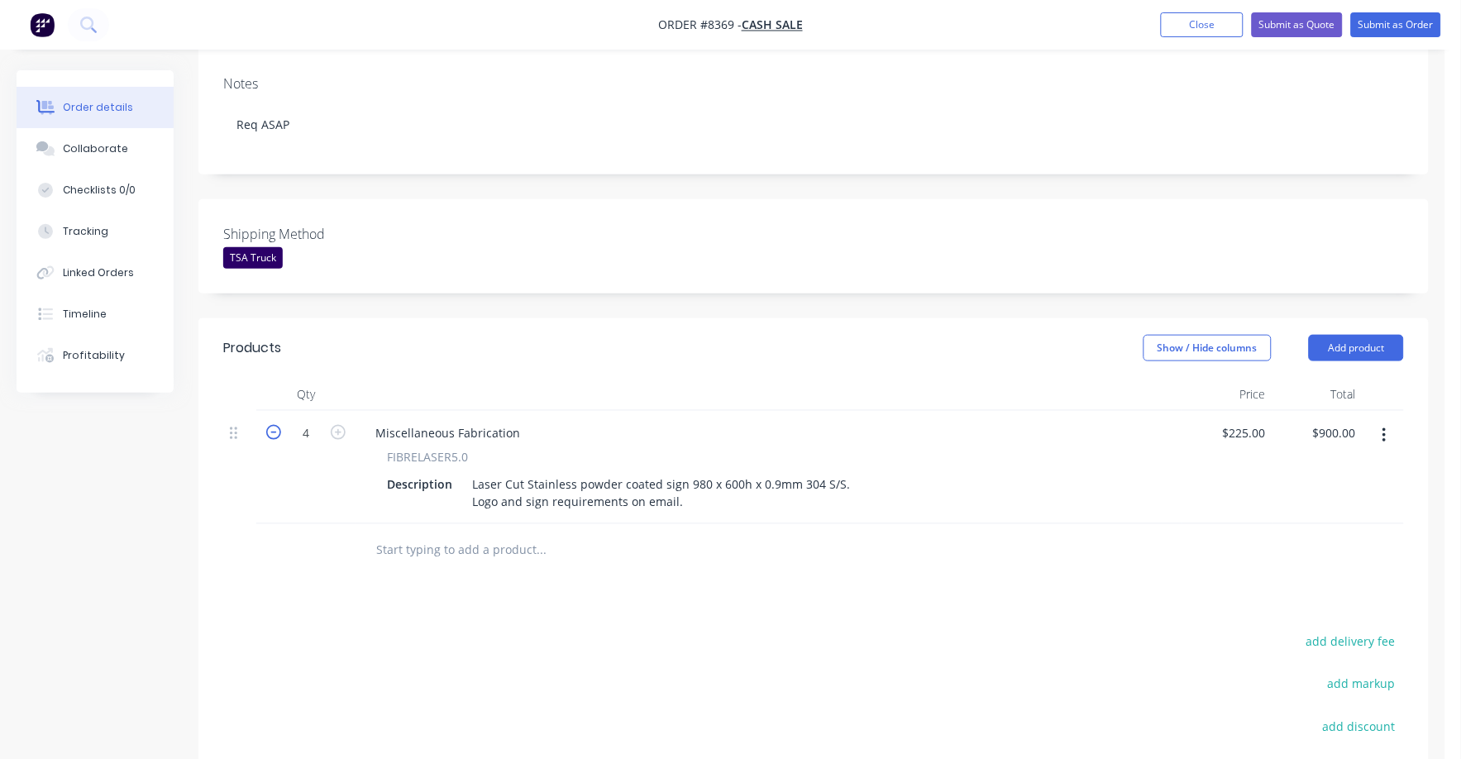
click at [274, 425] on icon "button" at bounding box center [273, 432] width 15 height 15
type input "3"
type input "$675.00"
click at [341, 425] on icon "button" at bounding box center [338, 432] width 15 height 15
type input "4"
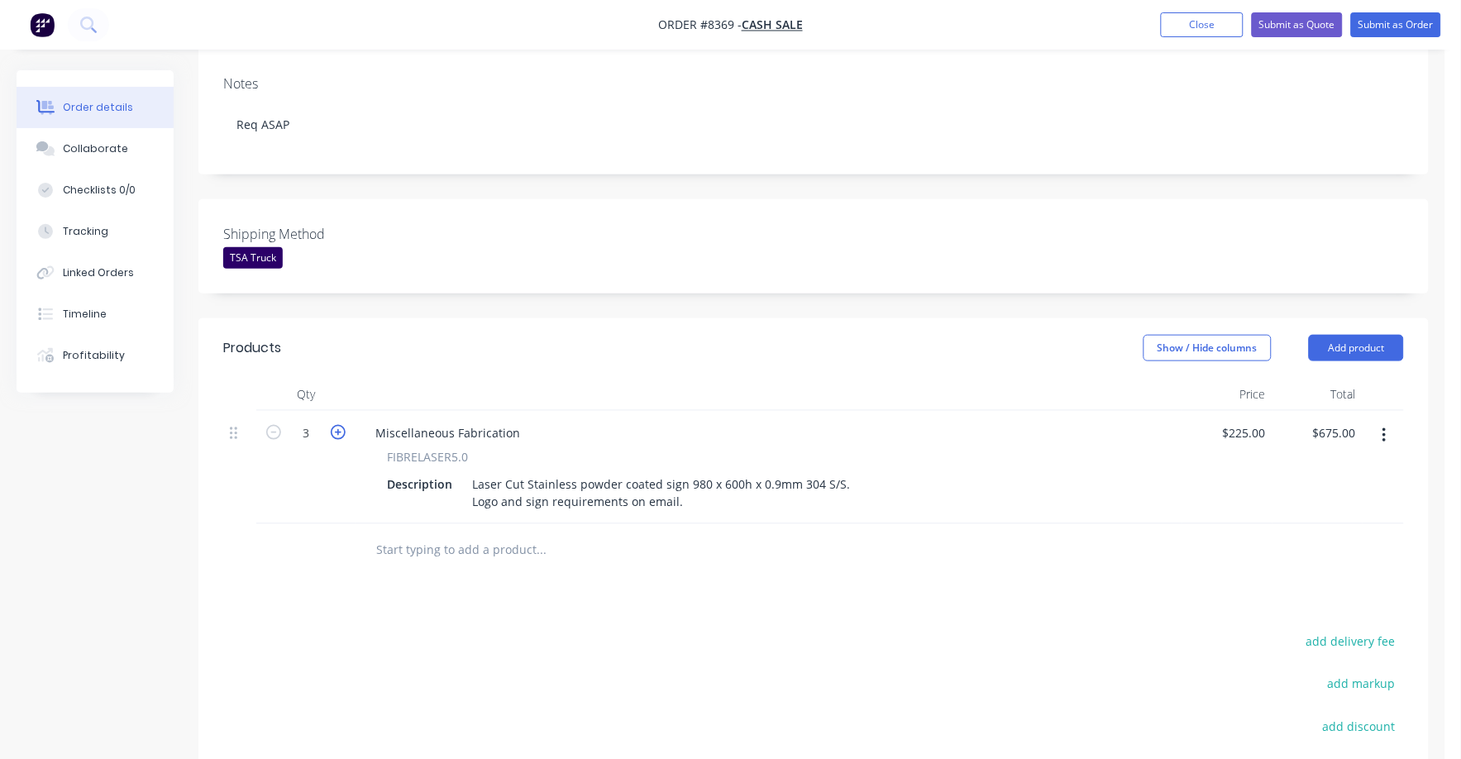
type input "$900.00"
click at [279, 425] on icon "button" at bounding box center [273, 432] width 15 height 15
type input "3"
type input "$675.00"
click at [885, 558] on div "Products Show / Hide columns Add product Qty Price Total 3 Miscellaneous Fabric…" at bounding box center [813, 628] width 1231 height 620
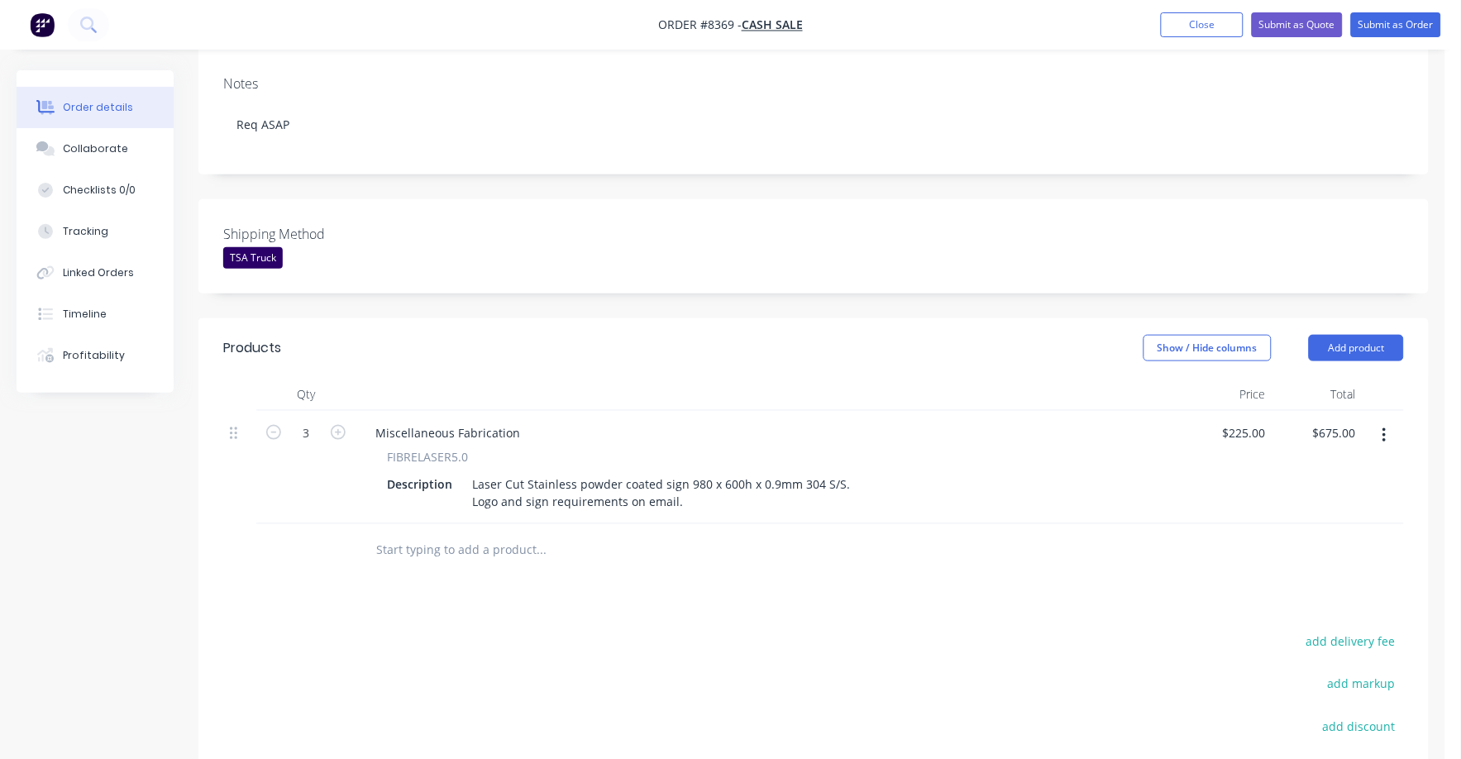
click at [504, 534] on input "text" at bounding box center [540, 550] width 331 height 33
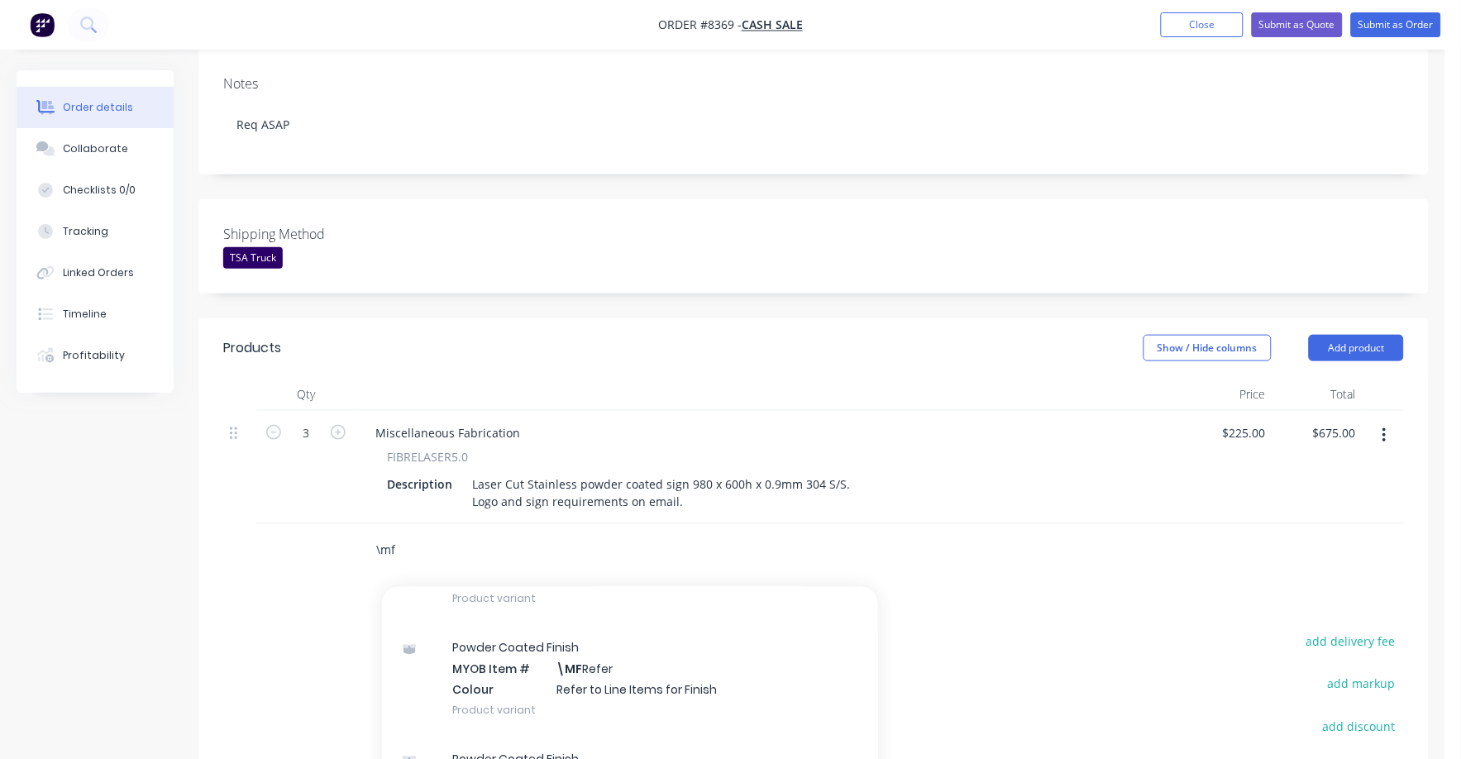
scroll to position [6513, 0]
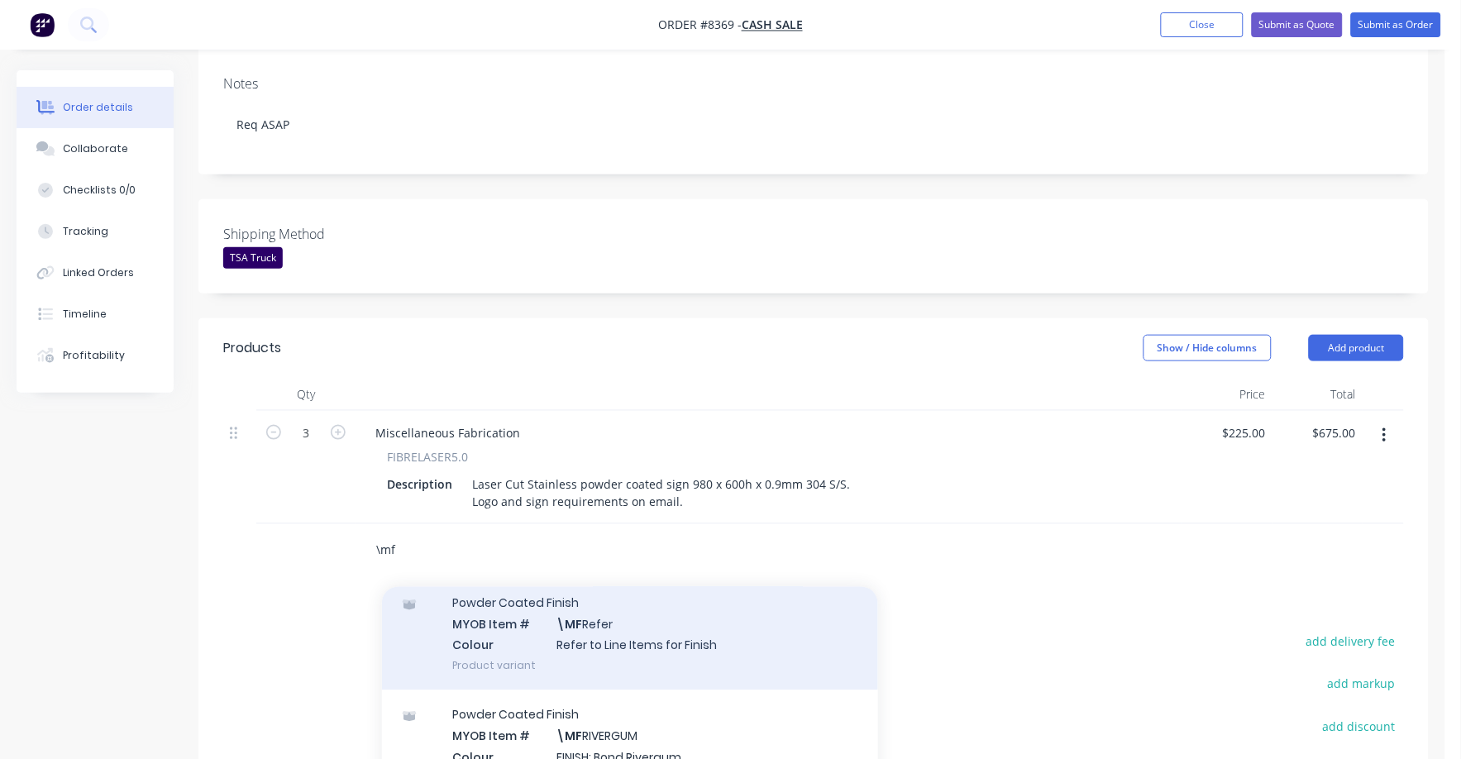
type input "\mf"
click at [695, 598] on div "Powder Coated Finish MYOB Item # \MF Refer Colour Refer to Line Items for Finis…" at bounding box center [630, 635] width 496 height 112
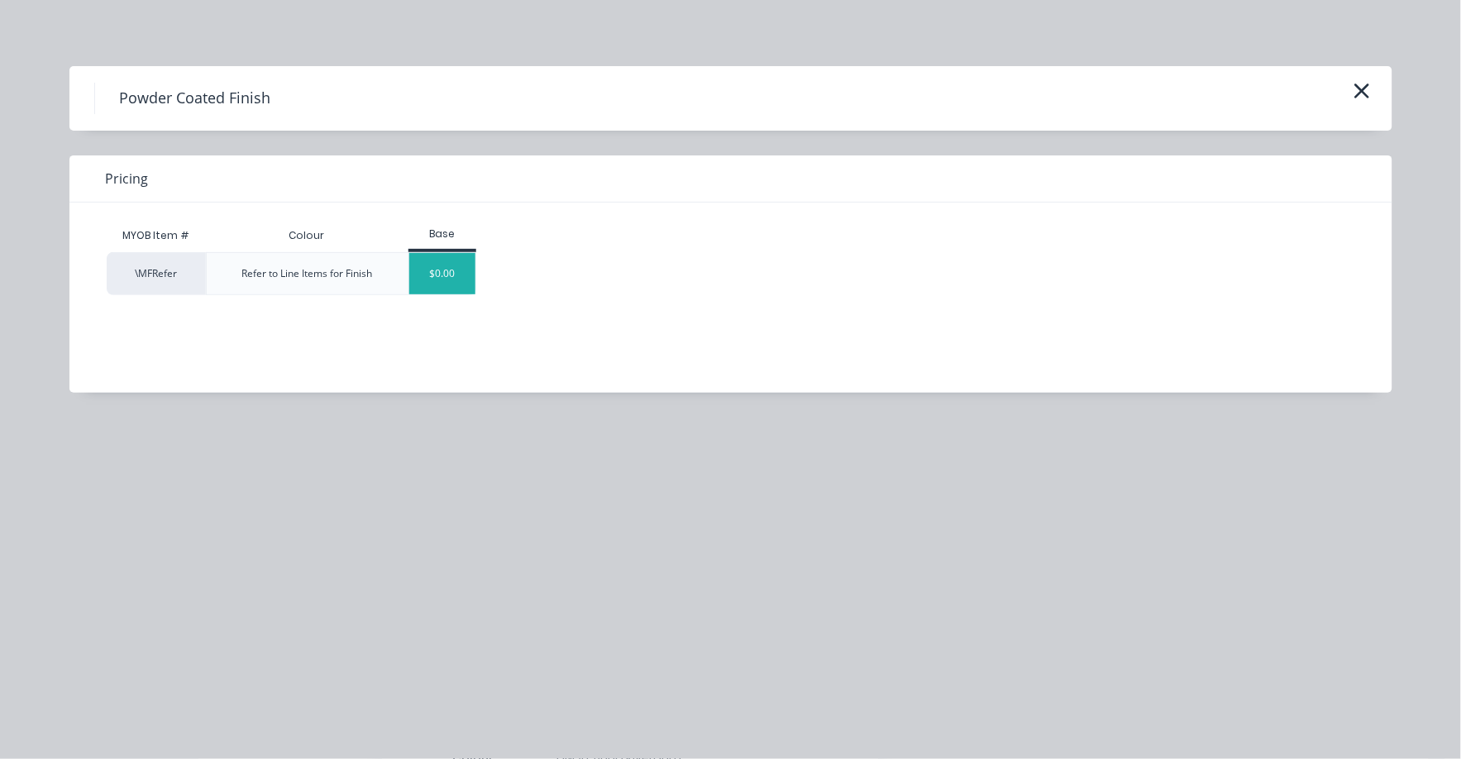
click at [442, 273] on div "$0.00" at bounding box center [442, 273] width 67 height 41
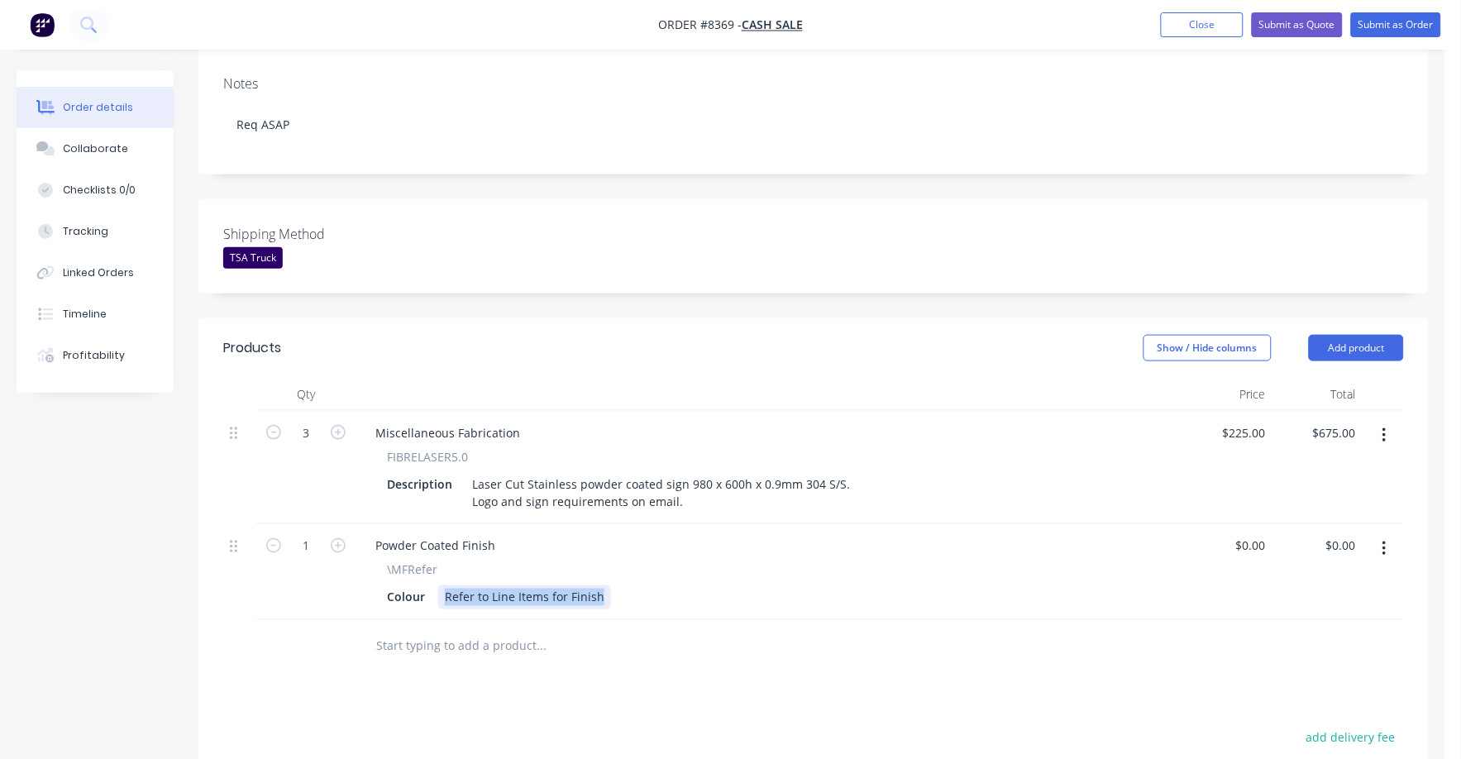
drag, startPoint x: 447, startPoint y: 547, endPoint x: 644, endPoint y: 568, distance: 198.8
click at [644, 568] on div "Powder Coated Finish \MFRefer Colour Refer to Line Items for Finish" at bounding box center [769, 572] width 827 height 96
click at [446, 586] on div "ed - Intensity Reff" at bounding box center [494, 598] width 112 height 24
click at [601, 586] on div "Powder Coated - Intensity Reff" at bounding box center [528, 598] width 181 height 24
click at [649, 562] on div "\MFRefer" at bounding box center [769, 570] width 764 height 17
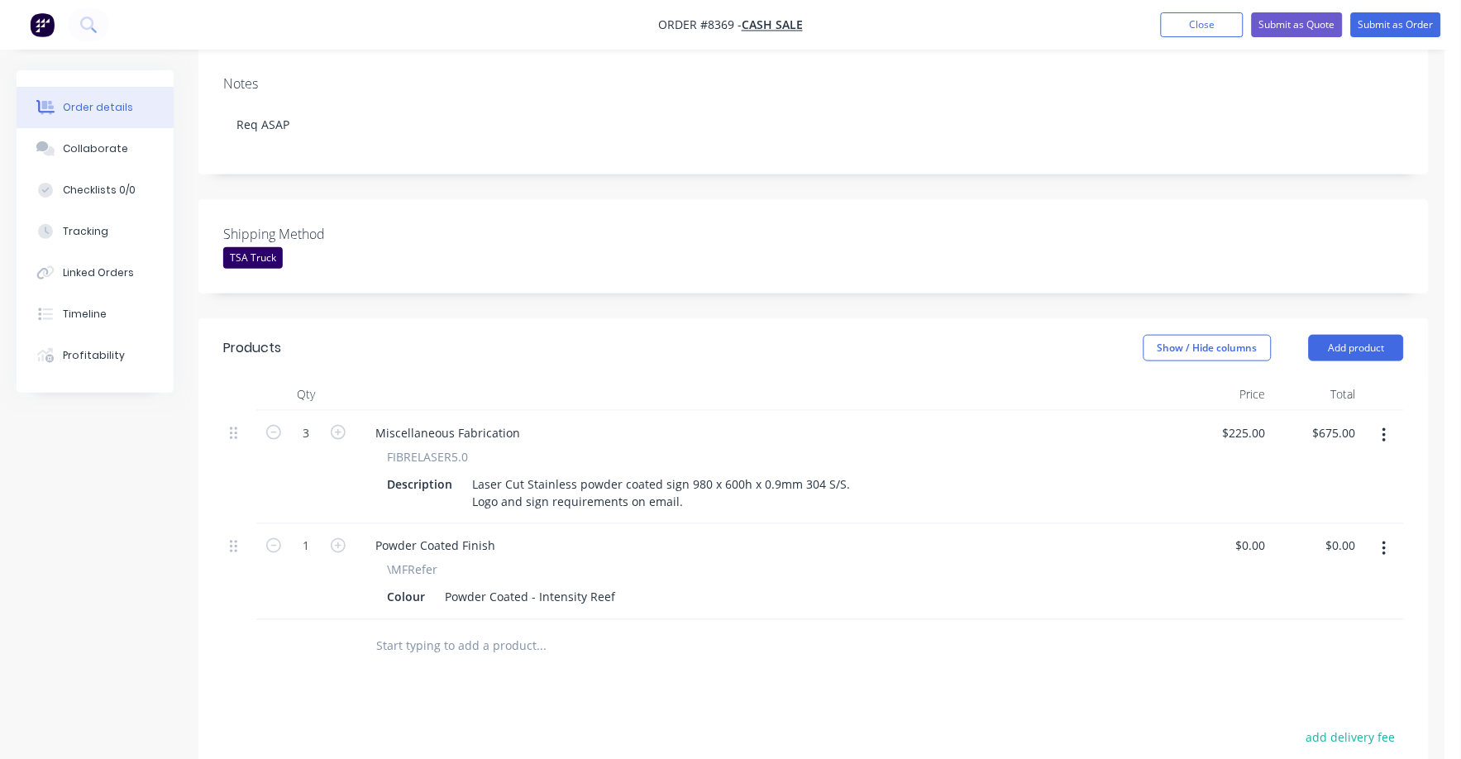
click at [513, 630] on input "text" at bounding box center [540, 646] width 331 height 33
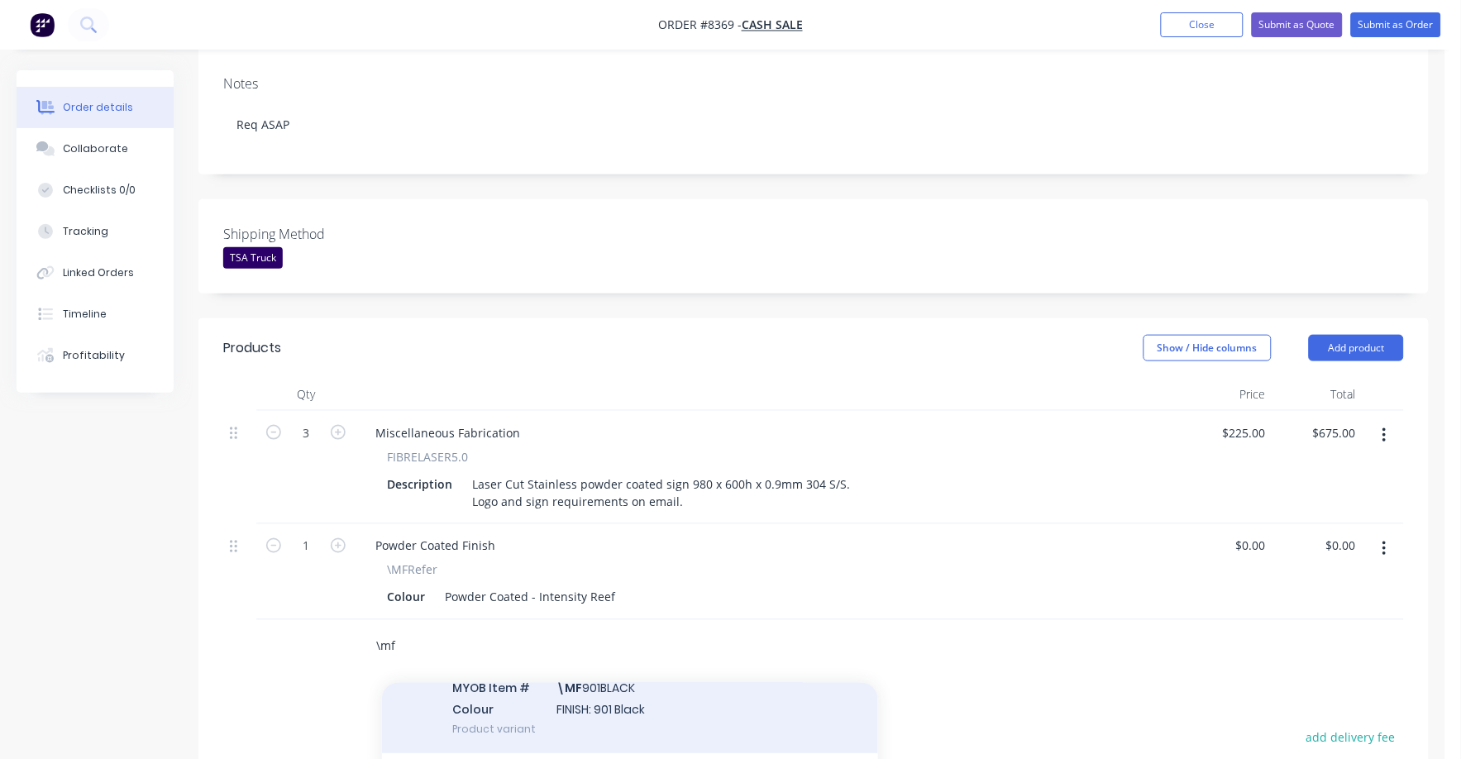
scroll to position [310, 0]
type input "\mf"
click at [616, 666] on div "Powder Coated Finish MYOB Item # \MF ANODICNAT Colour FINISH: Anodic Natural Ma…" at bounding box center [630, 705] width 496 height 112
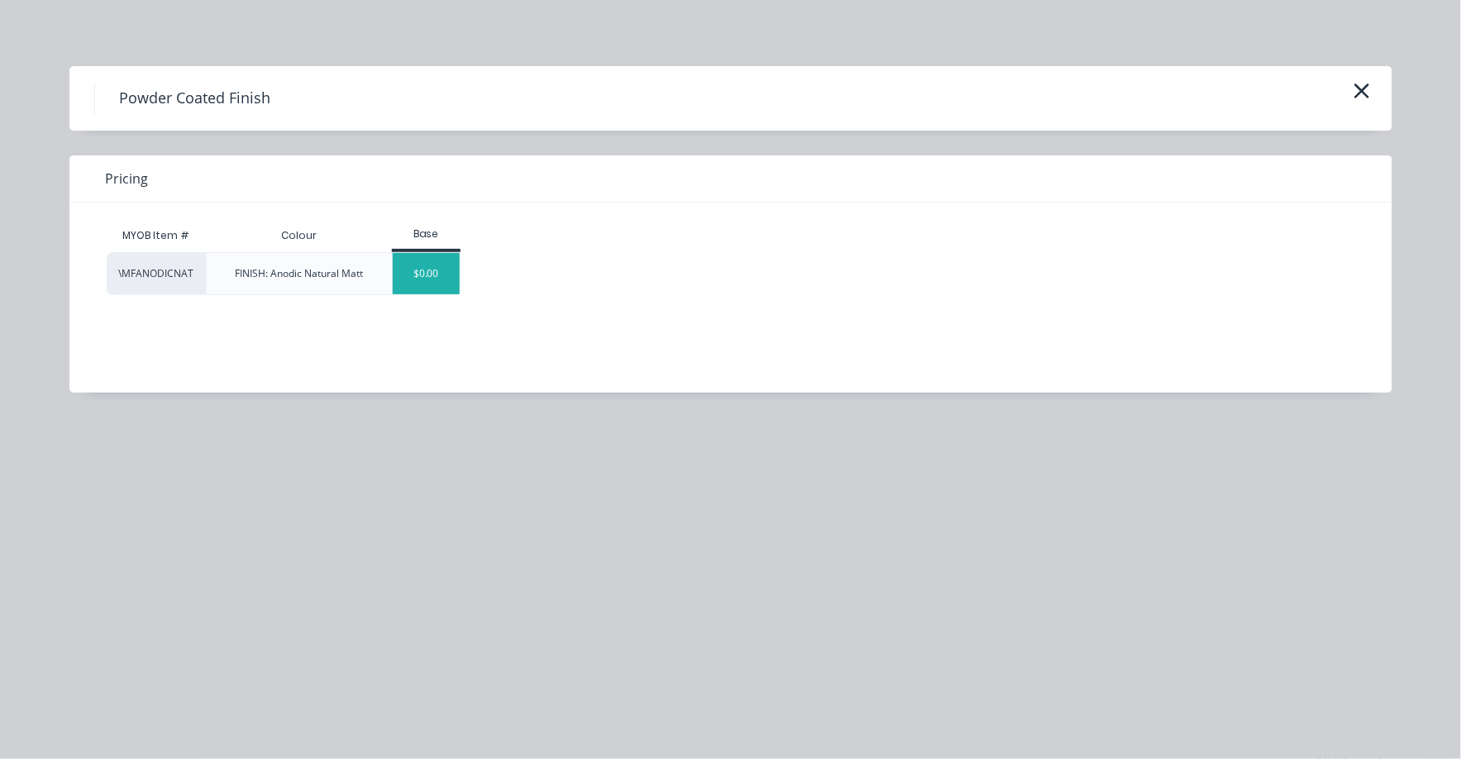
click at [427, 262] on div "$0.00" at bounding box center [426, 273] width 67 height 41
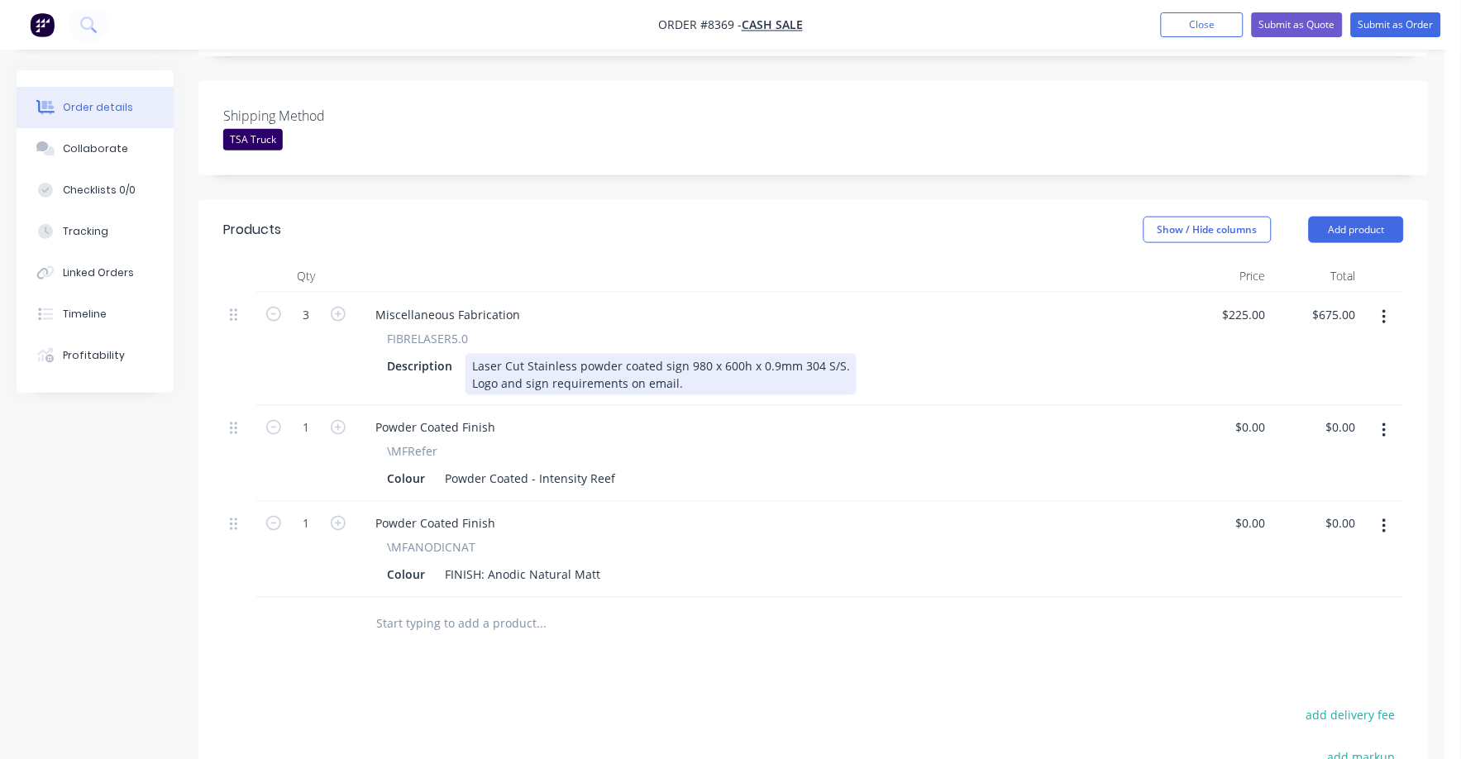
scroll to position [517, 0]
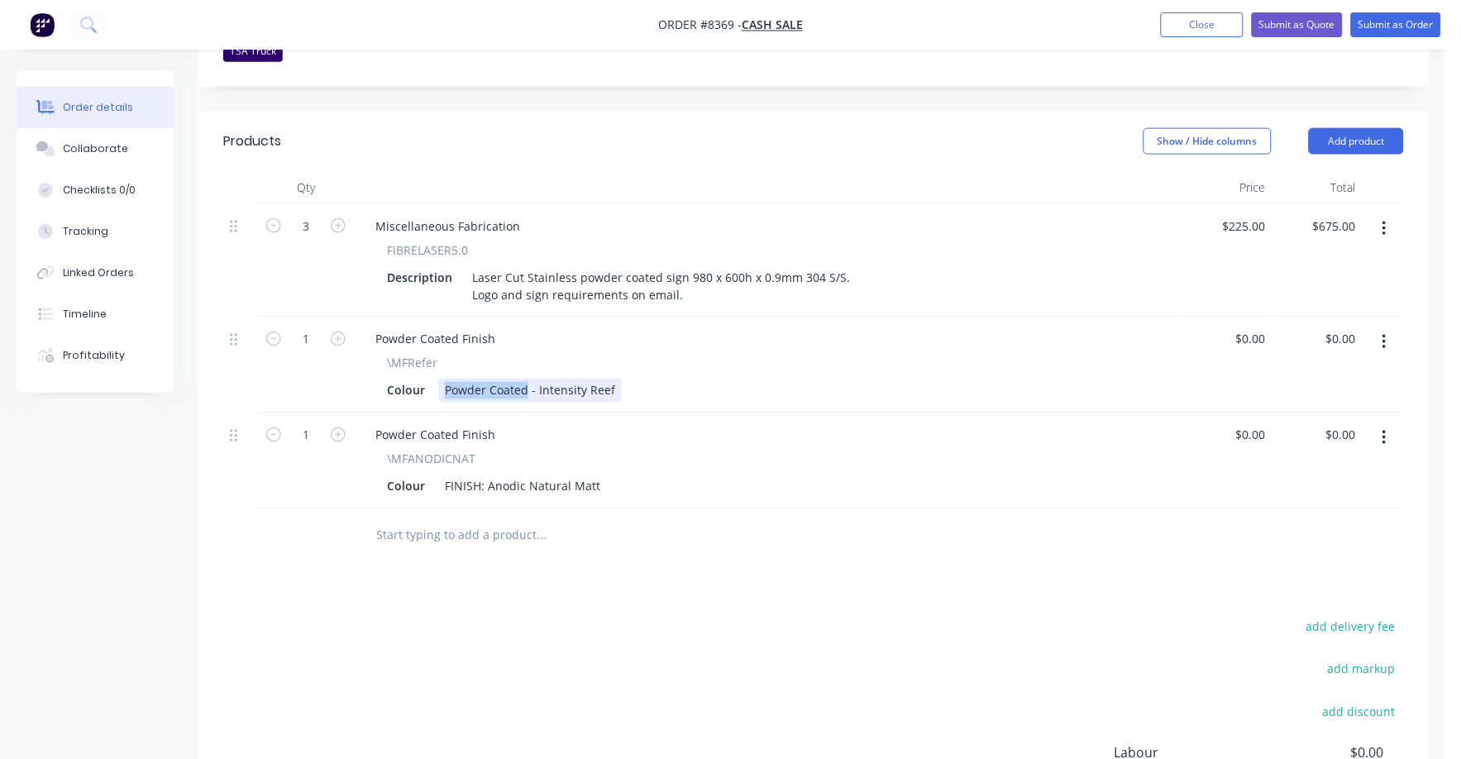
drag, startPoint x: 525, startPoint y: 342, endPoint x: 447, endPoint y: 337, distance: 78.7
click at [447, 379] on div "Powder Coated - Intensity Reef" at bounding box center [530, 391] width 184 height 24
click at [1387, 429] on icon "button" at bounding box center [1385, 438] width 4 height 18
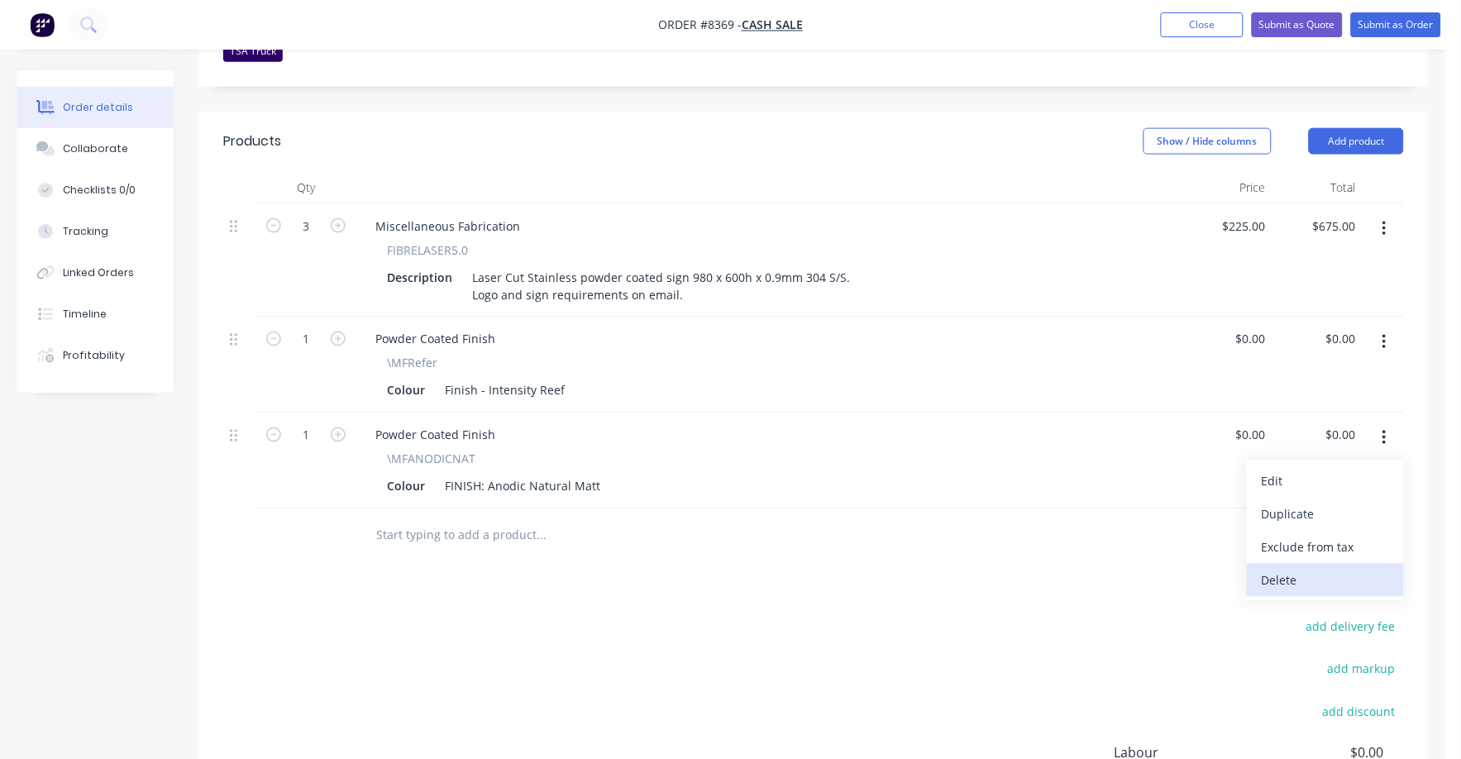
click at [1286, 569] on div "Delete" at bounding box center [1325, 581] width 127 height 24
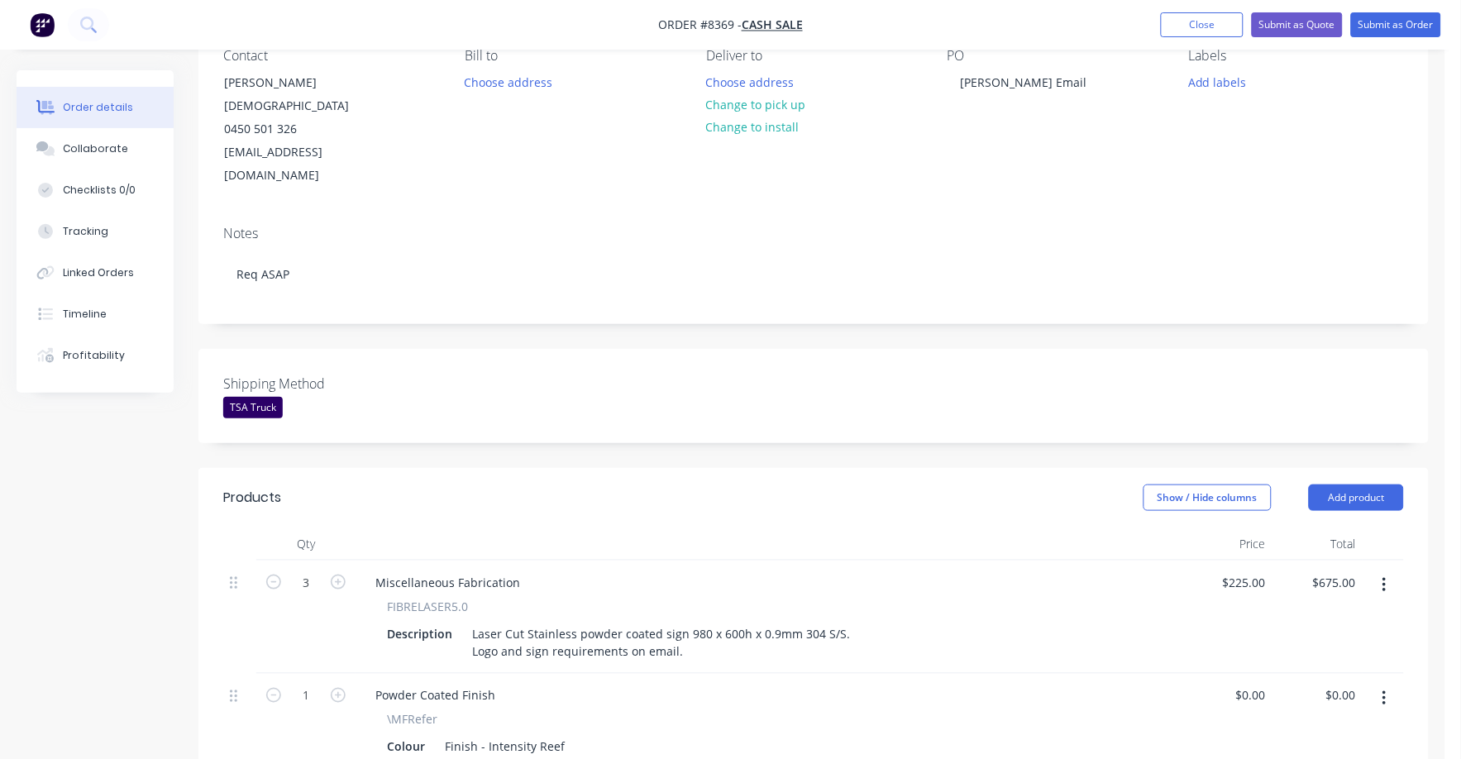
scroll to position [103, 0]
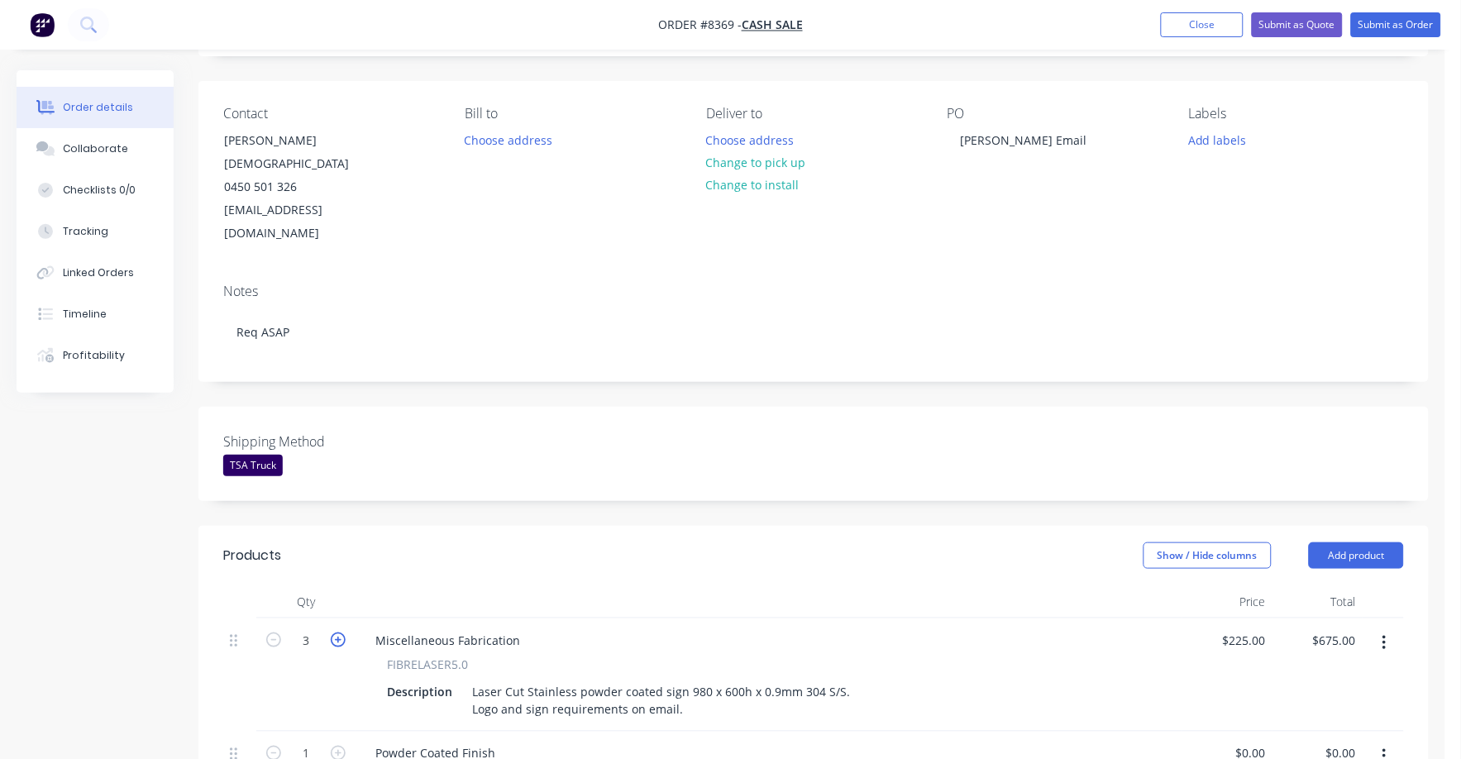
click at [337, 633] on icon "button" at bounding box center [338, 640] width 15 height 15
type input "4"
type input "$900.00"
click at [1240, 629] on div "225 225" at bounding box center [1255, 641] width 35 height 24
type input "$205.00"
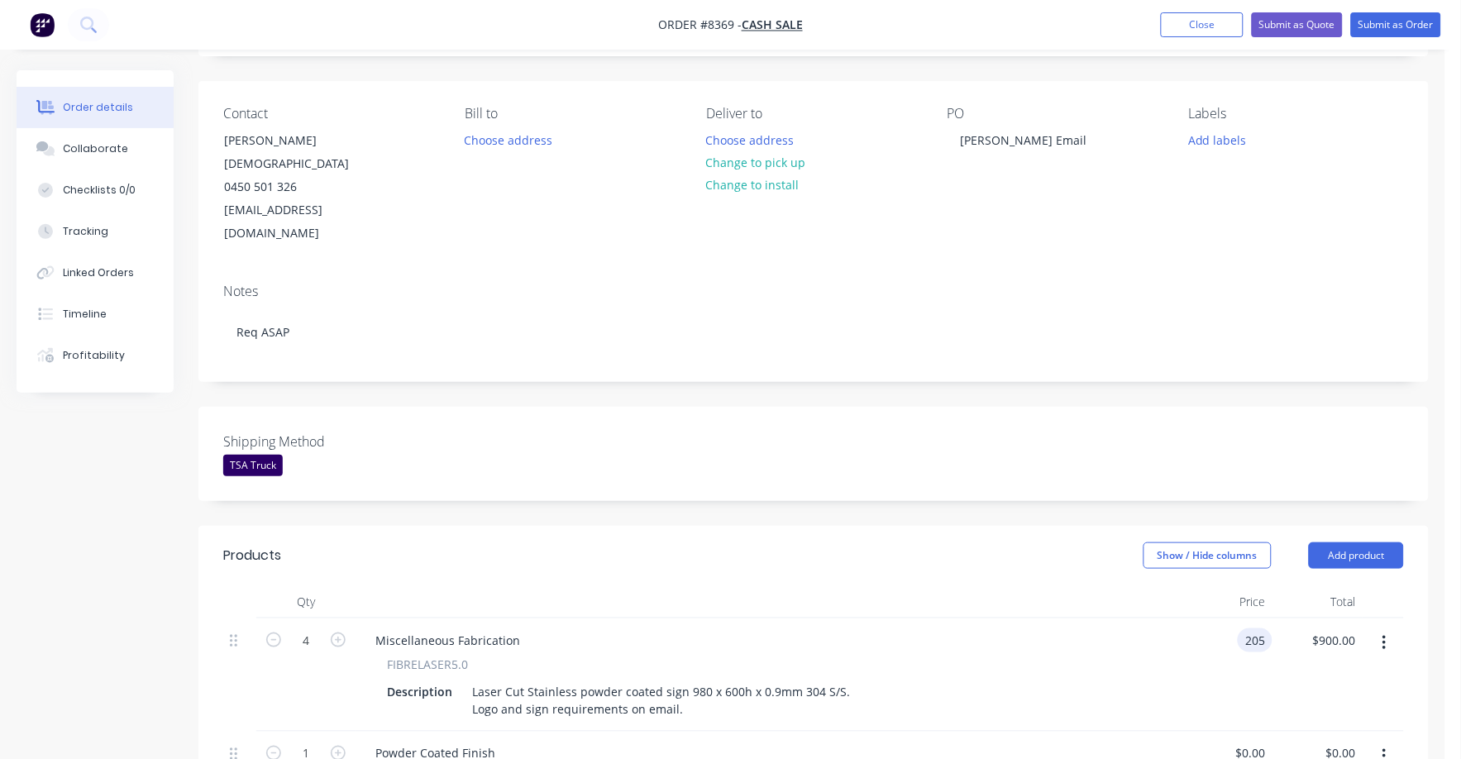
type input "$820.00"
click at [1136, 586] on div at bounding box center [769, 602] width 827 height 33
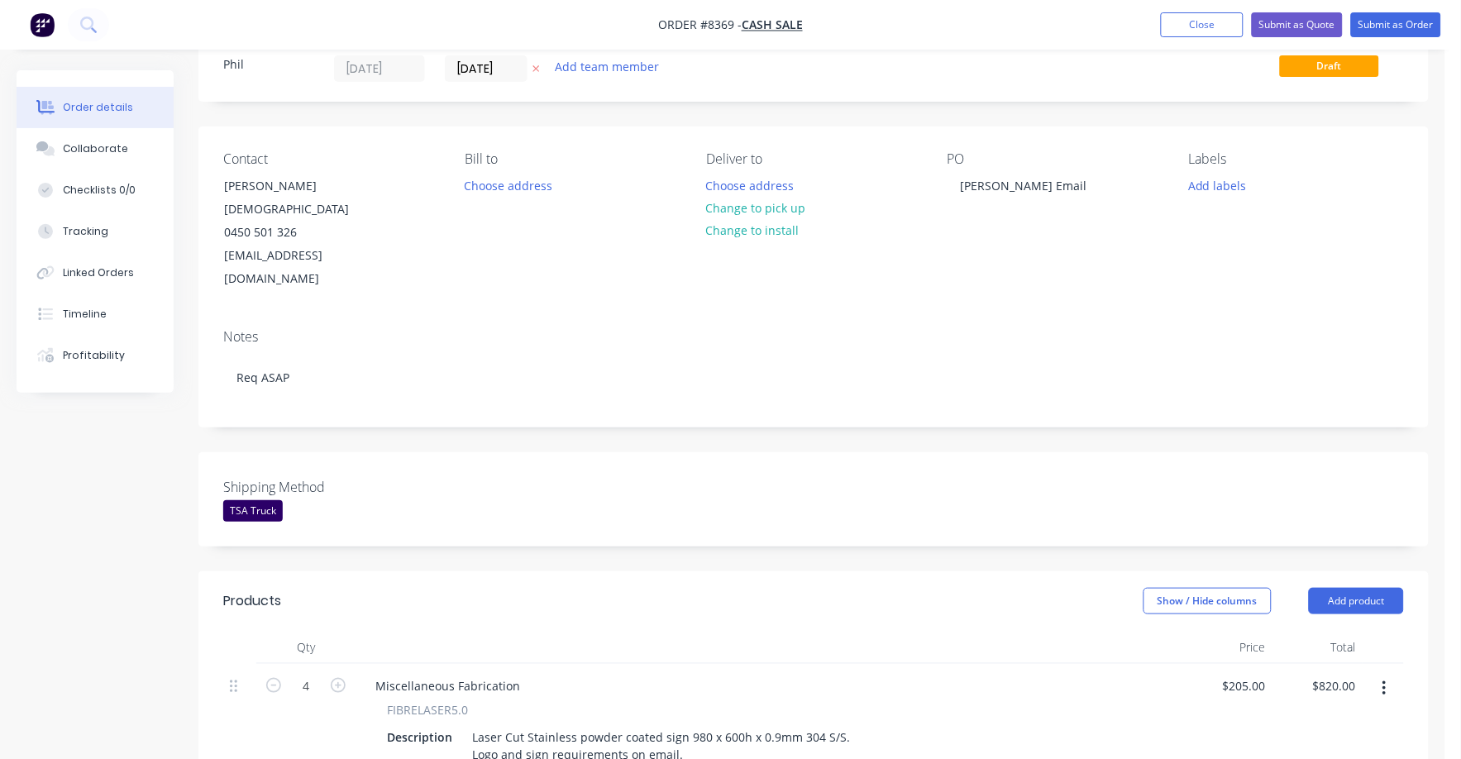
scroll to position [0, 0]
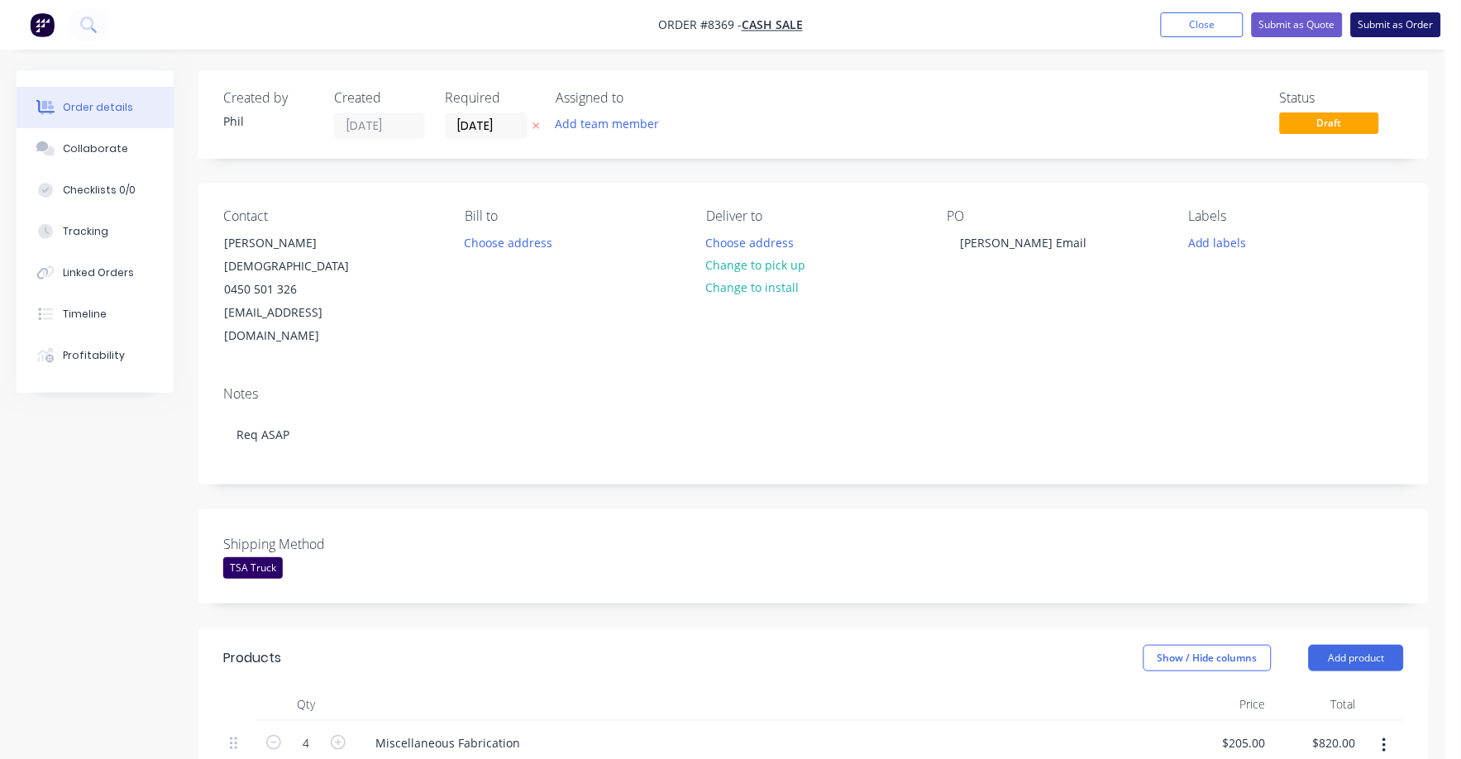
click at [1410, 23] on button "Submit as Order" at bounding box center [1396, 24] width 90 height 25
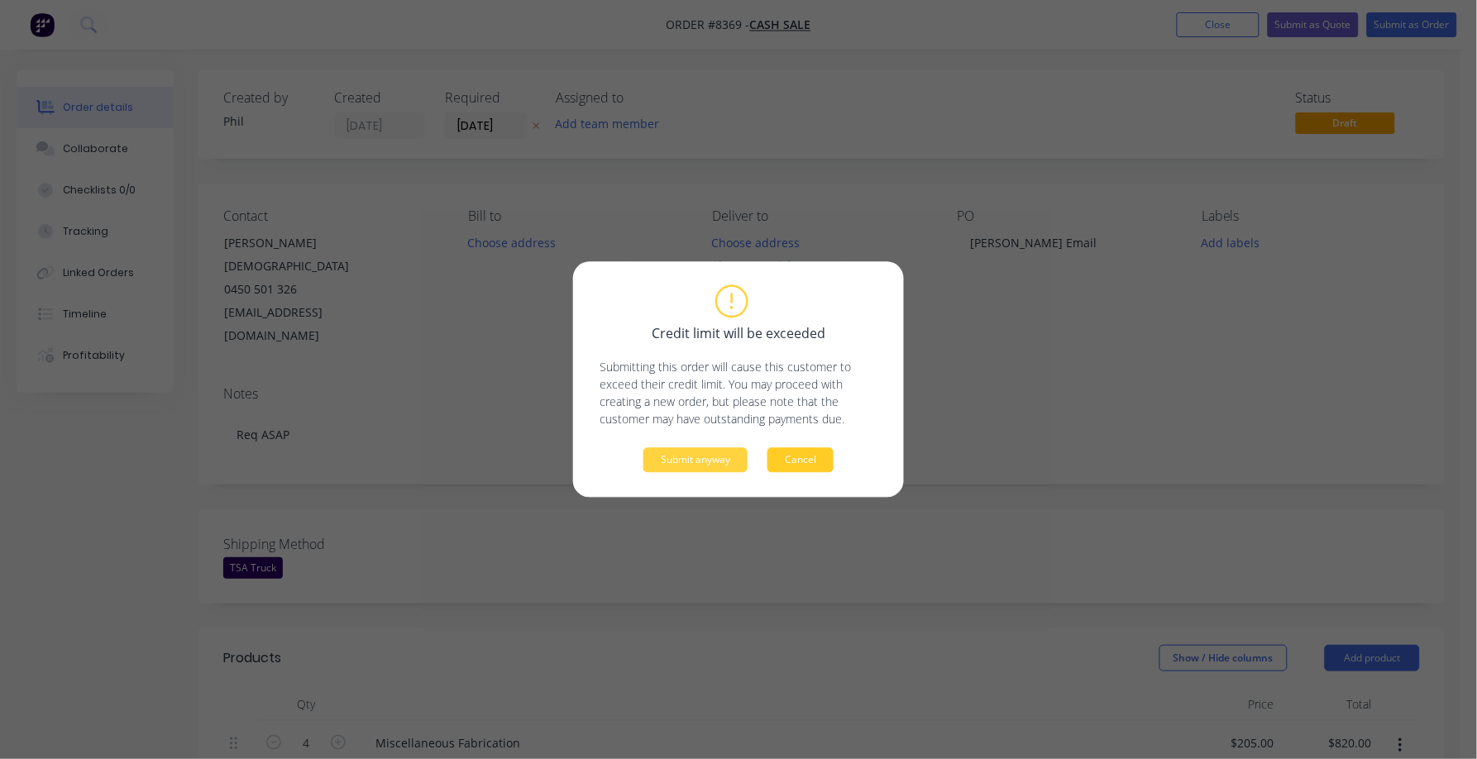
click at [802, 454] on button "Cancel" at bounding box center [800, 460] width 66 height 25
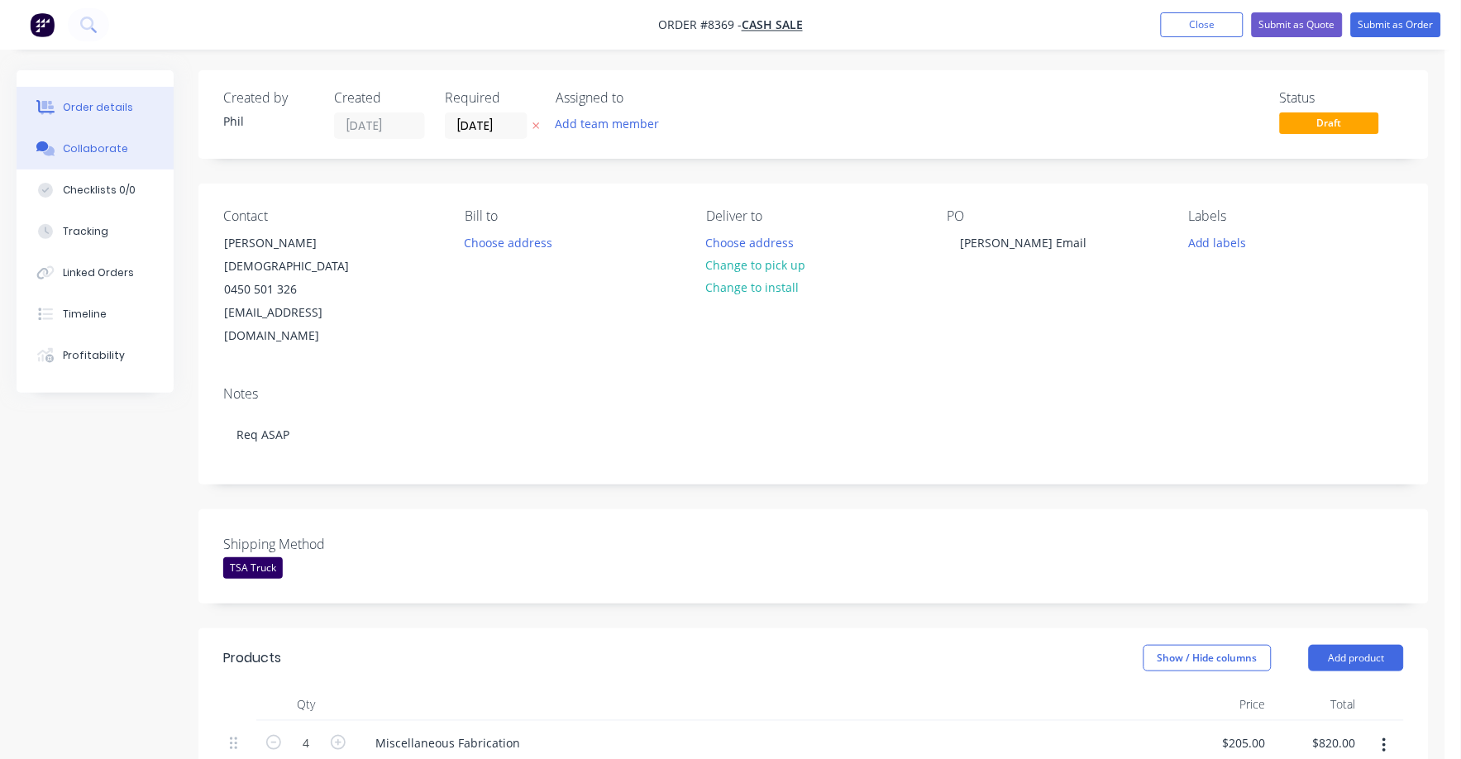
click at [92, 141] on div "Collaborate" at bounding box center [95, 148] width 65 height 15
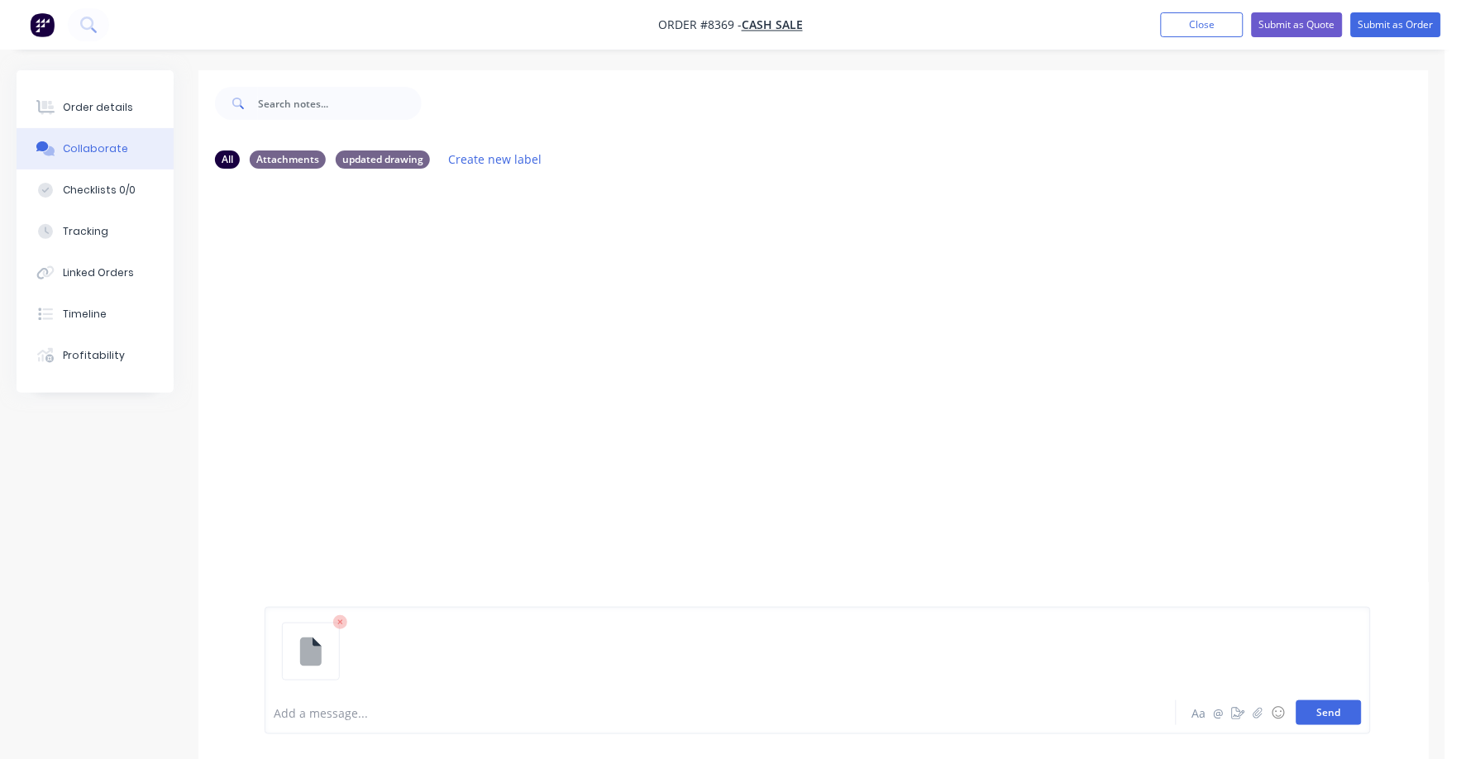
click at [1333, 710] on button "Send" at bounding box center [1329, 712] width 65 height 25
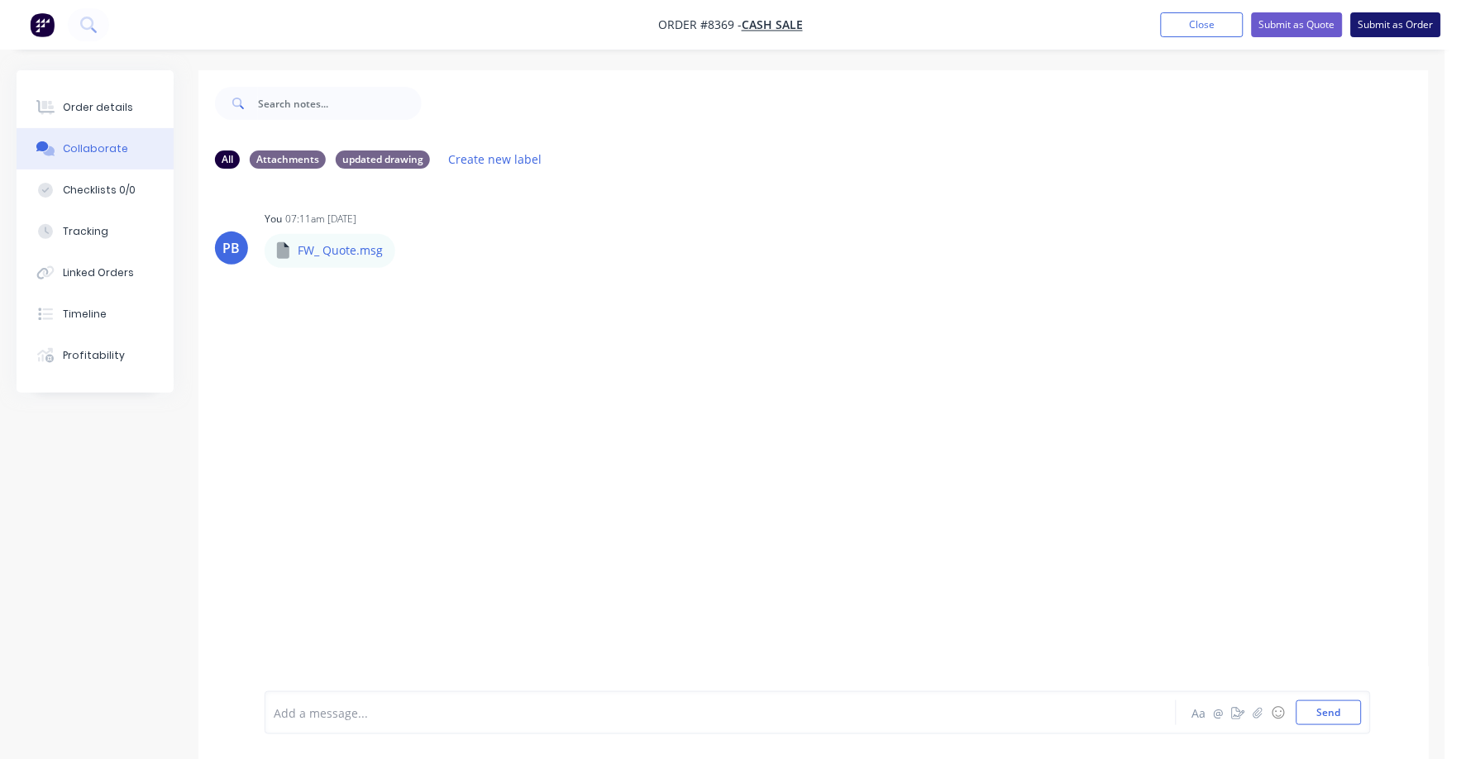
click at [1404, 23] on button "Submit as Order" at bounding box center [1396, 24] width 90 height 25
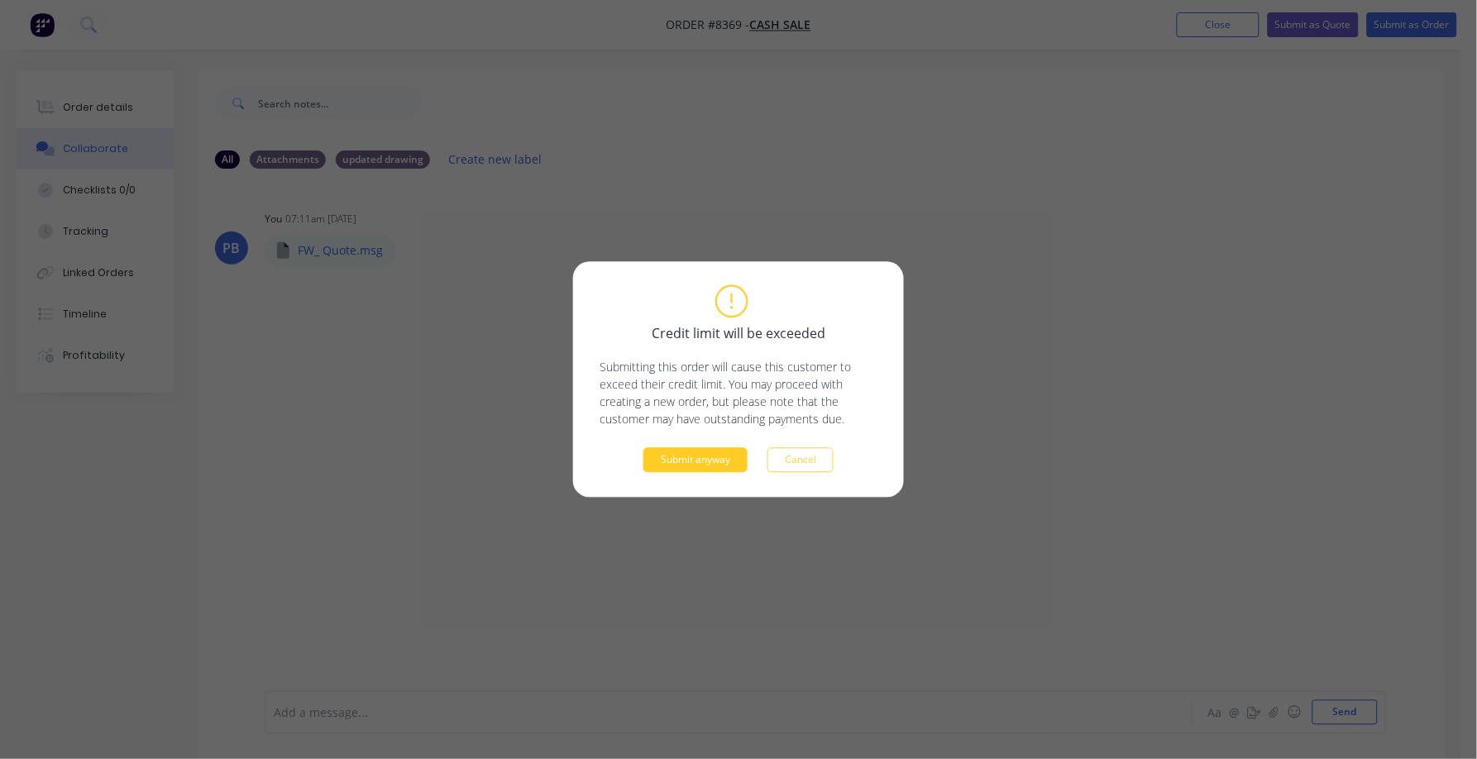
drag, startPoint x: 691, startPoint y: 471, endPoint x: 696, endPoint y: 461, distance: 11.5
click at [691, 467] on div "Submit anyway Cancel" at bounding box center [739, 460] width 278 height 25
click at [702, 458] on button "Submit anyway" at bounding box center [695, 460] width 104 height 25
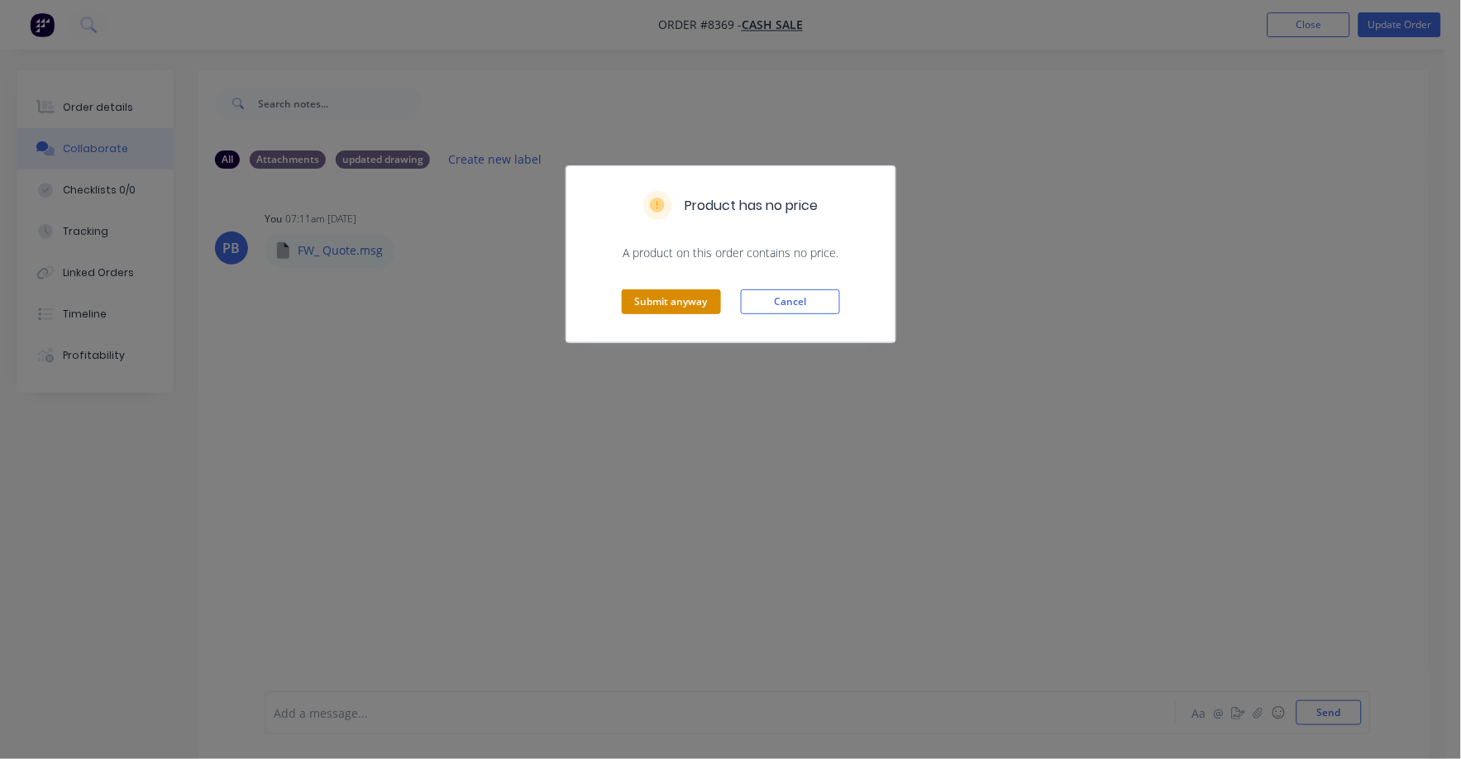
click at [693, 305] on button "Submit anyway" at bounding box center [671, 301] width 99 height 25
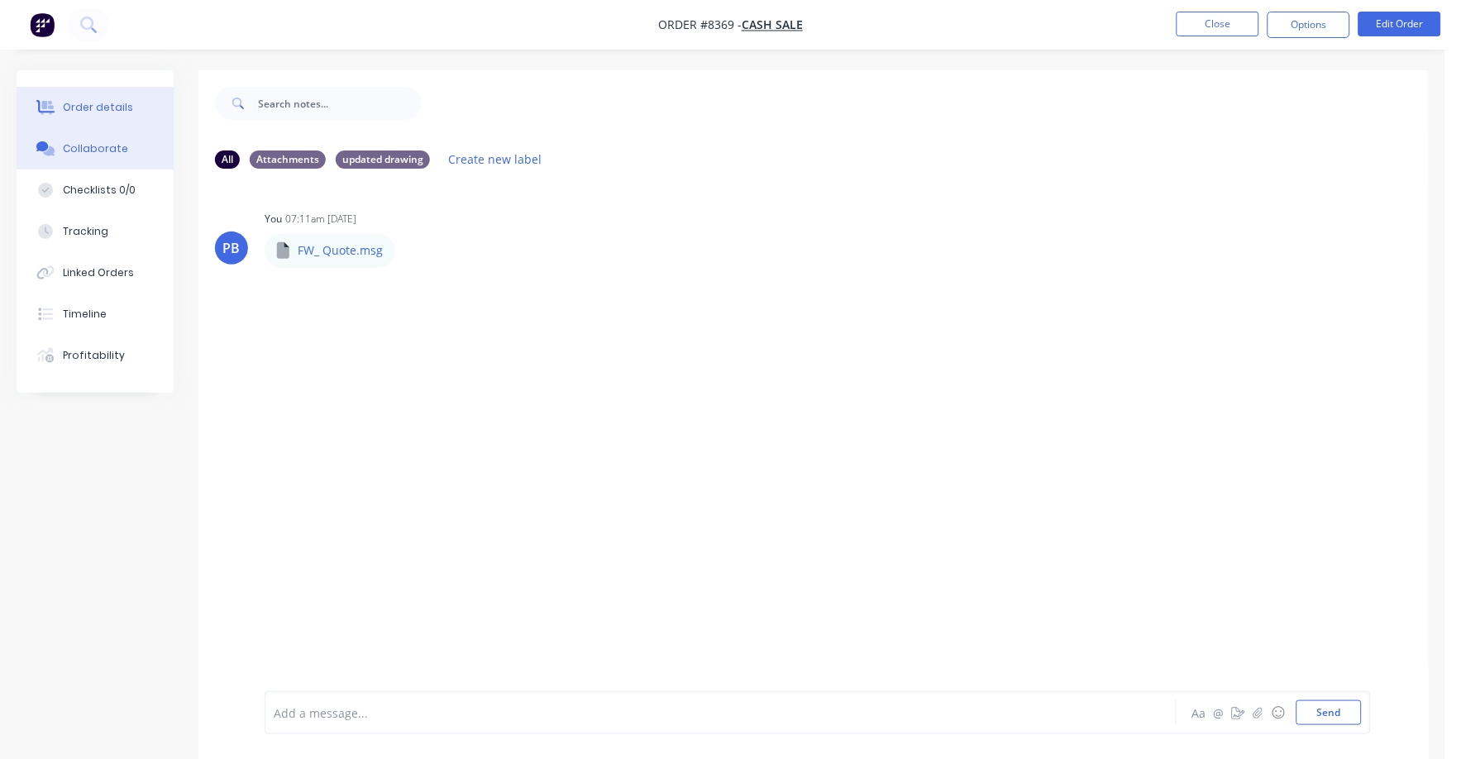
click at [105, 98] on button "Order details" at bounding box center [95, 107] width 157 height 41
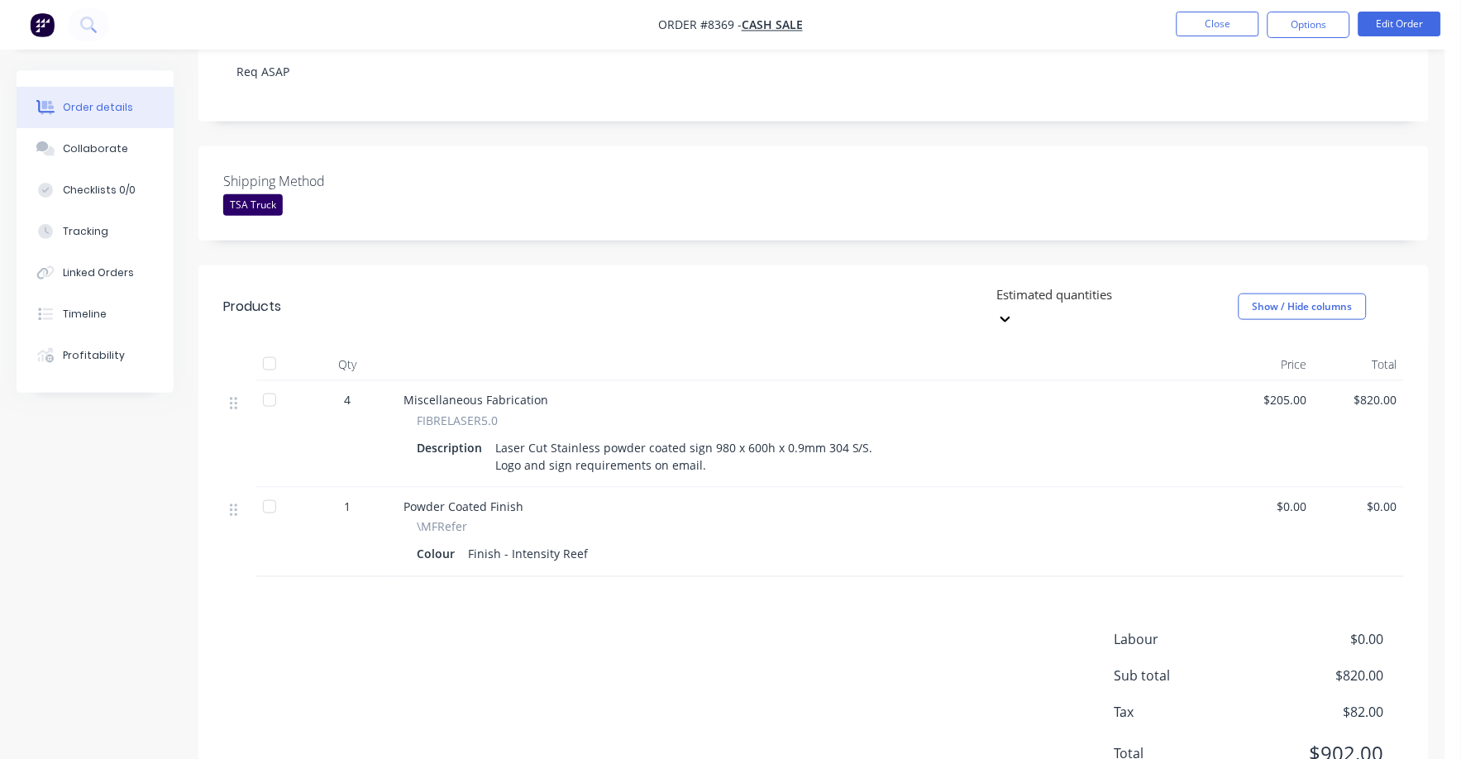
scroll to position [367, 0]
